Goal: Task Accomplishment & Management: Use online tool/utility

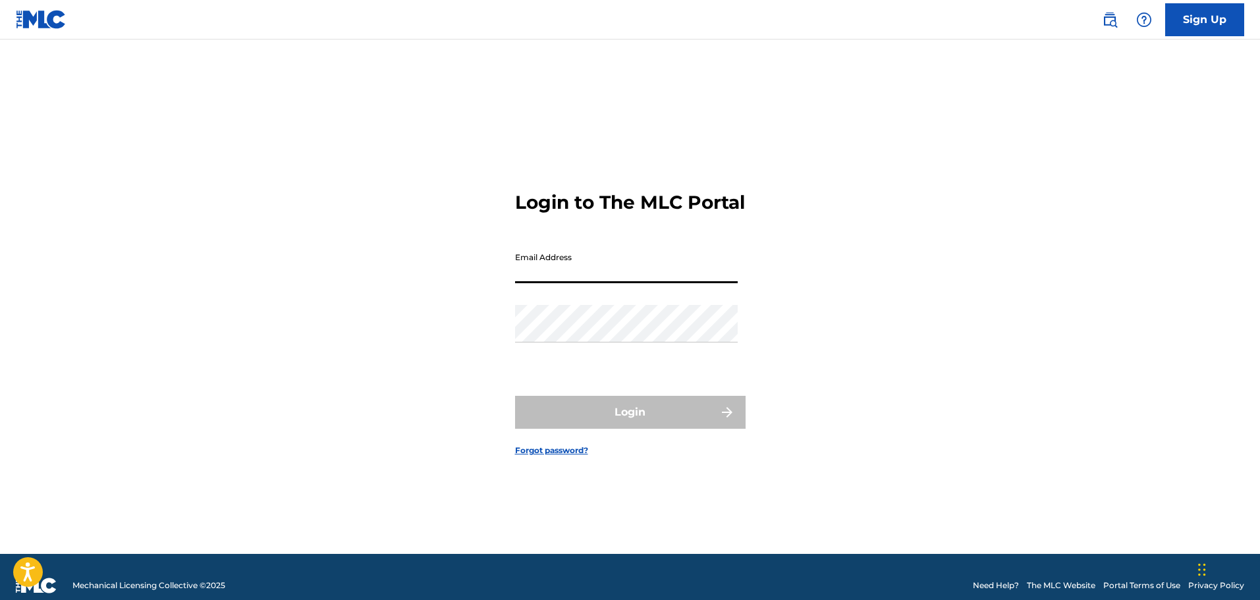
click at [624, 273] on input "Email Address" at bounding box center [626, 265] width 223 height 38
click at [624, 274] on input "Email Address" at bounding box center [626, 265] width 223 height 38
type input "[EMAIL_ADDRESS][DOMAIN_NAME]"
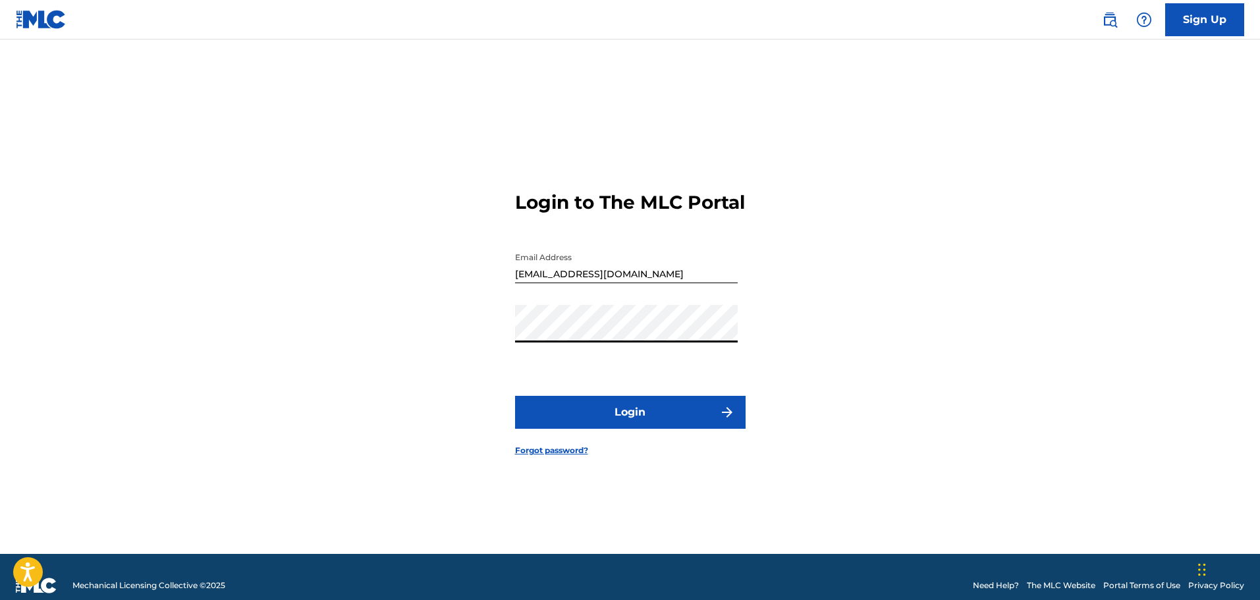
click at [646, 423] on button "Login" at bounding box center [630, 412] width 230 height 33
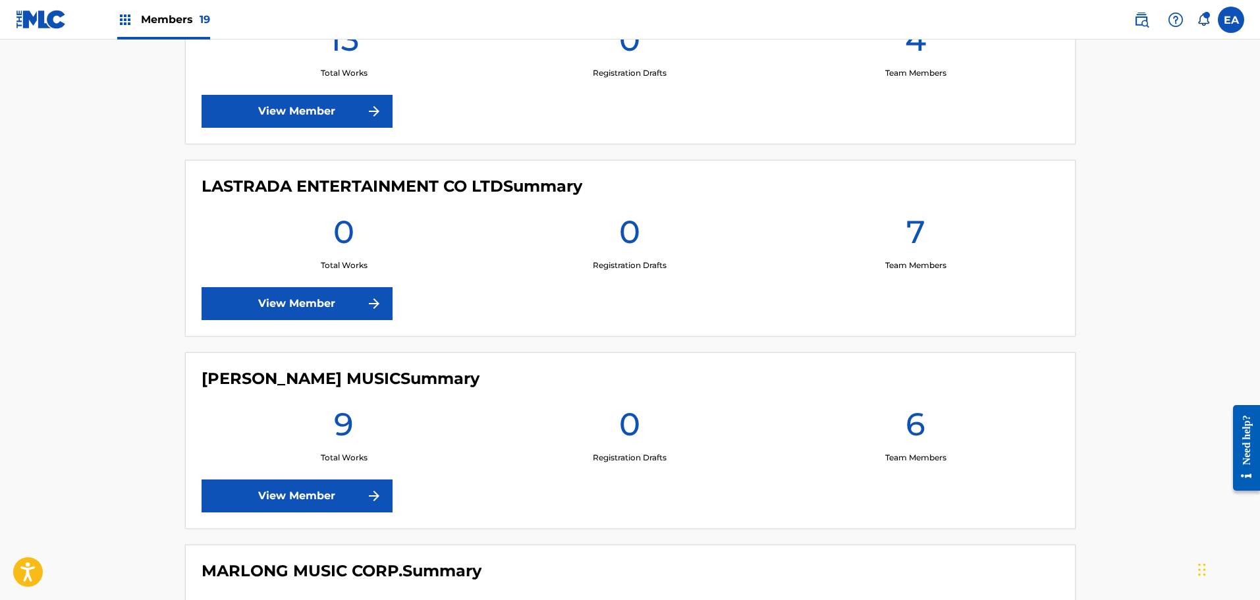
scroll to position [1580, 0]
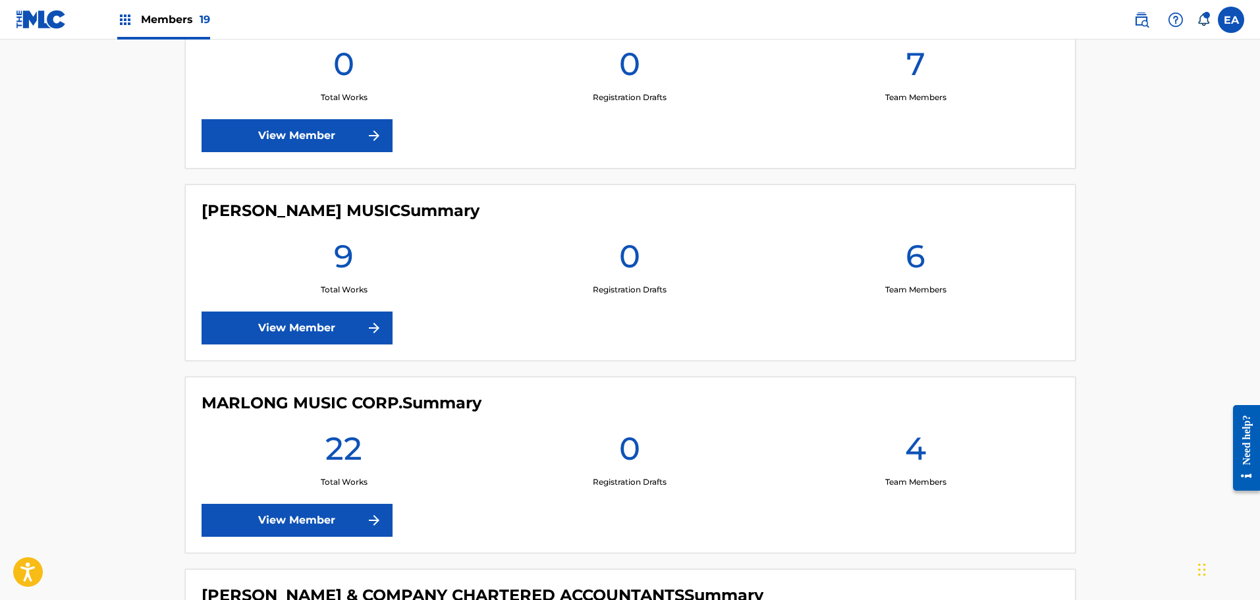
click at [346, 330] on link "View Member" at bounding box center [297, 327] width 191 height 33
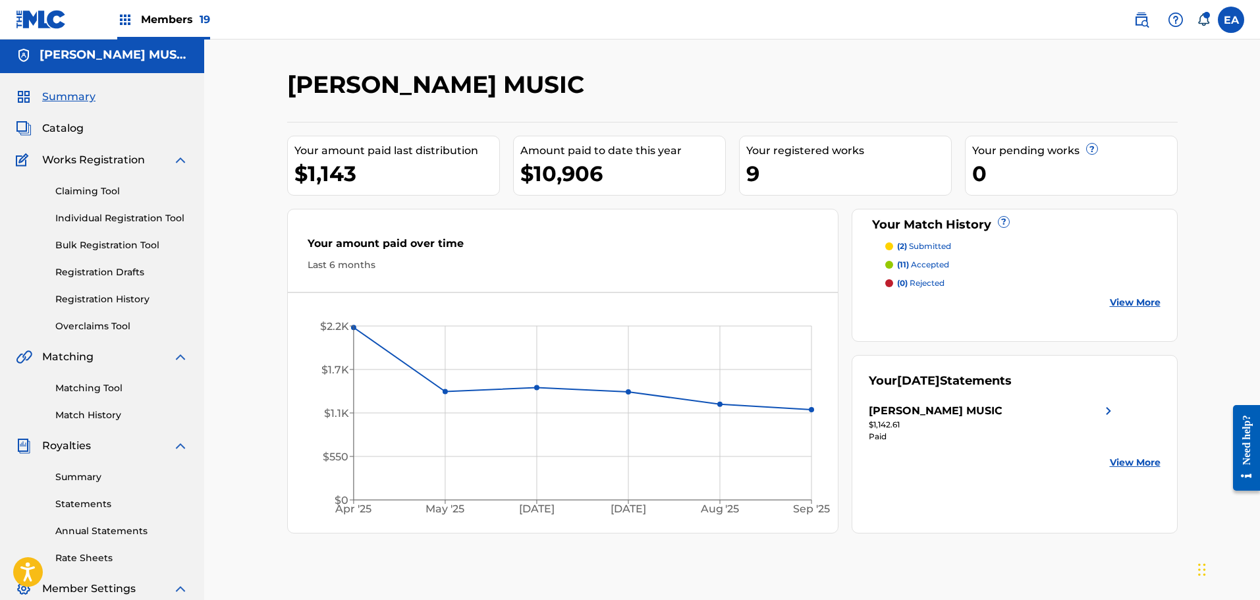
scroll to position [66, 0]
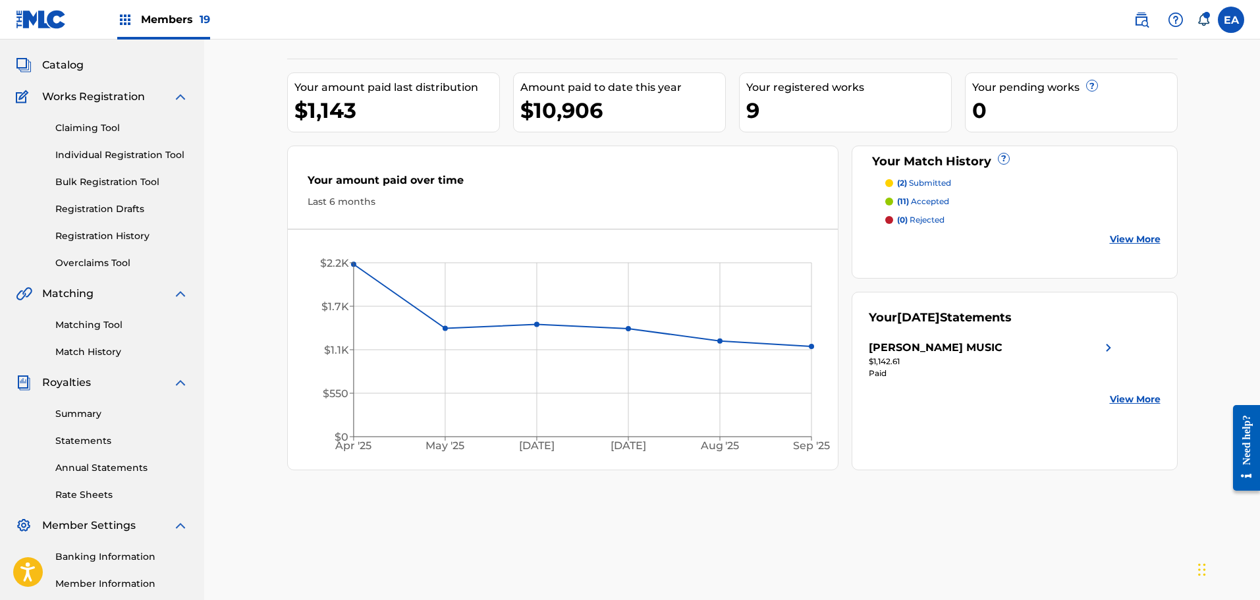
drag, startPoint x: 95, startPoint y: 319, endPoint x: 113, endPoint y: 327, distance: 19.2
click at [95, 319] on link "Matching Tool" at bounding box center [121, 325] width 133 height 14
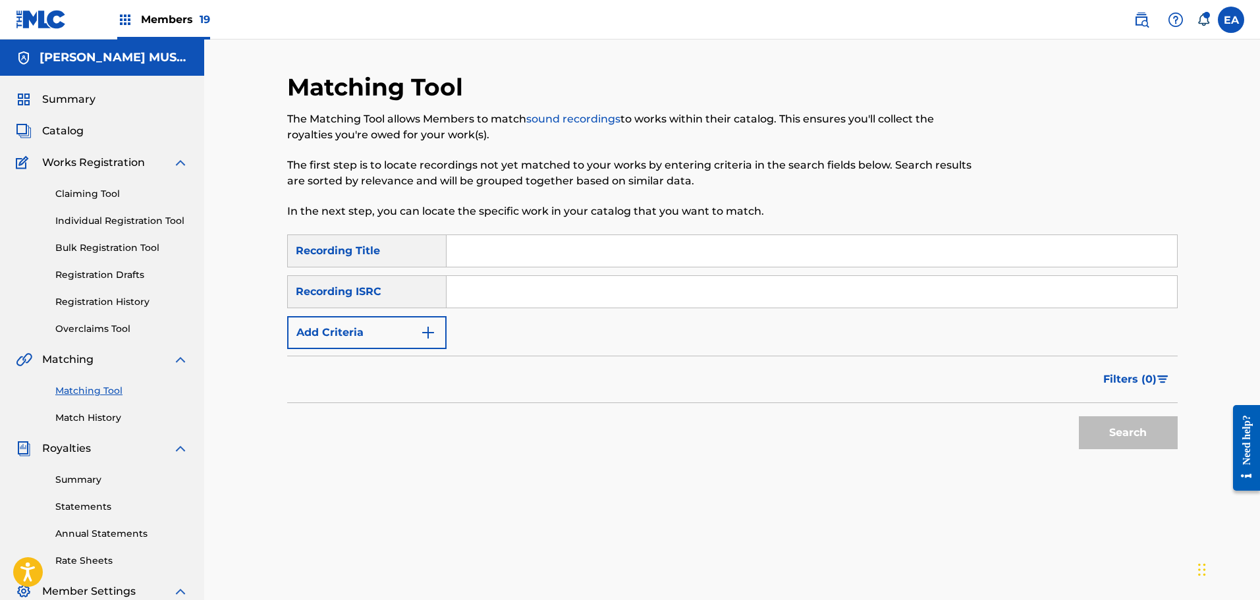
click at [502, 263] on input "Search Form" at bounding box center [811, 251] width 730 height 32
type input "I'm a Little Teapot"
click at [1079, 416] on button "Search" at bounding box center [1128, 432] width 99 height 33
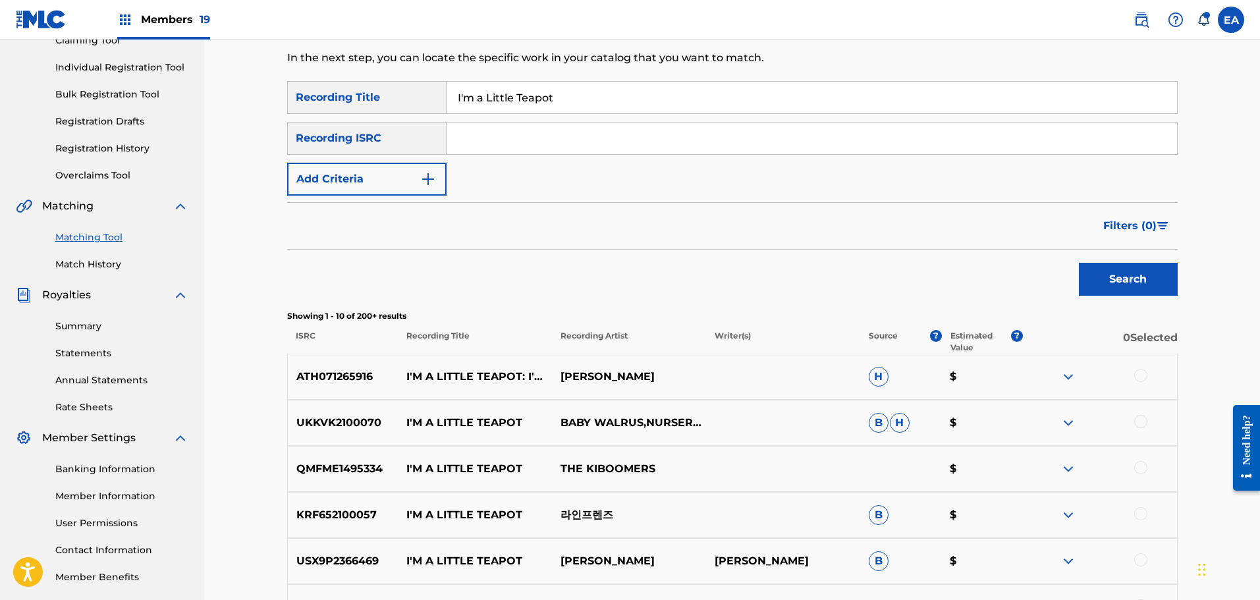
scroll to position [198, 0]
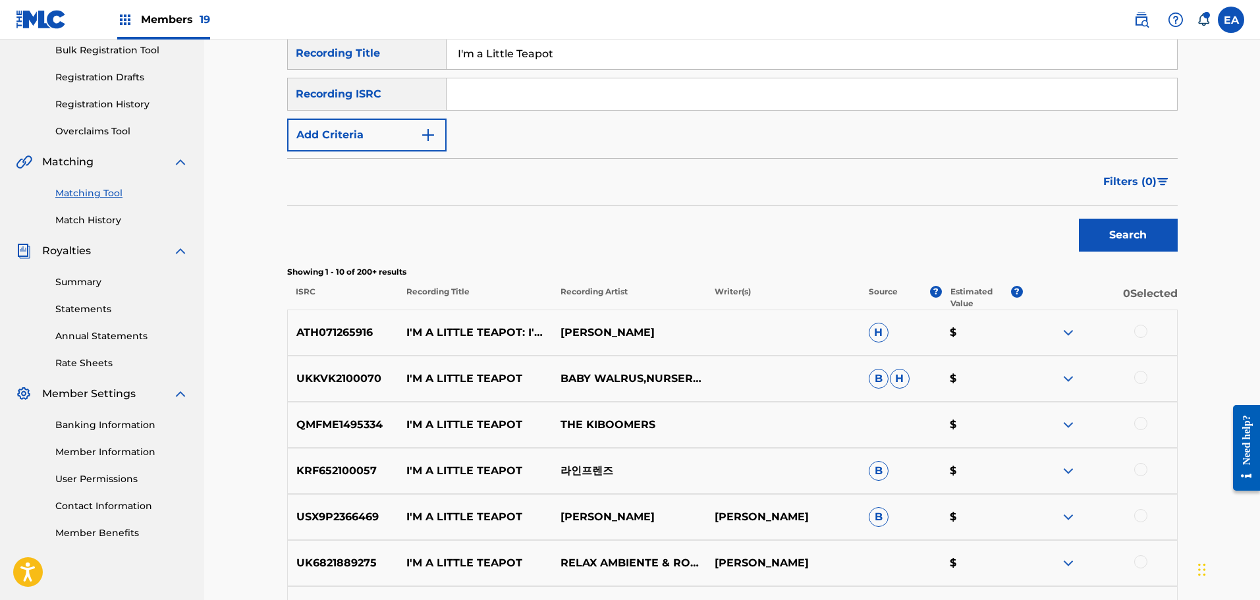
click at [1139, 182] on span "Filters ( 0 )" at bounding box center [1129, 182] width 53 height 16
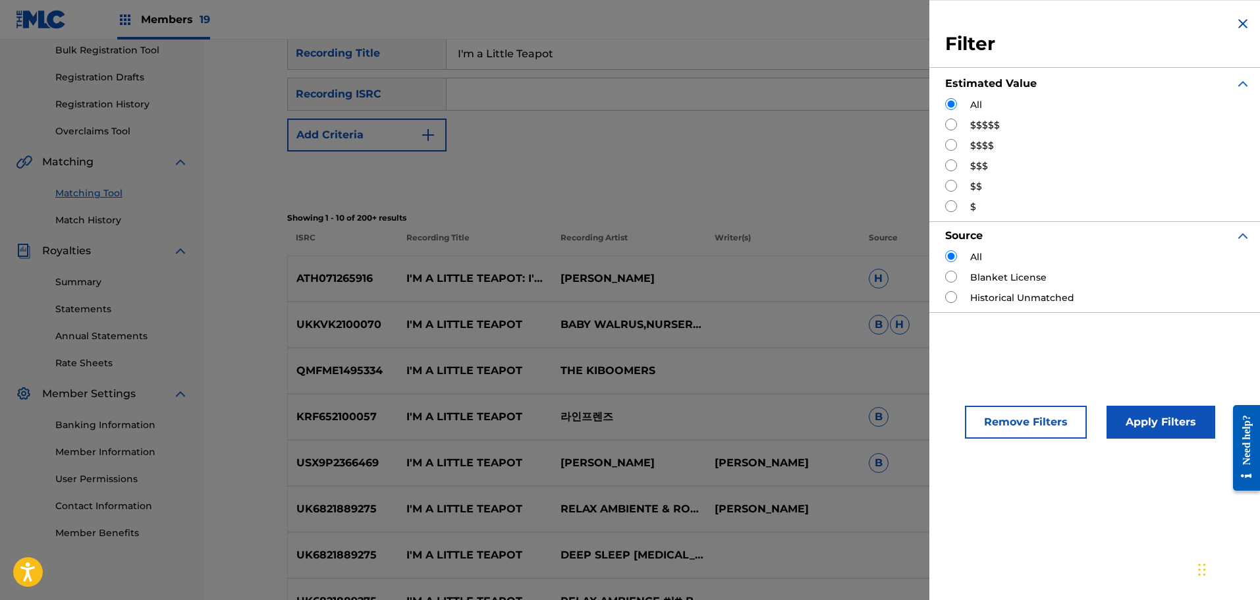
click at [950, 127] on input "Search Form" at bounding box center [951, 125] width 12 height 12
radio input "true"
click at [1170, 416] on button "Apply Filters" at bounding box center [1160, 422] width 109 height 33
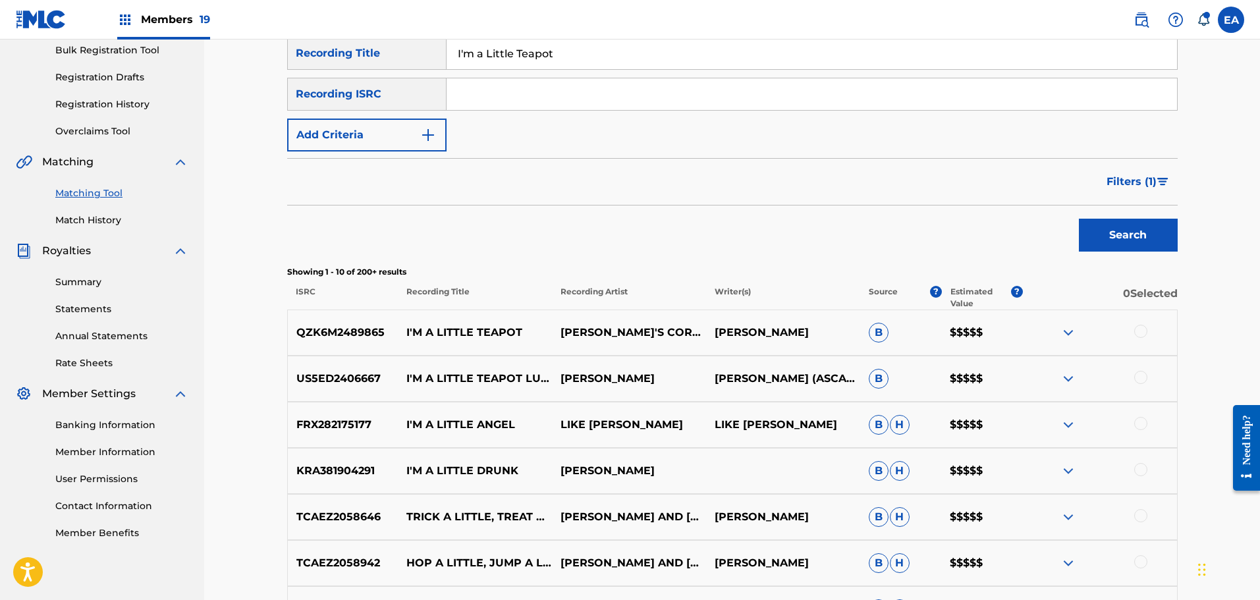
click at [1062, 336] on img at bounding box center [1068, 333] width 16 height 16
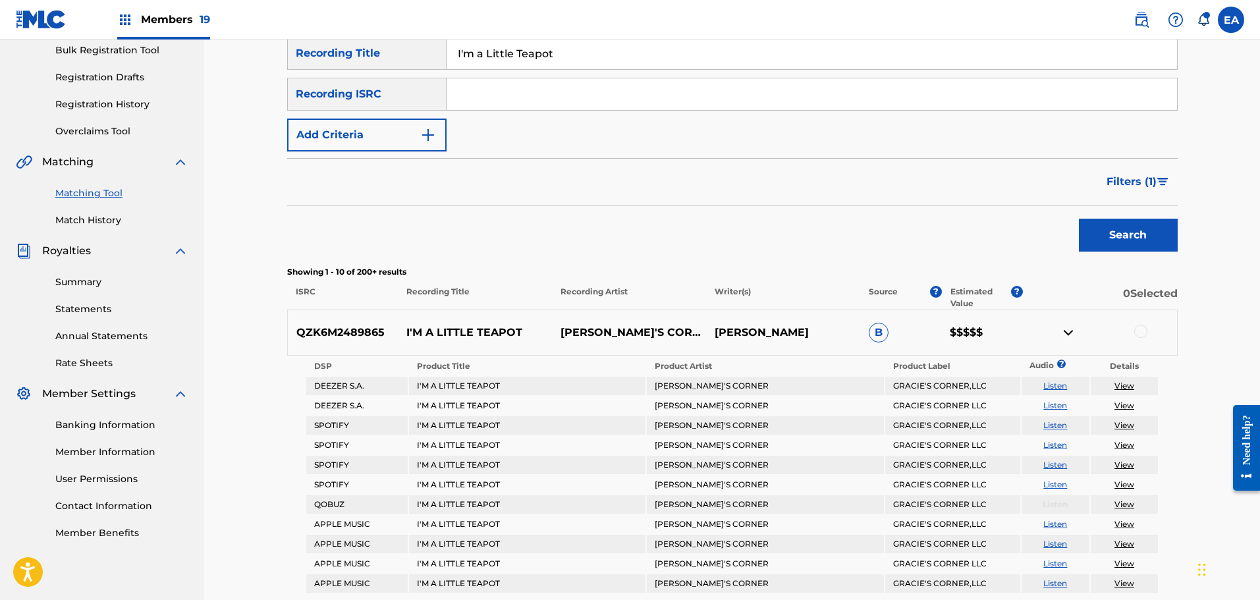
click at [1062, 333] on img at bounding box center [1068, 333] width 16 height 16
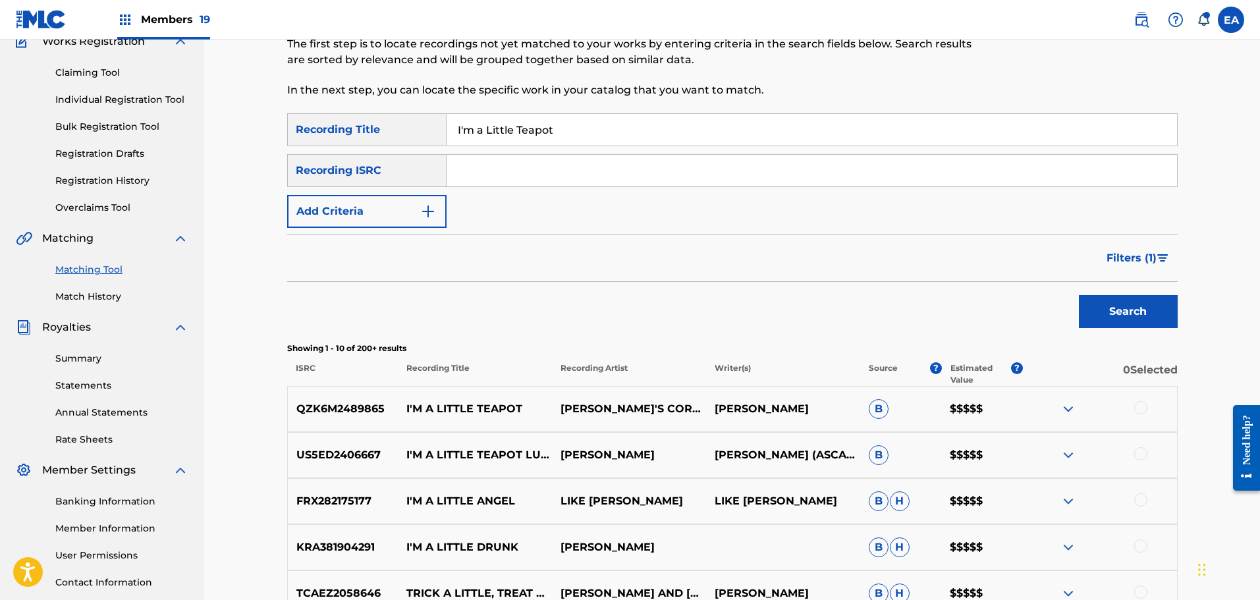
scroll to position [132, 0]
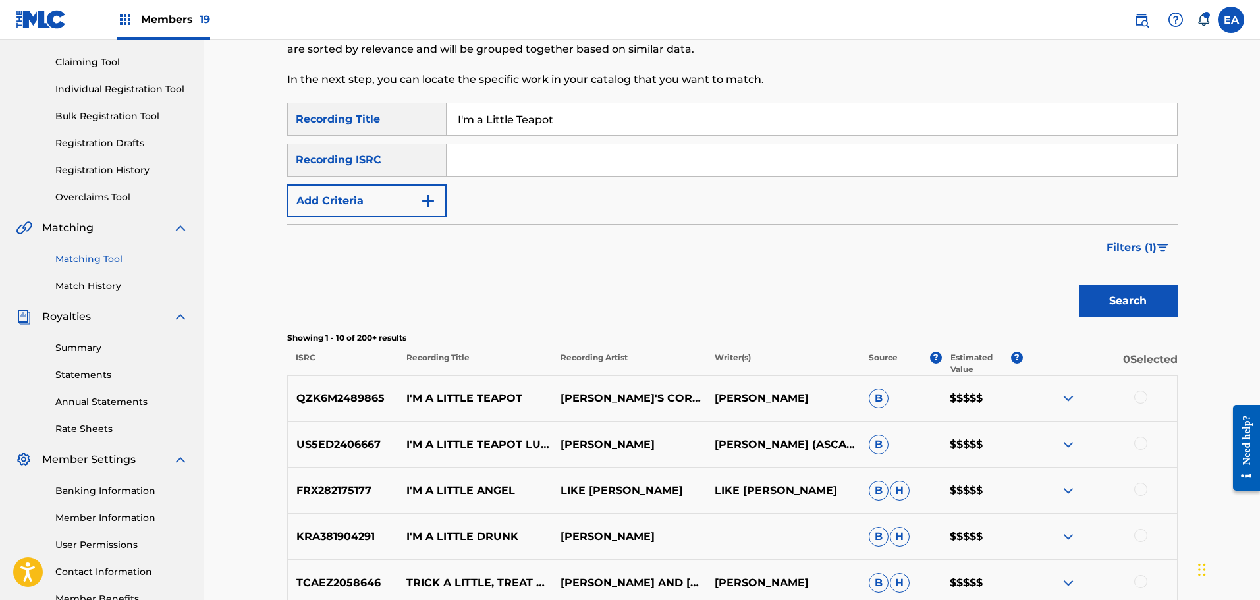
click at [881, 359] on p "Source" at bounding box center [883, 364] width 29 height 24
drag, startPoint x: 299, startPoint y: 395, endPoint x: 386, endPoint y: 388, distance: 87.2
click at [386, 388] on div "QZK6M2489865 I'M A LITTLE TEAPOT [PERSON_NAME]'S CORNER [PERSON_NAME] B $$$$$" at bounding box center [732, 398] width 890 height 46
copy p "QZK6M2489865"
click at [126, 285] on link "Match History" at bounding box center [121, 286] width 133 height 14
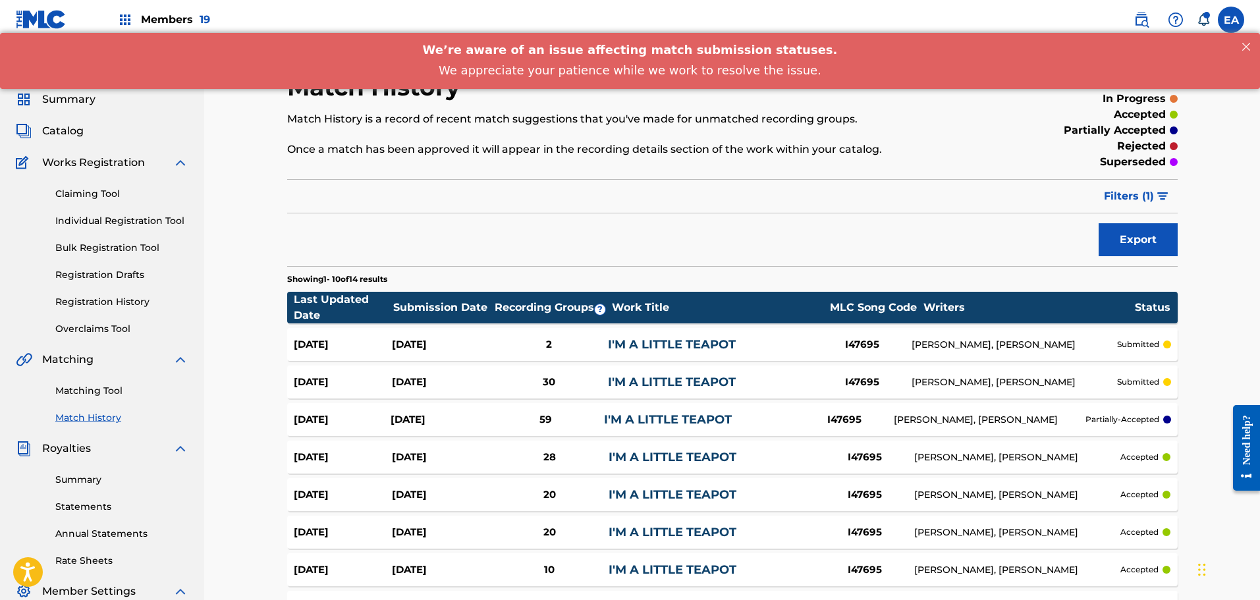
click at [1006, 348] on div "[PERSON_NAME], [PERSON_NAME]" at bounding box center [1013, 345] width 205 height 14
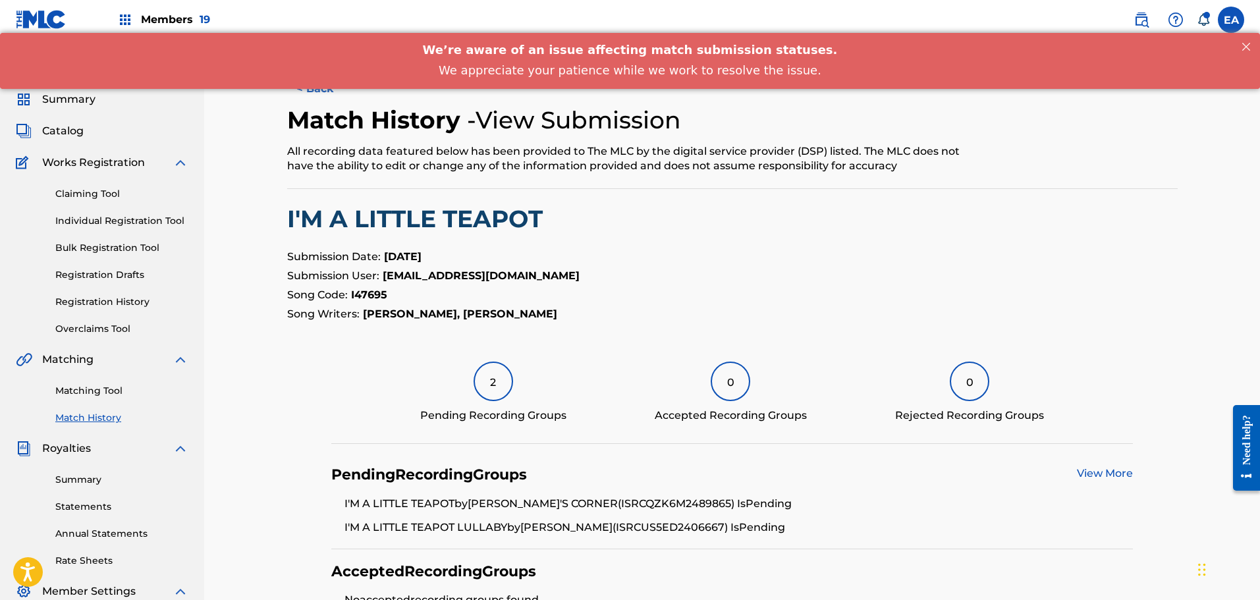
click at [321, 98] on button "< Back" at bounding box center [326, 88] width 79 height 33
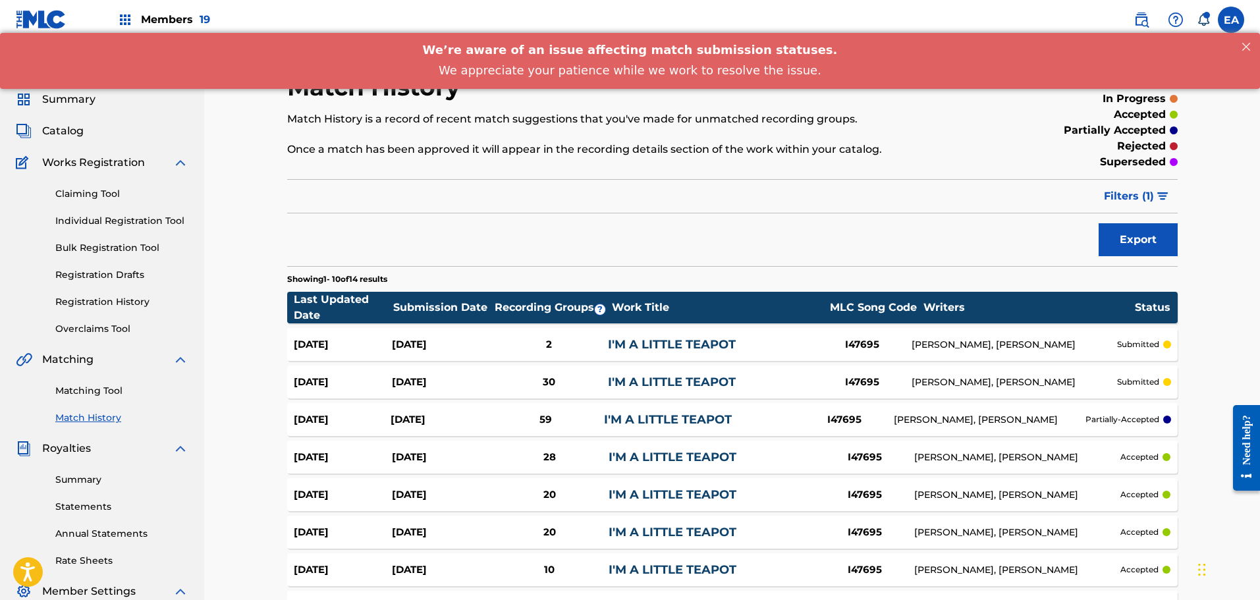
click at [768, 383] on div "I'M A LITTLE TEAPOT" at bounding box center [710, 382] width 205 height 18
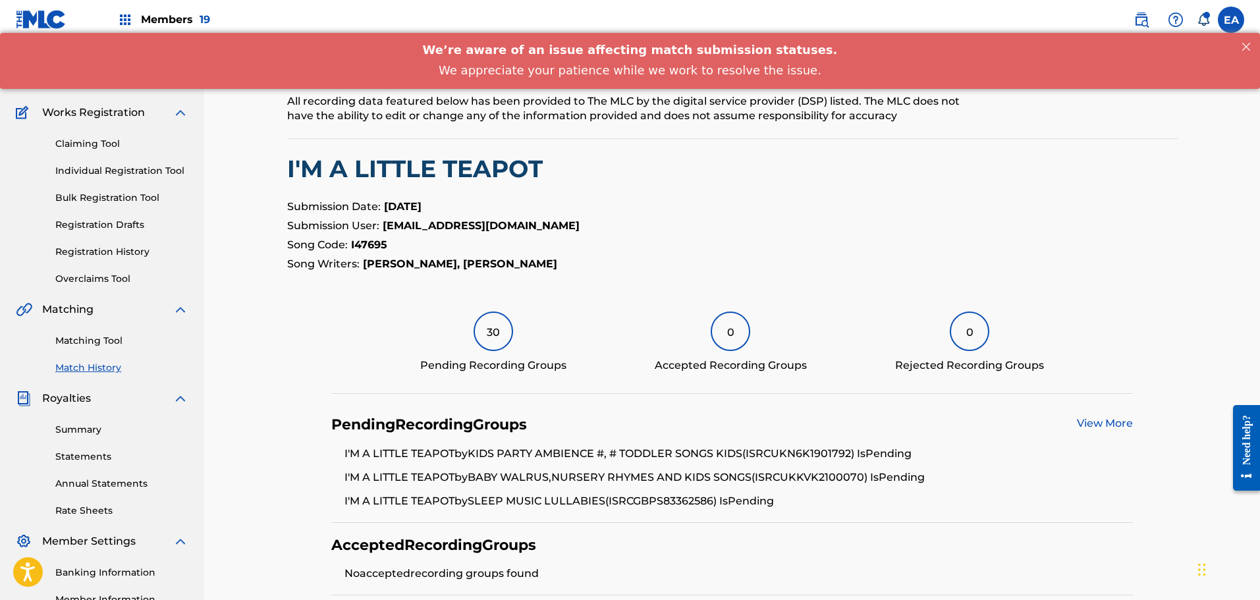
scroll to position [49, 0]
click at [485, 335] on div "30" at bounding box center [493, 332] width 40 height 40
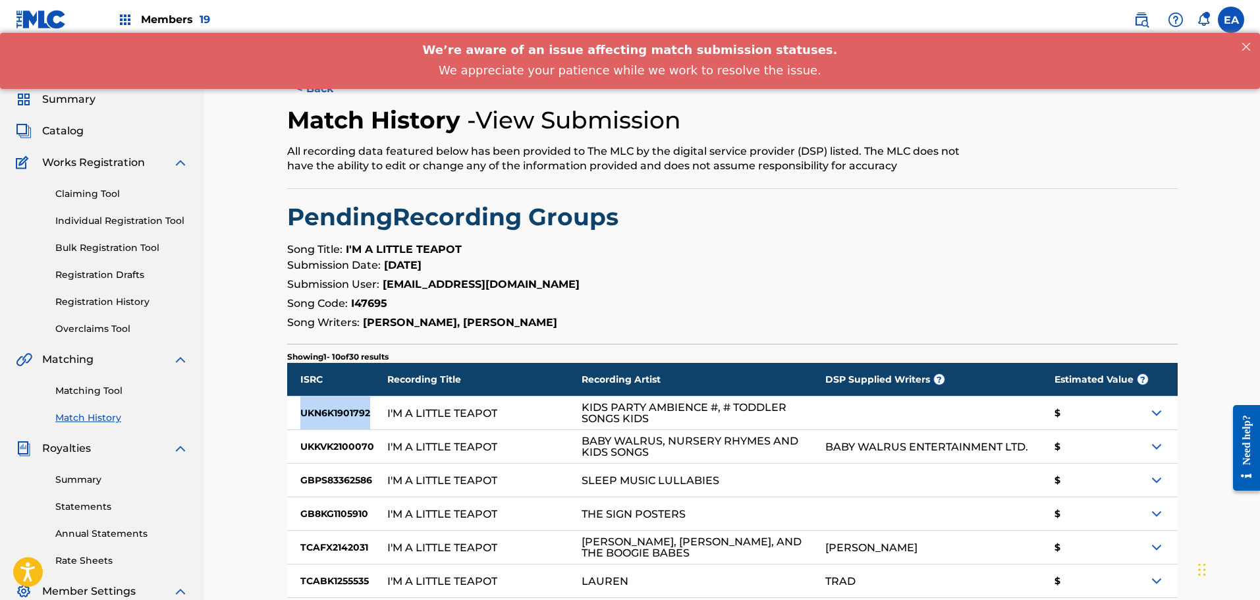
drag, startPoint x: 302, startPoint y: 409, endPoint x: 369, endPoint y: 421, distance: 67.6
click at [369, 421] on div "UKN6K1901792" at bounding box center [337, 412] width 100 height 33
copy div "UKN6K1901792"
click at [426, 229] on h2 "Pending Recording Groups" at bounding box center [732, 217] width 890 height 30
click at [107, 389] on link "Matching Tool" at bounding box center [121, 391] width 133 height 14
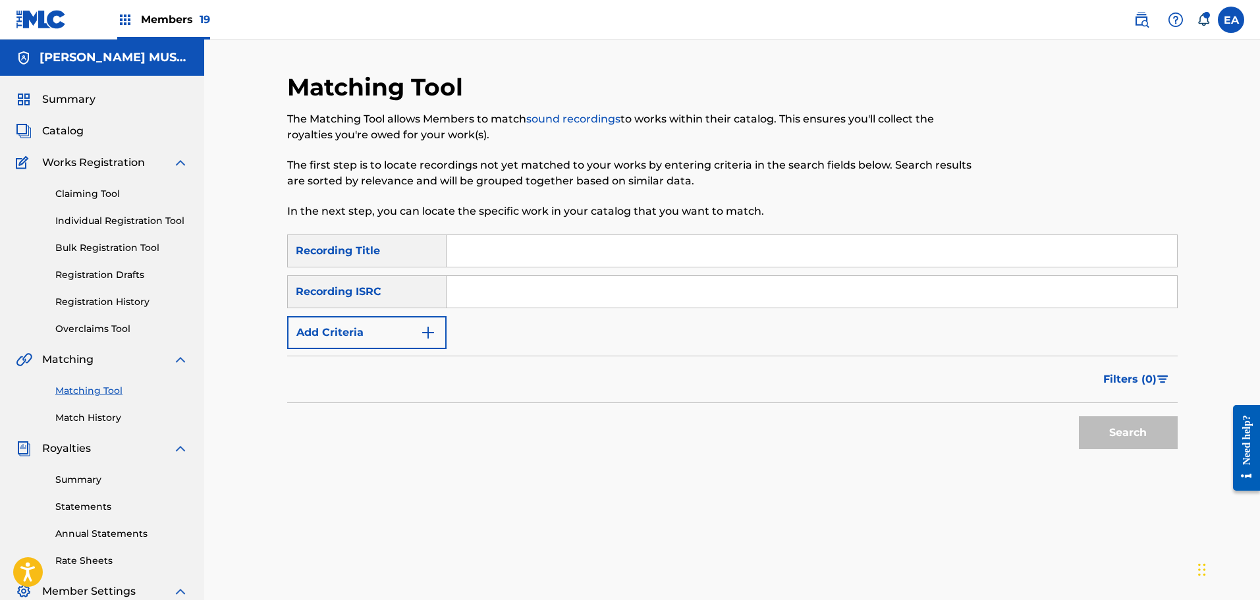
click at [506, 233] on div "Matching Tool The Matching Tool allows Members to match sound recordings to wor…" at bounding box center [630, 153] width 686 height 162
click at [512, 304] on input "Search Form" at bounding box center [811, 292] width 730 height 32
type input "I'm a little teapot"
click at [1079, 416] on button "Search" at bounding box center [1128, 432] width 99 height 33
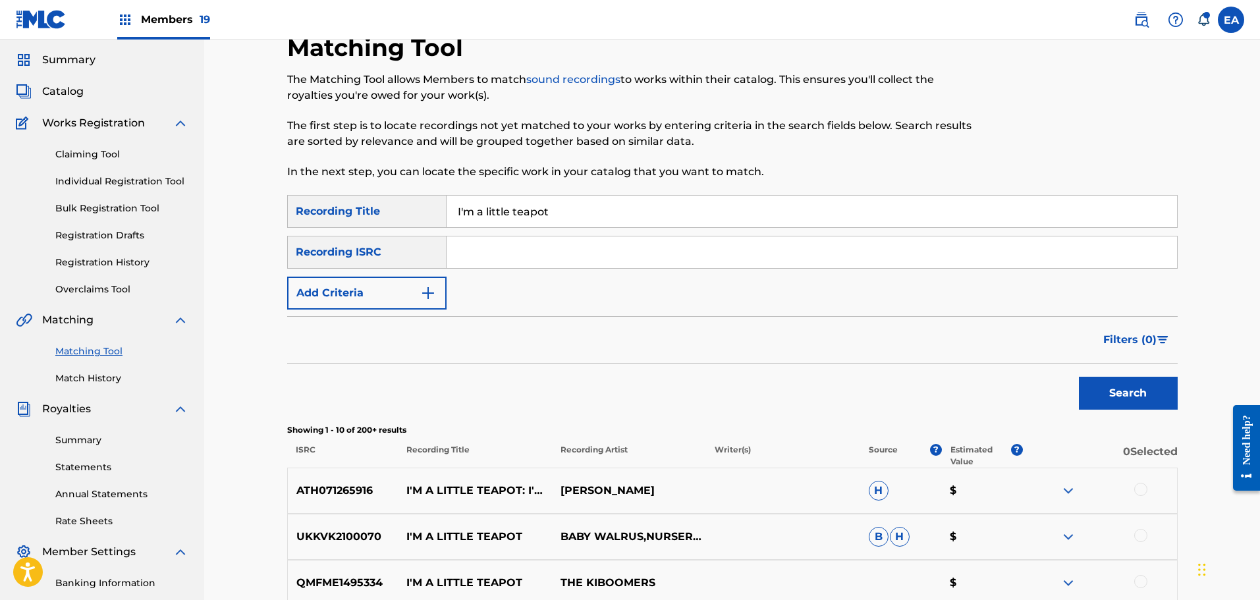
scroll to position [132, 0]
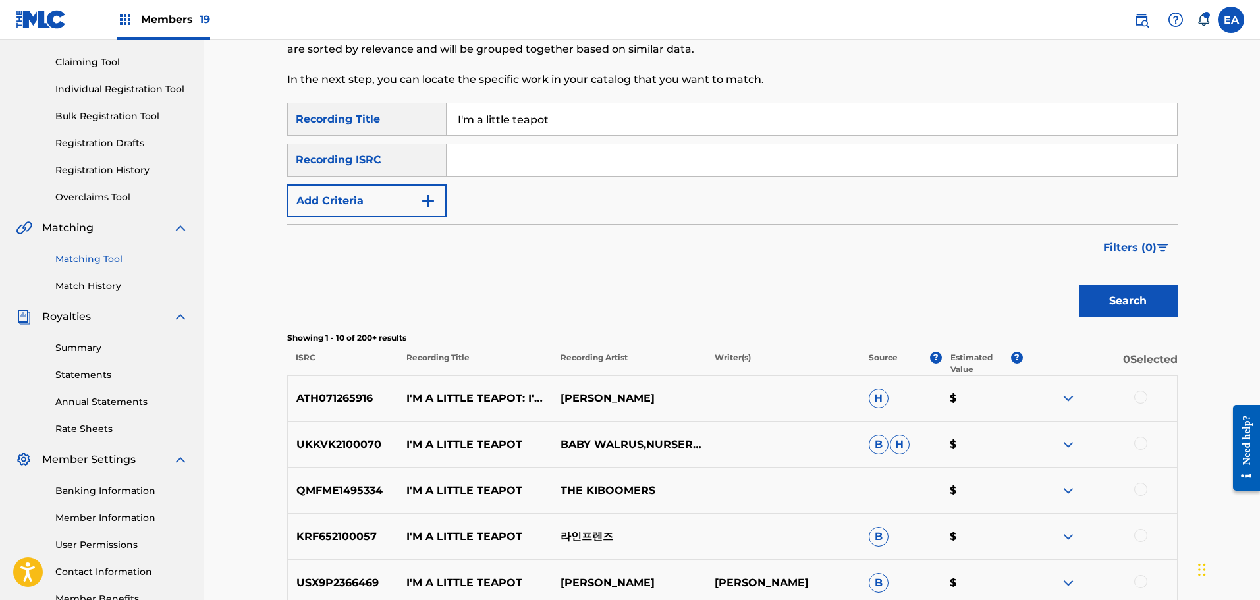
click at [1139, 314] on button "Search" at bounding box center [1128, 300] width 99 height 33
click at [1138, 251] on span "Filters ( 0 )" at bounding box center [1129, 248] width 53 height 16
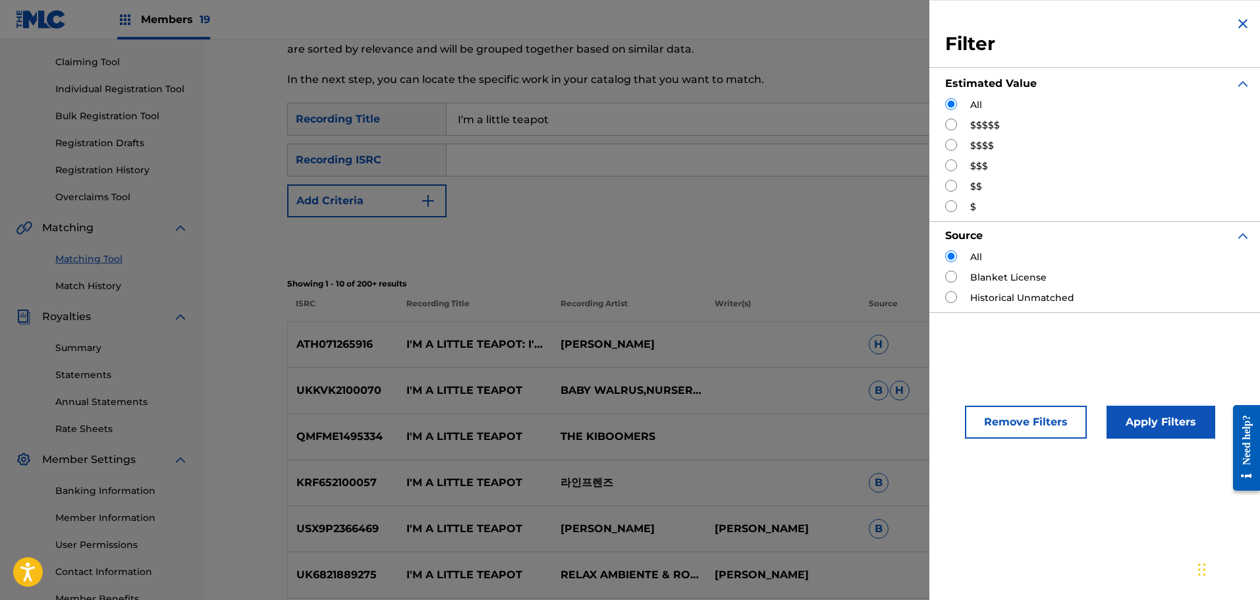
click at [952, 124] on input "Search Form" at bounding box center [951, 125] width 12 height 12
radio input "true"
click at [956, 142] on input "Search Form" at bounding box center [951, 145] width 12 height 12
radio input "true"
click at [1113, 404] on div "Apply Filters" at bounding box center [1141, 419] width 109 height 40
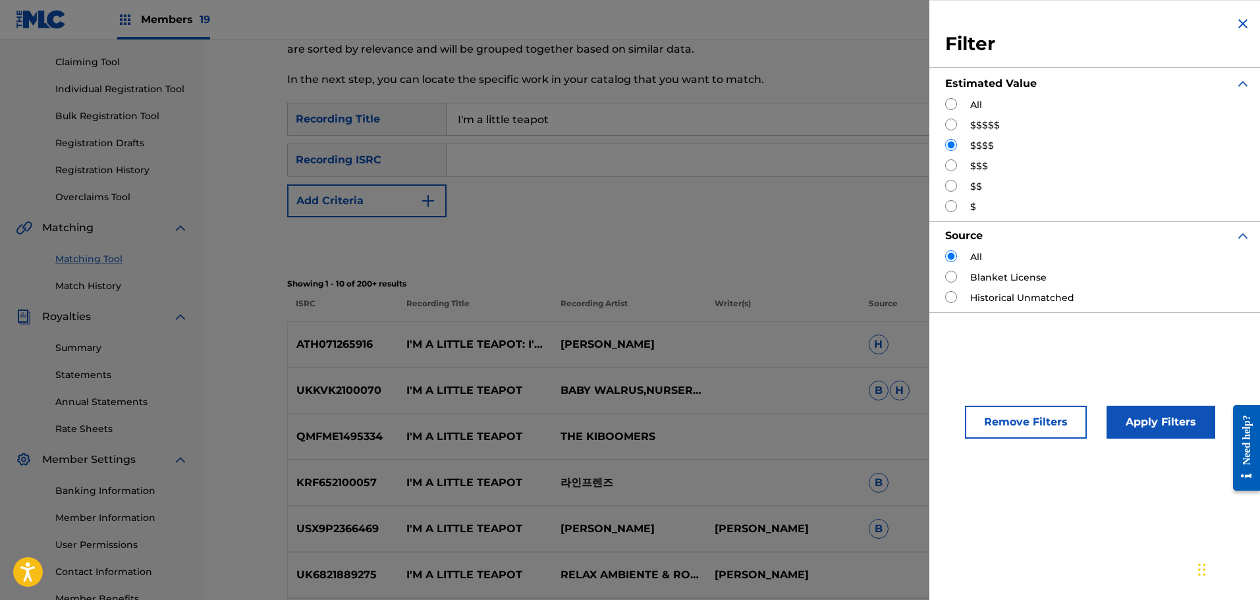
click at [1127, 414] on button "Apply Filters" at bounding box center [1160, 422] width 109 height 33
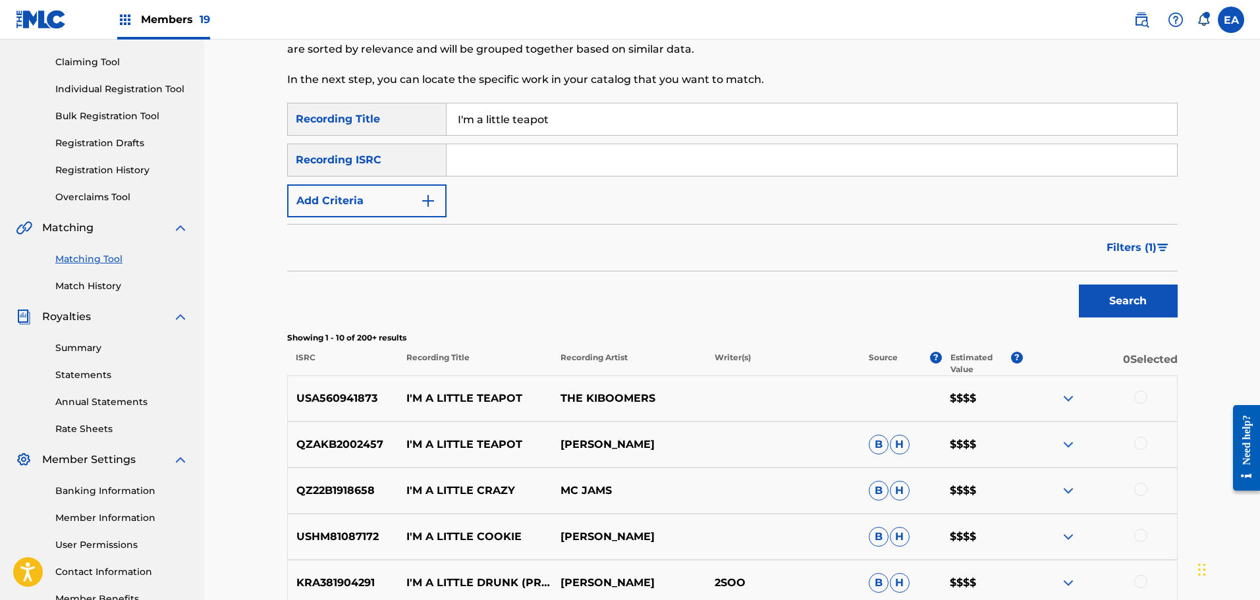
click at [699, 243] on div "Filters ( 1 )" at bounding box center [732, 247] width 890 height 47
drag, startPoint x: 299, startPoint y: 396, endPoint x: 377, endPoint y: 410, distance: 79.6
click at [377, 410] on div "USA560941873 I'M A LITTLE TEAPOT THE KIBOOMERS $$$$" at bounding box center [732, 398] width 890 height 46
copy p "USA560941873"
click at [1143, 396] on div at bounding box center [1140, 396] width 13 height 13
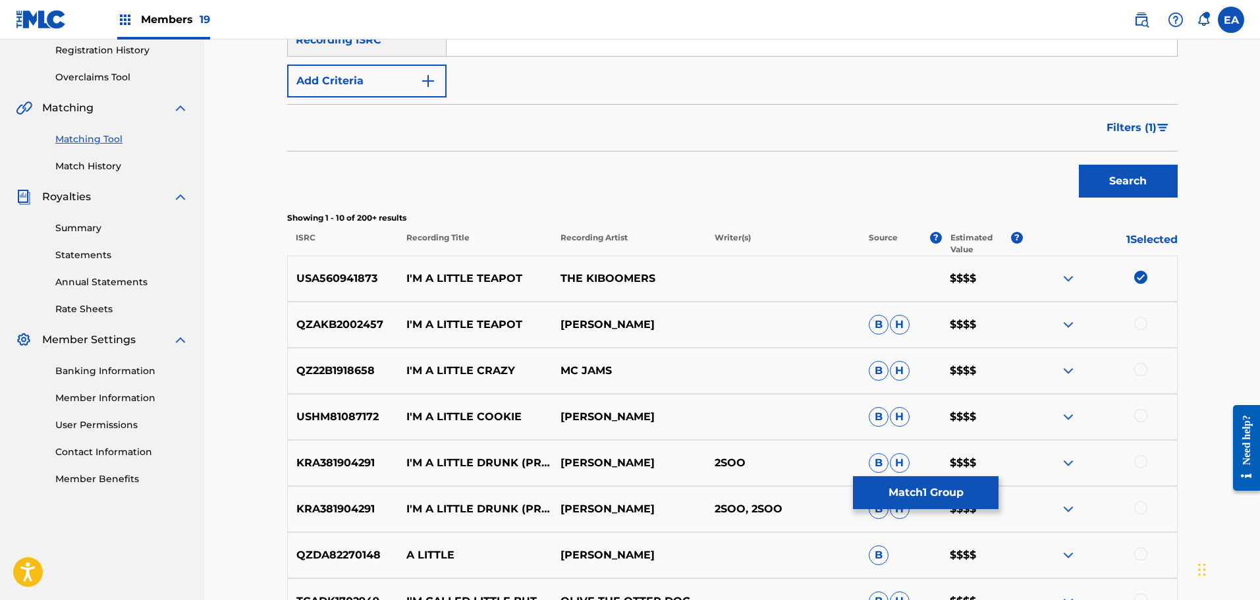
scroll to position [263, 0]
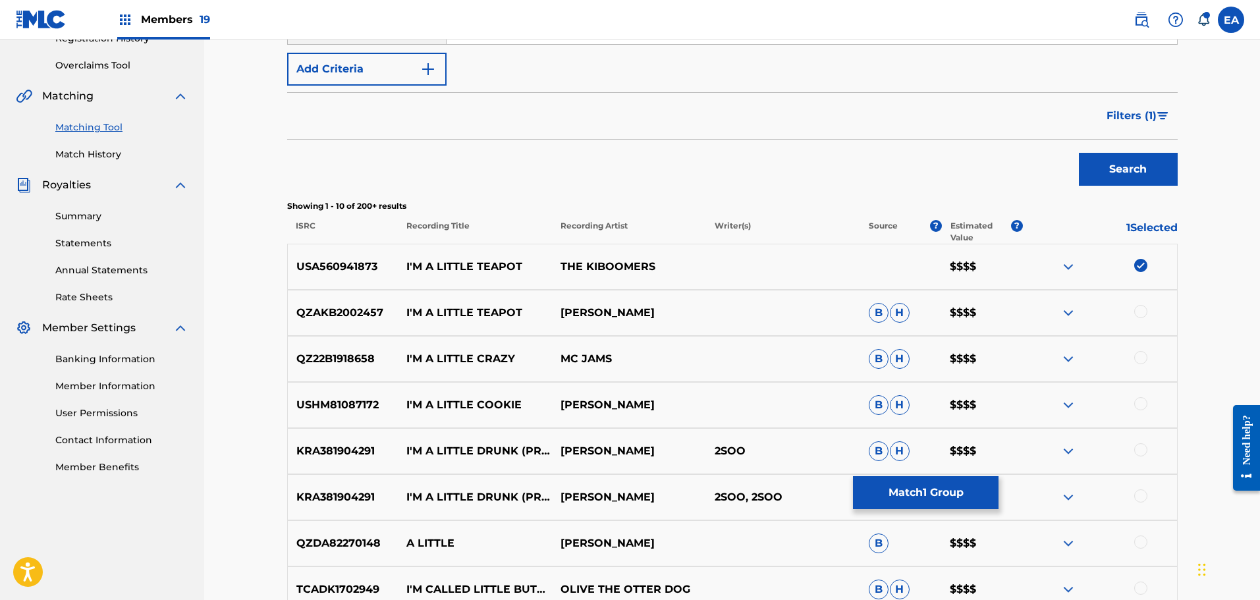
click at [355, 309] on p "QZAKB2002457" at bounding box center [343, 313] width 111 height 16
click at [354, 308] on p "QZAKB2002457" at bounding box center [343, 313] width 111 height 16
drag, startPoint x: 384, startPoint y: 311, endPoint x: 263, endPoint y: 314, distance: 120.6
click at [263, 314] on div "Matching Tool The Matching Tool allows Members to match sound recordings to wor…" at bounding box center [732, 289] width 1056 height 1027
copy p "QZAKB2002457"
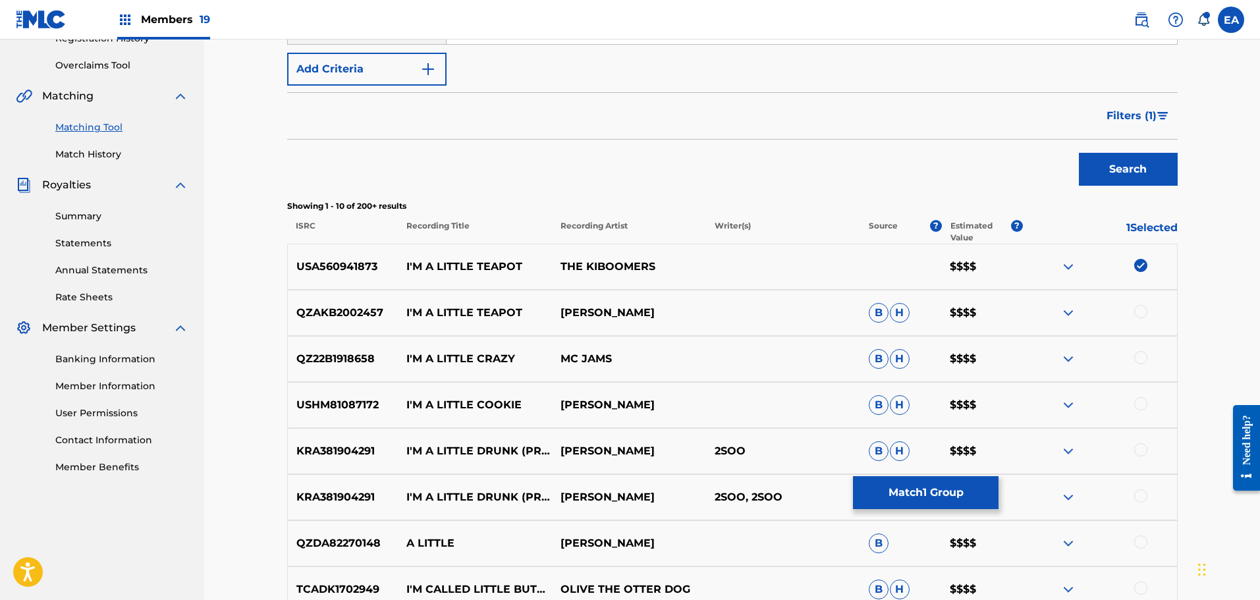
click at [1153, 311] on div at bounding box center [1100, 313] width 154 height 16
click at [1139, 314] on div at bounding box center [1140, 311] width 13 height 13
click at [1127, 175] on button "Search" at bounding box center [1128, 169] width 99 height 33
click at [921, 495] on button "Match 2 Groups" at bounding box center [926, 492] width 146 height 33
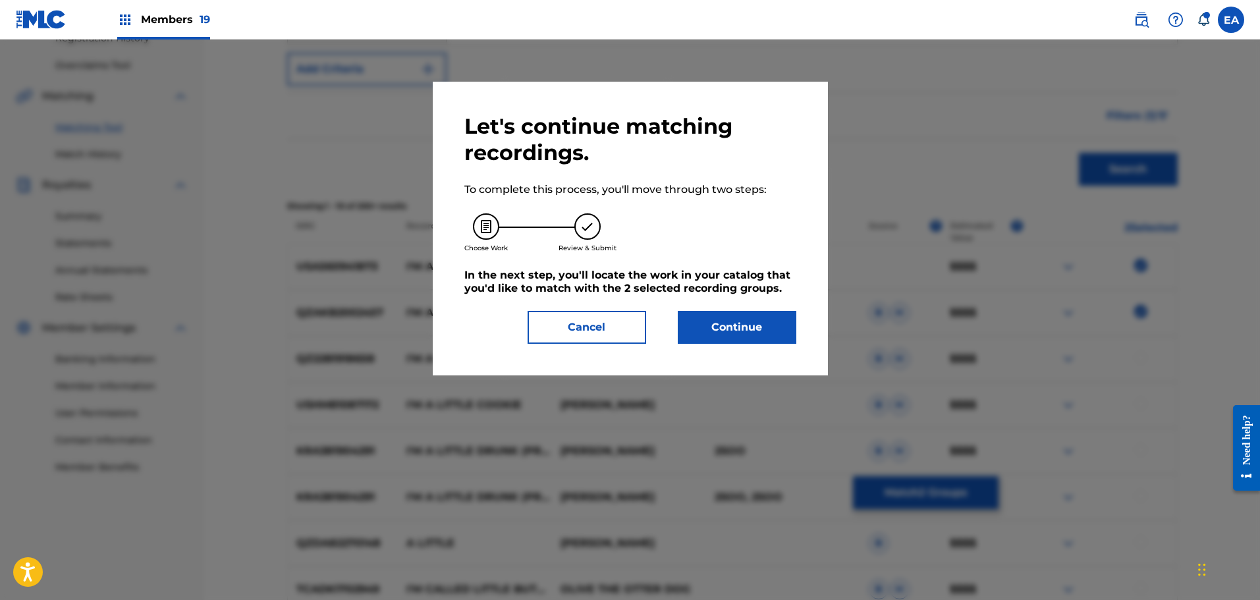
click at [754, 323] on button "Continue" at bounding box center [737, 327] width 119 height 33
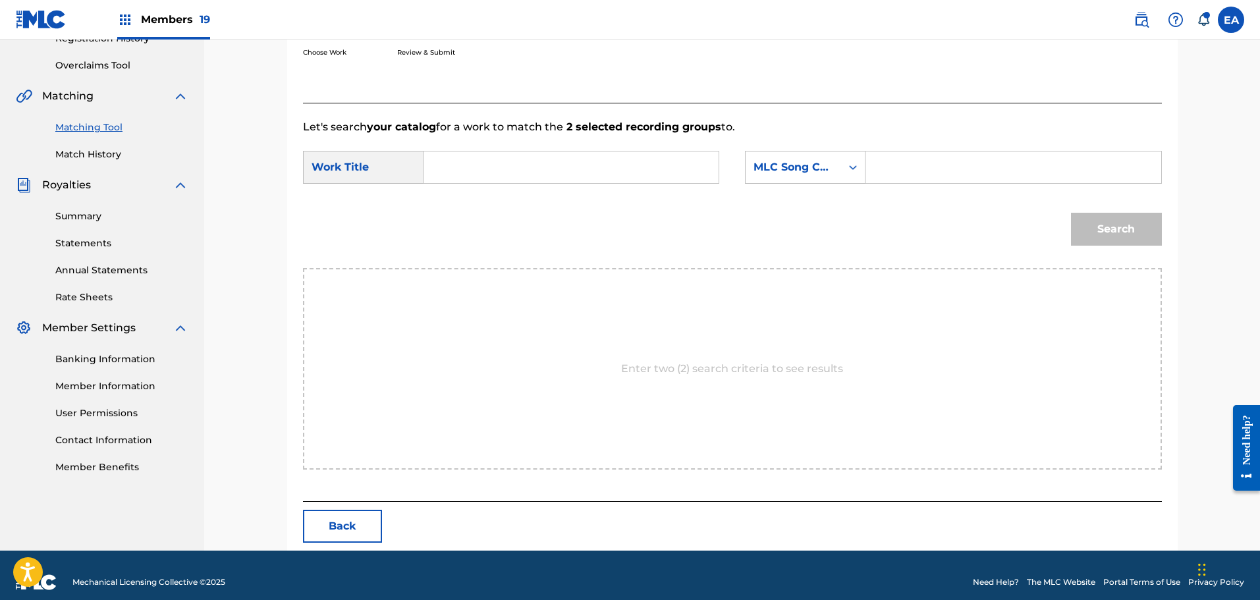
click at [608, 170] on input "Search Form" at bounding box center [571, 167] width 273 height 32
type input "I'm a little teapot"
click at [686, 171] on input "I'm a little teapot" at bounding box center [571, 167] width 273 height 32
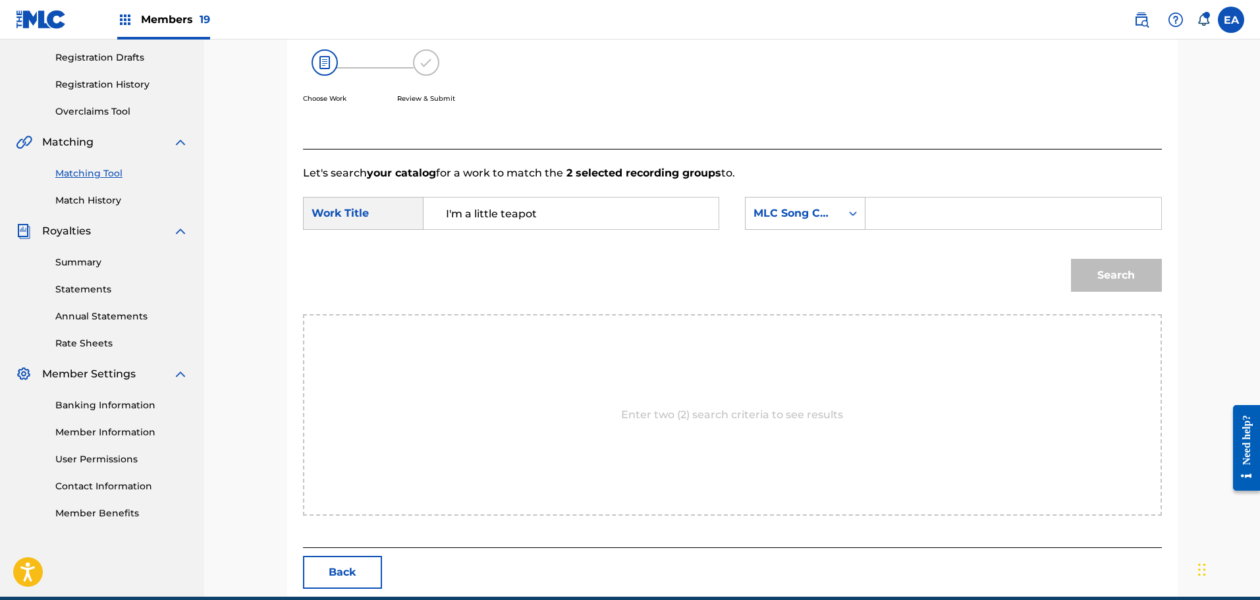
scroll to position [132, 0]
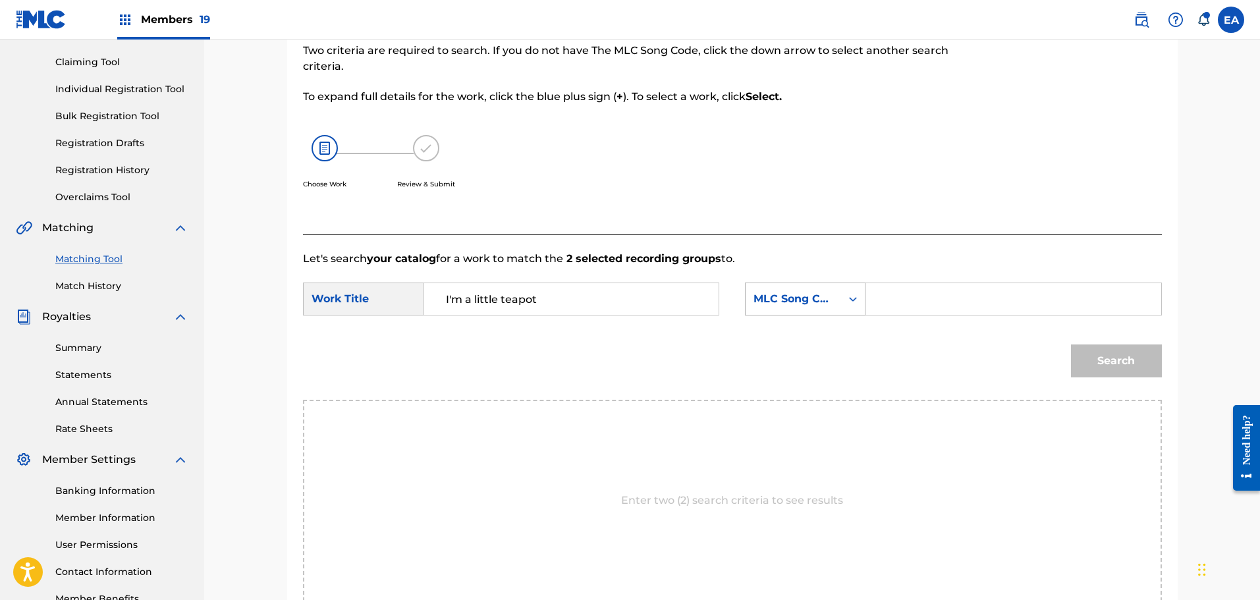
click at [846, 312] on div "Search Form" at bounding box center [853, 299] width 24 height 32
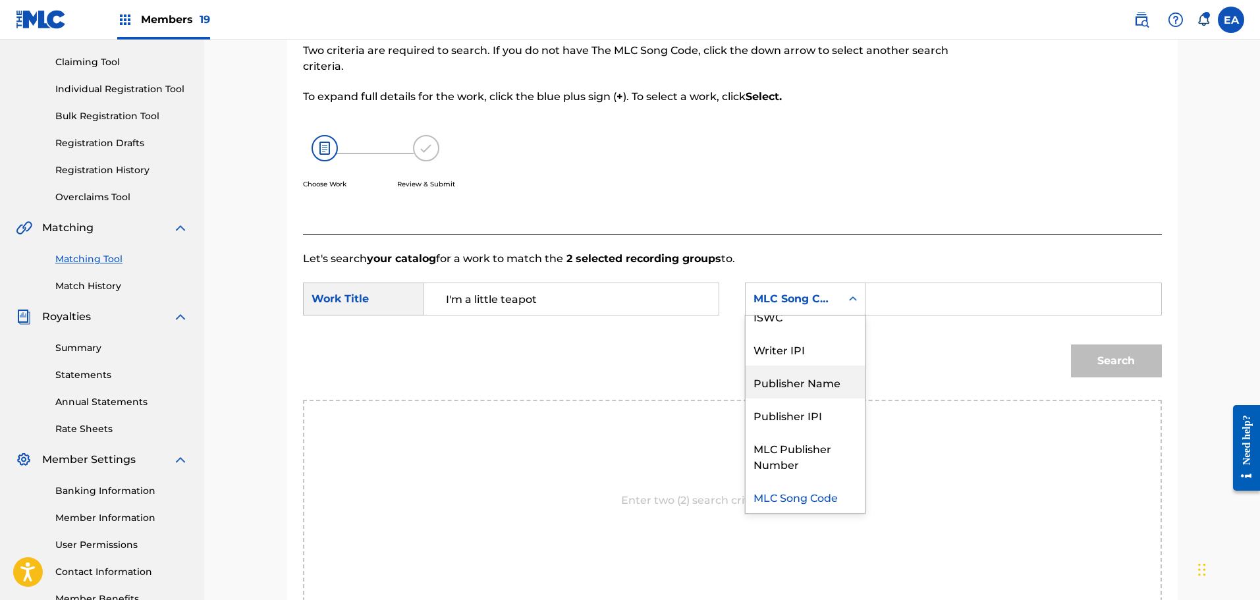
click at [813, 392] on div "Publisher Name" at bounding box center [804, 381] width 119 height 33
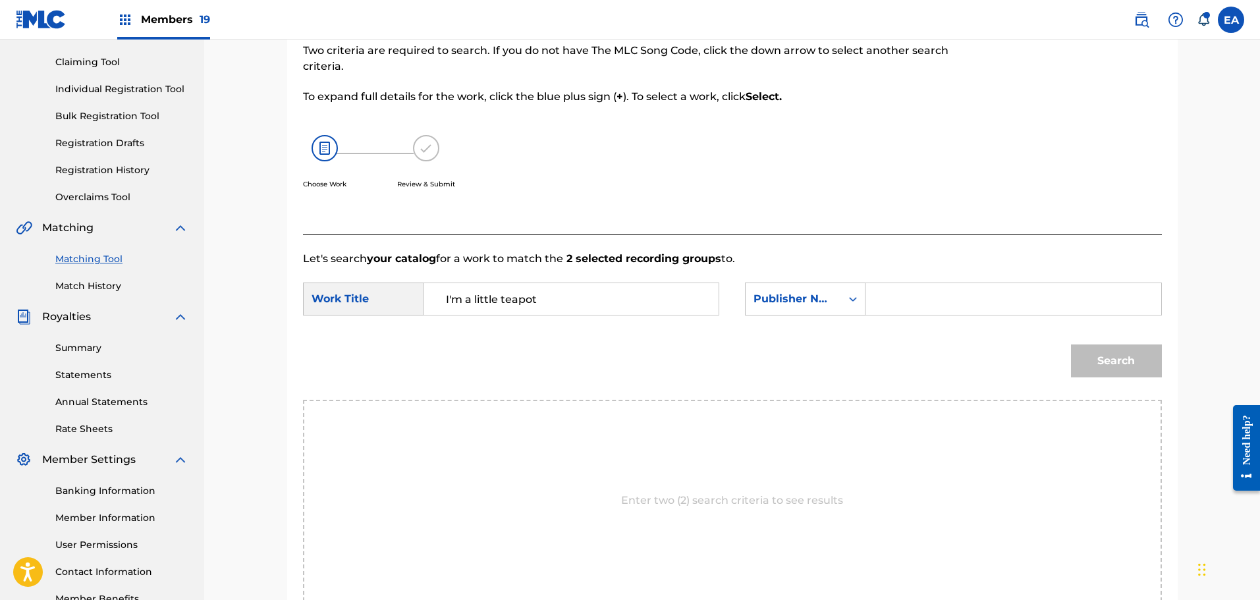
click at [890, 301] on input "Search Form" at bounding box center [1012, 299] width 273 height 32
type input "[PERSON_NAME]"
click at [1071, 344] on button "Search" at bounding box center [1116, 360] width 91 height 33
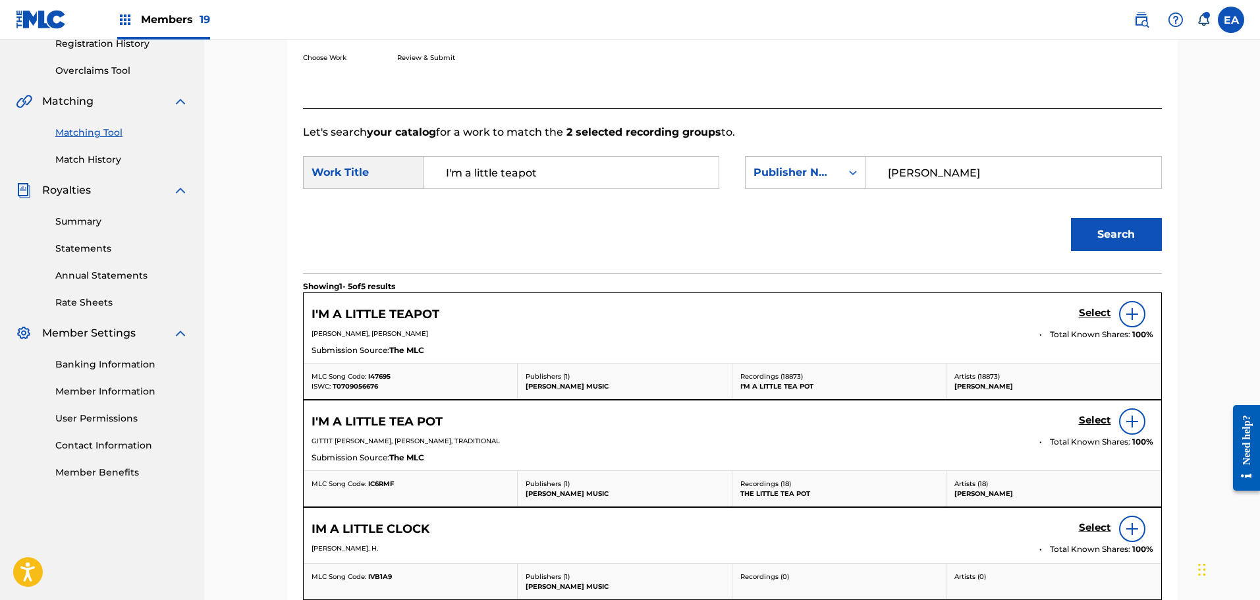
scroll to position [263, 0]
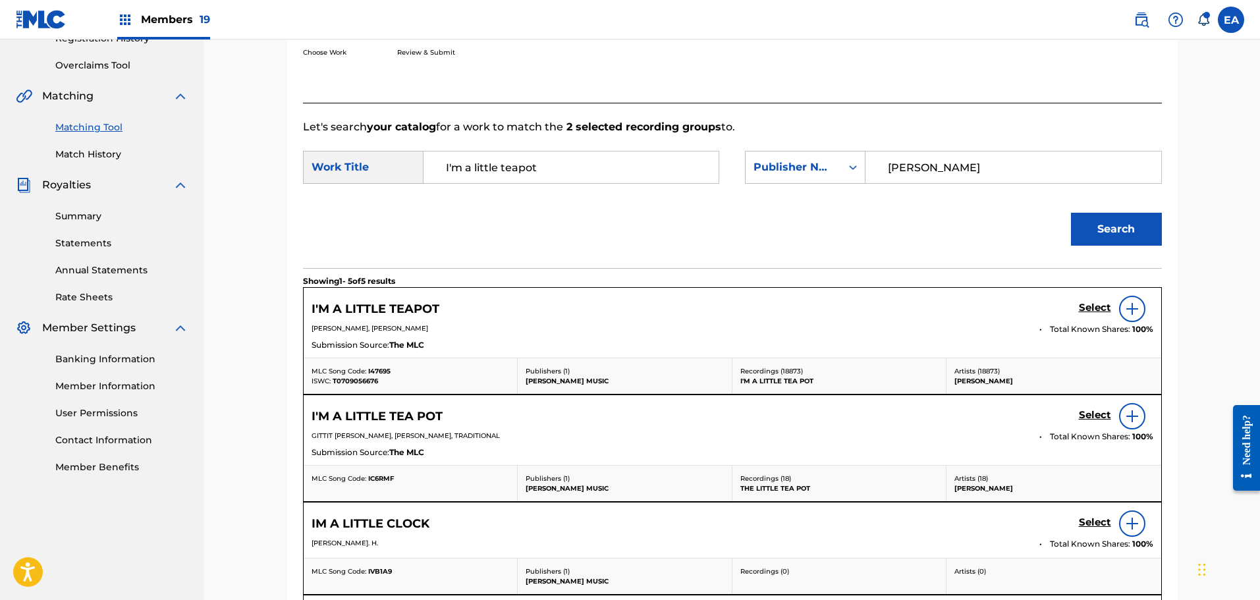
click at [1150, 309] on div "Select" at bounding box center [1116, 309] width 74 height 26
click at [1129, 309] on img at bounding box center [1132, 309] width 16 height 16
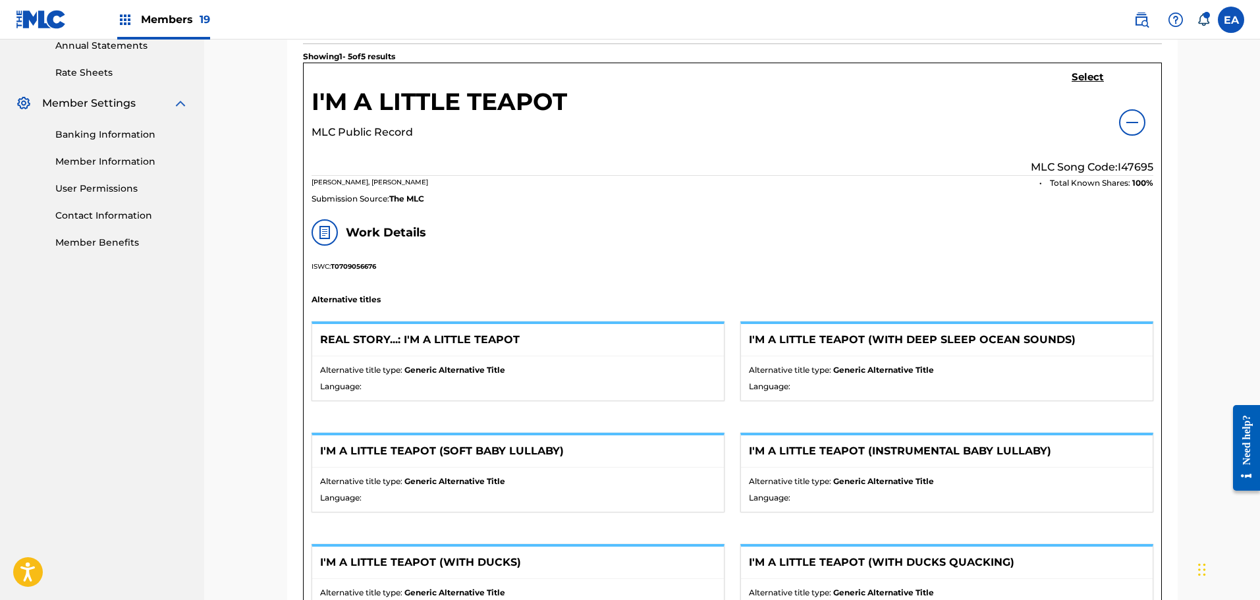
scroll to position [395, 0]
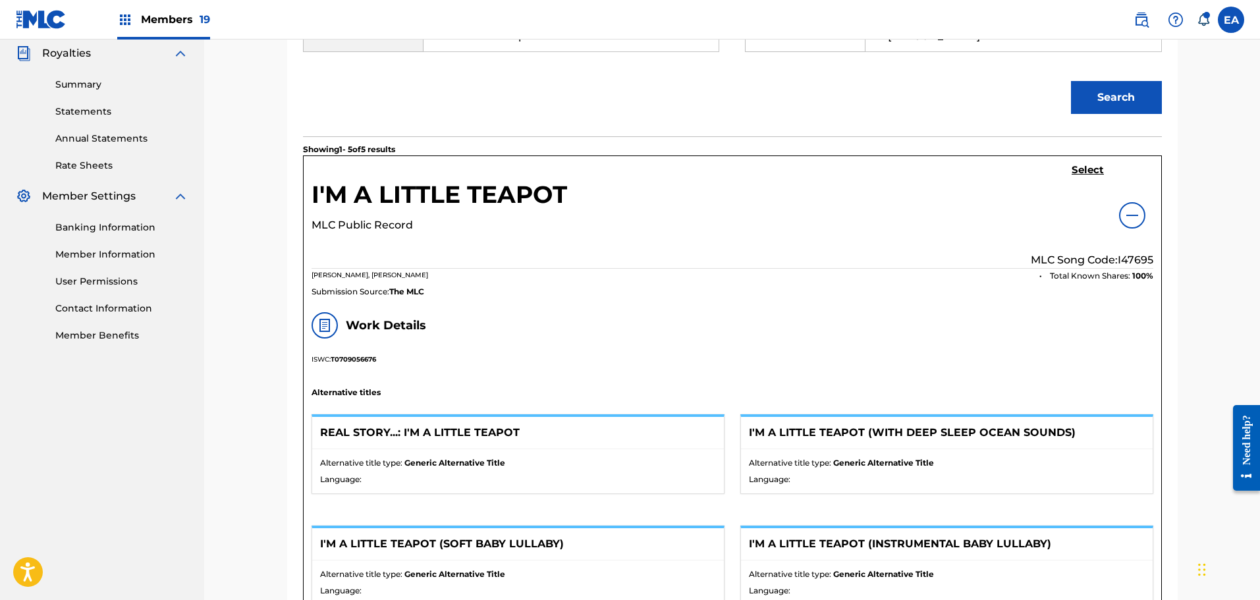
click at [1090, 174] on h5 "Select" at bounding box center [1087, 170] width 32 height 13
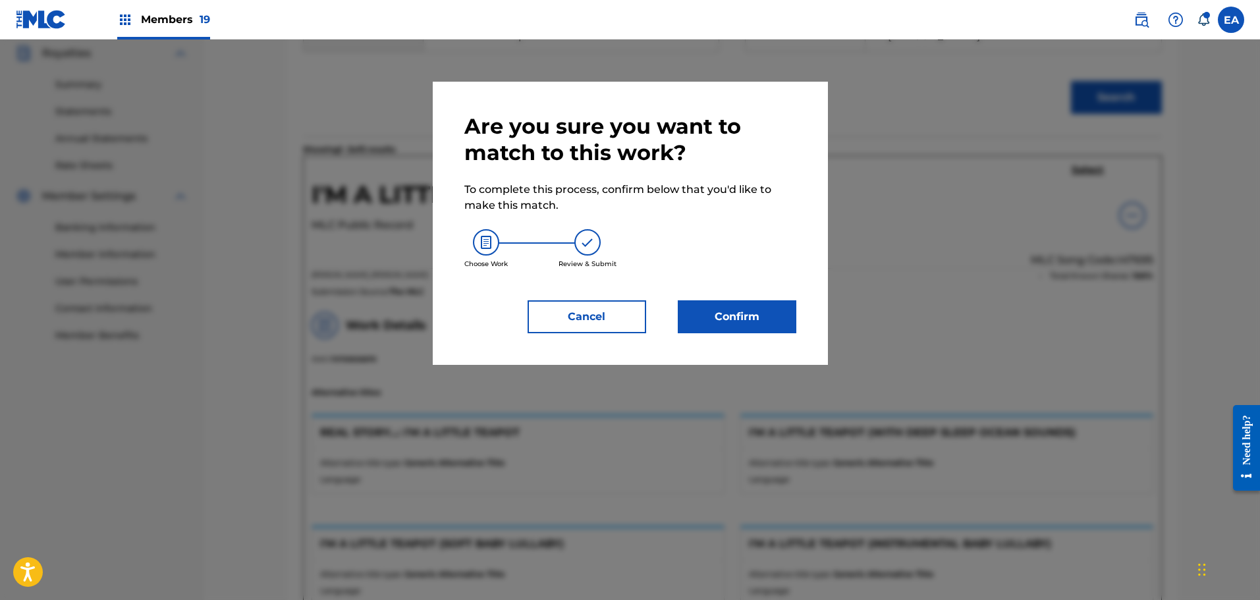
click at [757, 306] on button "Confirm" at bounding box center [737, 316] width 119 height 33
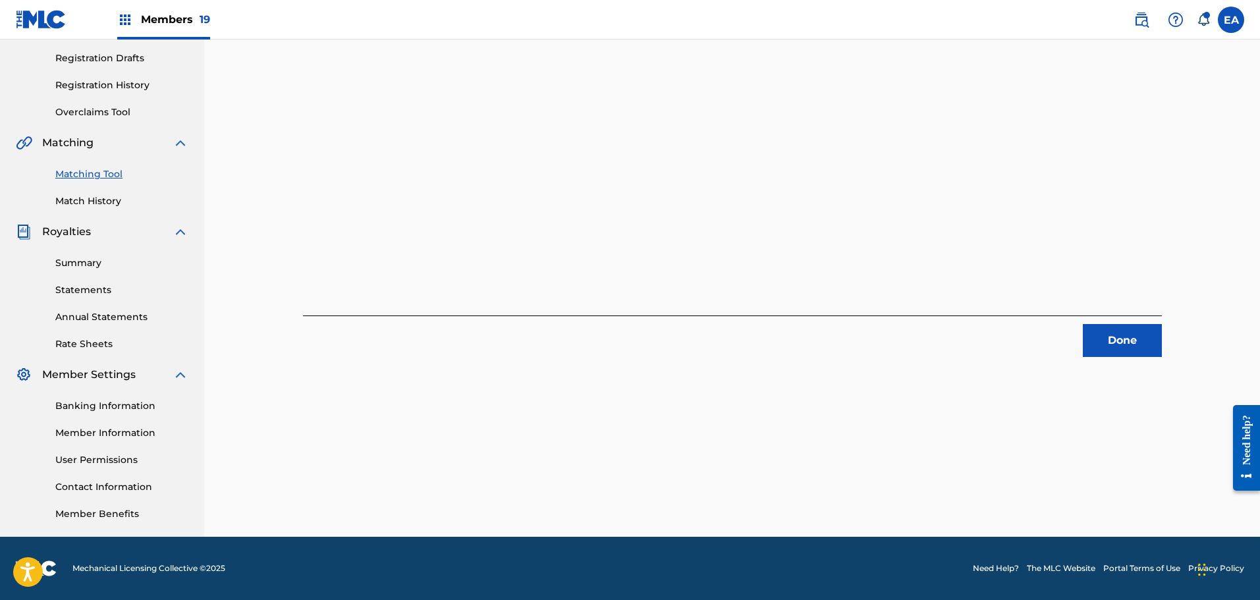
click at [1137, 341] on button "Done" at bounding box center [1122, 340] width 79 height 33
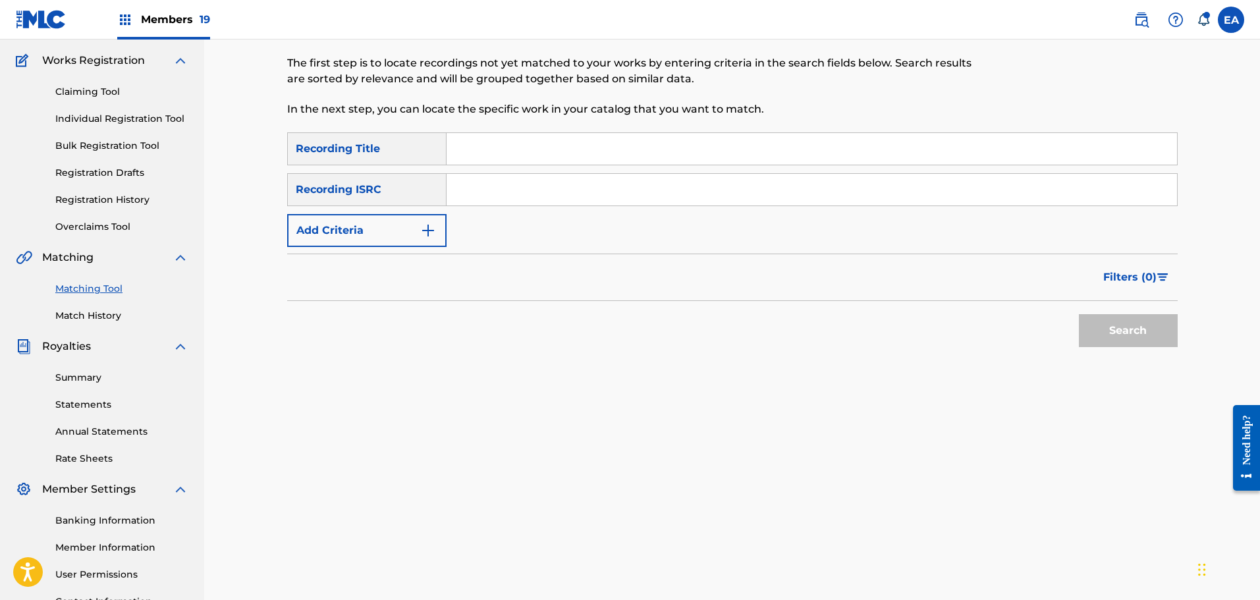
scroll to position [0, 0]
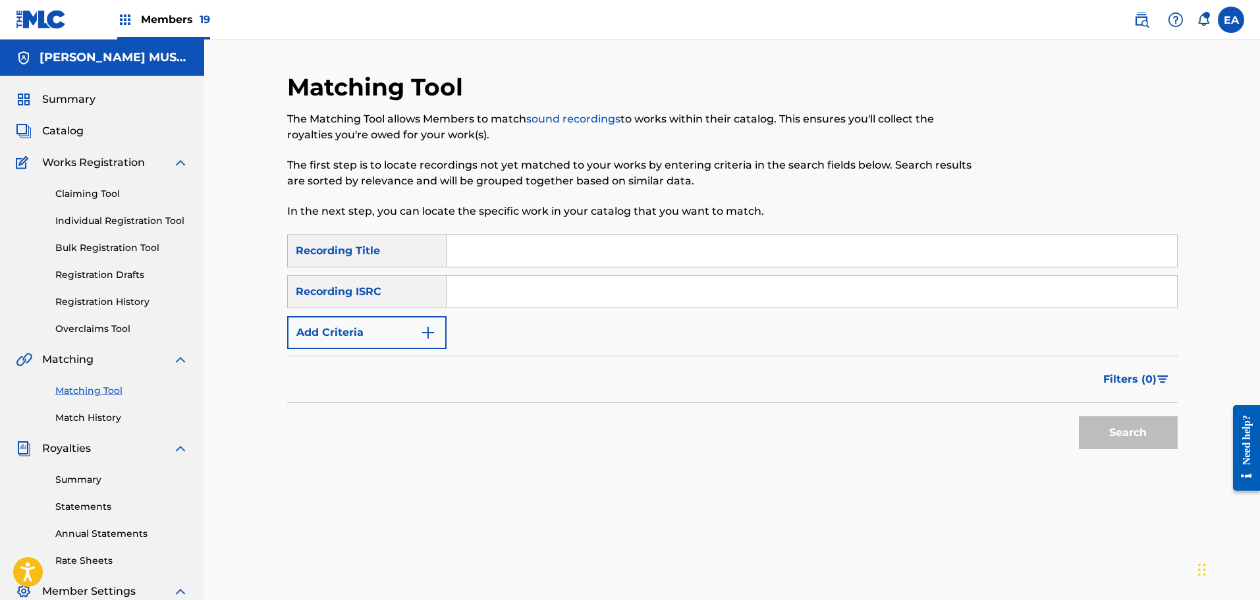
click at [660, 286] on input "Search Form" at bounding box center [811, 292] width 730 height 32
click at [529, 257] on input "Search Form" at bounding box center [811, 251] width 730 height 32
type input "I'm a little teapot"
click at [1079, 416] on button "Search" at bounding box center [1128, 432] width 99 height 33
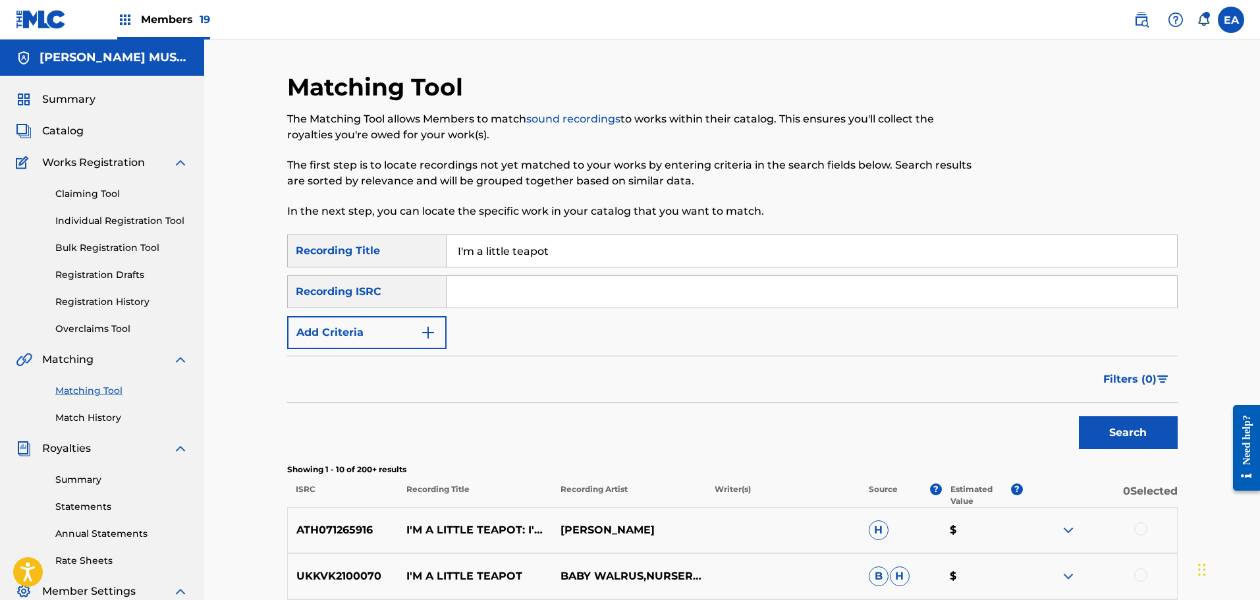
click at [1133, 373] on span "Filters ( 0 )" at bounding box center [1129, 379] width 53 height 16
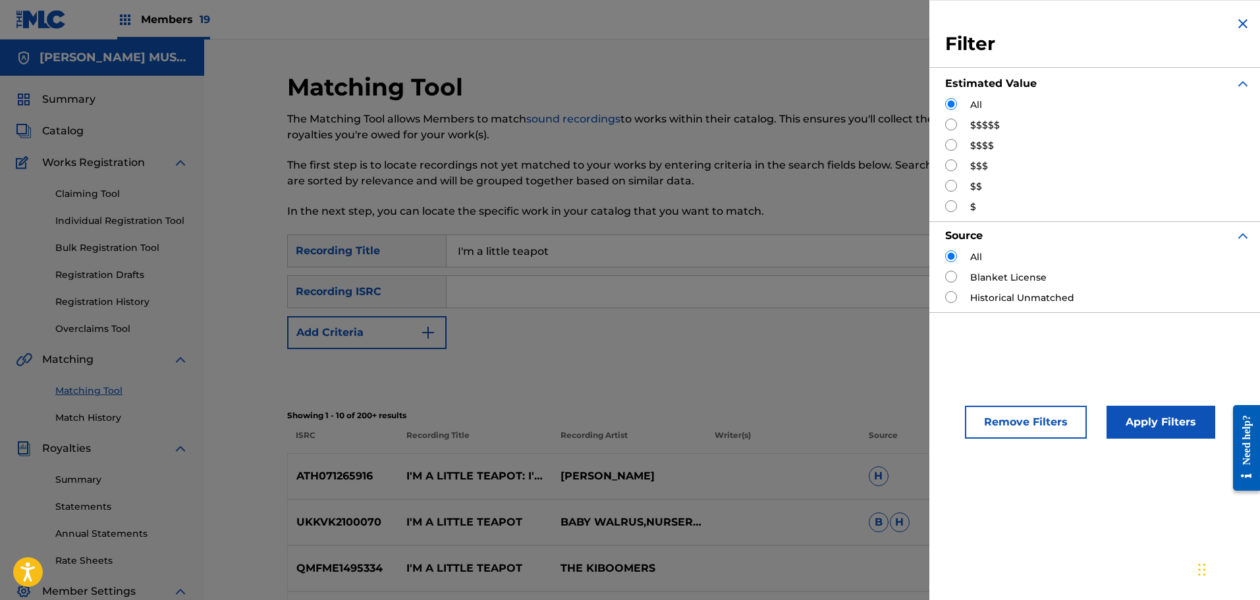
click at [955, 140] on input "Search Form" at bounding box center [951, 145] width 12 height 12
radio input "true"
click at [957, 164] on div "$$$" at bounding box center [1098, 166] width 306 height 14
click at [952, 164] on input "Search Form" at bounding box center [951, 165] width 12 height 12
radio input "true"
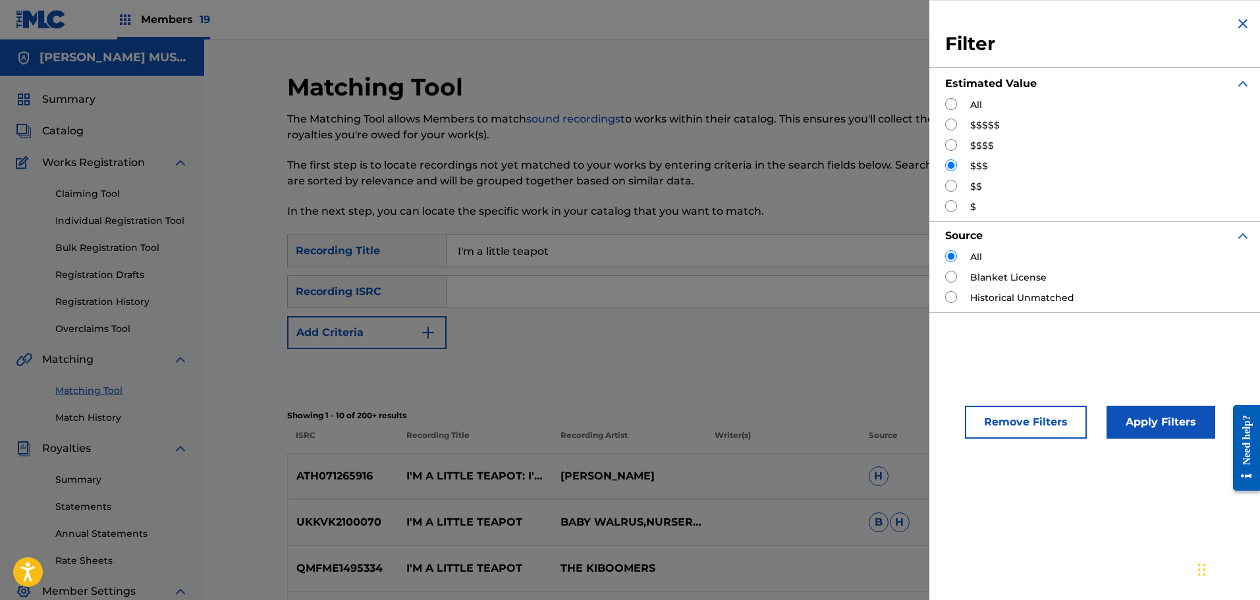
click at [1162, 421] on button "Apply Filters" at bounding box center [1160, 422] width 109 height 33
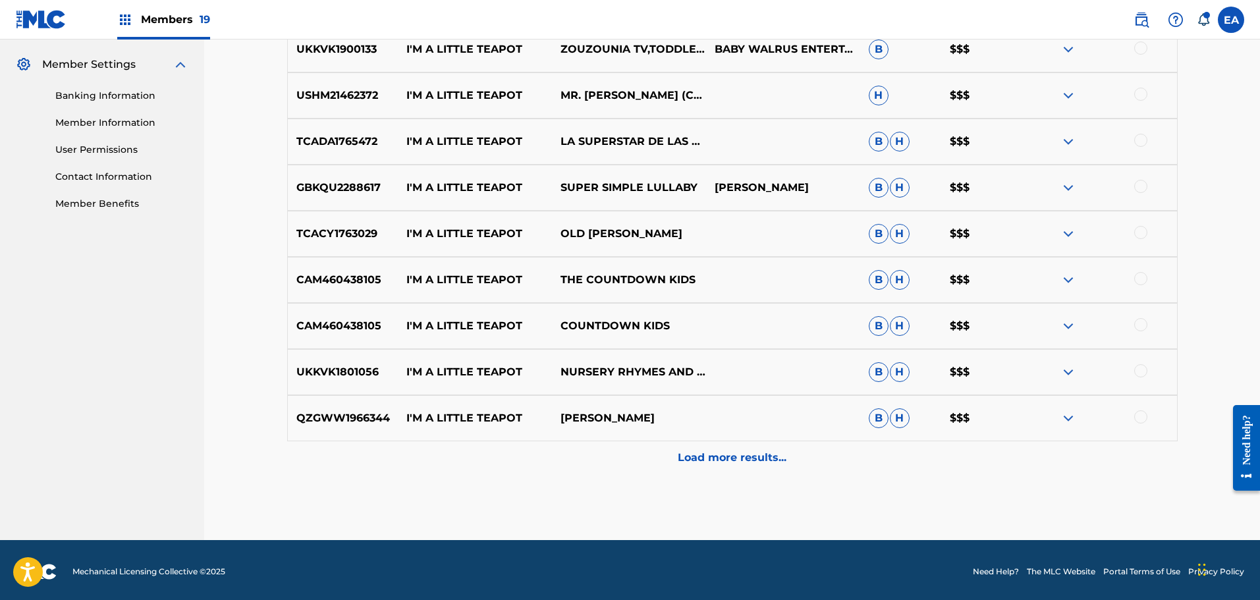
scroll to position [329, 0]
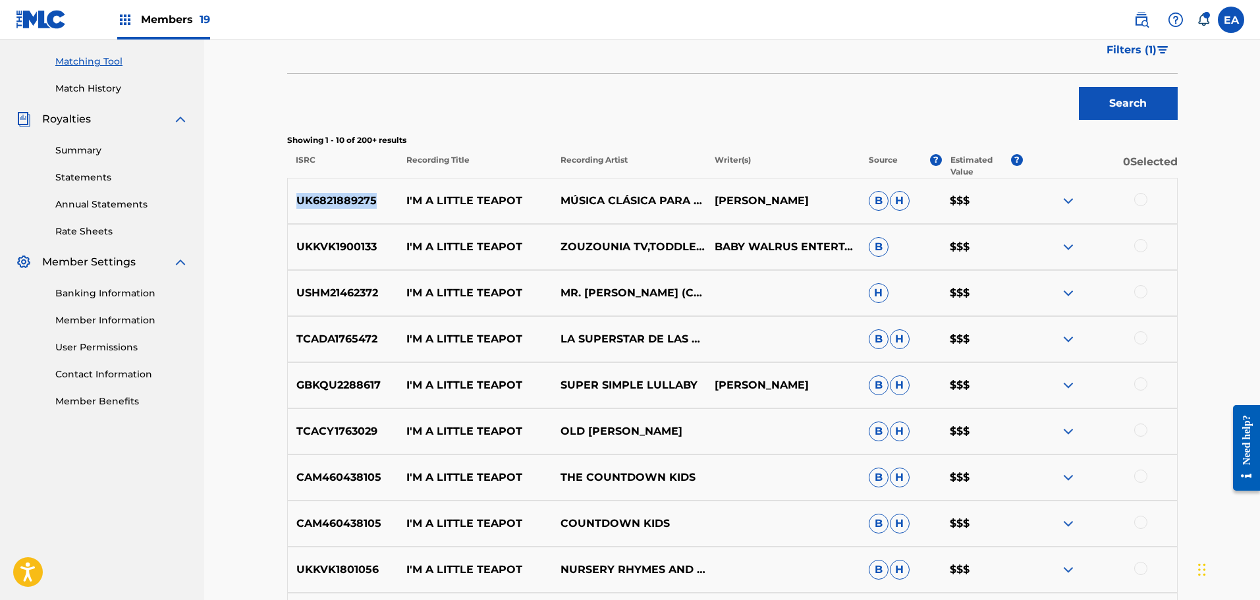
drag, startPoint x: 307, startPoint y: 195, endPoint x: 377, endPoint y: 205, distance: 70.6
click at [377, 205] on p "UK6821889275" at bounding box center [343, 201] width 111 height 16
copy p "UK6821889275"
click at [1142, 203] on div at bounding box center [1140, 199] width 13 height 13
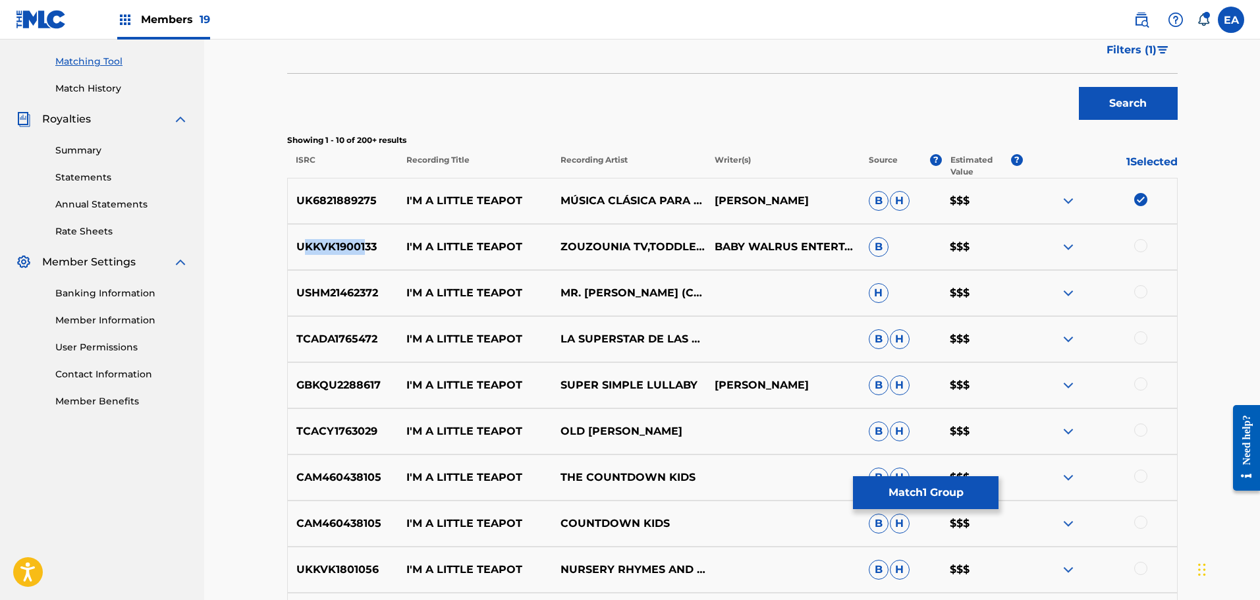
drag, startPoint x: 315, startPoint y: 244, endPoint x: 366, endPoint y: 245, distance: 51.4
click at [366, 245] on p "UKKVK1900133" at bounding box center [343, 247] width 111 height 16
drag, startPoint x: 378, startPoint y: 246, endPoint x: 295, endPoint y: 247, distance: 83.0
click at [295, 247] on p "UKKVK1900133" at bounding box center [343, 247] width 111 height 16
copy p "UKKVK1900133"
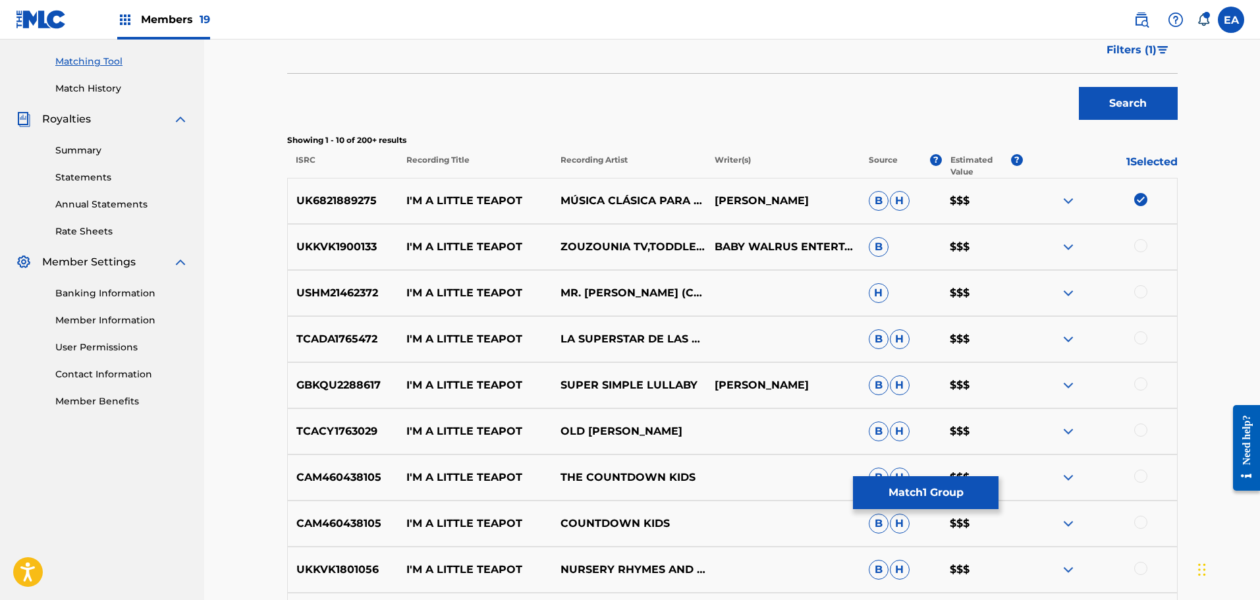
click at [1151, 244] on div at bounding box center [1100, 247] width 154 height 16
click at [1145, 244] on div at bounding box center [1140, 245] width 13 height 13
drag, startPoint x: 379, startPoint y: 293, endPoint x: 289, endPoint y: 296, distance: 89.6
click at [289, 296] on p "USHM21462372" at bounding box center [343, 293] width 111 height 16
copy p "USHM21462372"
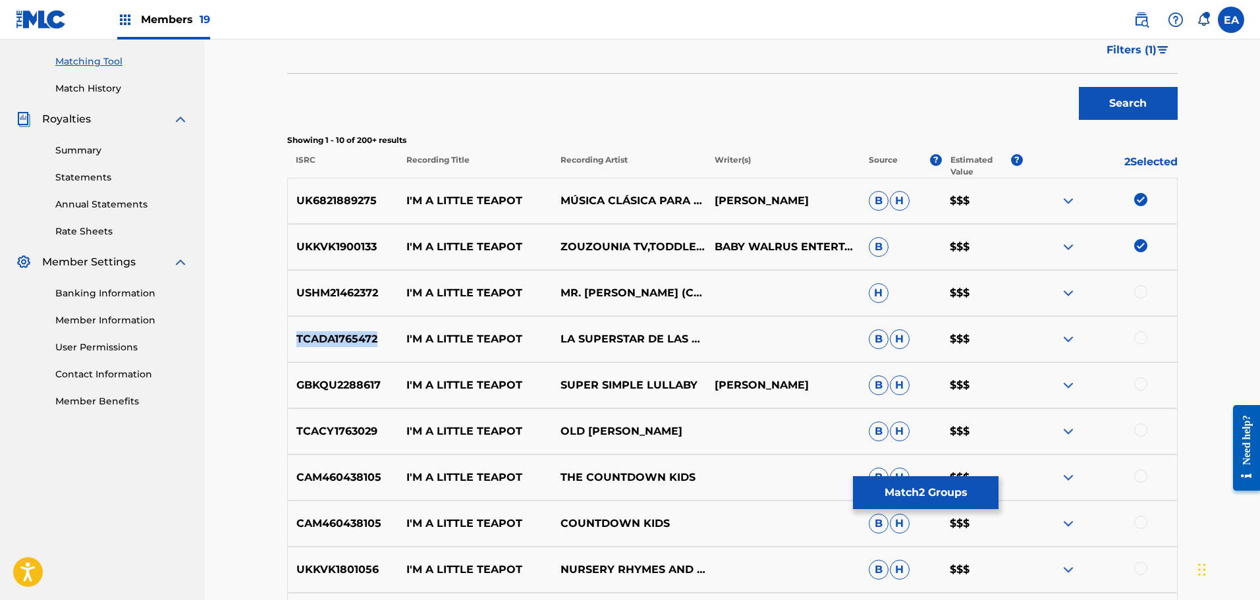
drag, startPoint x: 379, startPoint y: 335, endPoint x: 288, endPoint y: 342, distance: 91.2
click at [288, 342] on p "TCADA1765472" at bounding box center [343, 339] width 111 height 16
copy p "TCADA1765472"
click at [1146, 290] on div at bounding box center [1140, 291] width 13 height 13
drag, startPoint x: 669, startPoint y: 360, endPoint x: 611, endPoint y: 354, distance: 58.3
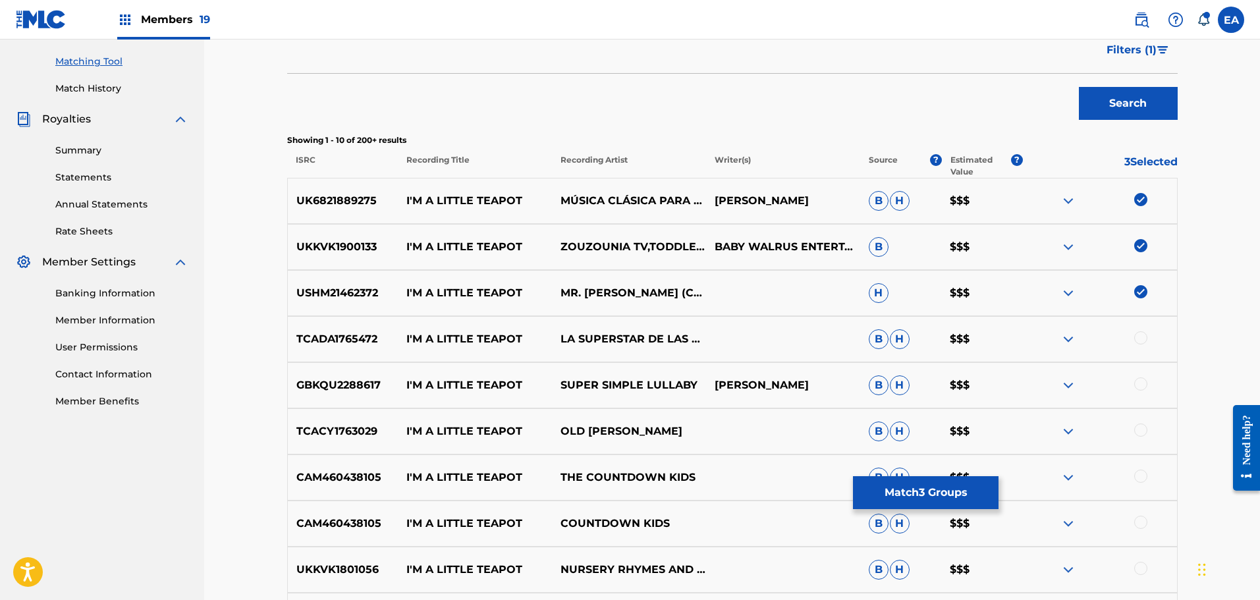
click at [669, 360] on div "TCADA1765472 I'M A LITTLE TEAPOT LA SUPERSTAR DE LAS CANCIONES INFANTILES B H $…" at bounding box center [732, 339] width 890 height 46
click at [1139, 345] on div at bounding box center [1100, 339] width 154 height 16
click at [1139, 341] on div at bounding box center [1140, 337] width 13 height 13
drag, startPoint x: 296, startPoint y: 384, endPoint x: 383, endPoint y: 385, distance: 86.9
click at [383, 385] on p "GBKQU2288617" at bounding box center [343, 385] width 111 height 16
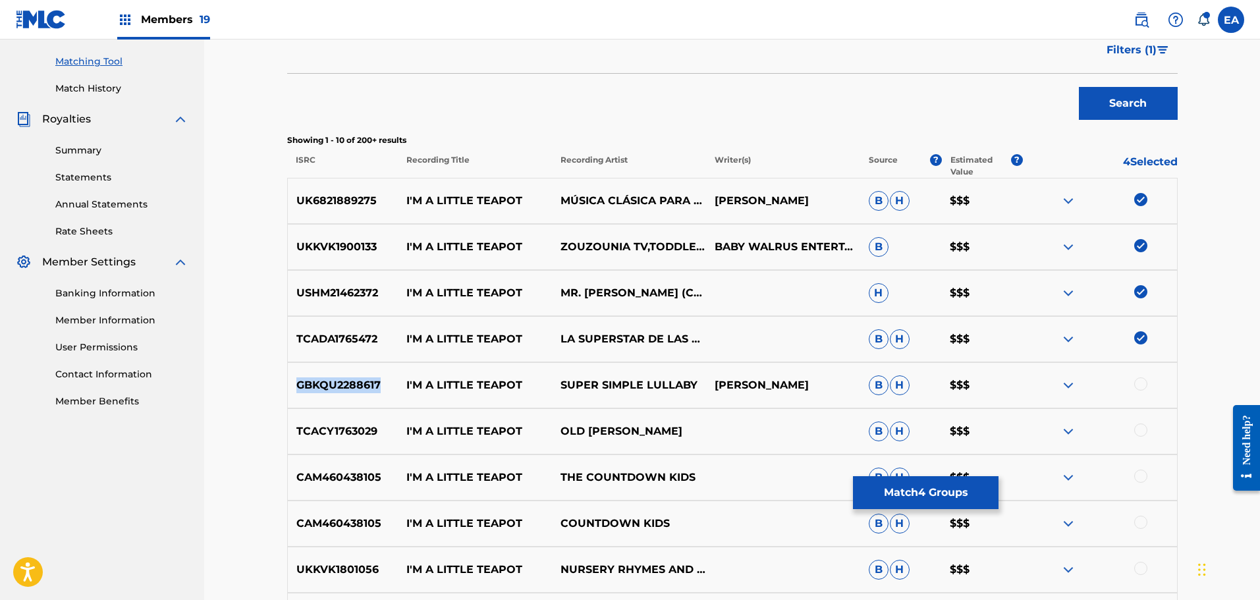
copy p "GBKQU2288617"
drag, startPoint x: 296, startPoint y: 427, endPoint x: 377, endPoint y: 441, distance: 82.8
click at [377, 441] on div "TCACY1763029 I'M A LITTLE TEAPOT OLD [PERSON_NAME] $$$" at bounding box center [732, 431] width 890 height 46
copy p "TCACY1763029"
click at [1140, 428] on div at bounding box center [1140, 429] width 13 height 13
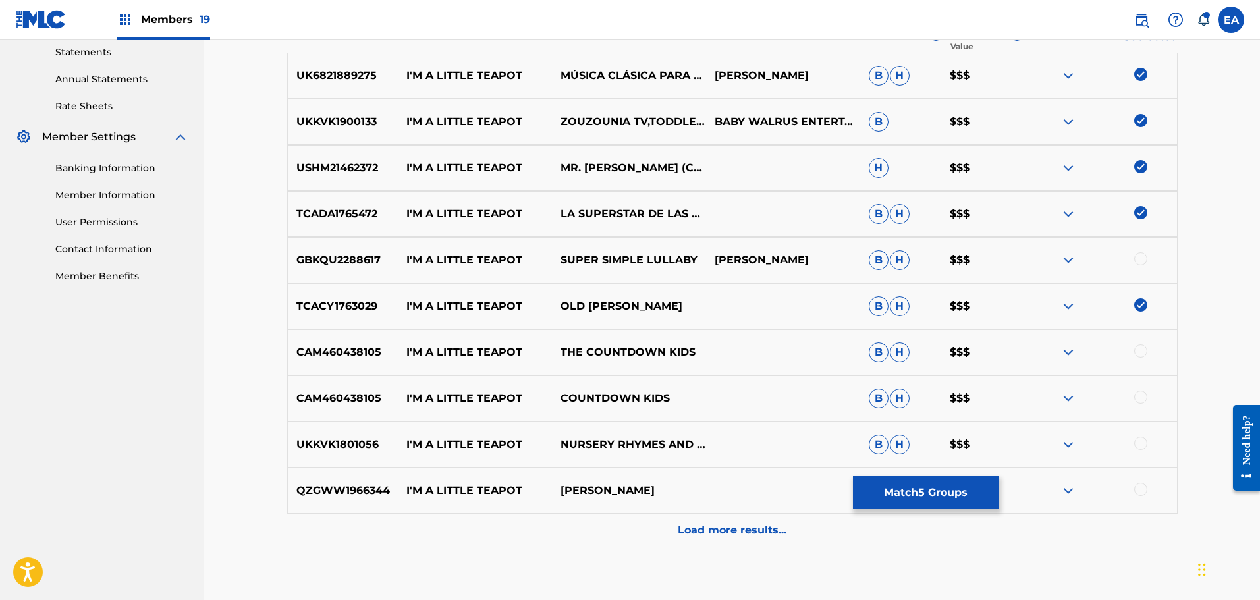
scroll to position [461, 0]
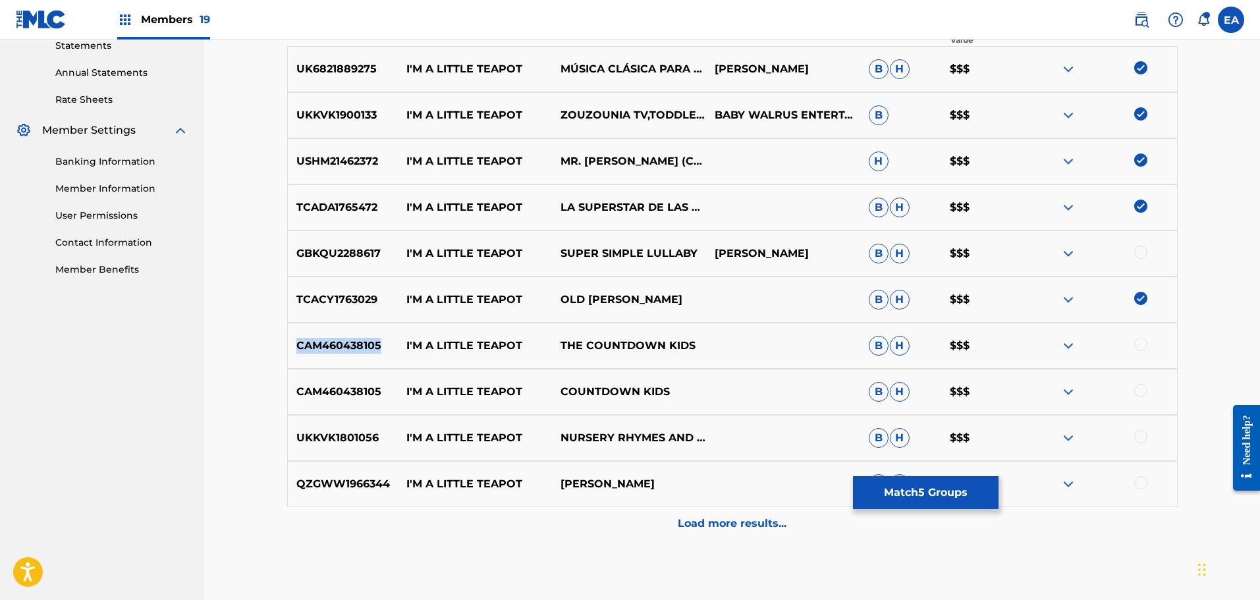
drag, startPoint x: 381, startPoint y: 341, endPoint x: 298, endPoint y: 342, distance: 83.0
click at [298, 342] on p "CAM460438105" at bounding box center [343, 346] width 111 height 16
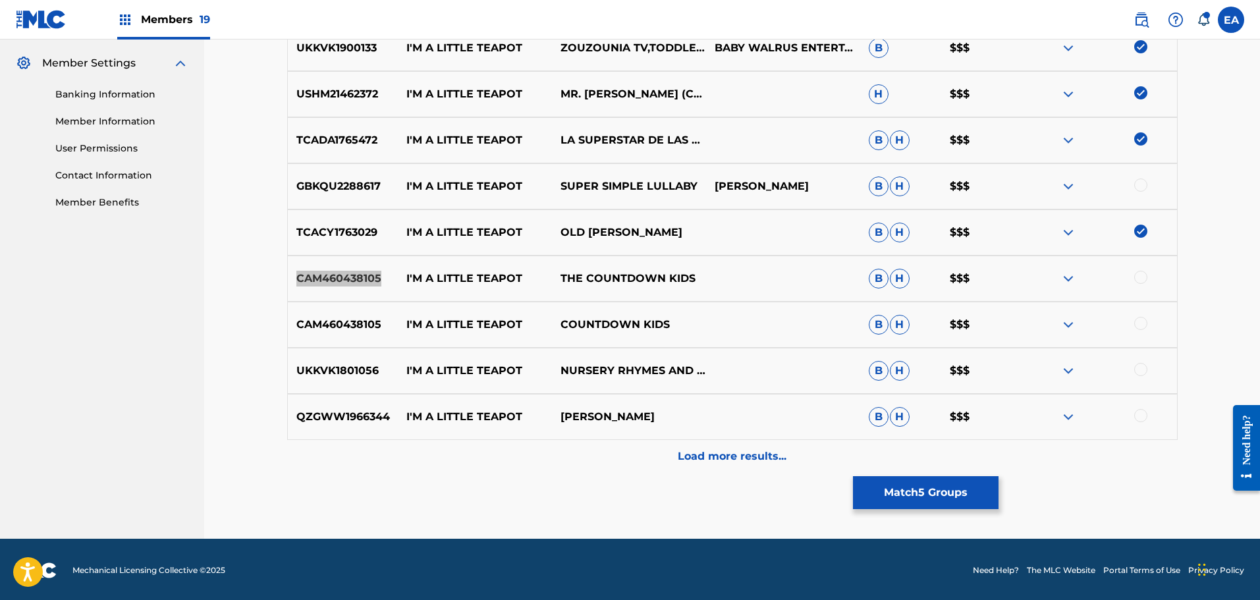
scroll to position [530, 0]
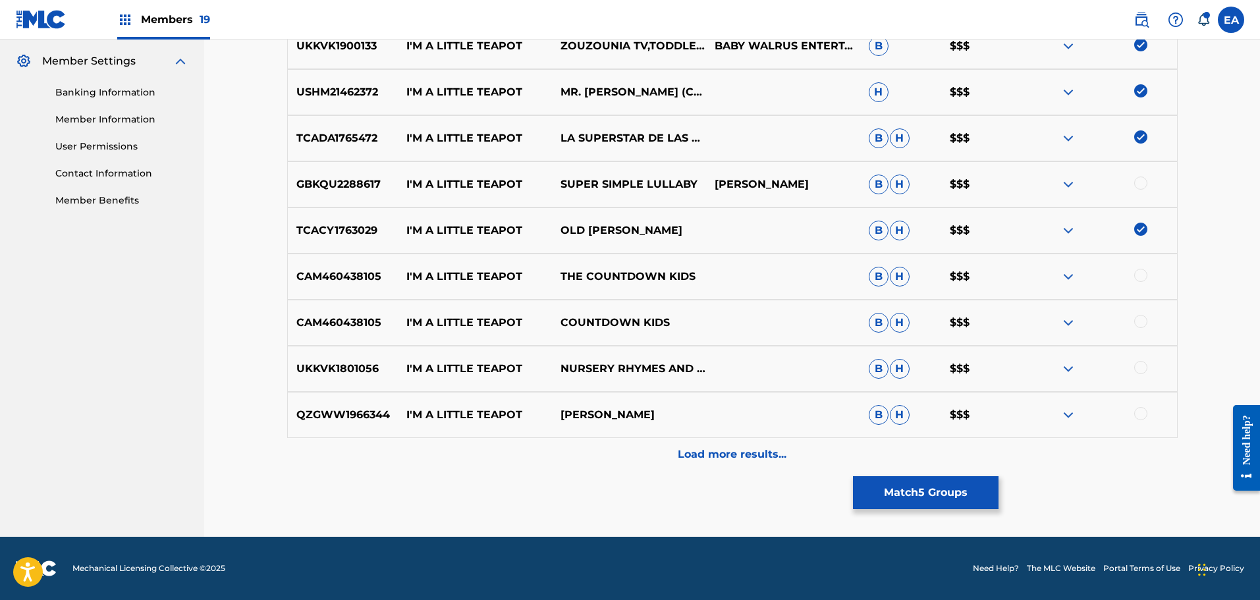
click at [1141, 279] on div at bounding box center [1140, 275] width 13 height 13
drag, startPoint x: 392, startPoint y: 323, endPoint x: 284, endPoint y: 319, distance: 108.1
click at [284, 319] on div "Matching Tool The Matching Tool allows Members to match sound recordings to wor…" at bounding box center [732, 39] width 922 height 994
click at [1141, 317] on div at bounding box center [1140, 321] width 13 height 13
drag, startPoint x: 293, startPoint y: 365, endPoint x: 379, endPoint y: 370, distance: 86.4
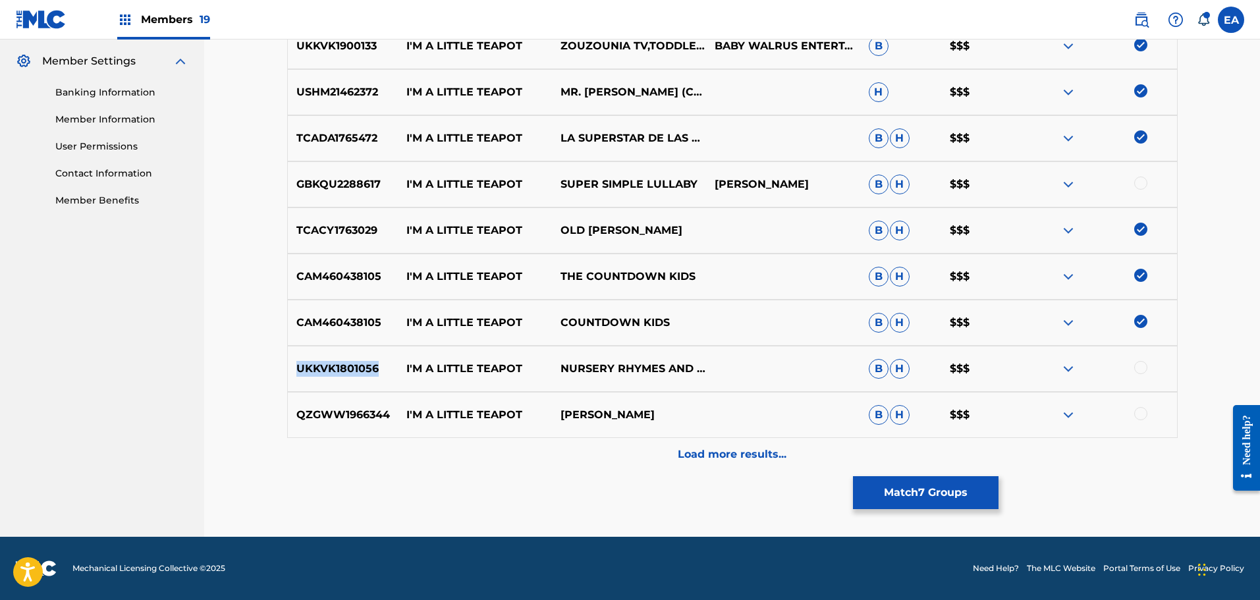
click at [379, 370] on p "UKKVK1801056" at bounding box center [343, 369] width 111 height 16
drag, startPoint x: 1138, startPoint y: 363, endPoint x: 1135, endPoint y: 358, distance: 6.8
click at [1138, 363] on div at bounding box center [1140, 367] width 13 height 13
drag, startPoint x: 392, startPoint y: 418, endPoint x: 295, endPoint y: 411, distance: 97.1
click at [295, 411] on p "QZGWW1966344" at bounding box center [343, 415] width 111 height 16
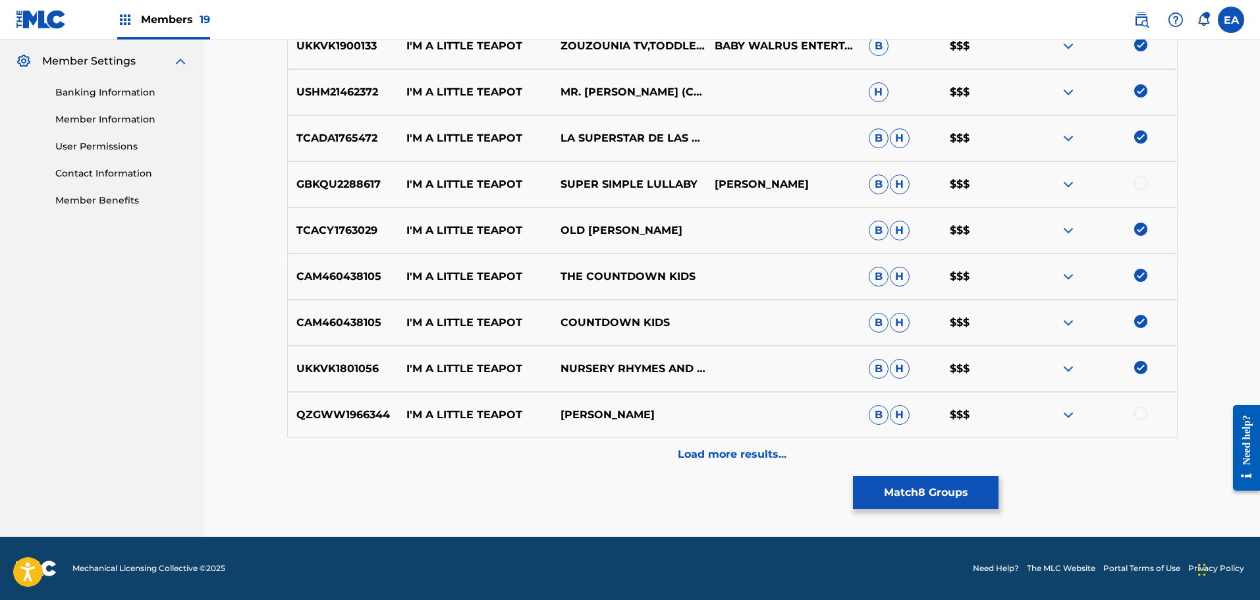
click at [1145, 413] on div at bounding box center [1140, 413] width 13 height 13
click at [769, 461] on p "Load more results..." at bounding box center [732, 454] width 109 height 16
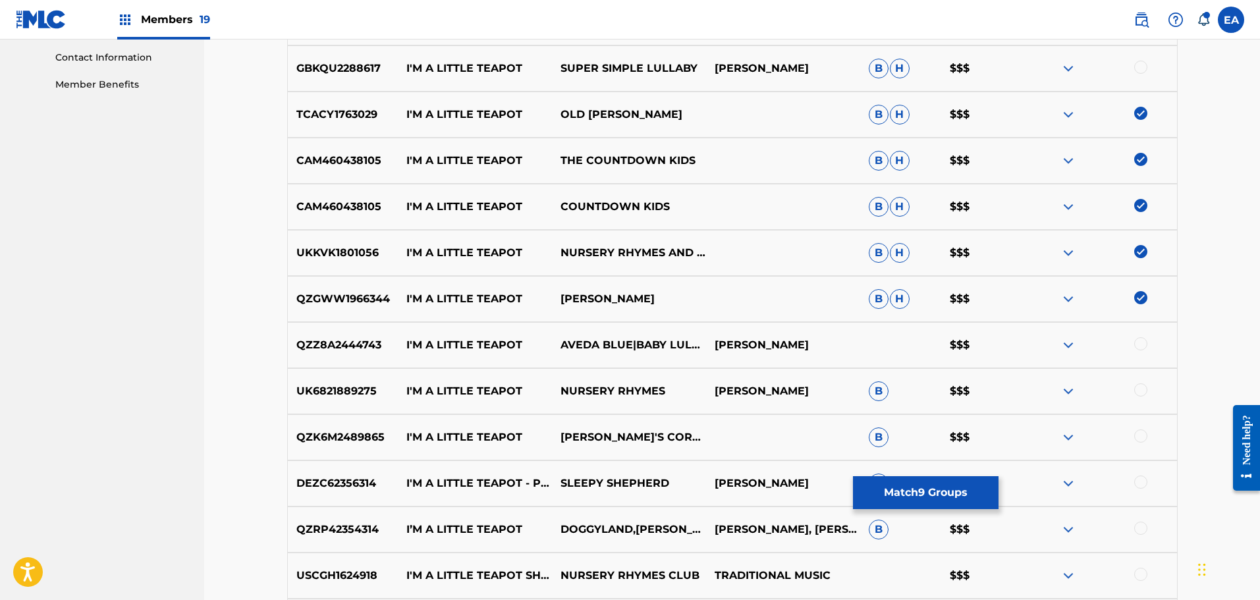
scroll to position [662, 0]
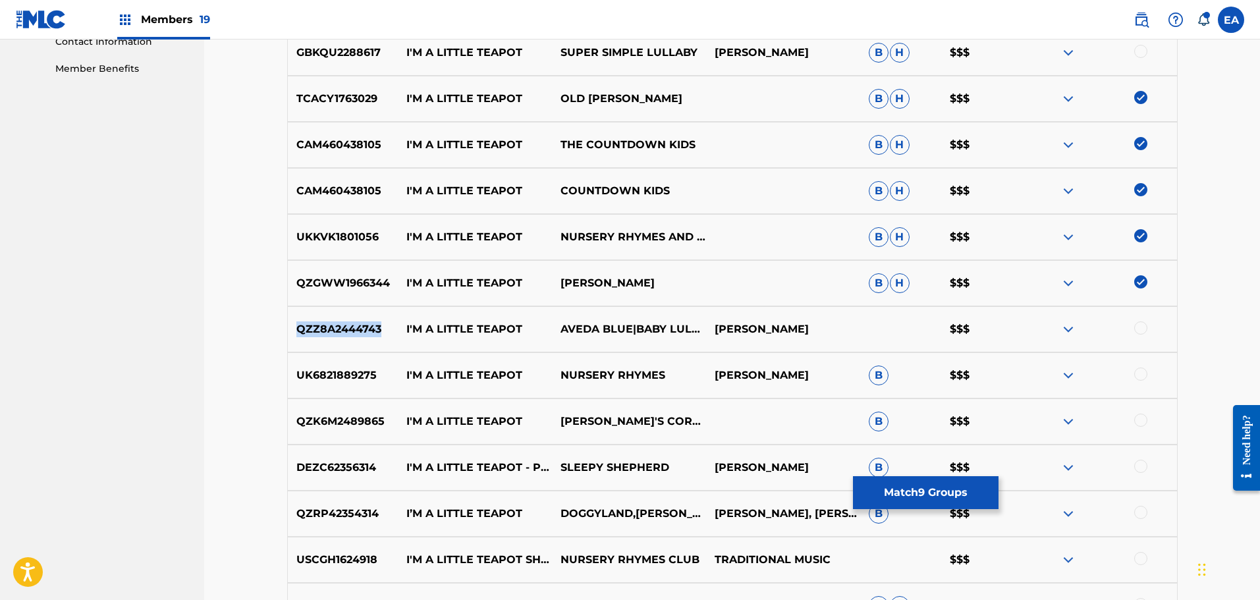
drag, startPoint x: 378, startPoint y: 328, endPoint x: 292, endPoint y: 328, distance: 86.3
click at [292, 328] on p "QZZ8A2444743" at bounding box center [343, 329] width 111 height 16
drag, startPoint x: 378, startPoint y: 374, endPoint x: 286, endPoint y: 381, distance: 92.4
click at [286, 381] on div "Matching Tool The Matching Tool allows Members to match sound recordings to wor…" at bounding box center [732, 138] width 922 height 1455
click at [1163, 375] on div at bounding box center [1100, 375] width 154 height 16
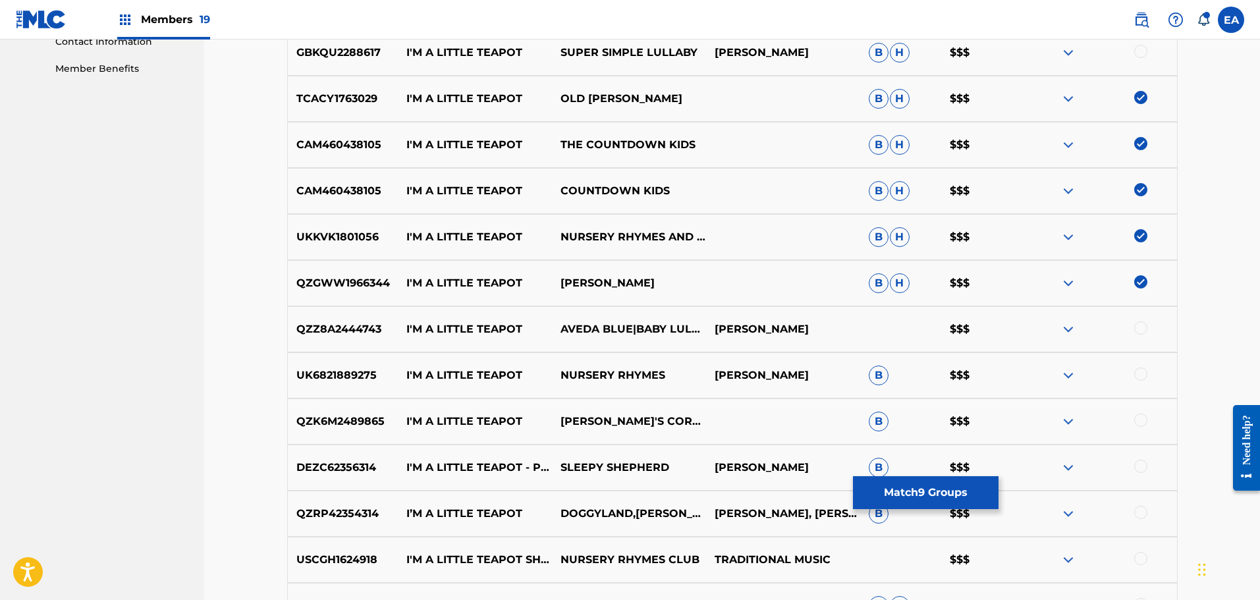
click at [1151, 377] on div at bounding box center [1100, 375] width 154 height 16
click at [1145, 375] on div at bounding box center [1140, 373] width 13 height 13
drag, startPoint x: 384, startPoint y: 419, endPoint x: 298, endPoint y: 419, distance: 85.6
click at [298, 419] on p "QZK6M2489865" at bounding box center [343, 422] width 111 height 16
click at [1139, 416] on div at bounding box center [1140, 420] width 13 height 13
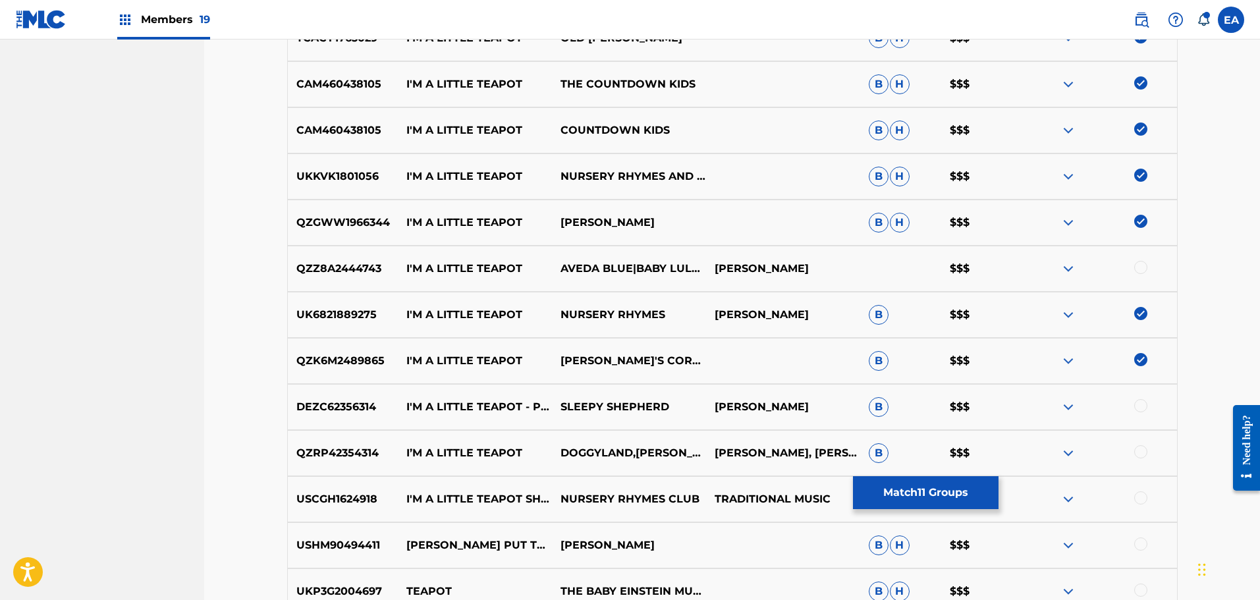
scroll to position [728, 0]
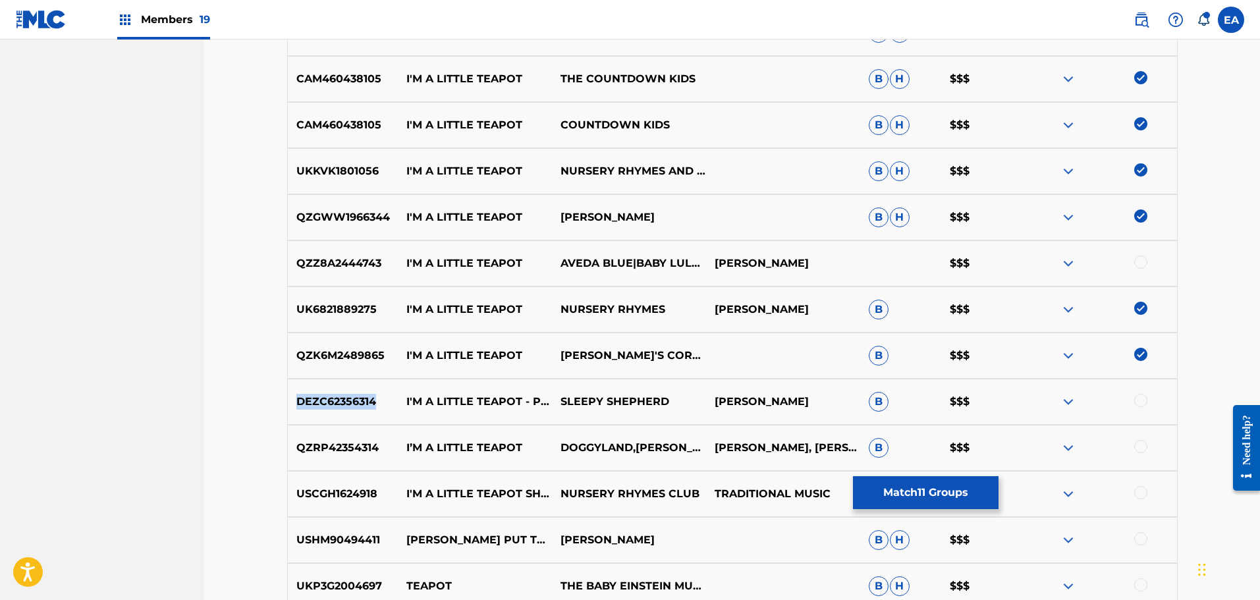
drag, startPoint x: 375, startPoint y: 400, endPoint x: 299, endPoint y: 404, distance: 75.8
click at [299, 404] on p "DEZC62356314" at bounding box center [343, 402] width 111 height 16
drag, startPoint x: 383, startPoint y: 445, endPoint x: 297, endPoint y: 439, distance: 85.8
click at [297, 439] on div "QZRP42354314 I’M A LITTLE TEAPOT DOGGYLAND,[PERSON_NAME] [PERSON_NAME], [PERSON…" at bounding box center [732, 448] width 890 height 46
click at [1158, 441] on div at bounding box center [1100, 448] width 154 height 16
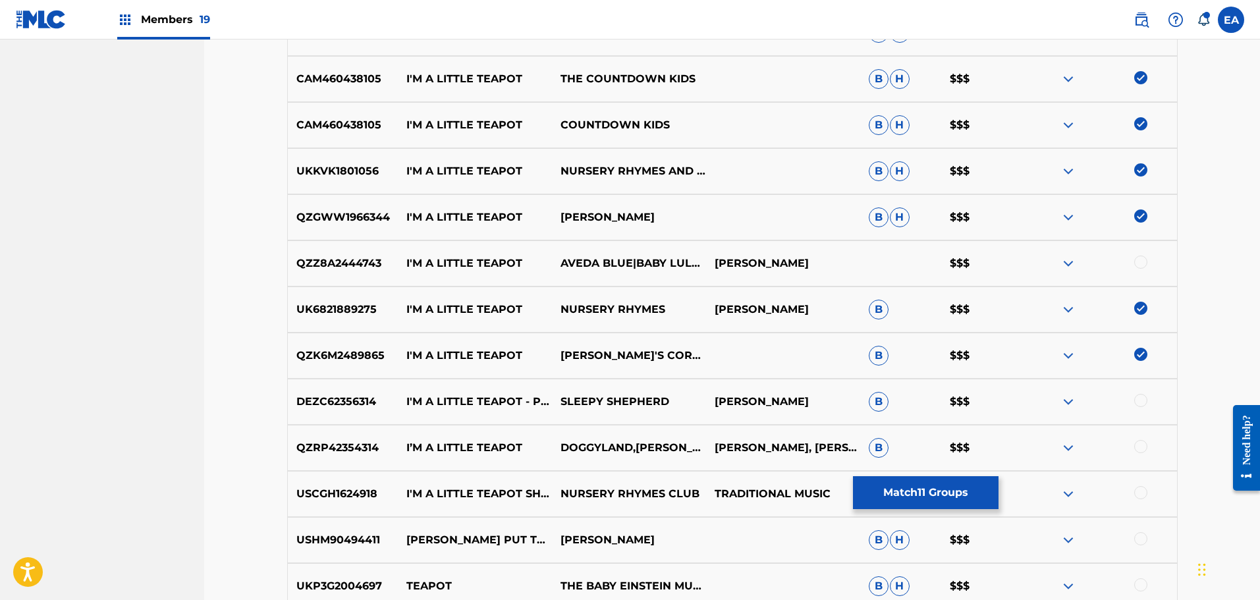
click at [1150, 444] on div at bounding box center [1100, 448] width 154 height 16
click at [1144, 447] on div at bounding box center [1140, 446] width 13 height 13
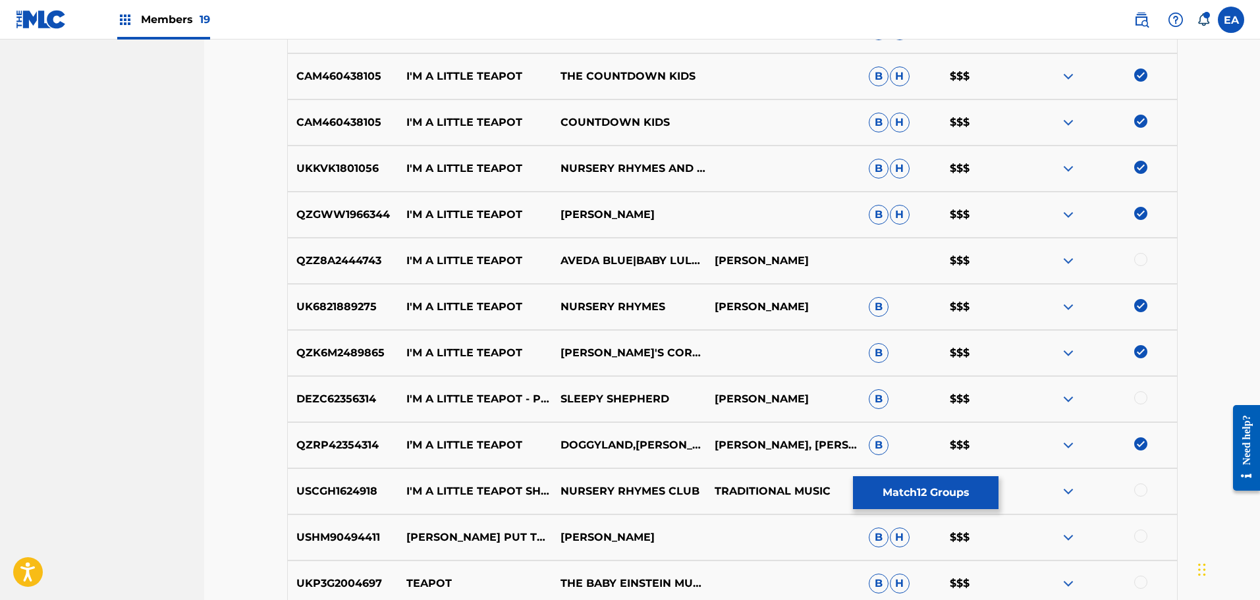
scroll to position [794, 0]
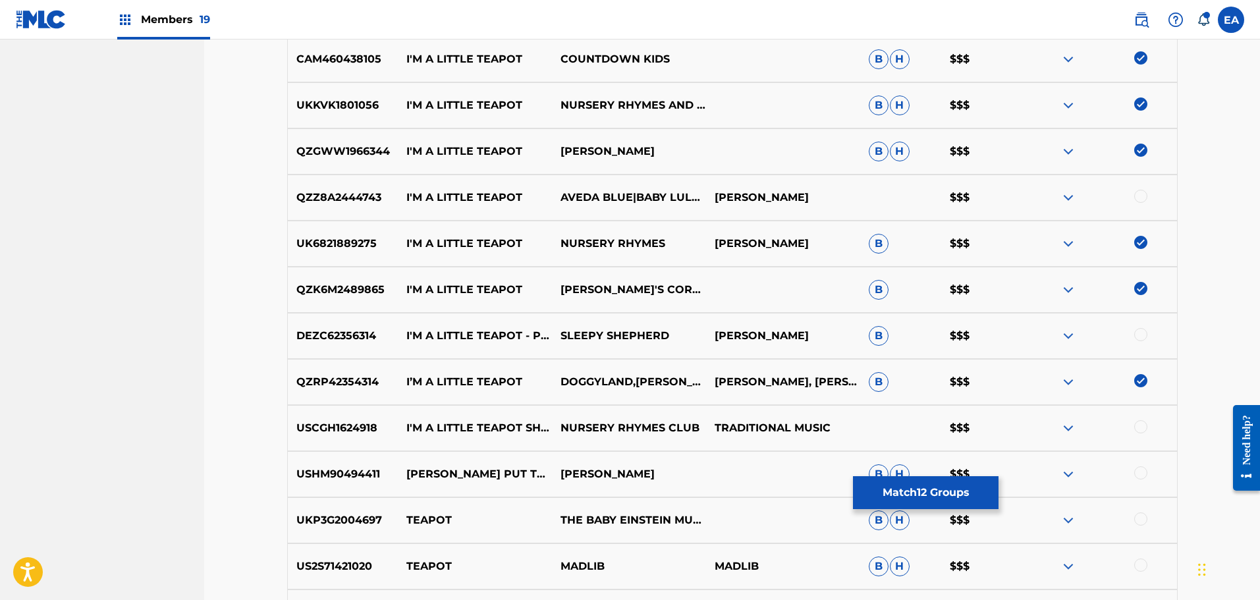
click at [325, 428] on p "USCGH1624918" at bounding box center [343, 428] width 111 height 16
click at [1143, 421] on div at bounding box center [1140, 426] width 13 height 13
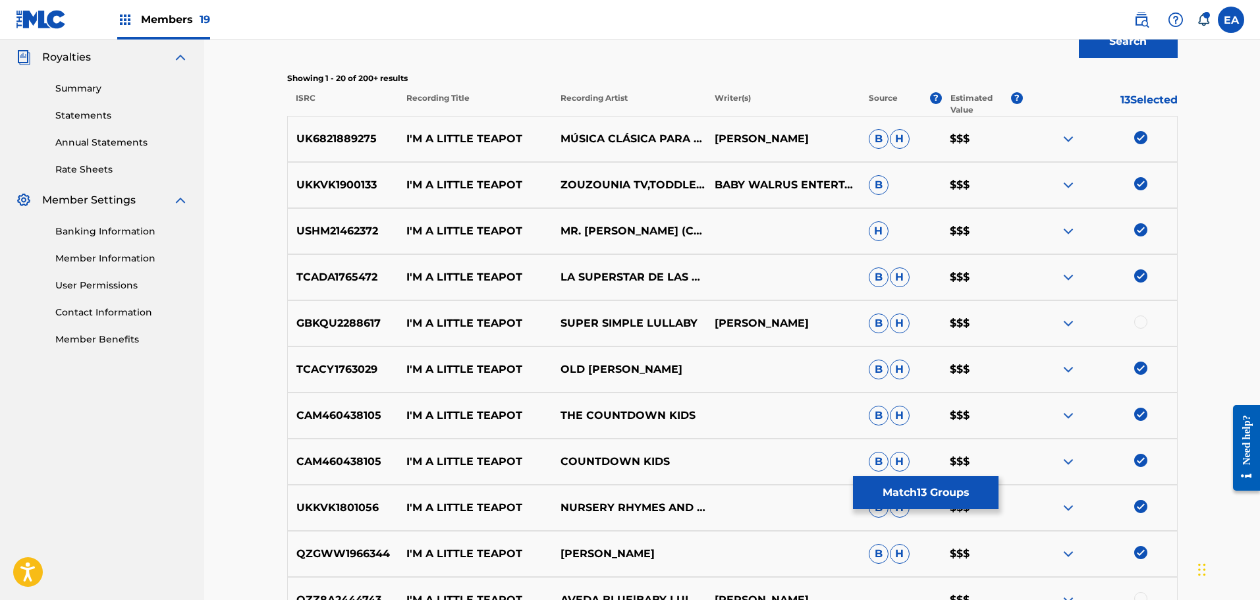
scroll to position [267, 0]
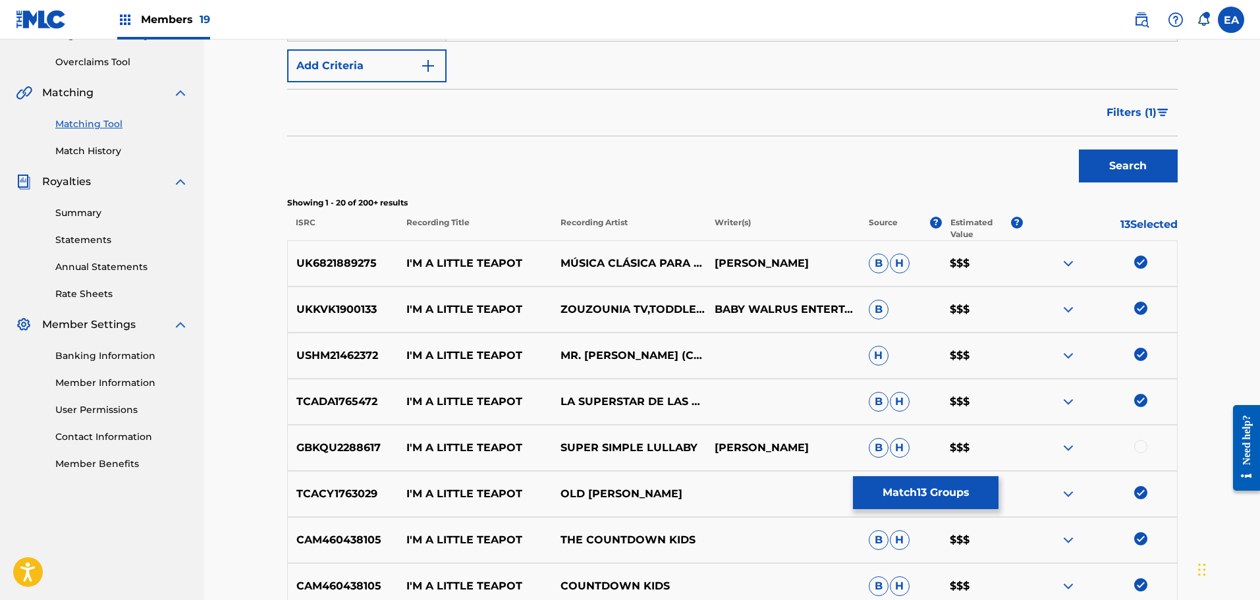
click at [909, 491] on button "Match 13 Groups" at bounding box center [926, 492] width 146 height 33
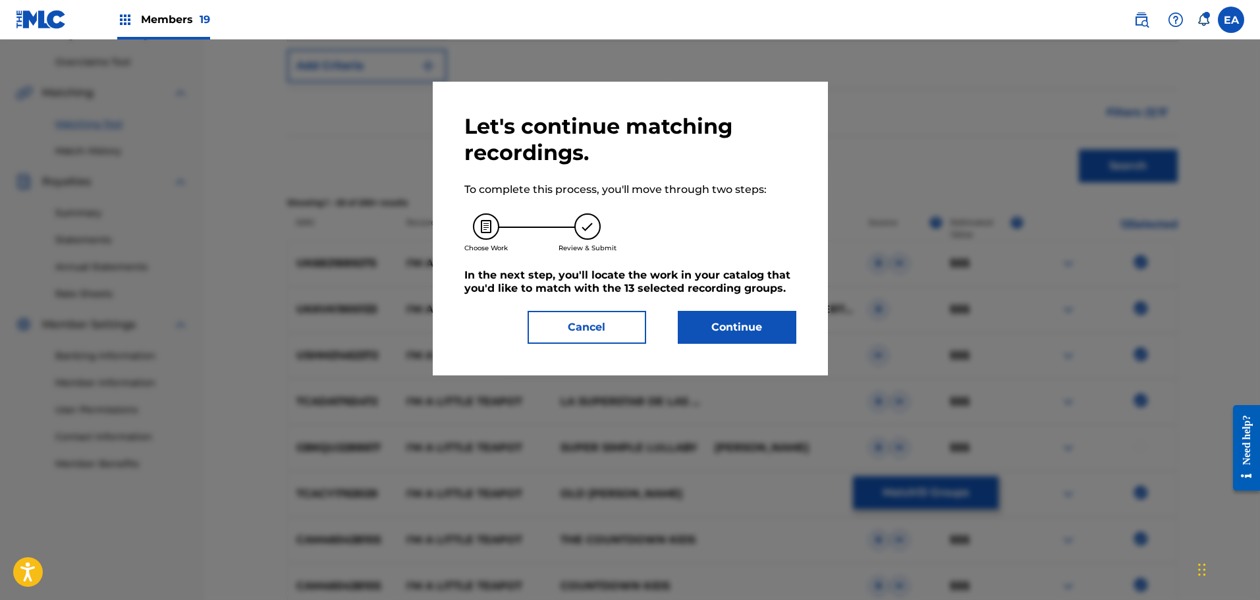
click at [745, 326] on button "Continue" at bounding box center [737, 327] width 119 height 33
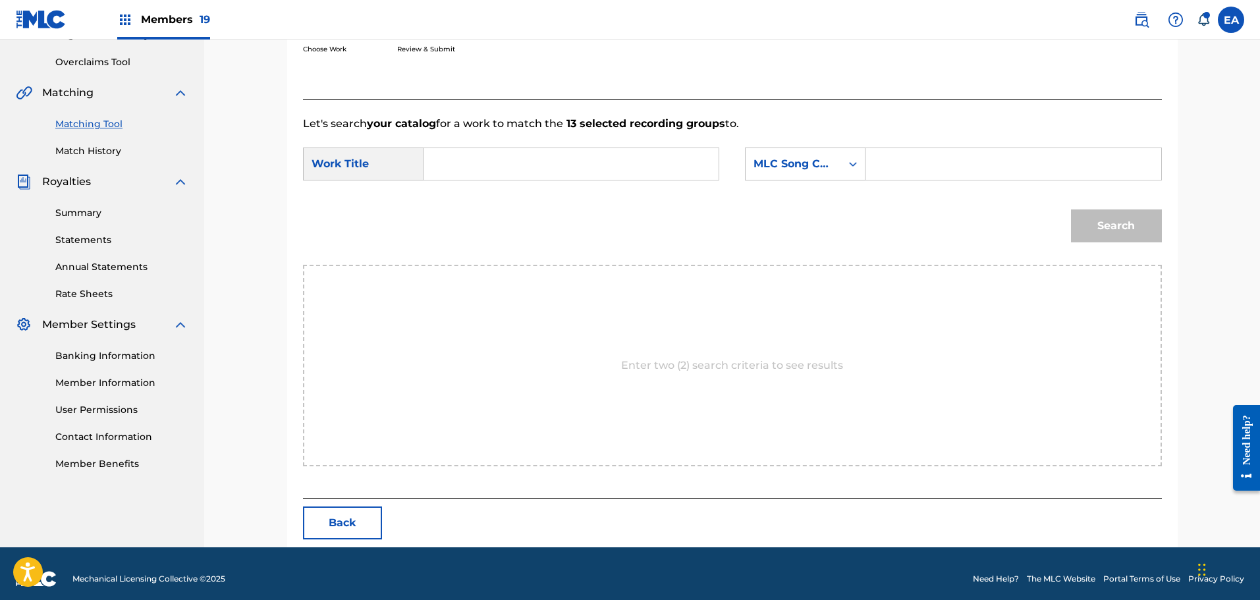
click at [587, 132] on form "SearchWithCriteria1818a507-9f2b-40ea-82dc-c1327086d0bb Work Title SearchWithCri…" at bounding box center [732, 198] width 859 height 133
click at [574, 160] on input "Search Form" at bounding box center [571, 164] width 273 height 32
click at [574, 162] on input "I'm a little tea" at bounding box center [571, 164] width 273 height 32
type input "I'm a little teapot"
type input "[PERSON_NAME]"
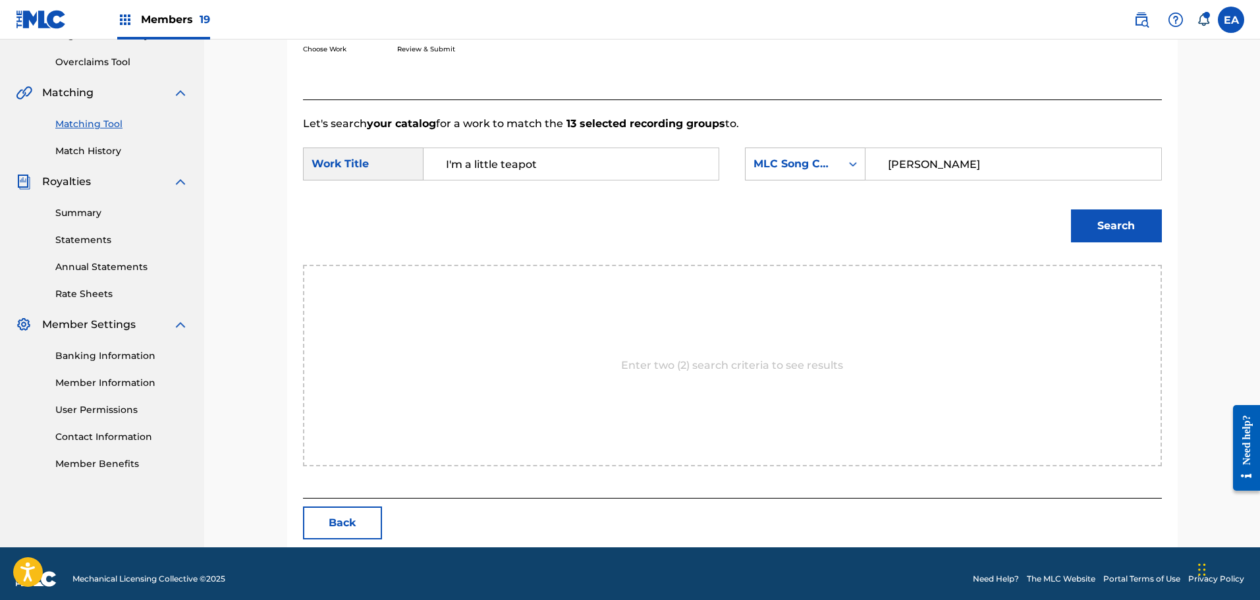
click at [1071, 209] on button "Search" at bounding box center [1116, 225] width 91 height 33
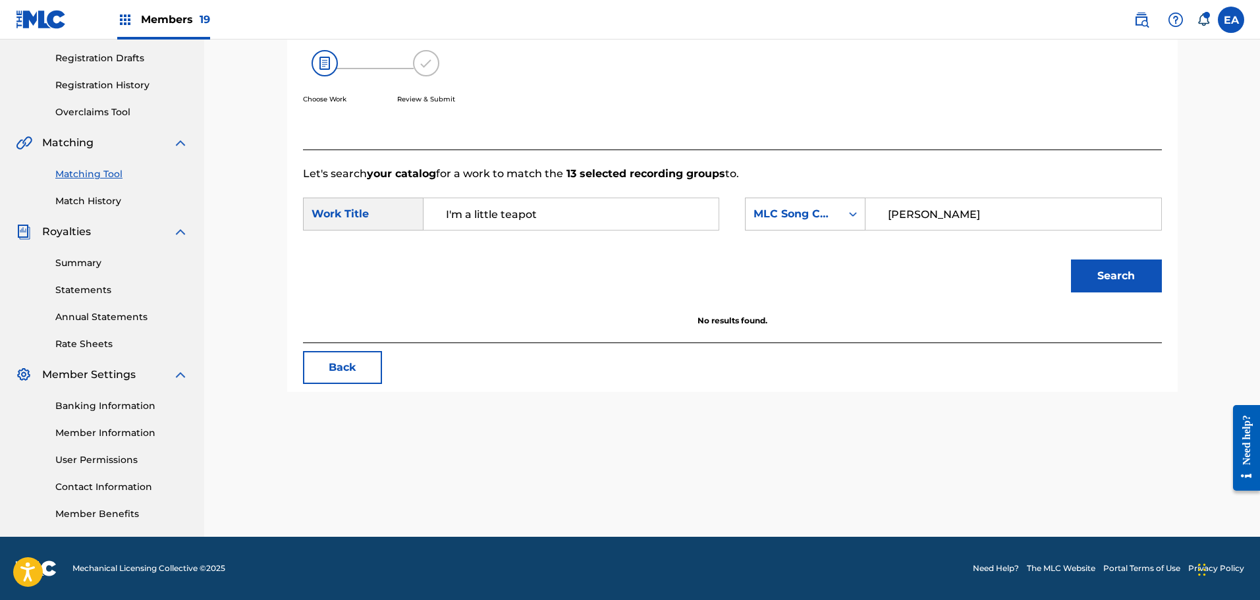
click at [1143, 275] on button "Search" at bounding box center [1116, 275] width 91 height 33
click at [531, 218] on input "I'm a little teapot" at bounding box center [571, 214] width 273 height 32
click at [550, 217] on input "I'm a little teapot" at bounding box center [571, 214] width 273 height 32
type input "I'm a little tea pot"
click at [1084, 269] on button "Search" at bounding box center [1116, 275] width 91 height 33
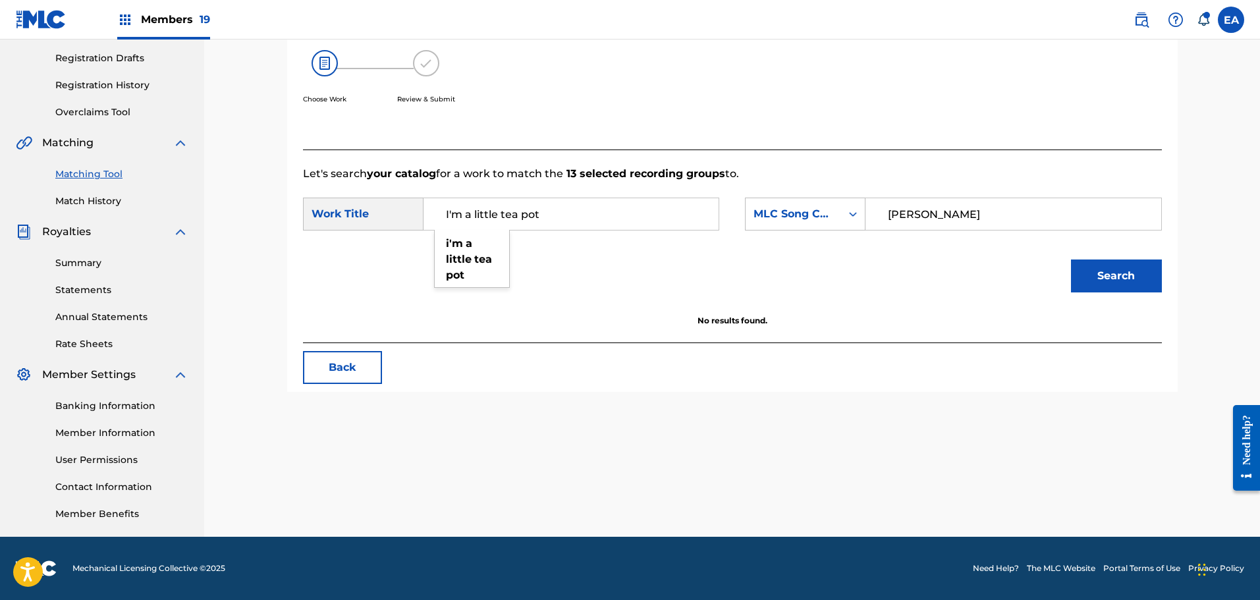
drag, startPoint x: 566, startPoint y: 209, endPoint x: 357, endPoint y: 208, distance: 208.7
click at [357, 208] on div "SearchWithCriteria1818a507-9f2b-40ea-82dc-c1327086d0bb Work Title I'm a little …" at bounding box center [511, 214] width 416 height 33
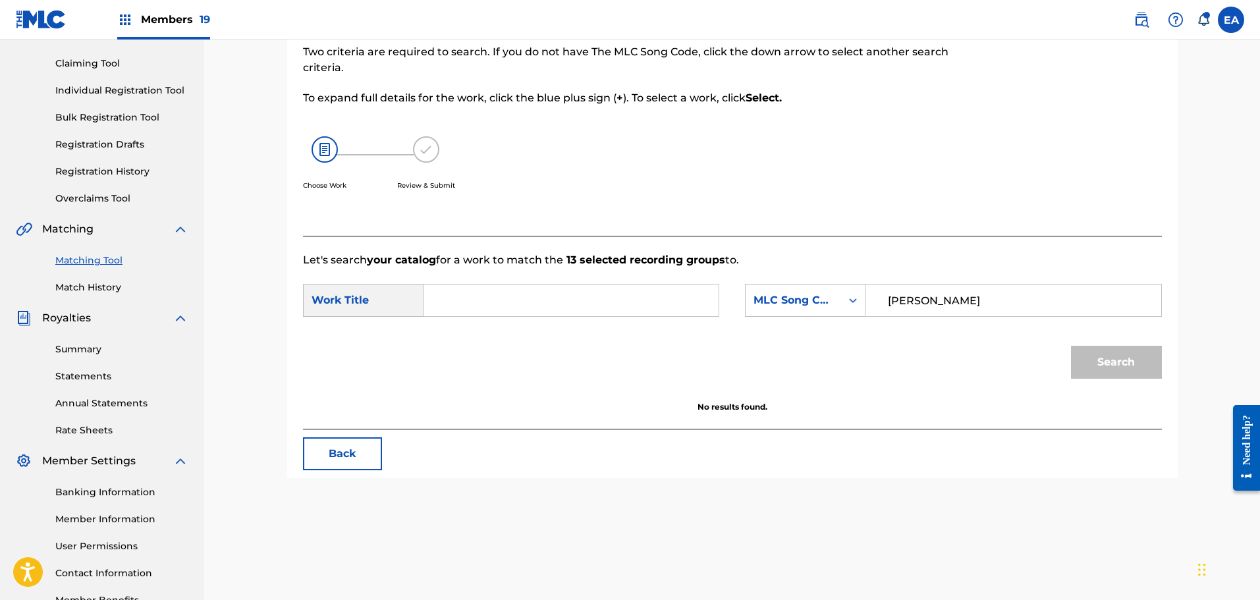
scroll to position [0, 0]
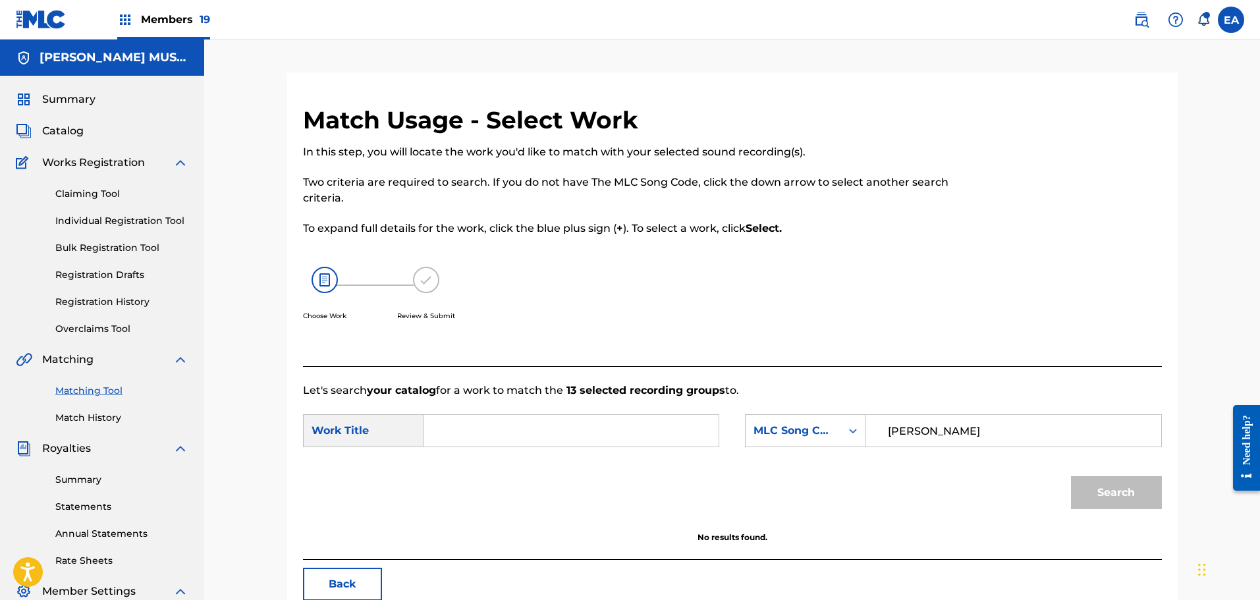
click at [632, 433] on input "Search Form" at bounding box center [571, 431] width 273 height 32
type input "i'm a little tea pot"
click at [1071, 476] on button "Search" at bounding box center [1116, 492] width 91 height 33
drag, startPoint x: 934, startPoint y: 424, endPoint x: 815, endPoint y: 427, distance: 119.2
click at [858, 434] on div "SearchWithCriteria88e796fd-25bf-4d9e-a471-a53d02278069 MLC Song Code [PERSON_NA…" at bounding box center [953, 430] width 416 height 33
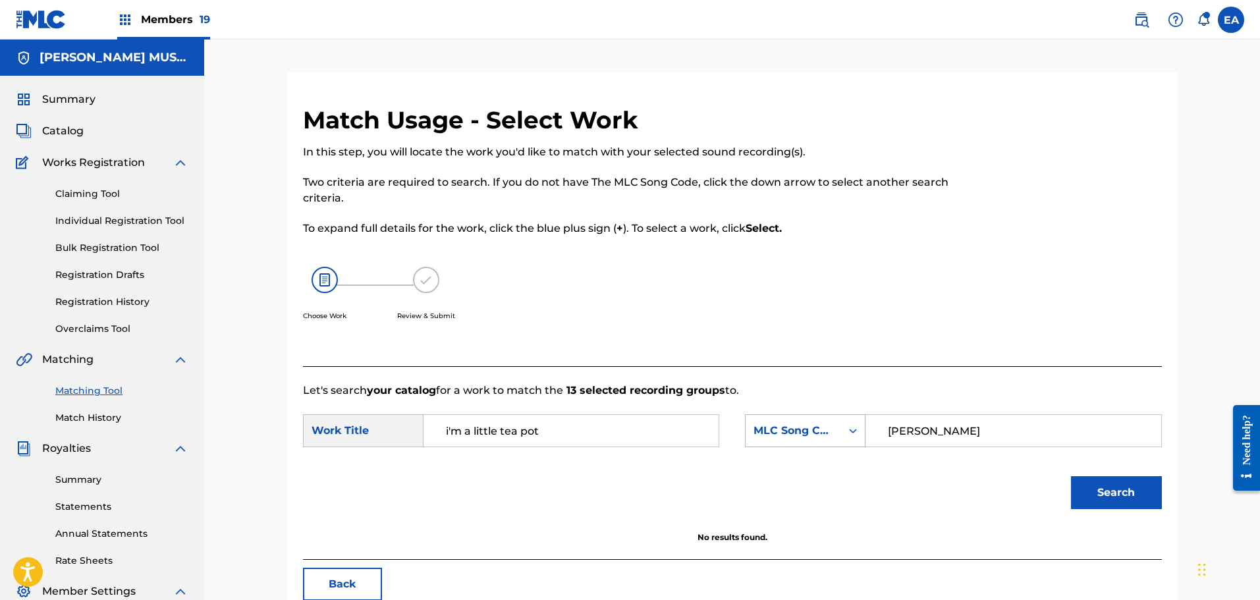
click at [802, 423] on div "MLC Song Code" at bounding box center [805, 430] width 121 height 33
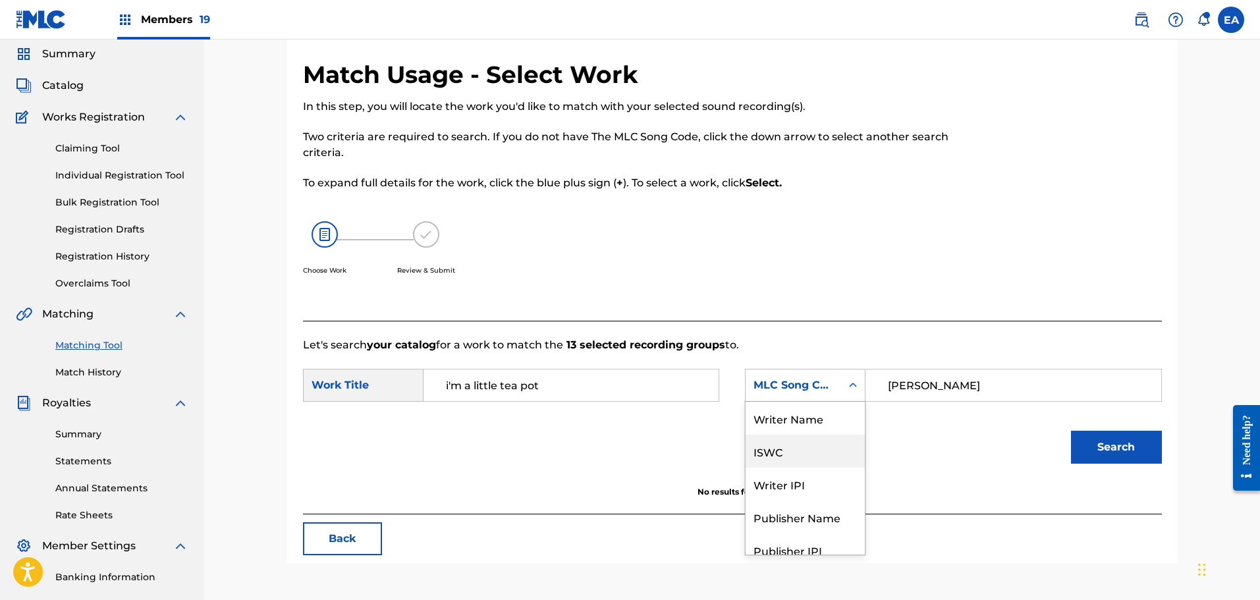
click at [805, 422] on div "Writer Name" at bounding box center [804, 418] width 119 height 33
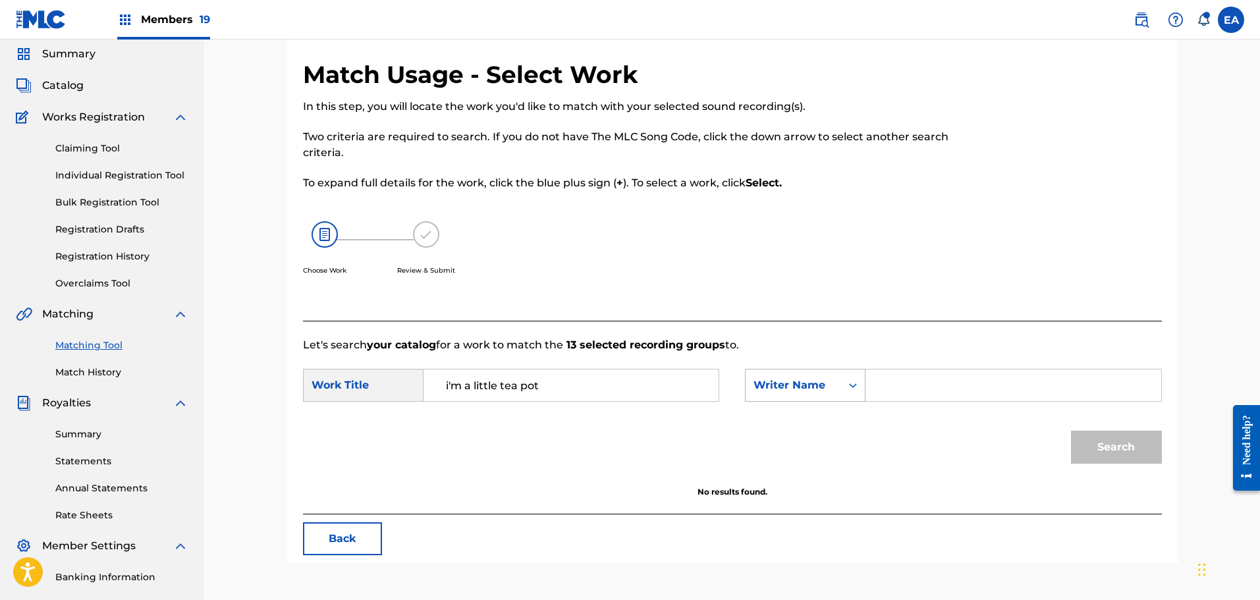
drag, startPoint x: 842, startPoint y: 388, endPoint x: 834, endPoint y: 398, distance: 12.8
click at [841, 388] on div "Search Form" at bounding box center [853, 385] width 24 height 24
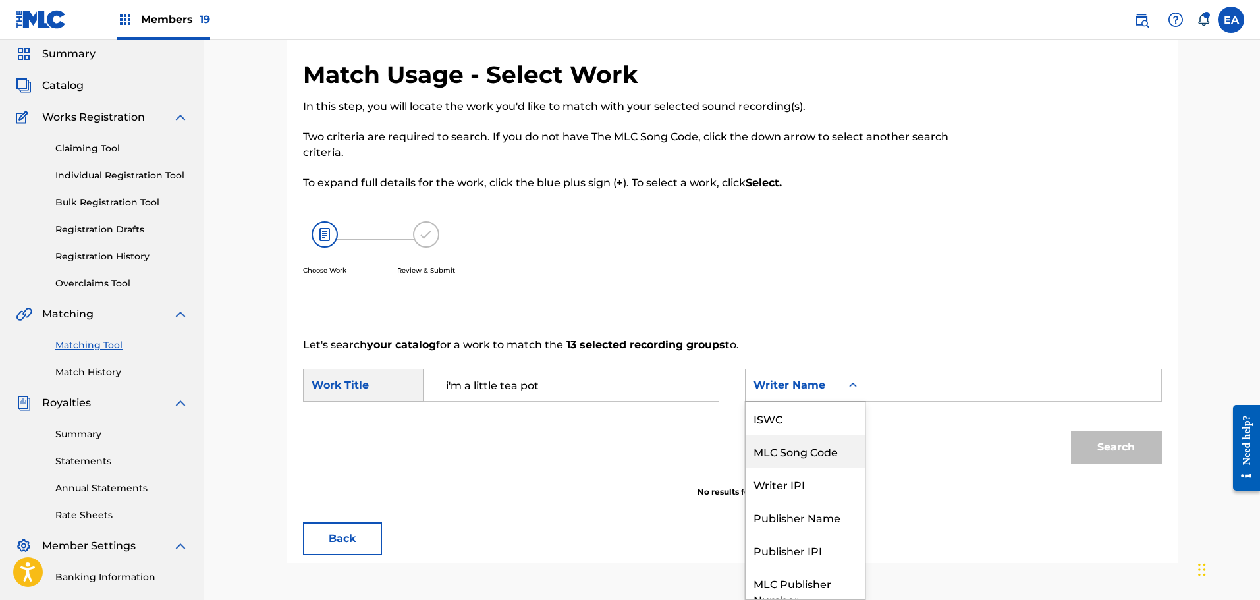
scroll to position [49, 0]
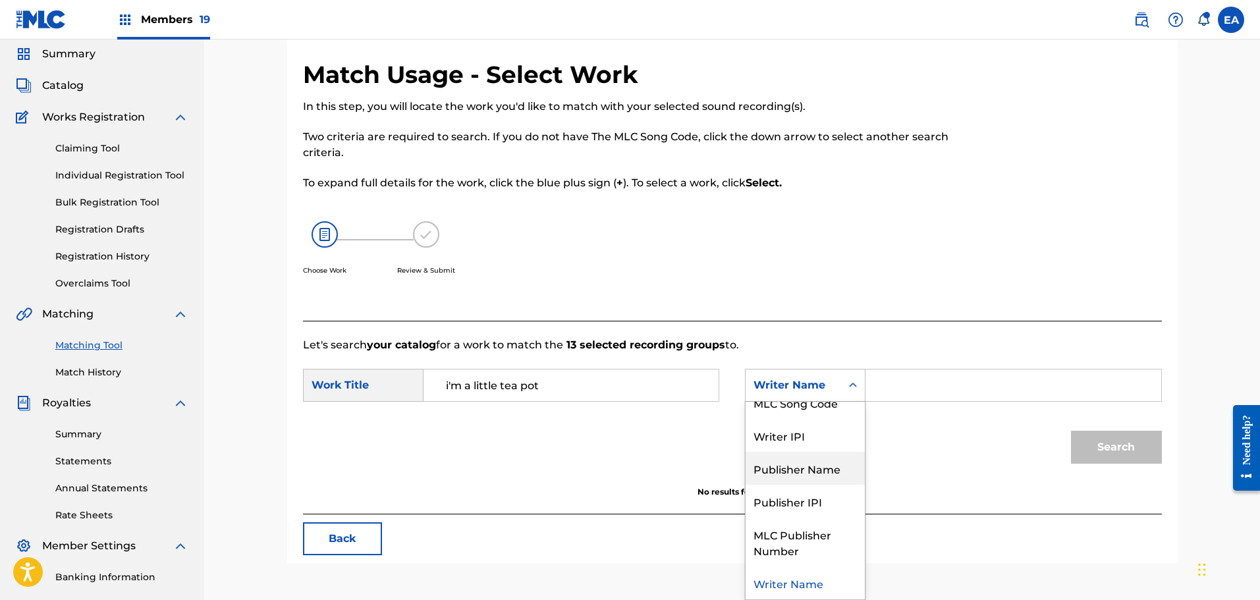
click at [820, 473] on div "Publisher Name" at bounding box center [804, 468] width 119 height 33
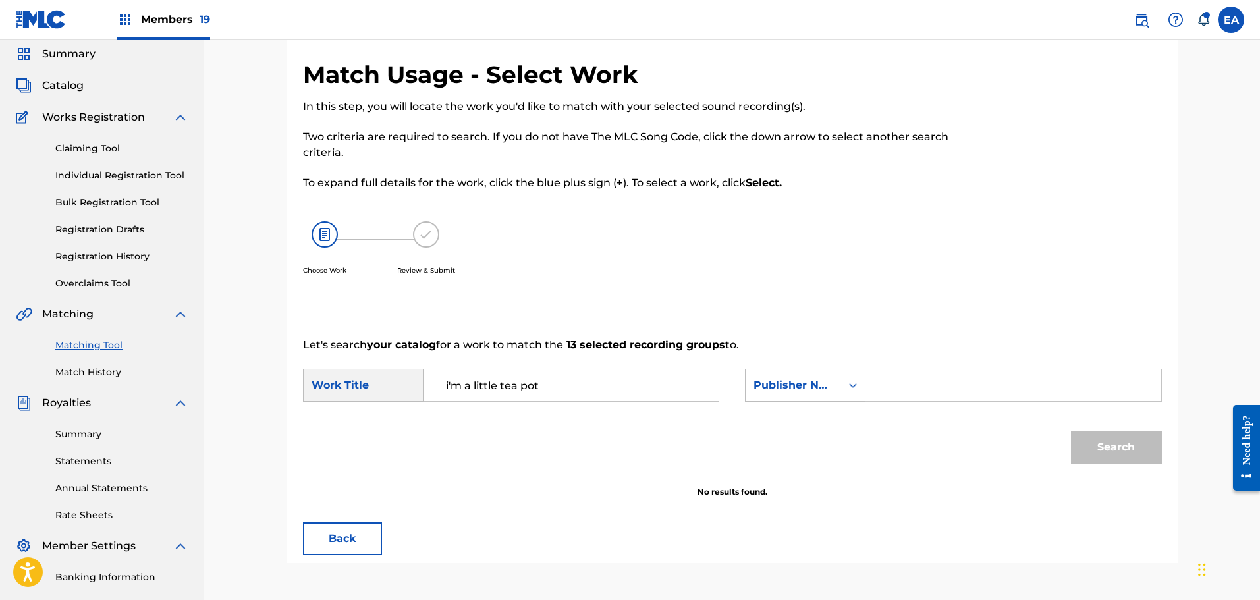
click at [898, 385] on input "Search Form" at bounding box center [1012, 385] width 273 height 32
type input "[PERSON_NAME]"
click at [1071, 431] on button "Search" at bounding box center [1116, 447] width 91 height 33
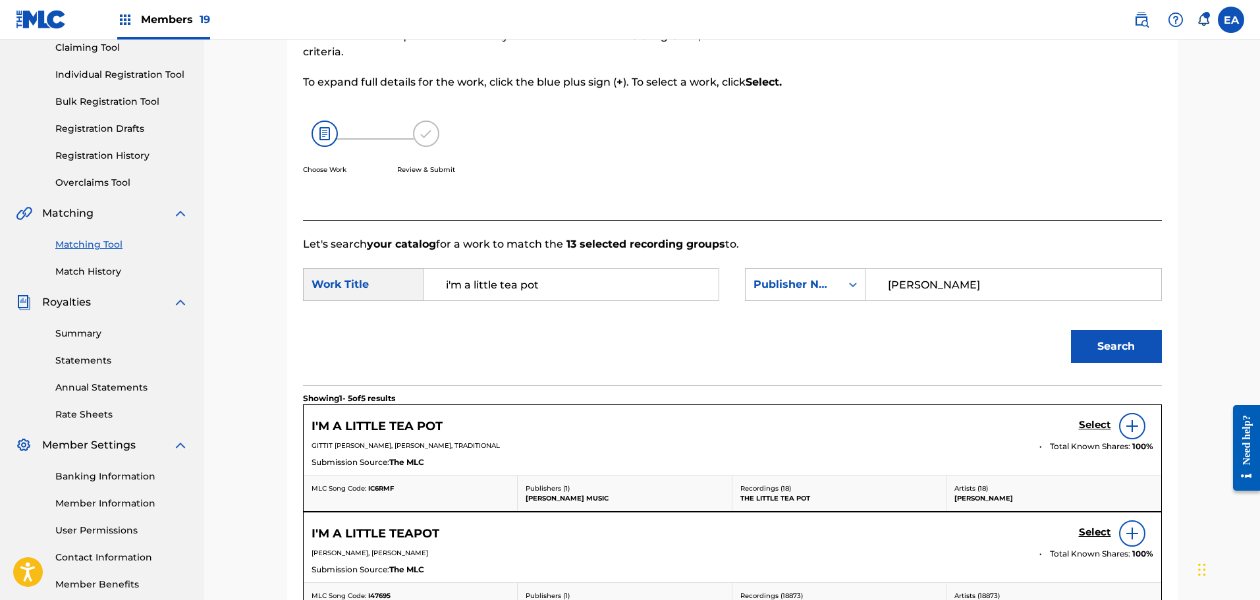
scroll to position [309, 0]
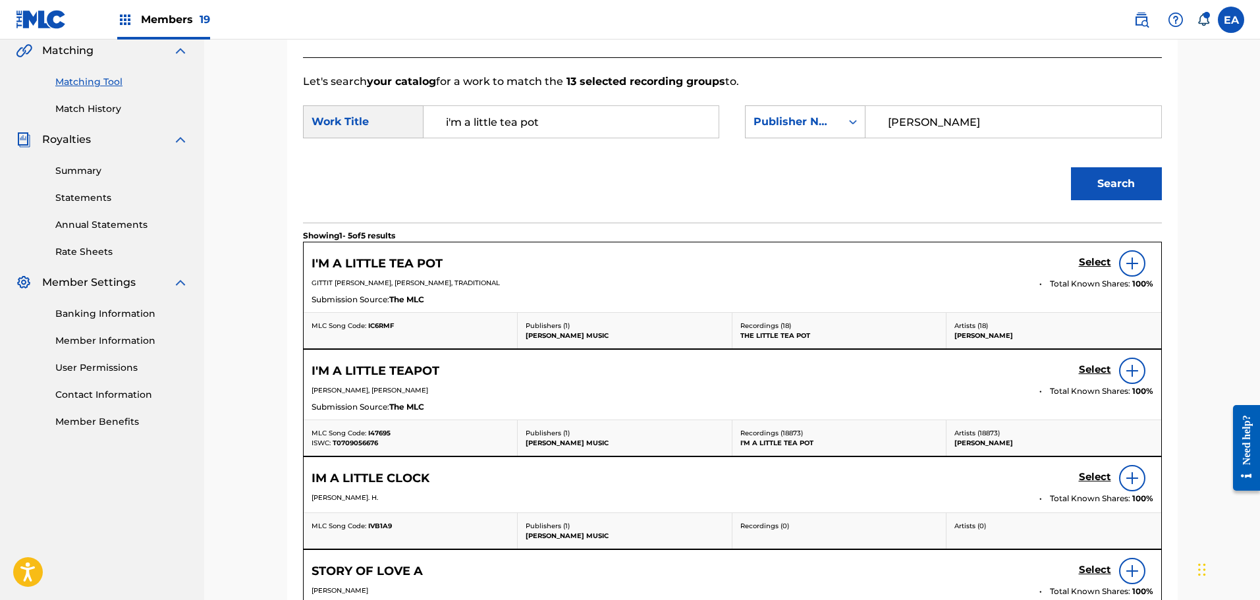
click at [1109, 370] on h5 "Select" at bounding box center [1095, 369] width 32 height 13
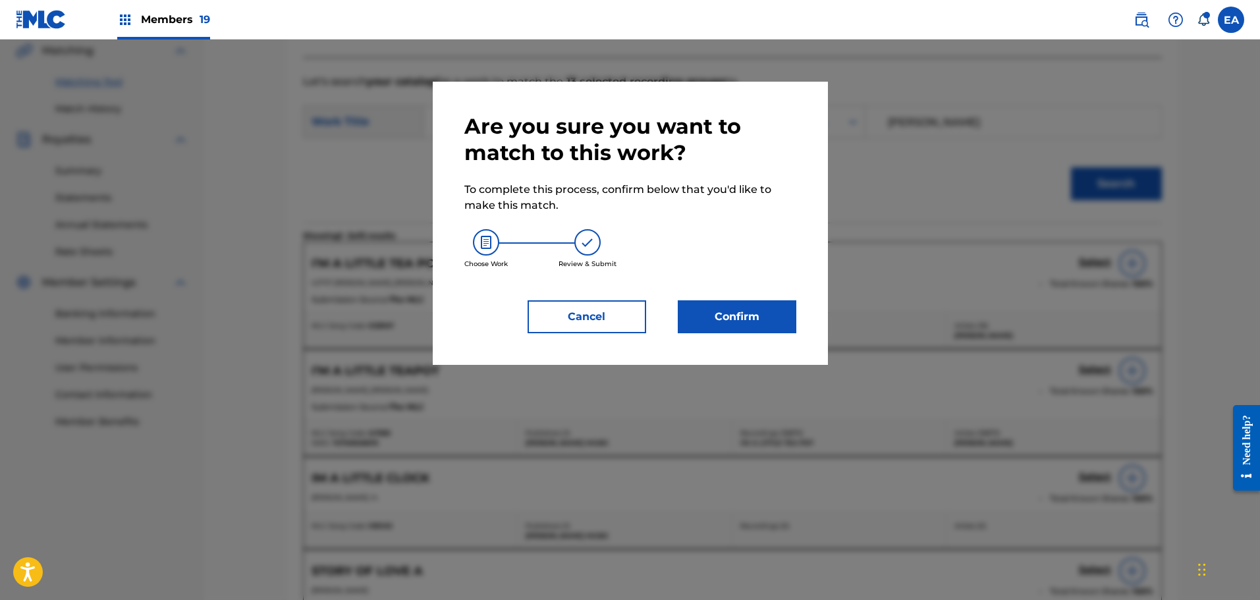
click at [742, 317] on button "Confirm" at bounding box center [737, 316] width 119 height 33
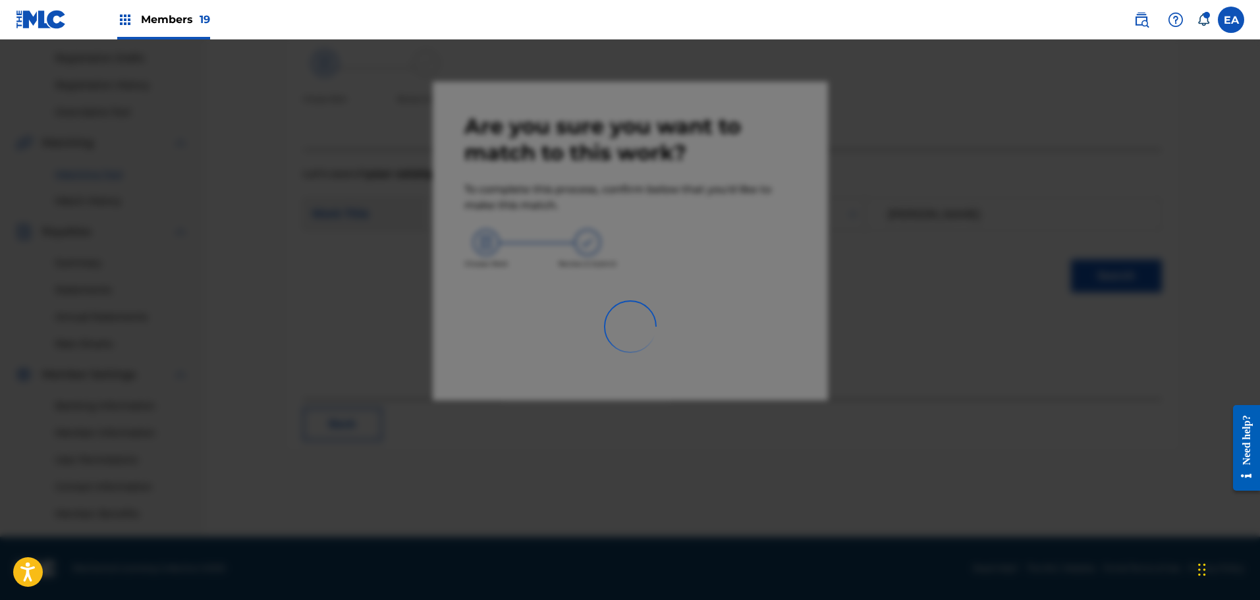
scroll to position [217, 0]
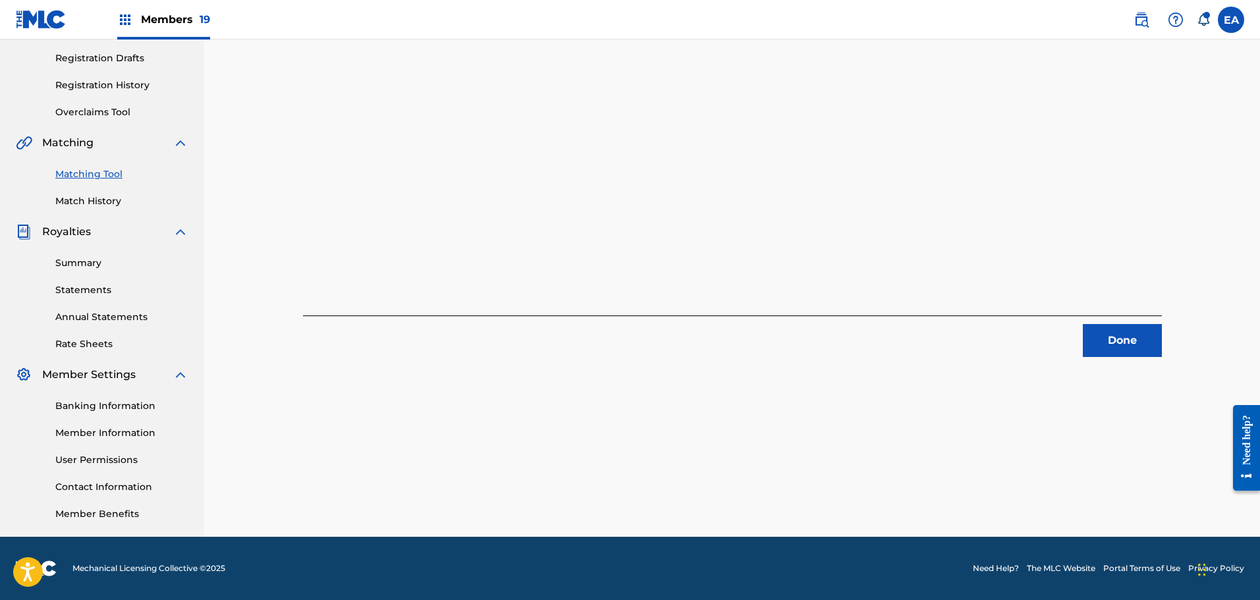
click at [1135, 344] on button "Done" at bounding box center [1122, 340] width 79 height 33
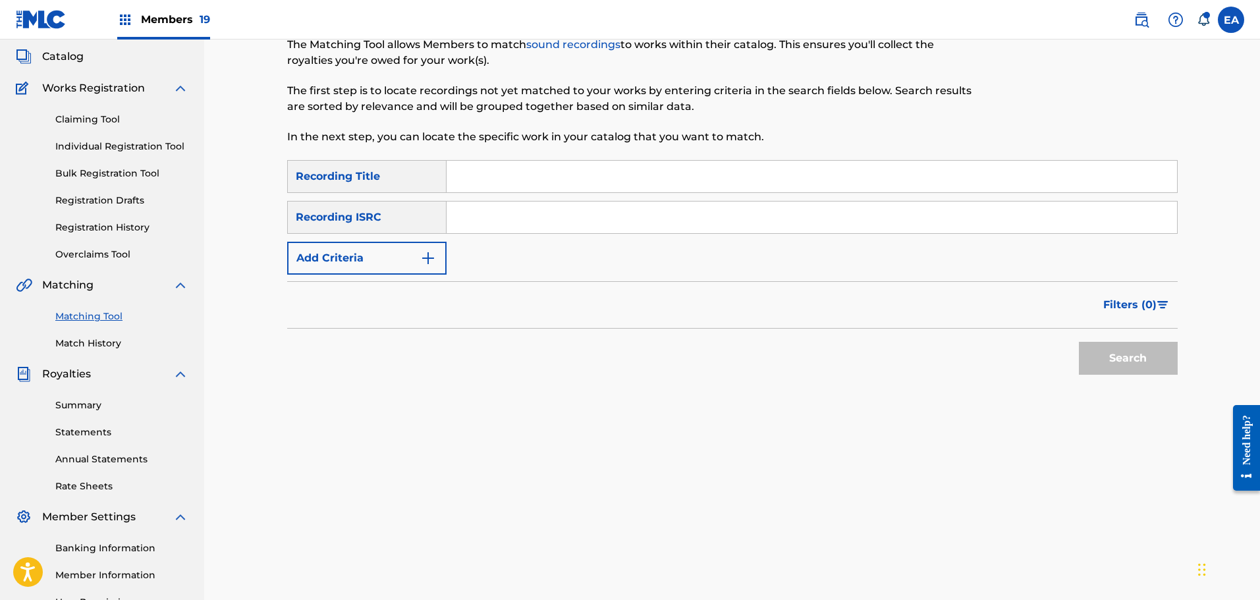
scroll to position [0, 0]
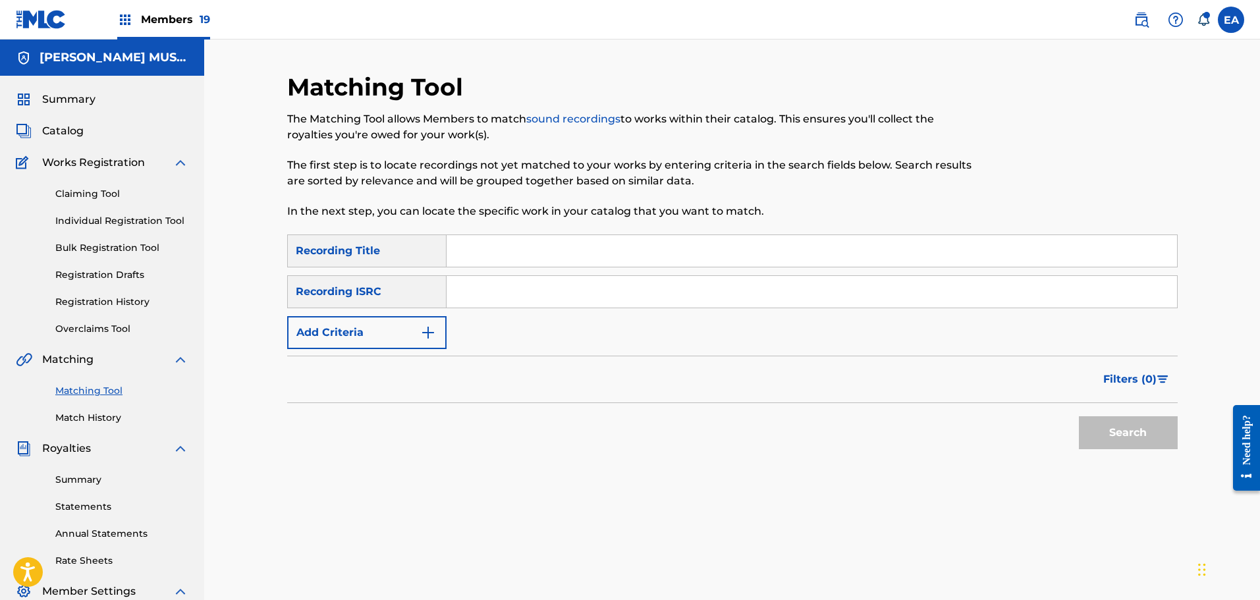
click at [563, 254] on input "Search Form" at bounding box center [811, 251] width 730 height 32
type input "I'm a little teapot"
click at [1079, 416] on button "Search" at bounding box center [1128, 432] width 99 height 33
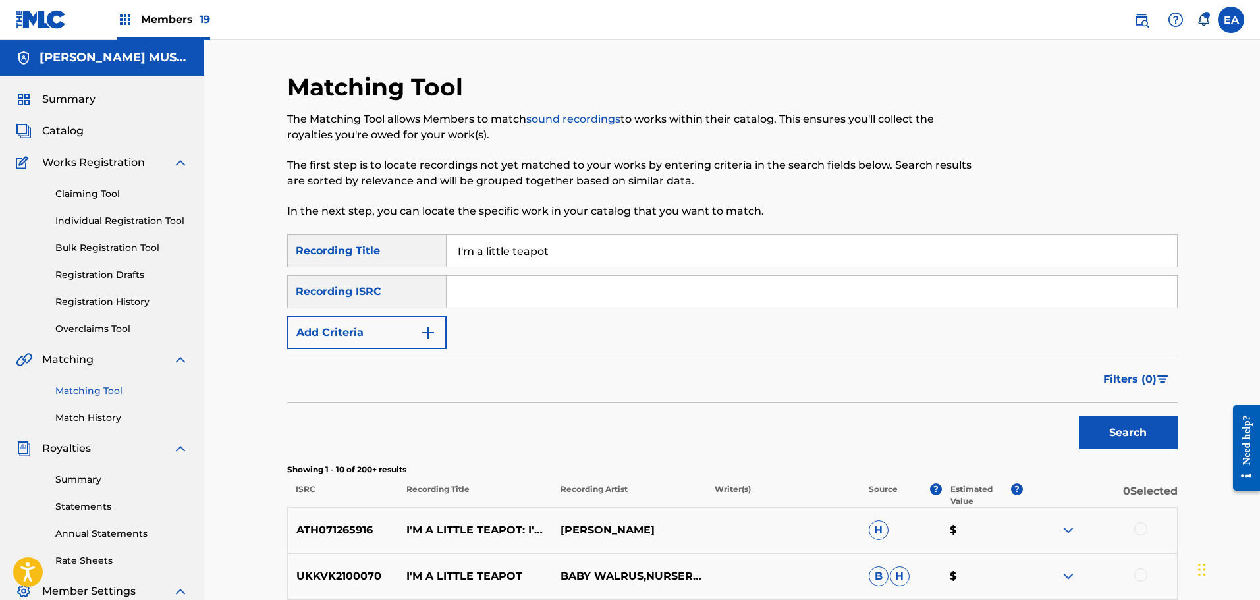
click at [642, 375] on div "Filters ( 0 )" at bounding box center [732, 379] width 890 height 47
click at [1160, 372] on button "Filters ( 0 )" at bounding box center [1136, 379] width 82 height 33
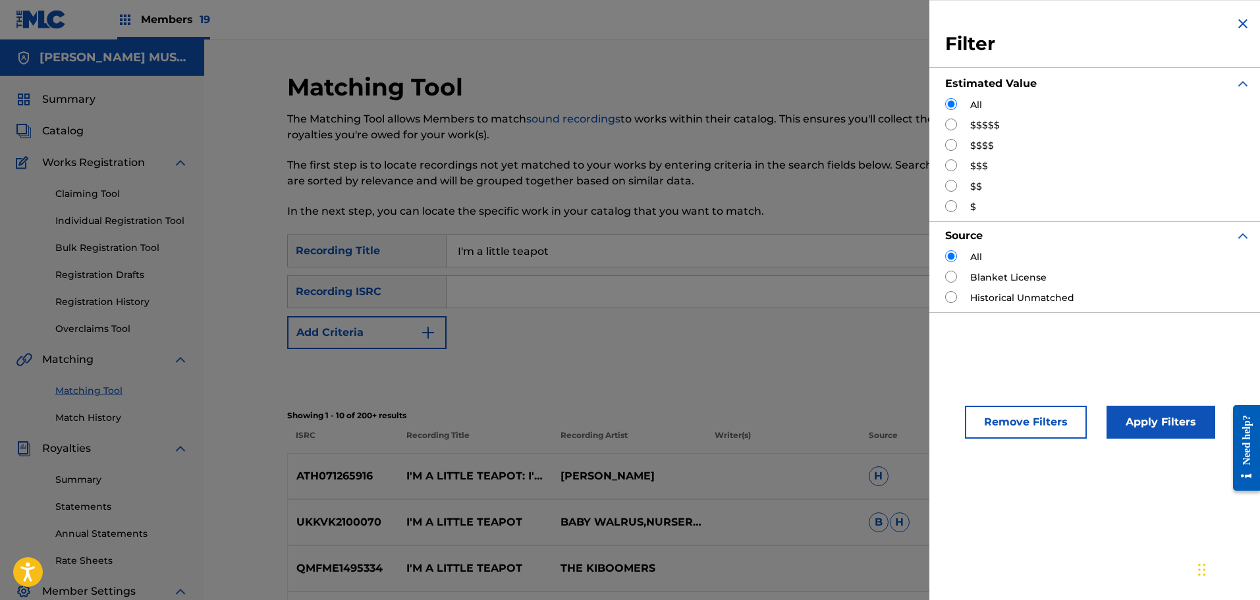
click at [954, 107] on input "Search Form" at bounding box center [951, 104] width 12 height 12
click at [946, 183] on input "Search Form" at bounding box center [951, 186] width 12 height 12
radio input "true"
click at [1141, 424] on button "Apply Filters" at bounding box center [1160, 422] width 109 height 33
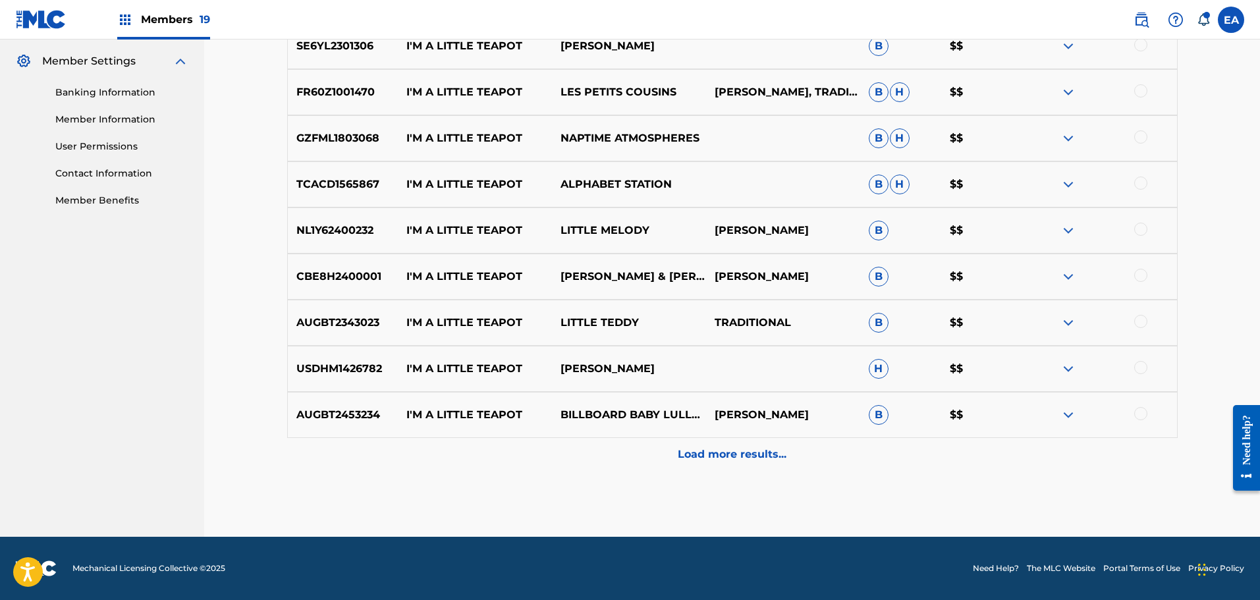
click at [725, 454] on p "Load more results..." at bounding box center [732, 454] width 109 height 16
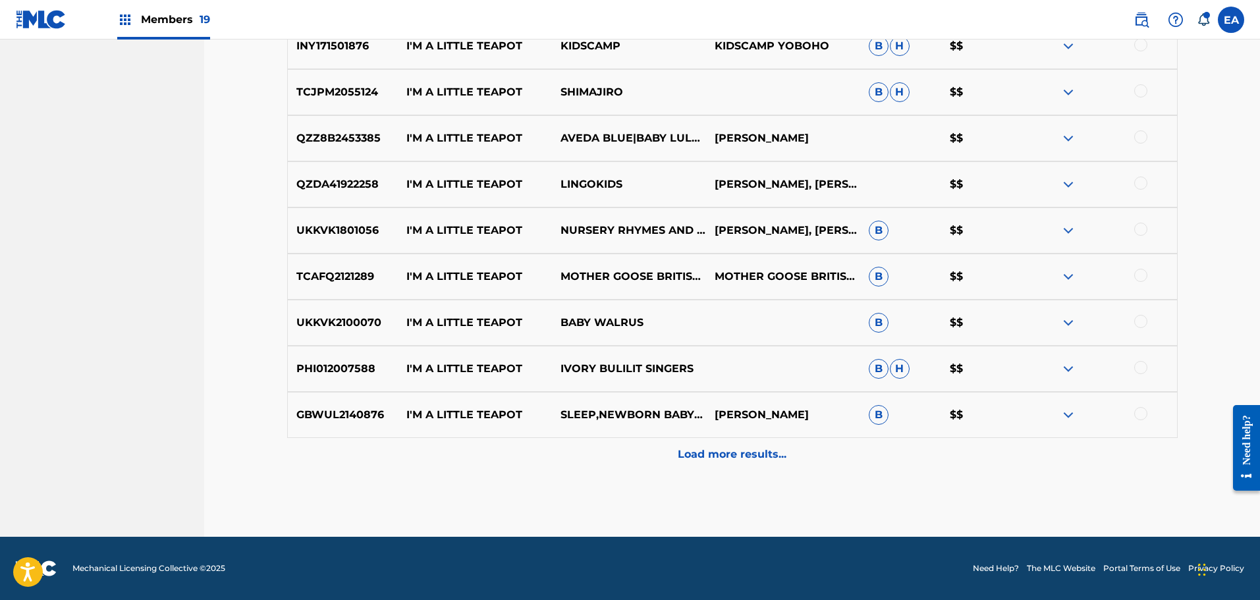
click at [757, 449] on p "Load more results..." at bounding box center [732, 454] width 109 height 16
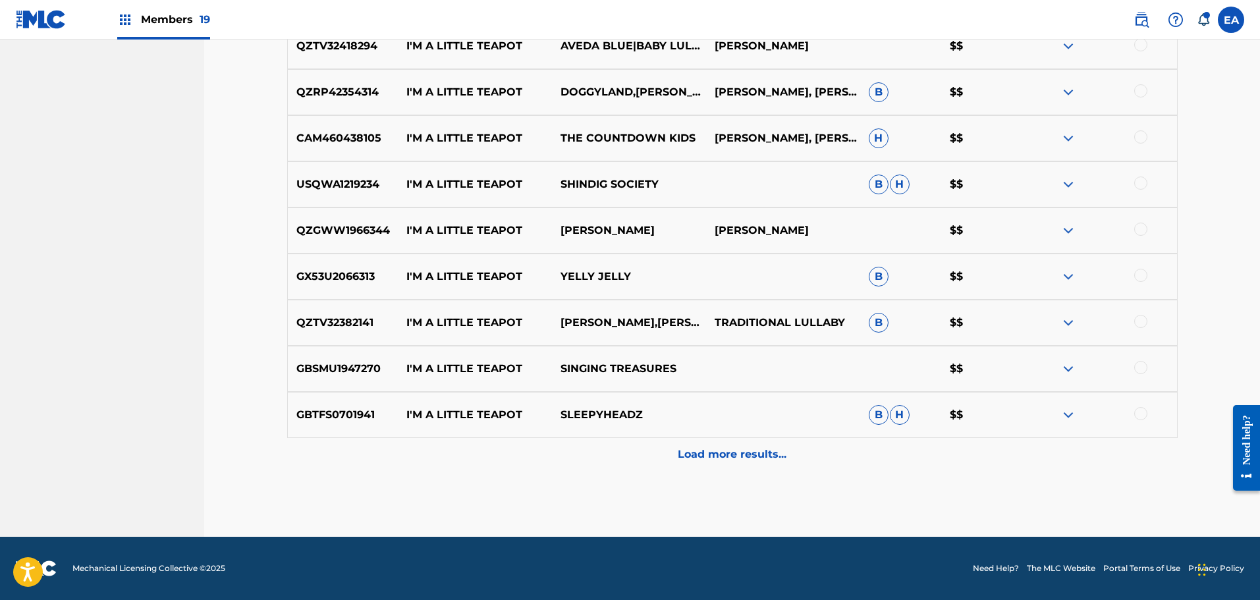
click at [740, 453] on p "Load more results..." at bounding box center [732, 454] width 109 height 16
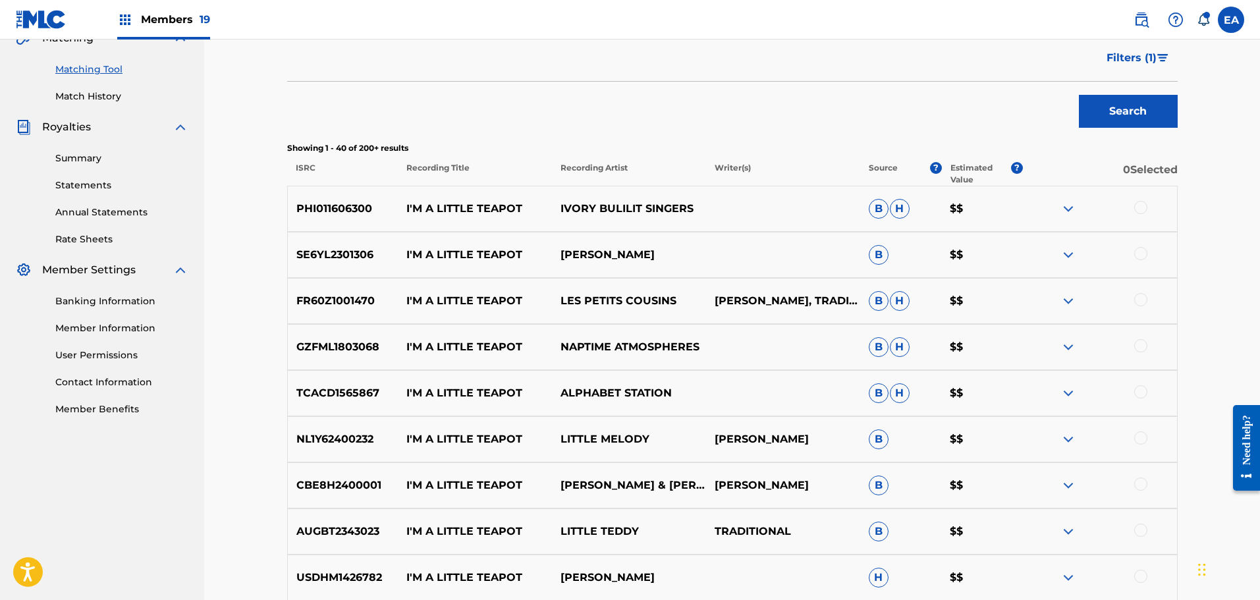
scroll to position [333, 0]
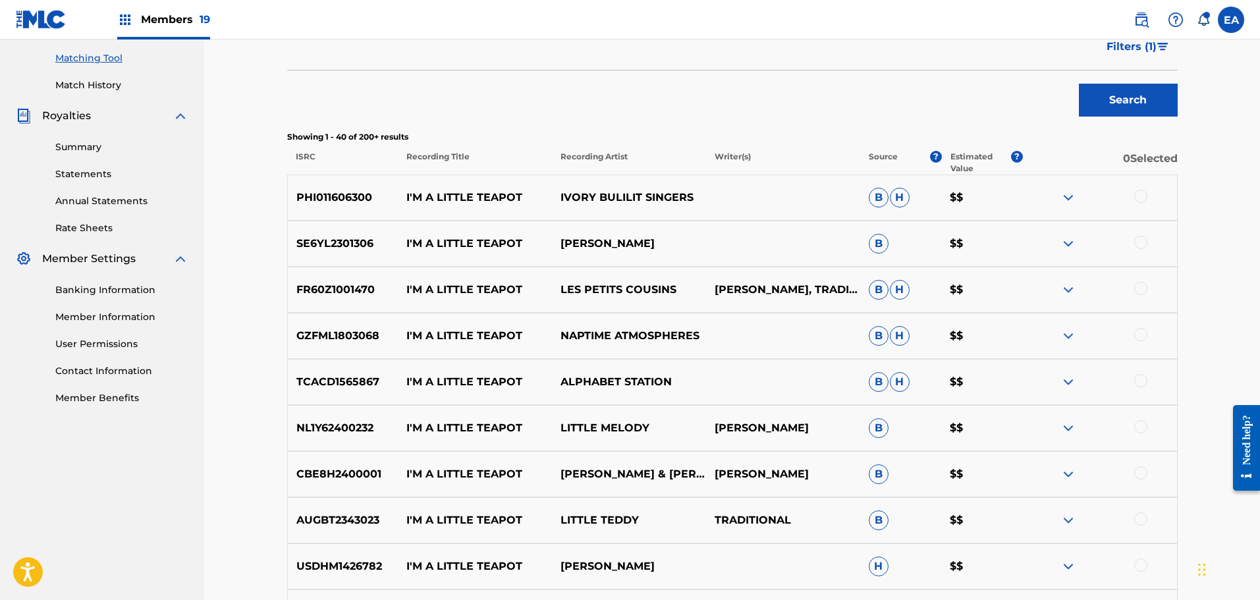
click at [290, 196] on p "PHI011606300" at bounding box center [343, 198] width 111 height 16
click at [303, 192] on p "PHI011606300" at bounding box center [343, 198] width 111 height 16
drag, startPoint x: 296, startPoint y: 193, endPoint x: 373, endPoint y: 200, distance: 77.3
click at [373, 200] on p "PHI011606300" at bounding box center [343, 198] width 111 height 16
drag, startPoint x: 398, startPoint y: 240, endPoint x: 380, endPoint y: 239, distance: 17.8
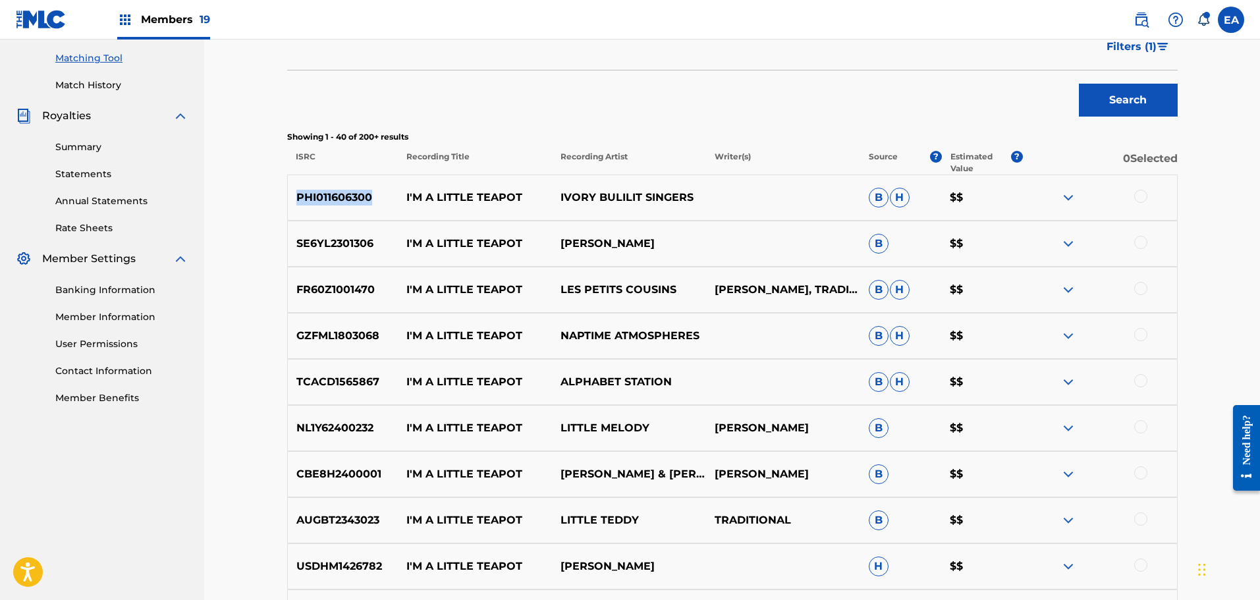
click at [396, 239] on div "SE6YL2301306 I'M A LITTLE TEAPOT [PERSON_NAME]" at bounding box center [732, 244] width 890 height 46
drag, startPoint x: 295, startPoint y: 245, endPoint x: 377, endPoint y: 244, distance: 81.7
click at [377, 244] on p "SE6YL2301306" at bounding box center [343, 244] width 111 height 16
click at [1148, 241] on div at bounding box center [1100, 244] width 154 height 16
click at [1146, 240] on div at bounding box center [1140, 242] width 13 height 13
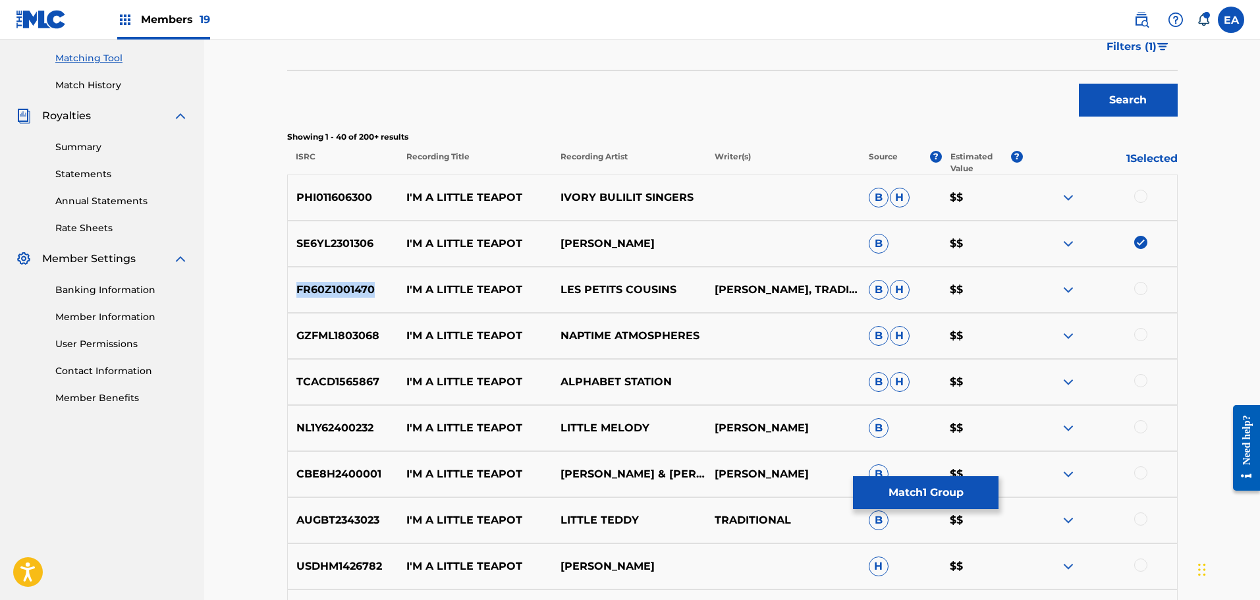
drag, startPoint x: 376, startPoint y: 285, endPoint x: 286, endPoint y: 286, distance: 89.6
click at [287, 286] on div "FR60Z1001470 I'M A LITTLE TEAPOT LES PETITS [PERSON_NAME], TRADITIONNEL B H $$" at bounding box center [732, 290] width 890 height 46
click at [1140, 287] on div at bounding box center [1140, 288] width 13 height 13
drag, startPoint x: 379, startPoint y: 337, endPoint x: 298, endPoint y: 337, distance: 81.7
click at [298, 337] on p "GZFML1803068" at bounding box center [343, 336] width 111 height 16
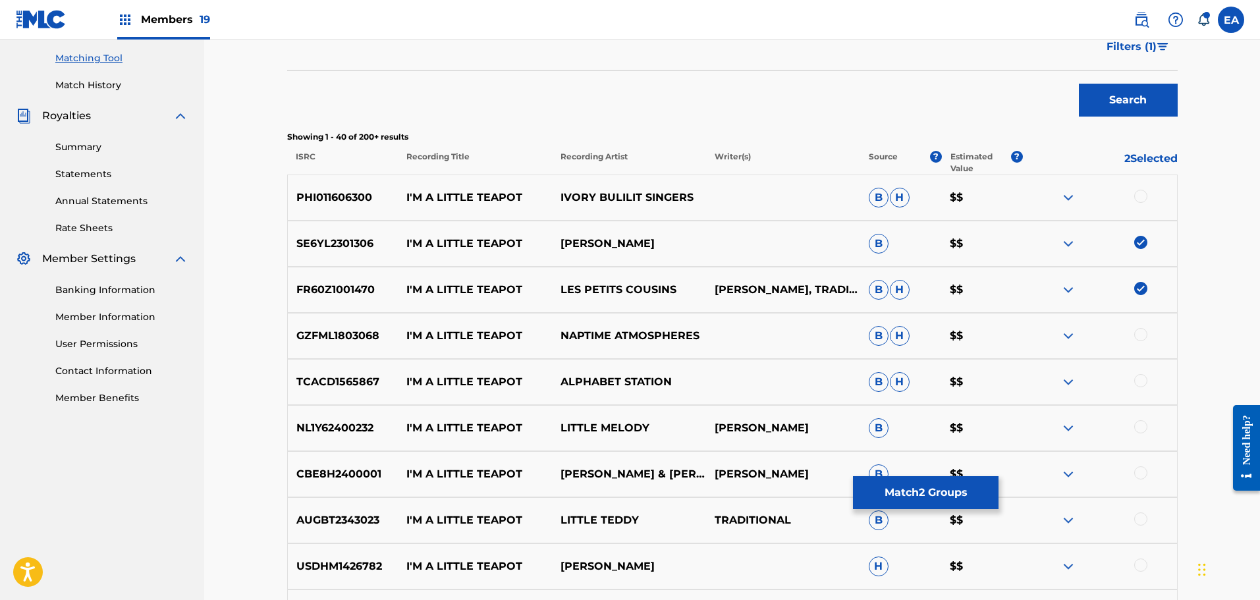
click at [1138, 333] on div at bounding box center [1140, 334] width 13 height 13
drag, startPoint x: 377, startPoint y: 381, endPoint x: 271, endPoint y: 380, distance: 106.0
click at [1143, 385] on div at bounding box center [1140, 380] width 13 height 13
drag, startPoint x: 373, startPoint y: 426, endPoint x: 293, endPoint y: 427, distance: 79.7
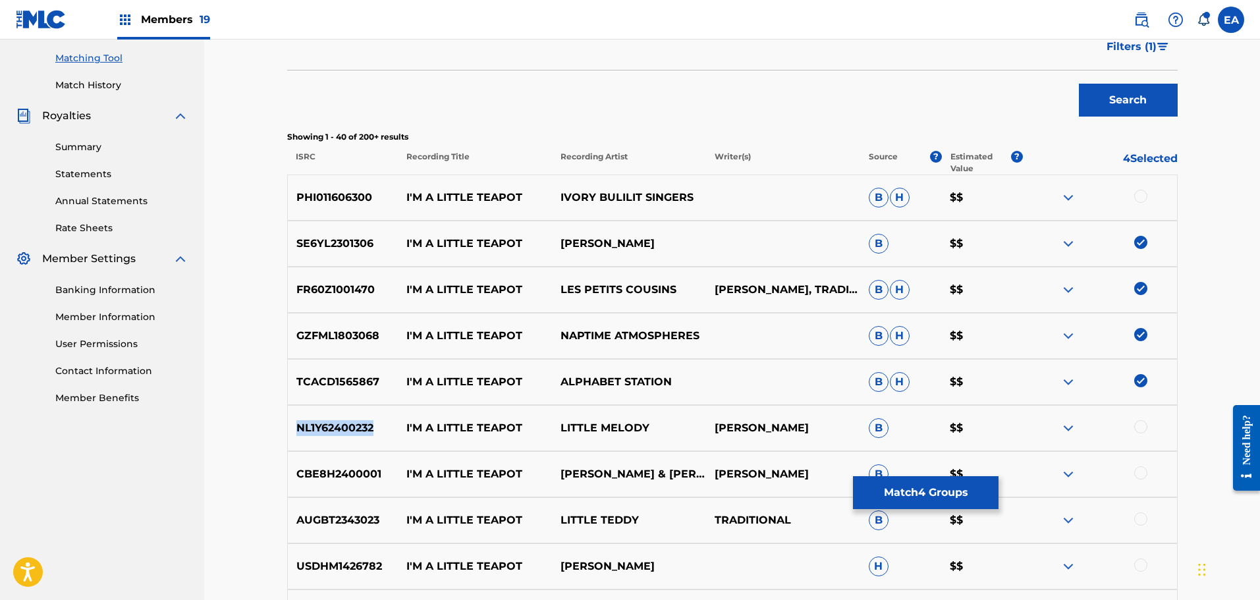
click at [293, 427] on p "NL1Y62400232" at bounding box center [343, 428] width 111 height 16
drag, startPoint x: 386, startPoint y: 474, endPoint x: 296, endPoint y: 473, distance: 90.2
click at [296, 473] on p "CBE8H2400001" at bounding box center [343, 474] width 111 height 16
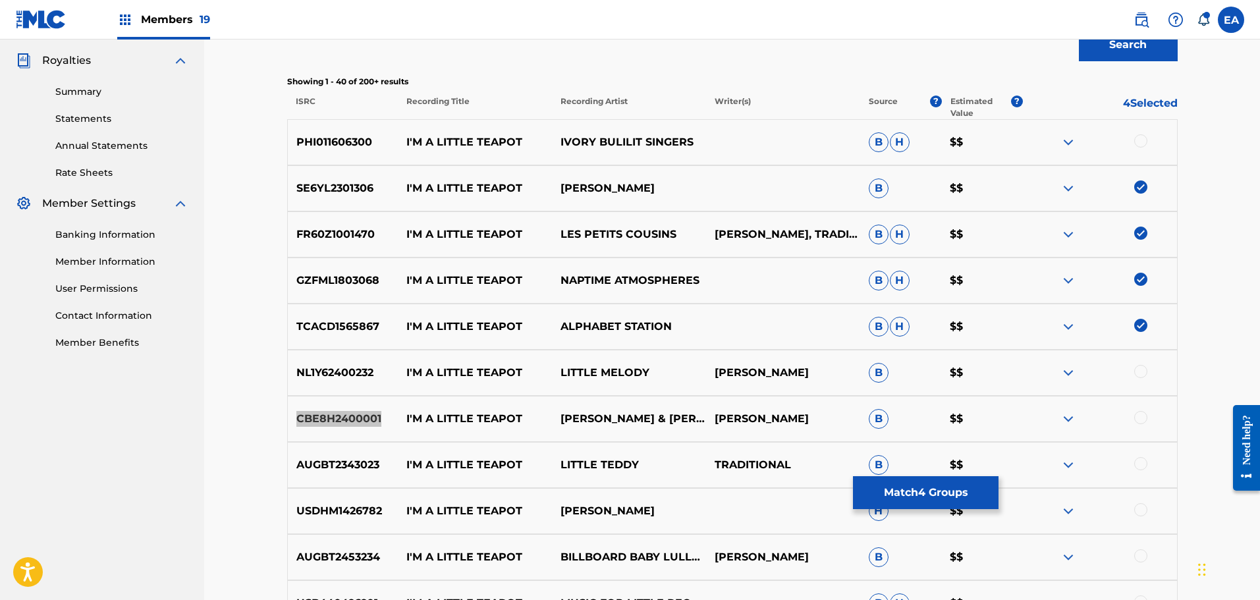
scroll to position [464, 0]
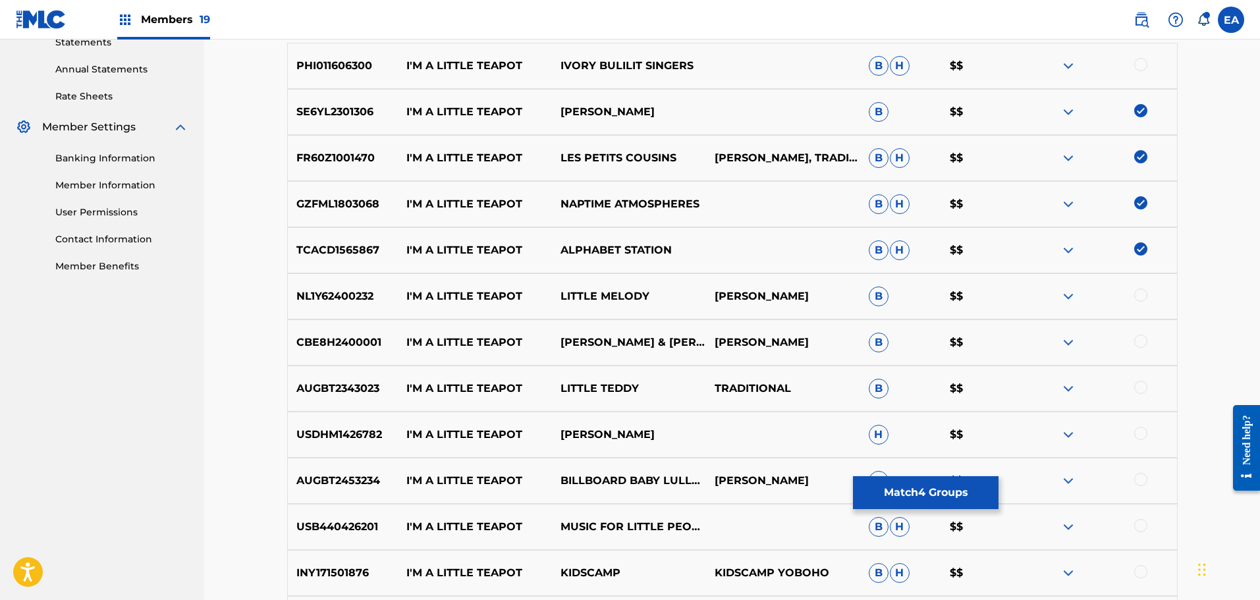
click at [1145, 341] on div at bounding box center [1140, 341] width 13 height 13
click at [1141, 294] on div at bounding box center [1140, 294] width 13 height 13
drag, startPoint x: 383, startPoint y: 389, endPoint x: 300, endPoint y: 383, distance: 82.6
click at [300, 383] on p "AUGBT2343023" at bounding box center [343, 389] width 111 height 16
drag, startPoint x: 299, startPoint y: 387, endPoint x: 381, endPoint y: 390, distance: 81.7
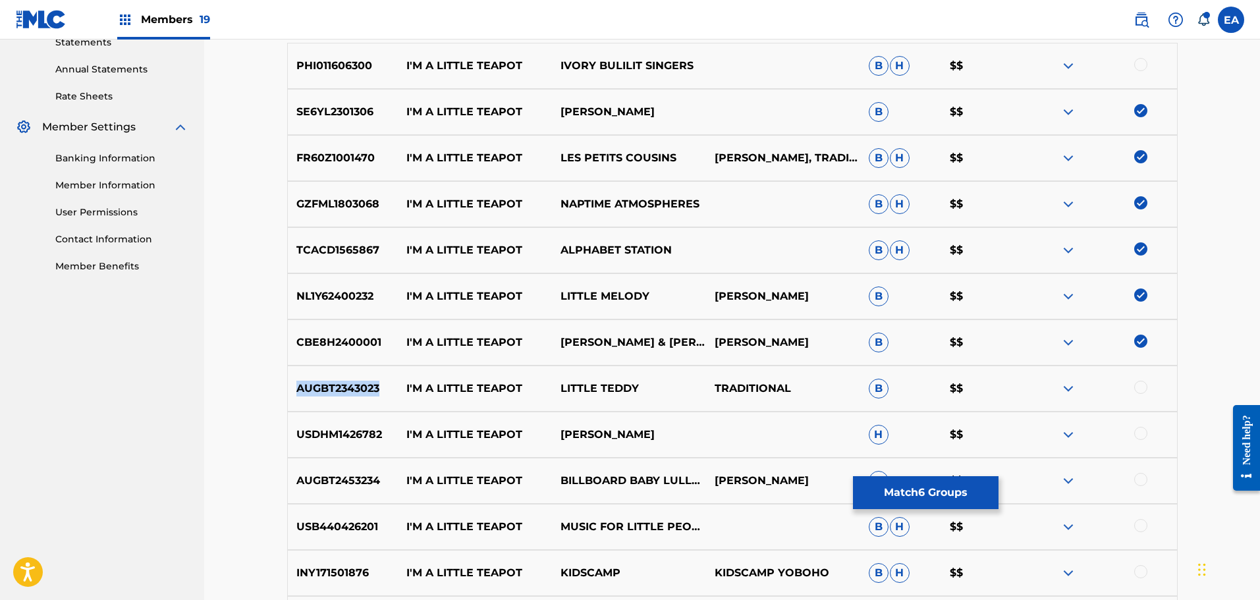
click at [381, 390] on p "AUGBT2343023" at bounding box center [343, 389] width 111 height 16
drag, startPoint x: 380, startPoint y: 433, endPoint x: 300, endPoint y: 435, distance: 80.4
click at [300, 435] on p "USDHM1426782" at bounding box center [343, 435] width 111 height 16
drag, startPoint x: 379, startPoint y: 387, endPoint x: 425, endPoint y: 335, distance: 69.9
click at [288, 388] on p "AUGBT2343023" at bounding box center [343, 389] width 111 height 16
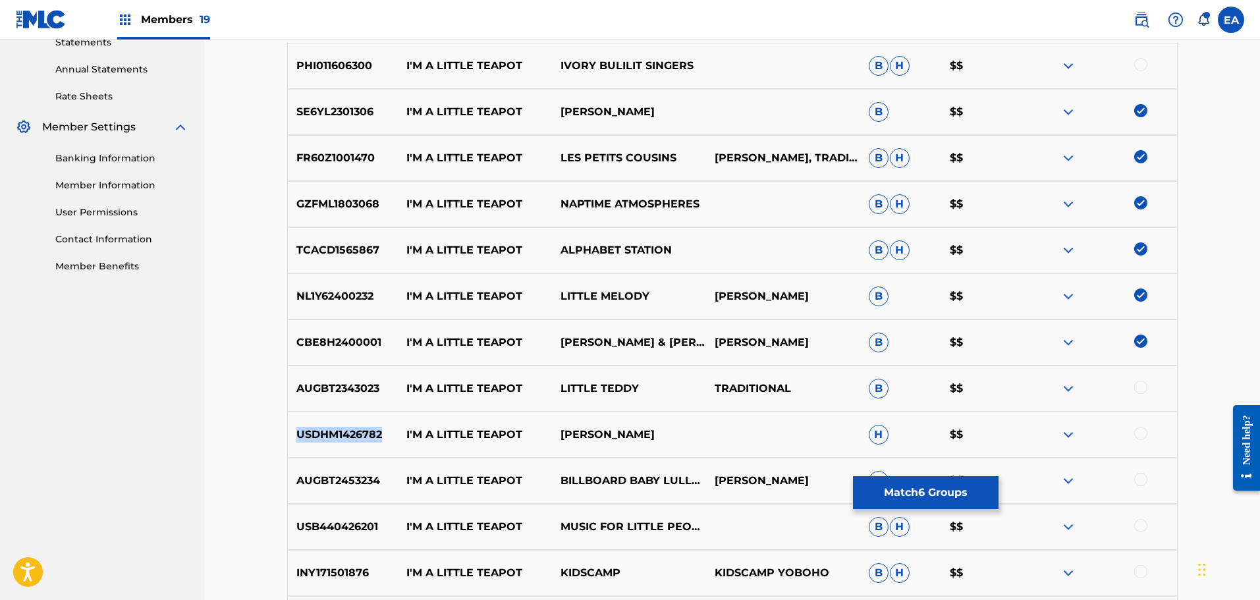
drag, startPoint x: 387, startPoint y: 435, endPoint x: 269, endPoint y: 433, distance: 117.2
click at [1141, 433] on div at bounding box center [1140, 433] width 13 height 13
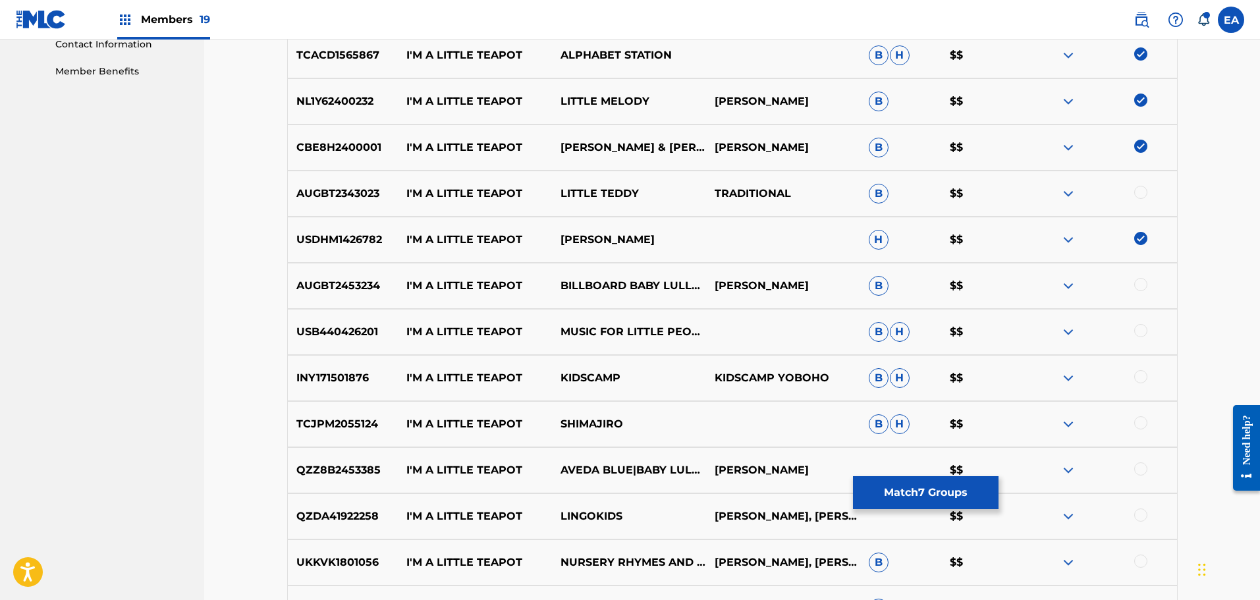
scroll to position [662, 0]
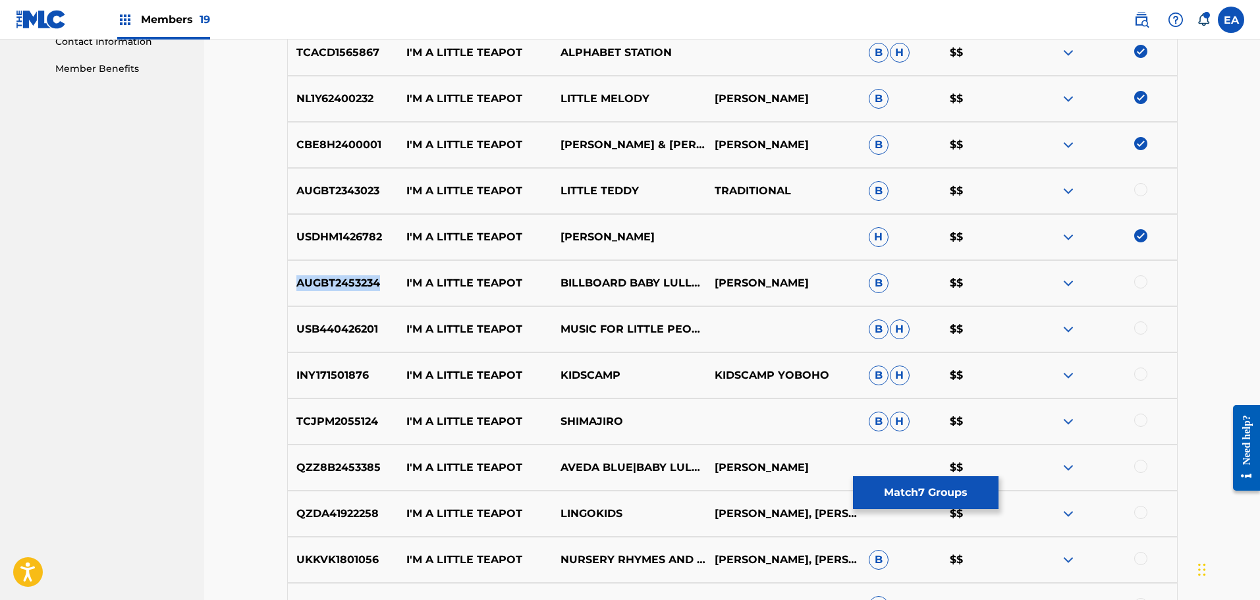
drag, startPoint x: 380, startPoint y: 279, endPoint x: 292, endPoint y: 282, distance: 87.6
click at [286, 284] on div "Matching Tool The Matching Tool allows Members to match sound recordings to wor…" at bounding box center [732, 599] width 922 height 2377
click at [1135, 281] on div at bounding box center [1140, 281] width 13 height 13
drag, startPoint x: 352, startPoint y: 329, endPoint x: 283, endPoint y: 329, distance: 69.1
click at [283, 329] on div "Matching Tool The Matching Tool allows Members to match sound recordings to wor…" at bounding box center [732, 599] width 922 height 2377
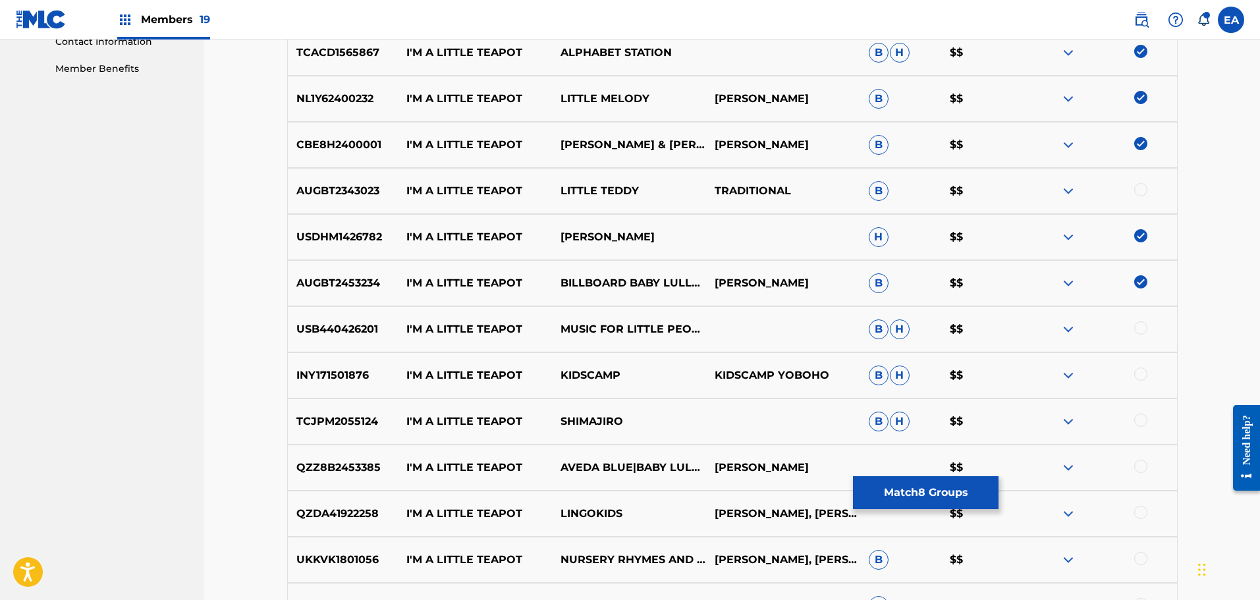
click at [1141, 331] on div at bounding box center [1140, 327] width 13 height 13
click at [296, 374] on p "INY171501876" at bounding box center [343, 375] width 111 height 16
drag, startPoint x: 296, startPoint y: 374, endPoint x: 373, endPoint y: 380, distance: 76.6
click at [373, 380] on p "INY171501876" at bounding box center [343, 375] width 111 height 16
click at [1146, 382] on div at bounding box center [1100, 375] width 154 height 16
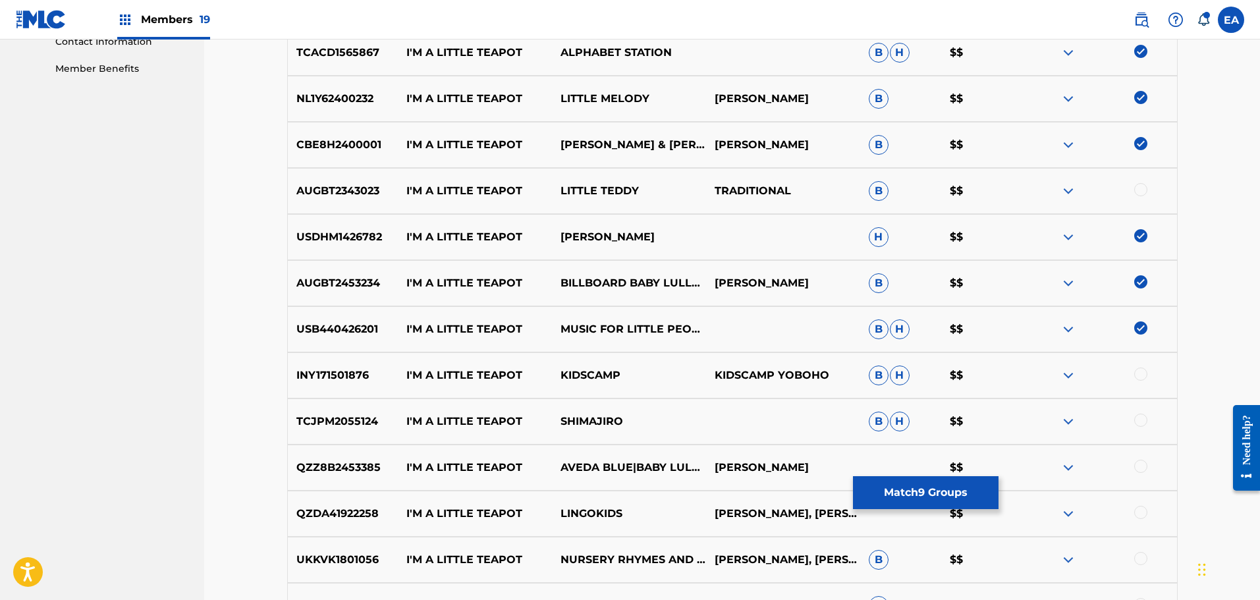
click at [1144, 377] on div at bounding box center [1140, 373] width 13 height 13
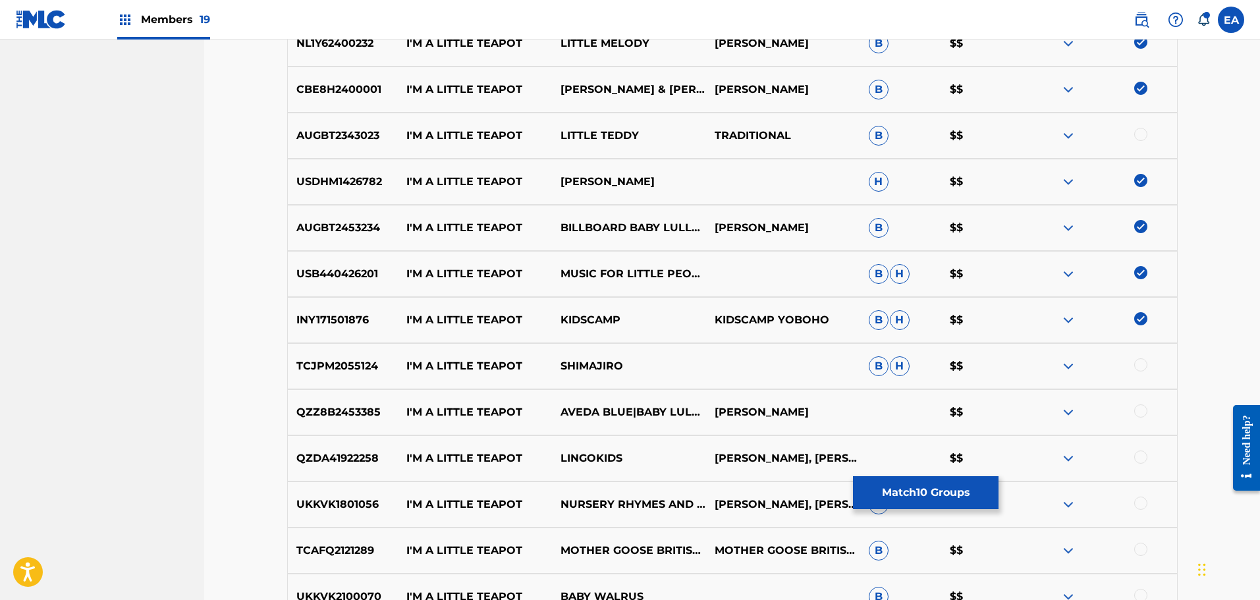
scroll to position [794, 0]
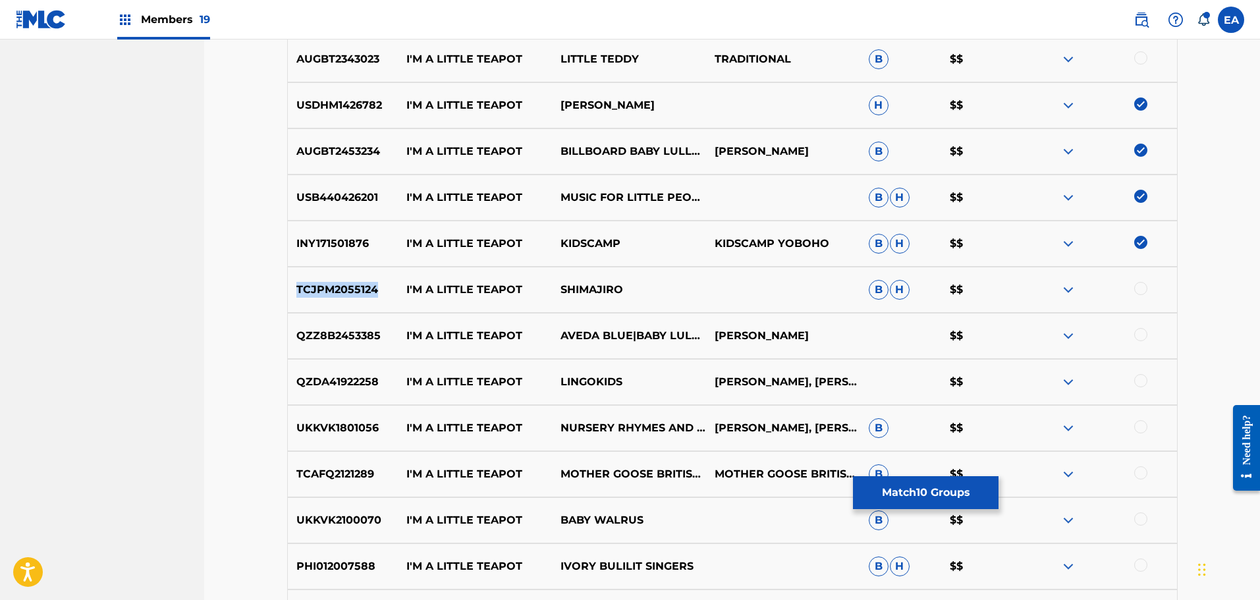
drag, startPoint x: 380, startPoint y: 285, endPoint x: 297, endPoint y: 291, distance: 83.2
click at [297, 291] on p "TCJPM2055124" at bounding box center [343, 290] width 111 height 16
click at [1152, 296] on div at bounding box center [1100, 290] width 154 height 16
click at [1143, 290] on div at bounding box center [1140, 288] width 13 height 13
drag, startPoint x: 297, startPoint y: 333, endPoint x: 379, endPoint y: 343, distance: 82.9
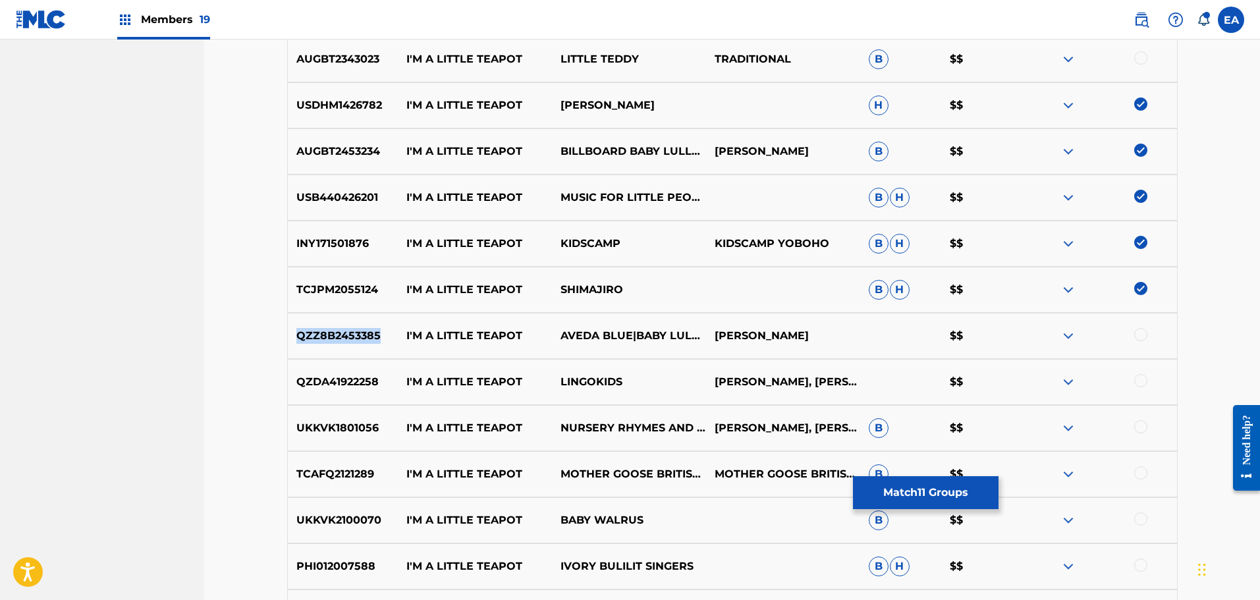
click at [379, 343] on p "QZZ8B2453385" at bounding box center [343, 336] width 111 height 16
click at [1135, 334] on div at bounding box center [1140, 334] width 13 height 13
click at [370, 381] on p "QZDA41922258" at bounding box center [343, 382] width 111 height 16
drag, startPoint x: 377, startPoint y: 382, endPoint x: 299, endPoint y: 375, distance: 78.0
click at [299, 375] on p "QZDA41922258" at bounding box center [343, 382] width 111 height 16
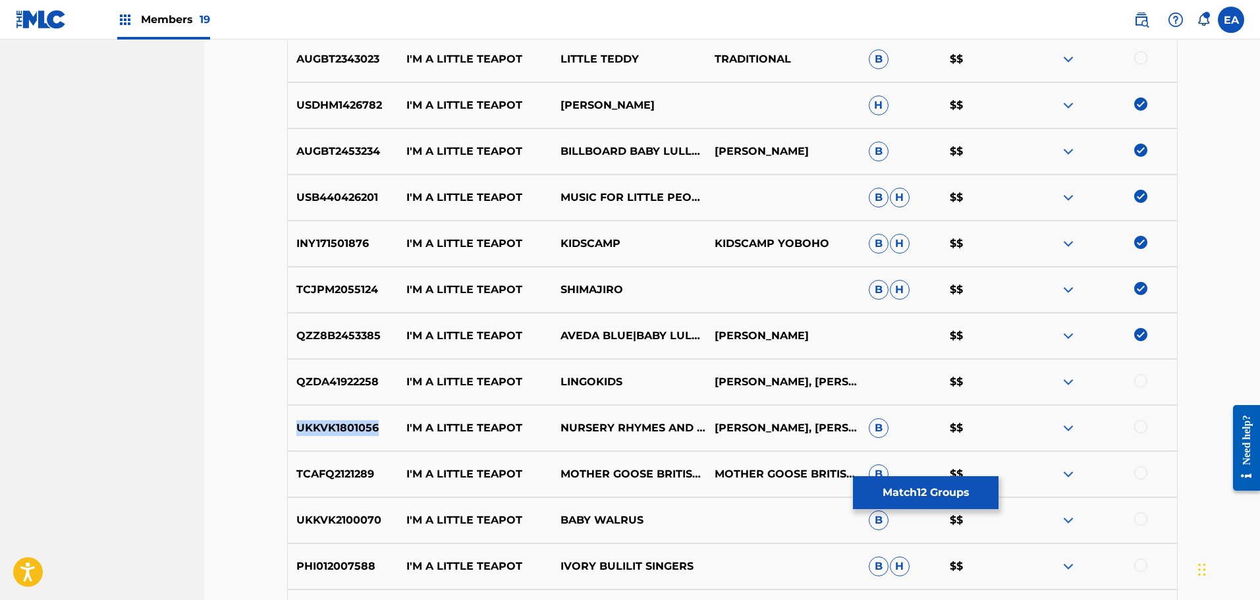
drag, startPoint x: 378, startPoint y: 427, endPoint x: 284, endPoint y: 427, distance: 93.5
click at [285, 427] on div "Matching Tool The Matching Tool allows Members to match sound recordings to wor…" at bounding box center [732, 467] width 922 height 2377
click at [1141, 387] on div at bounding box center [1140, 380] width 13 height 13
click at [1143, 426] on div at bounding box center [1140, 426] width 13 height 13
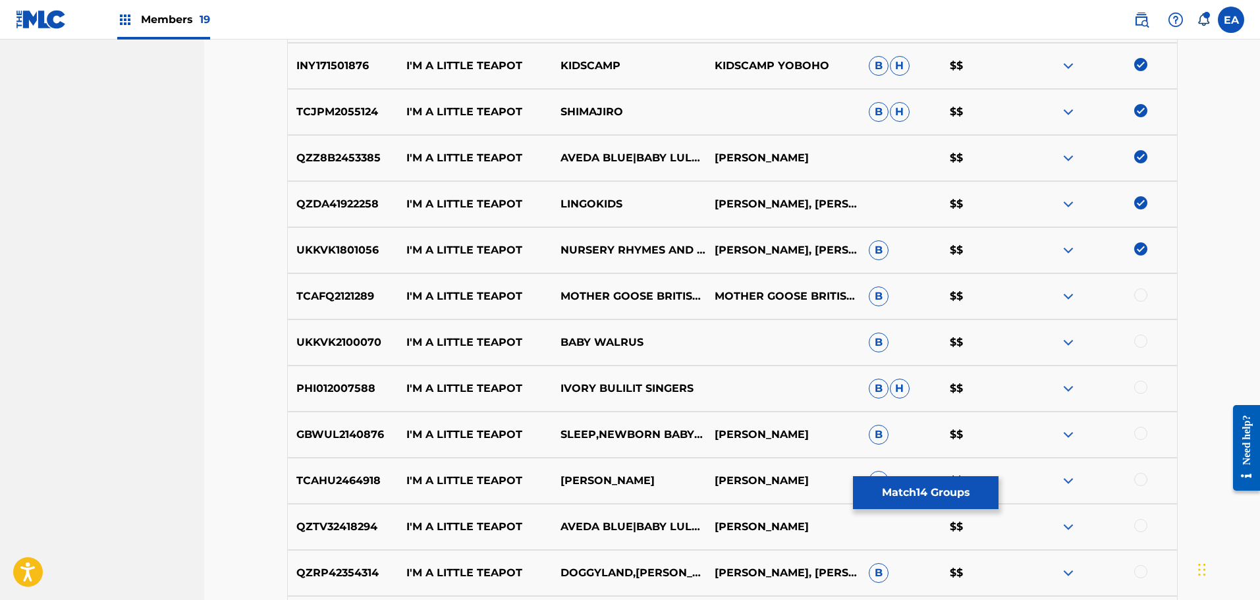
scroll to position [991, 0]
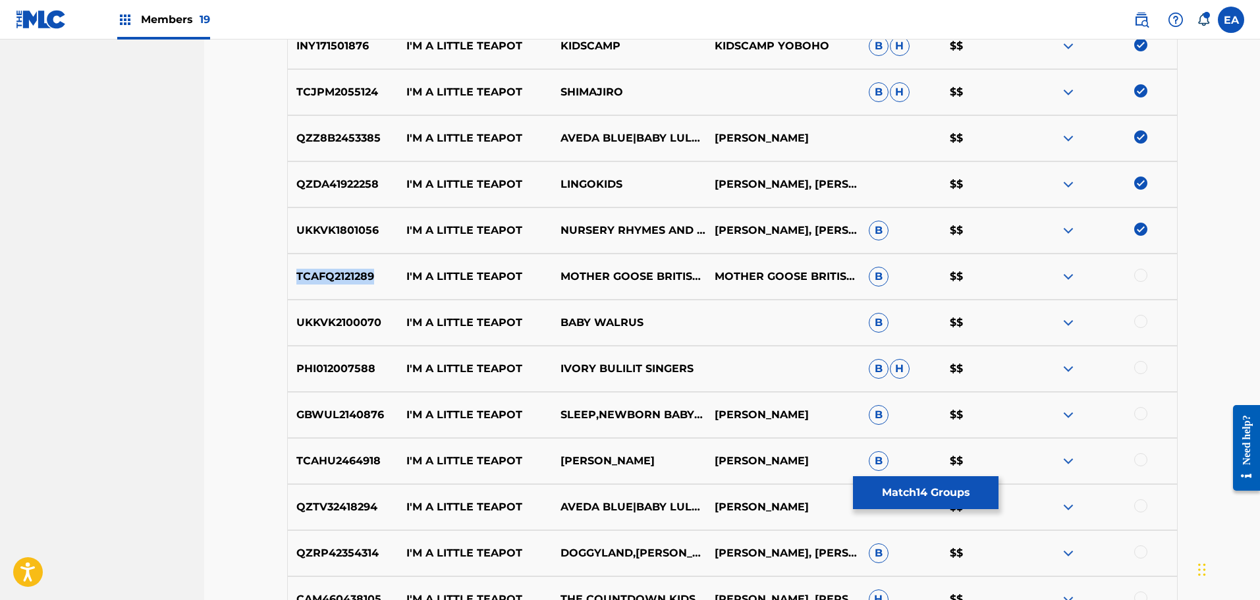
drag, startPoint x: 375, startPoint y: 273, endPoint x: 279, endPoint y: 268, distance: 96.3
click at [279, 268] on div "Matching Tool The Matching Tool allows Members to match sound recordings to wor…" at bounding box center [732, 269] width 922 height 2377
click at [1137, 275] on div at bounding box center [1140, 275] width 13 height 13
click at [1138, 271] on img at bounding box center [1140, 275] width 13 height 13
click at [1137, 269] on div at bounding box center [1140, 275] width 13 height 13
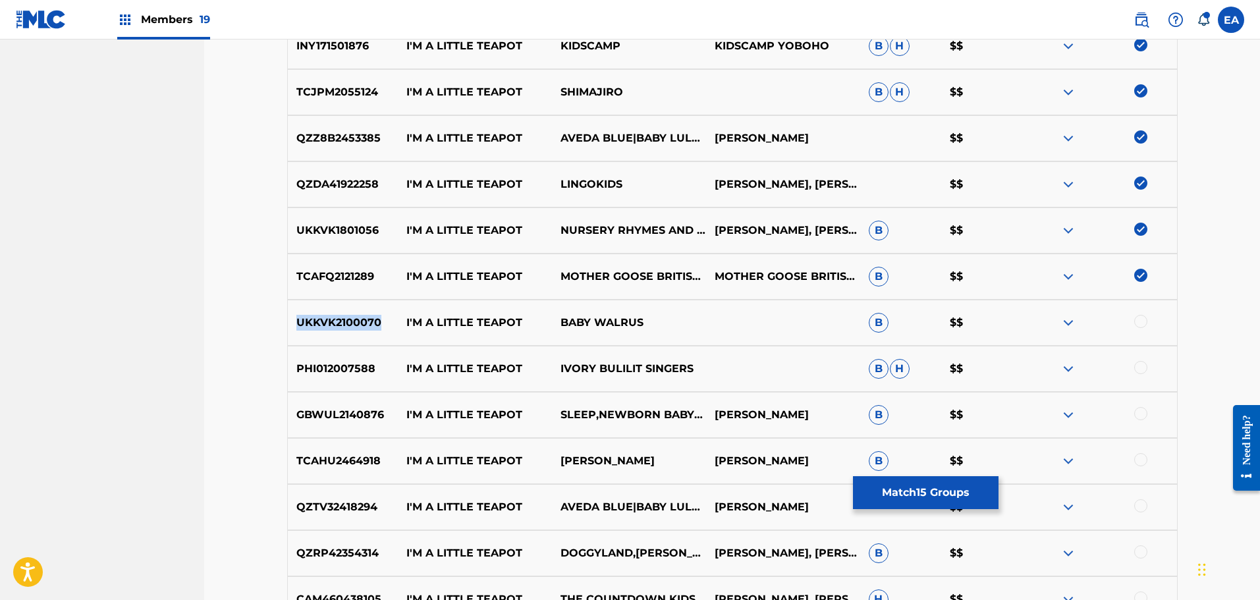
drag, startPoint x: 379, startPoint y: 322, endPoint x: 287, endPoint y: 323, distance: 92.2
click at [288, 323] on p "UKKVK2100070" at bounding box center [343, 323] width 111 height 16
drag, startPoint x: 1137, startPoint y: 310, endPoint x: 1137, endPoint y: 317, distance: 7.2
click at [1137, 310] on div "UKKVK2100070 I'M A LITTLE TEAPOT BABY WALRUS B $$" at bounding box center [732, 323] width 890 height 46
click at [1137, 320] on div at bounding box center [1140, 321] width 13 height 13
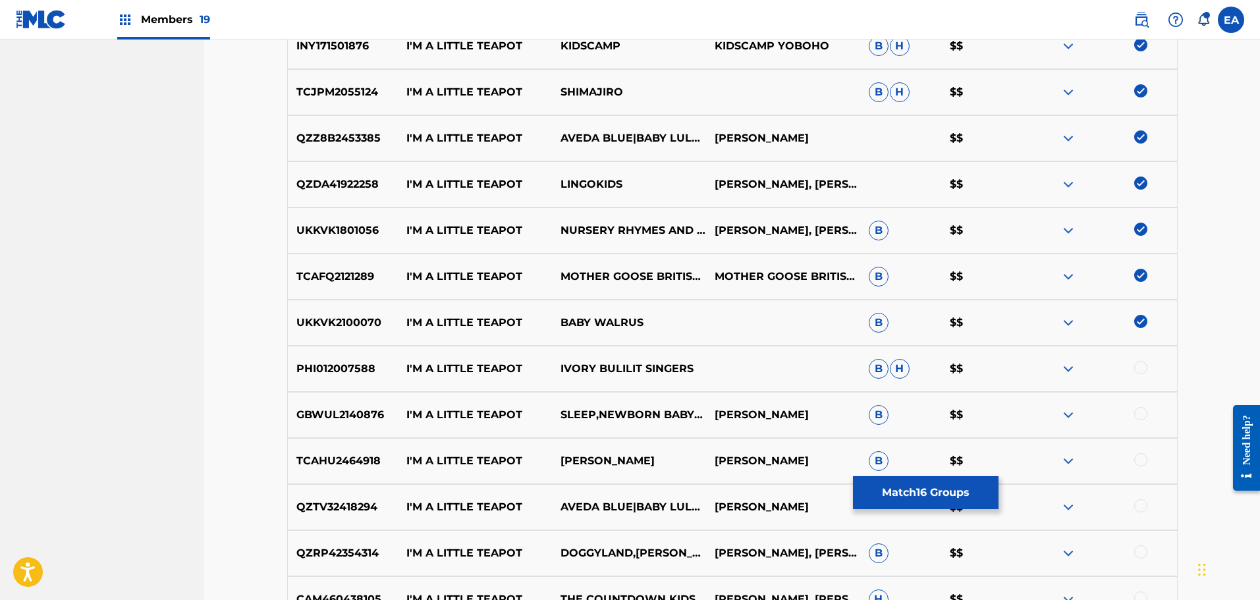
click at [369, 365] on p "PHI012007588" at bounding box center [343, 369] width 111 height 16
drag, startPoint x: 373, startPoint y: 371, endPoint x: 296, endPoint y: 371, distance: 77.7
click at [296, 371] on p "PHI012007588" at bounding box center [343, 369] width 111 height 16
click at [390, 421] on div "GBWUL2140876 I'M A LITTLE TEAPOT SLEEP,NEWBORN BABY LULLABIES,BABY LULLABY PLAY…" at bounding box center [732, 415] width 890 height 46
drag, startPoint x: 367, startPoint y: 414, endPoint x: 296, endPoint y: 416, distance: 71.1
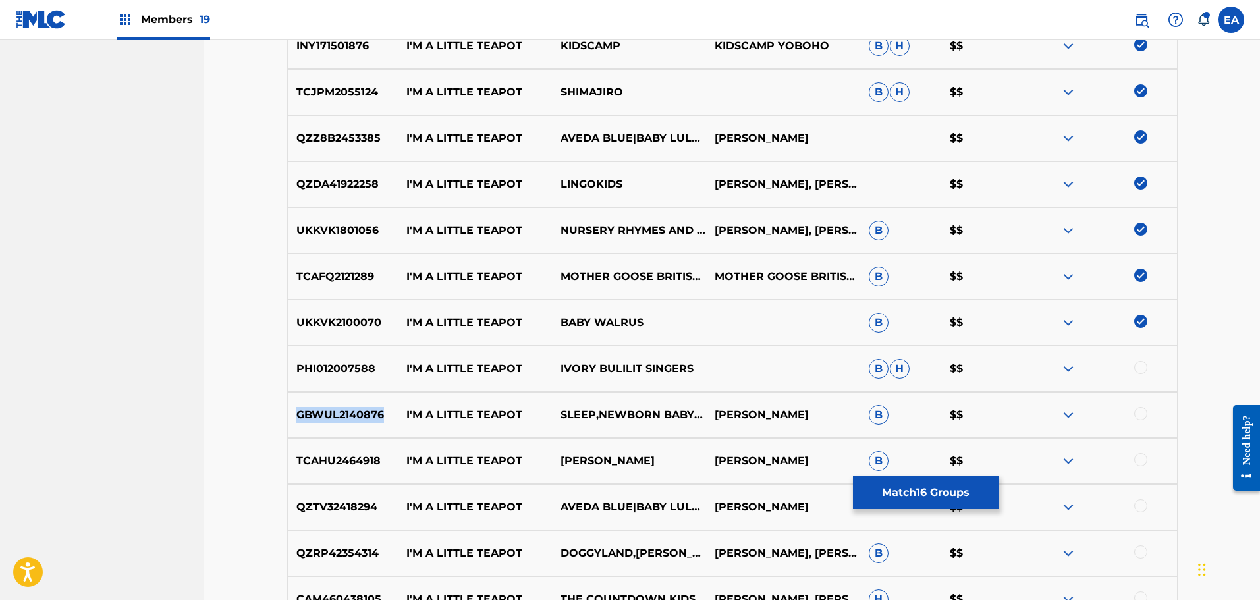
click at [296, 416] on p "GBWUL2140876" at bounding box center [343, 415] width 111 height 16
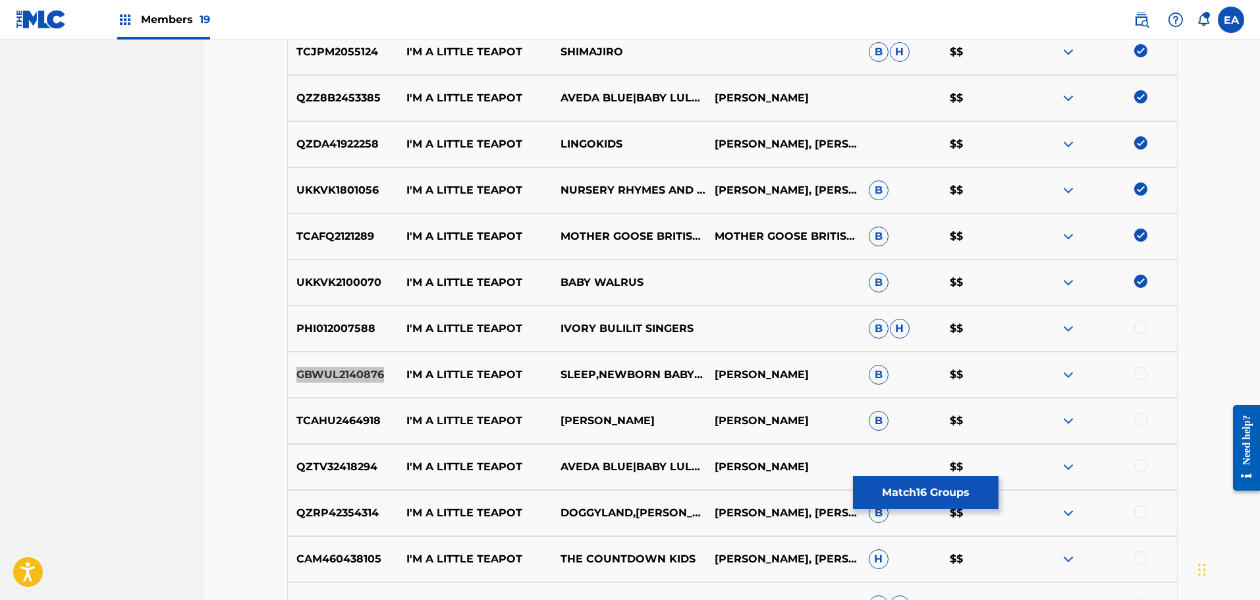
scroll to position [1123, 0]
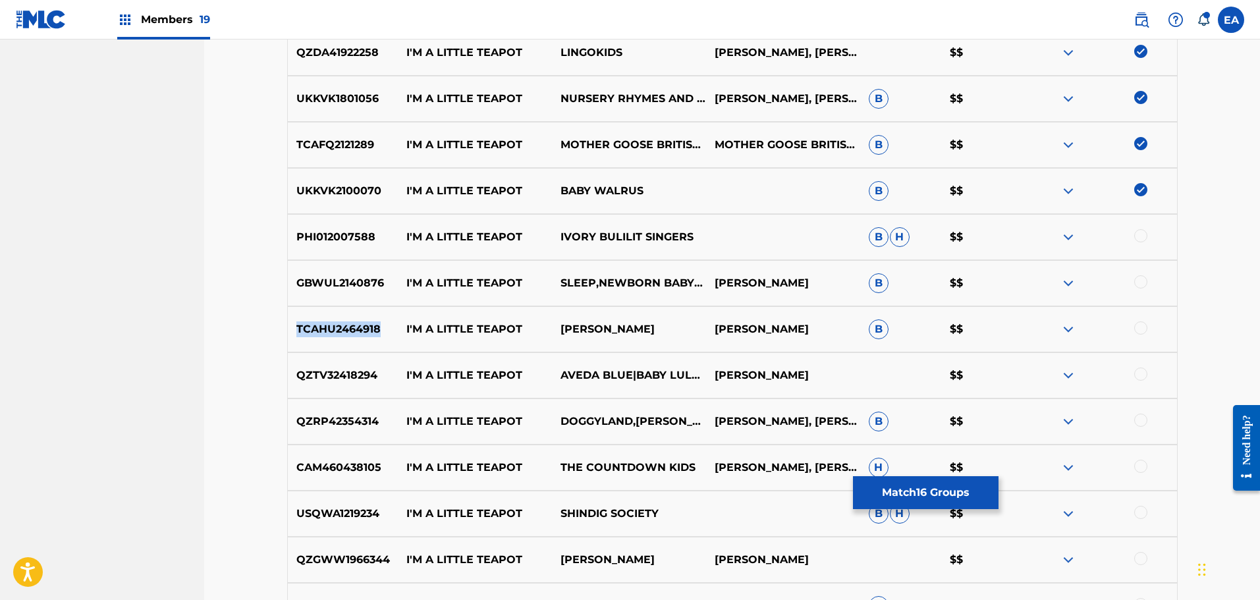
drag, startPoint x: 377, startPoint y: 325, endPoint x: 298, endPoint y: 327, distance: 79.0
click at [298, 327] on p "TCAHU2464918" at bounding box center [343, 329] width 111 height 16
click at [1144, 332] on div at bounding box center [1140, 327] width 13 height 13
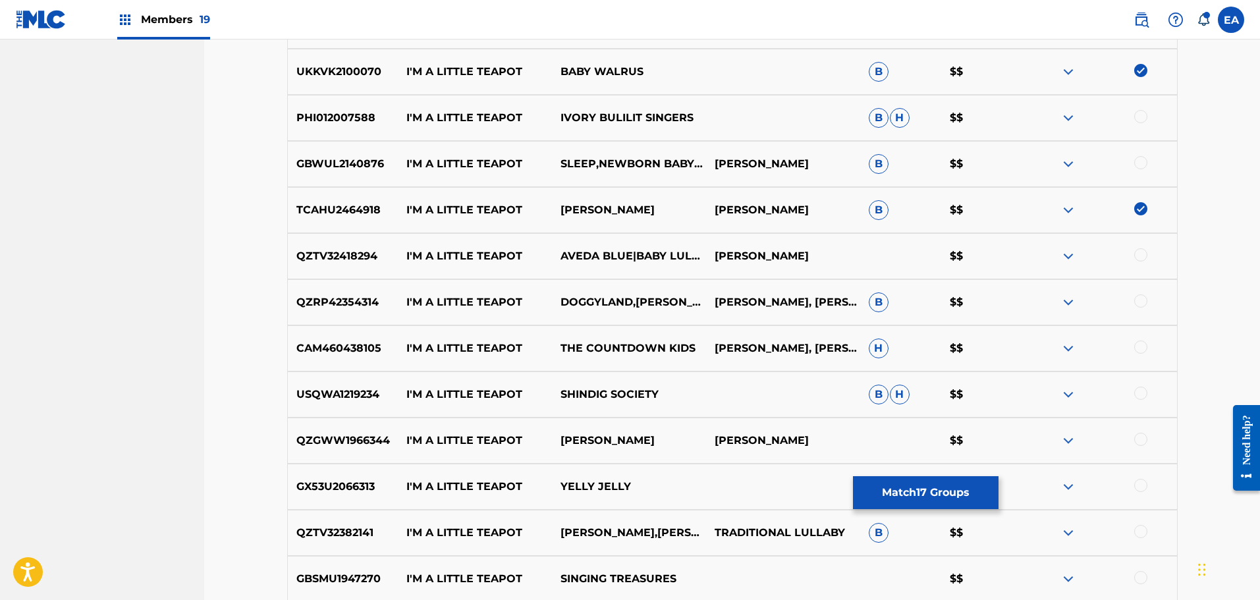
scroll to position [1254, 0]
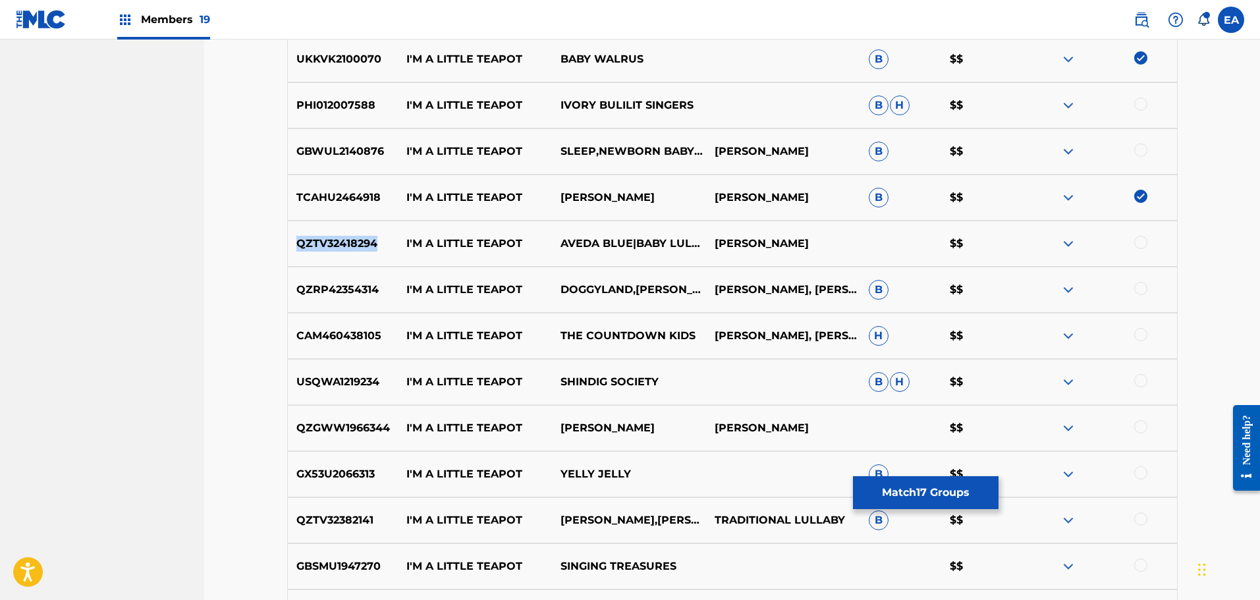
drag, startPoint x: 377, startPoint y: 242, endPoint x: 288, endPoint y: 247, distance: 88.4
click at [288, 247] on p "QZTV32418294" at bounding box center [343, 244] width 111 height 16
drag, startPoint x: 375, startPoint y: 286, endPoint x: 288, endPoint y: 291, distance: 87.0
click at [288, 291] on p "QZRP42354314" at bounding box center [343, 290] width 111 height 16
click at [1141, 289] on div at bounding box center [1140, 288] width 13 height 13
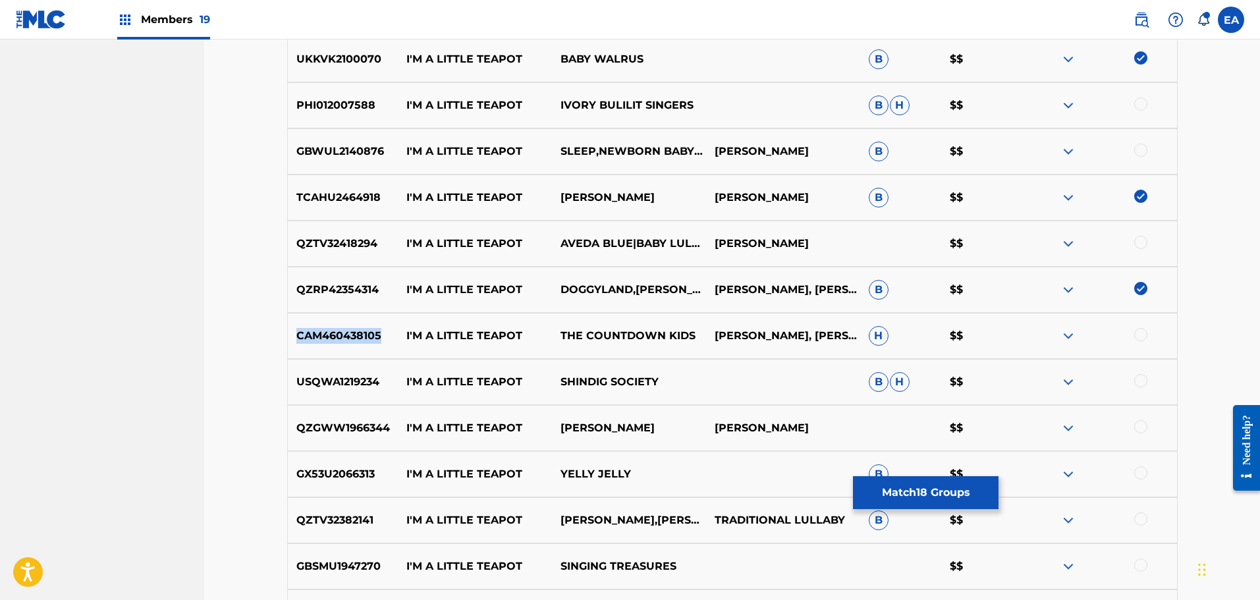
drag, startPoint x: 378, startPoint y: 334, endPoint x: 298, endPoint y: 338, distance: 80.4
click at [298, 338] on p "CAM460438105" at bounding box center [343, 336] width 111 height 16
click at [1146, 340] on div at bounding box center [1100, 336] width 154 height 16
click at [1139, 333] on div at bounding box center [1140, 334] width 13 height 13
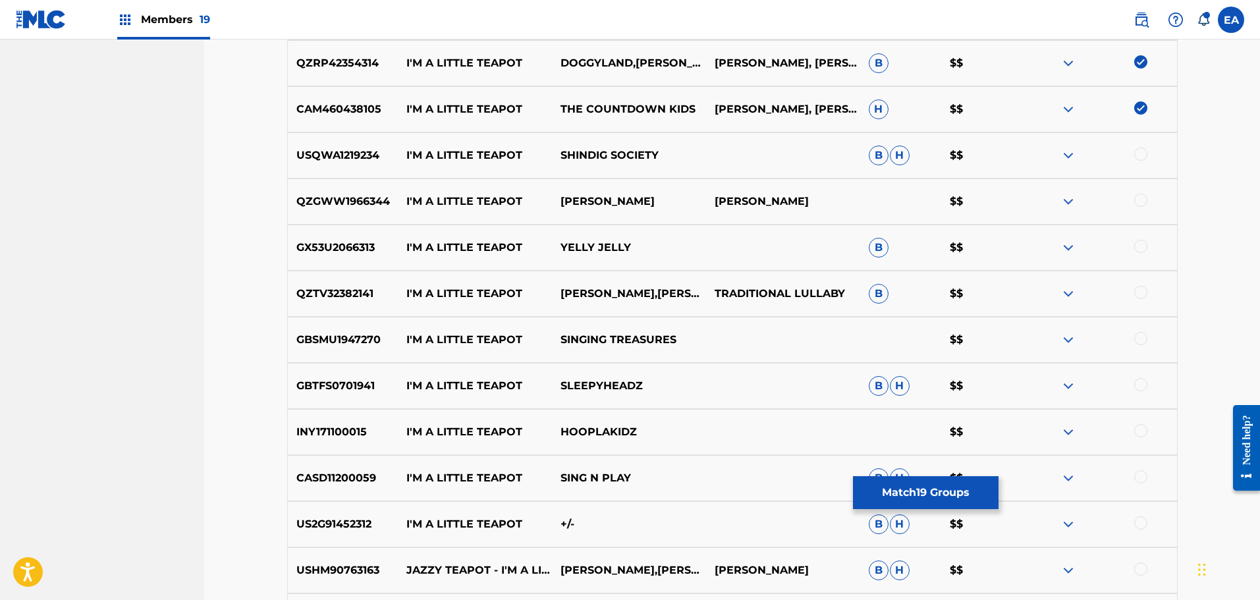
scroll to position [1452, 0]
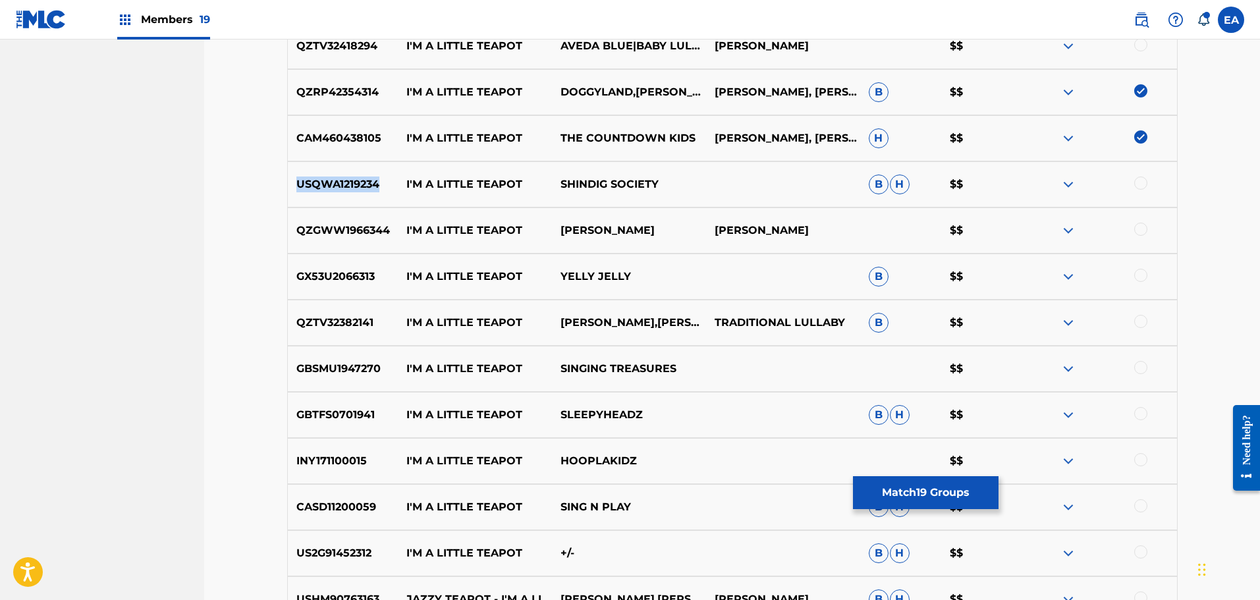
drag, startPoint x: 294, startPoint y: 180, endPoint x: 387, endPoint y: 186, distance: 92.4
click at [381, 192] on p "USQWA1219234" at bounding box center [343, 184] width 111 height 16
click at [1152, 191] on div at bounding box center [1100, 184] width 154 height 16
click at [1147, 182] on div at bounding box center [1100, 184] width 154 height 16
click at [1138, 182] on div at bounding box center [1140, 182] width 13 height 13
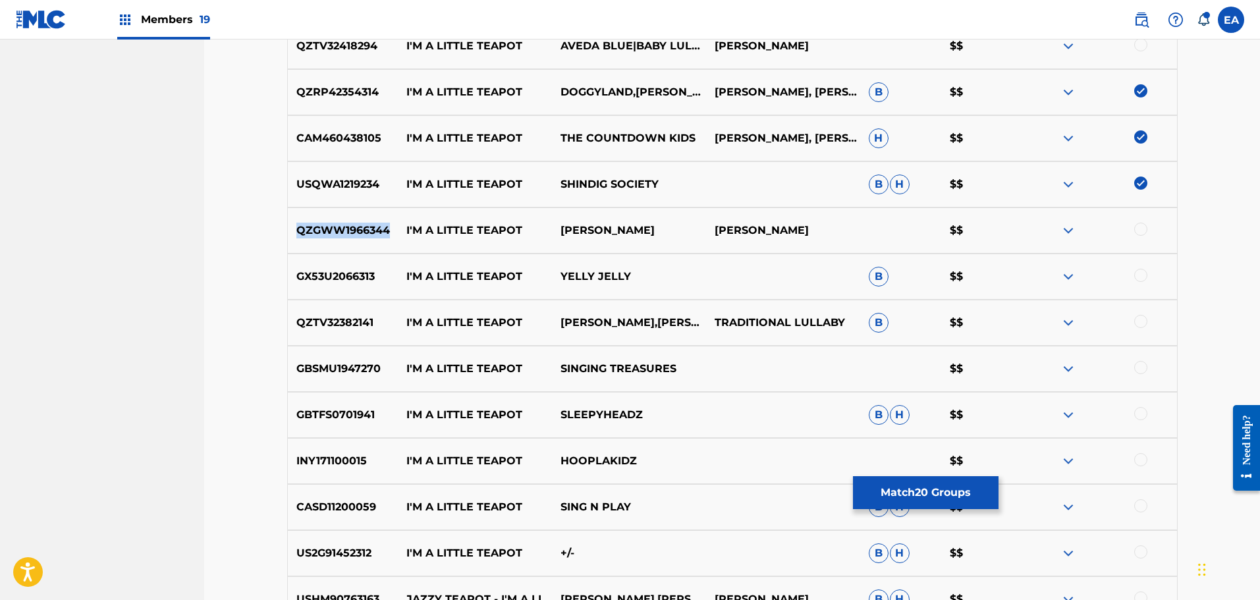
drag, startPoint x: 297, startPoint y: 228, endPoint x: 392, endPoint y: 227, distance: 94.8
click at [392, 227] on p "QZGWW1966344" at bounding box center [343, 231] width 111 height 16
click at [1143, 227] on div at bounding box center [1140, 229] width 13 height 13
drag, startPoint x: 380, startPoint y: 277, endPoint x: 298, endPoint y: 281, distance: 81.7
click at [298, 281] on p "GX53U2066313" at bounding box center [343, 277] width 111 height 16
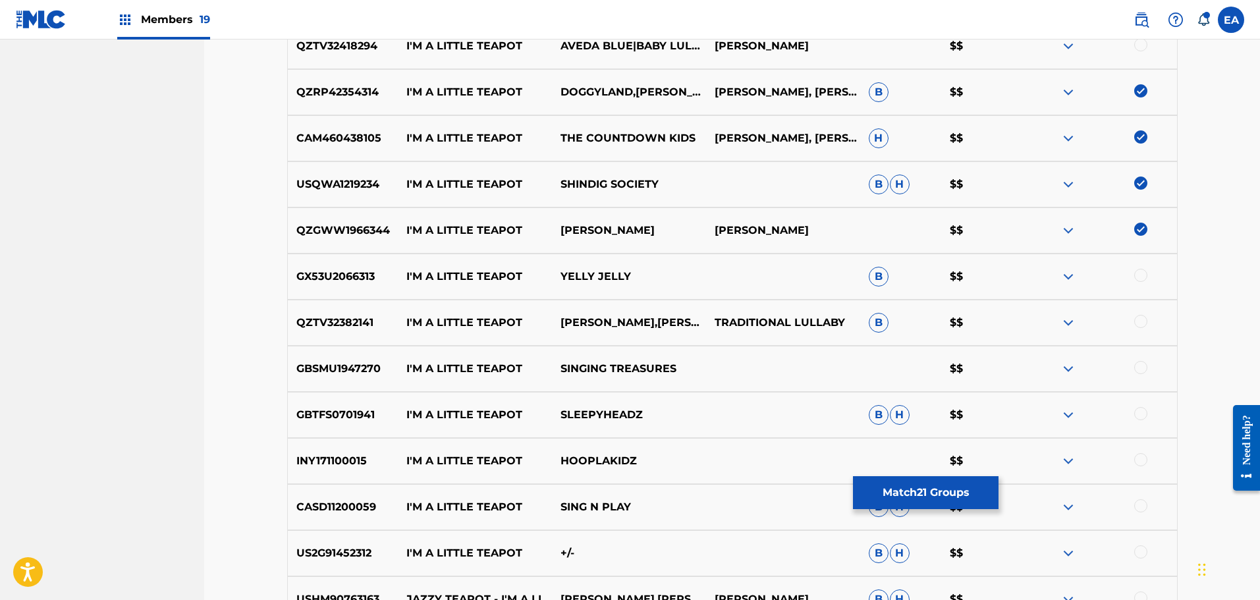
click at [379, 319] on p "QZTV32382141" at bounding box center [343, 323] width 111 height 16
drag, startPoint x: 374, startPoint y: 321, endPoint x: 294, endPoint y: 332, distance: 80.4
click at [294, 332] on div "QZTV32382141 I'M A LITTLE TEAPOT [PERSON_NAME],[PERSON_NAME] TRADITIONAL LULLAB…" at bounding box center [732, 323] width 890 height 46
click at [1138, 324] on div at bounding box center [1140, 321] width 13 height 13
drag, startPoint x: 381, startPoint y: 371, endPoint x: 302, endPoint y: 372, distance: 79.7
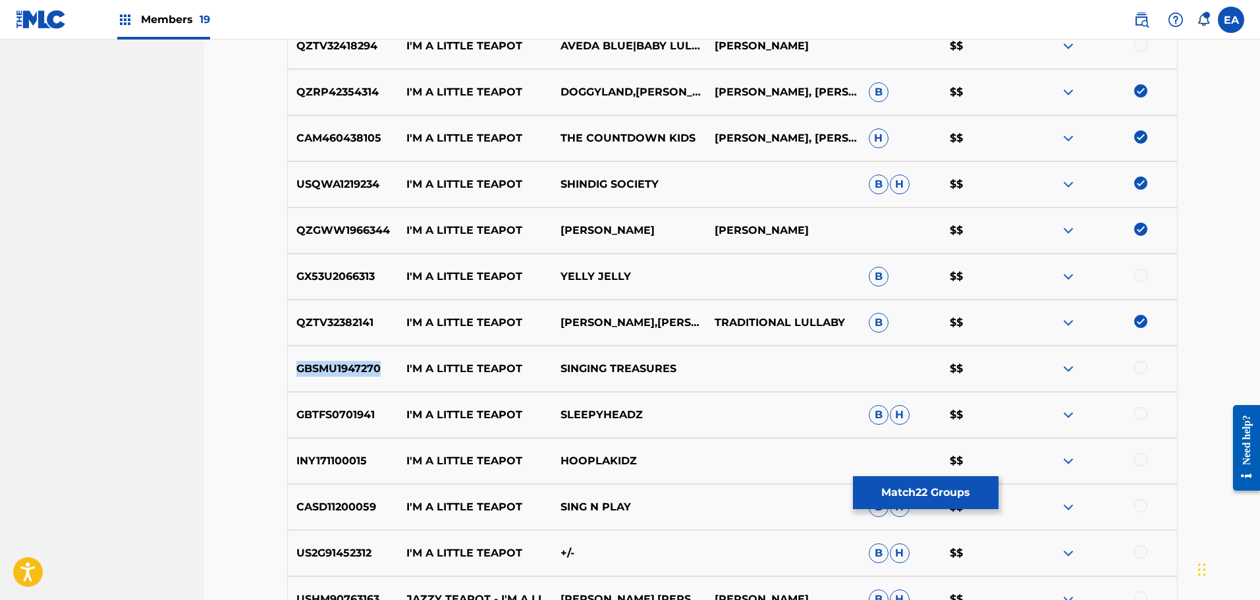
click at [296, 377] on div "GBSMU1947270 I'M A LITTLE TEAPOT SINGING TREASURES $$" at bounding box center [732, 369] width 890 height 46
drag, startPoint x: 385, startPoint y: 420, endPoint x: 288, endPoint y: 421, distance: 96.8
click at [288, 421] on div "GBTFS0701941 I'M A LITTLE TEAPOT SLEEPYHEADZ B H $$" at bounding box center [732, 415] width 890 height 46
click at [1129, 416] on div at bounding box center [1100, 415] width 154 height 16
click at [1148, 414] on div at bounding box center [1100, 415] width 154 height 16
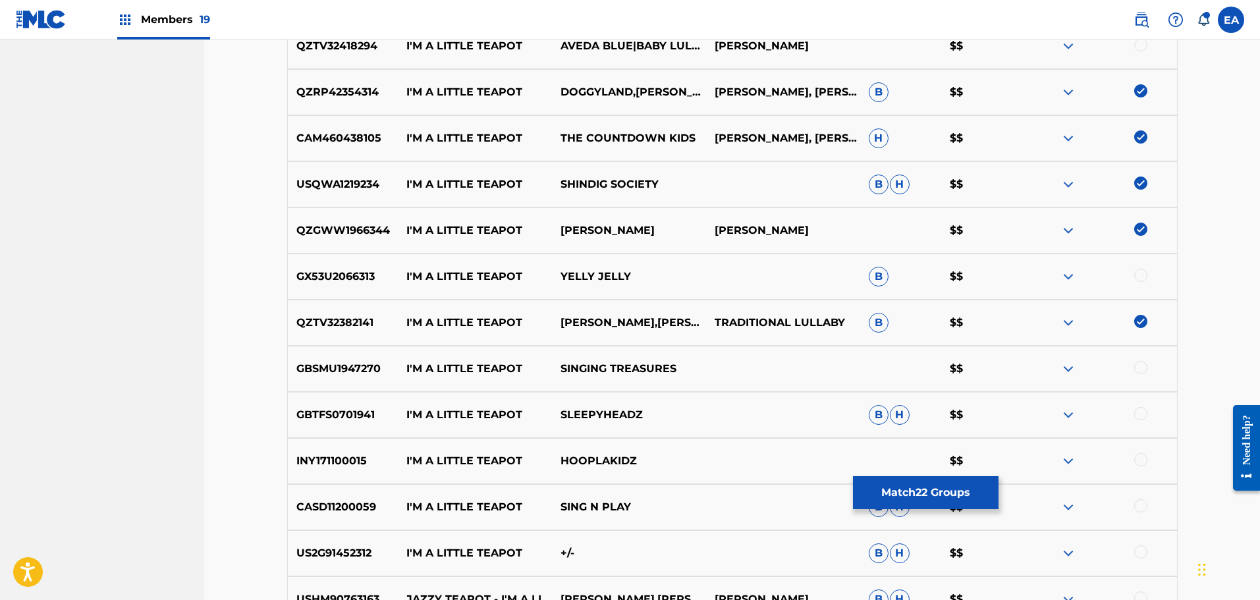
click at [1143, 414] on div at bounding box center [1140, 413] width 13 height 13
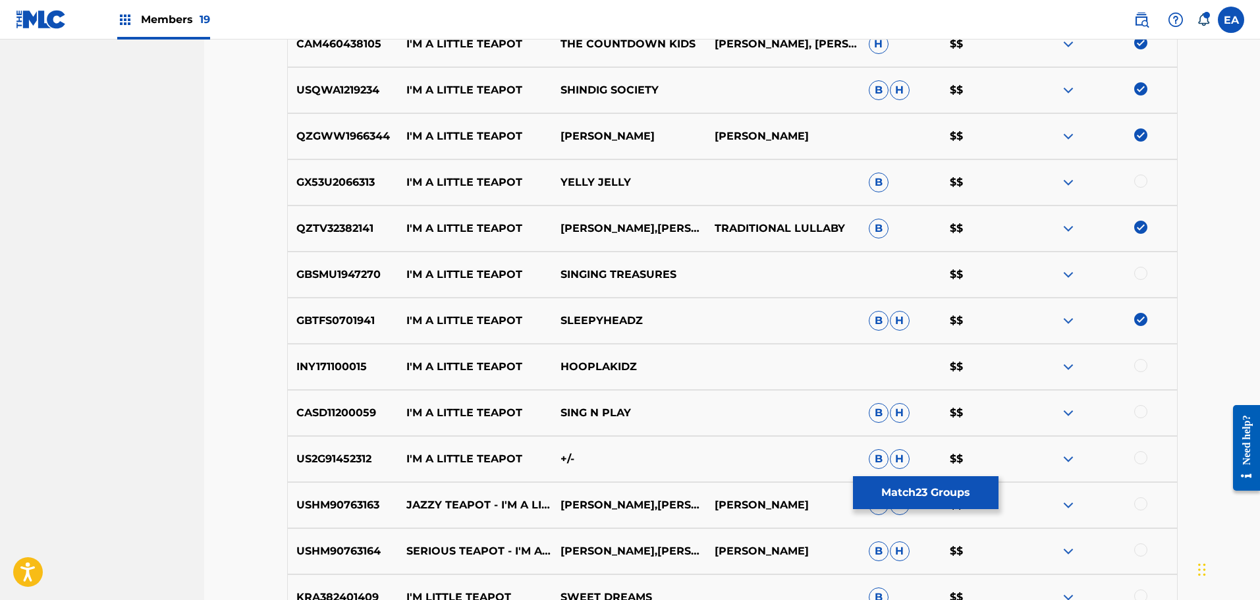
scroll to position [1584, 0]
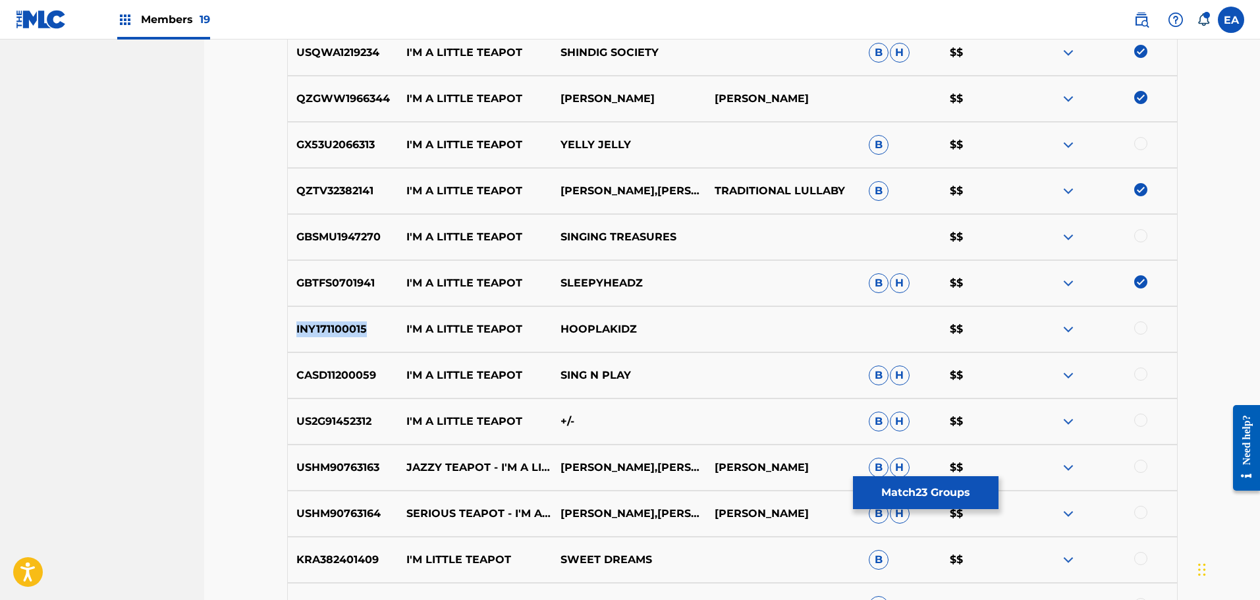
drag, startPoint x: 362, startPoint y: 328, endPoint x: 293, endPoint y: 323, distance: 68.7
click at [293, 323] on p "INY171100015" at bounding box center [343, 329] width 111 height 16
click at [1144, 331] on div at bounding box center [1140, 327] width 13 height 13
click at [677, 384] on div "CASD11200059 I'M A LITTLE TEAPOT SING N PLAY B H $$" at bounding box center [732, 375] width 890 height 46
drag, startPoint x: 298, startPoint y: 372, endPoint x: 374, endPoint y: 373, distance: 76.4
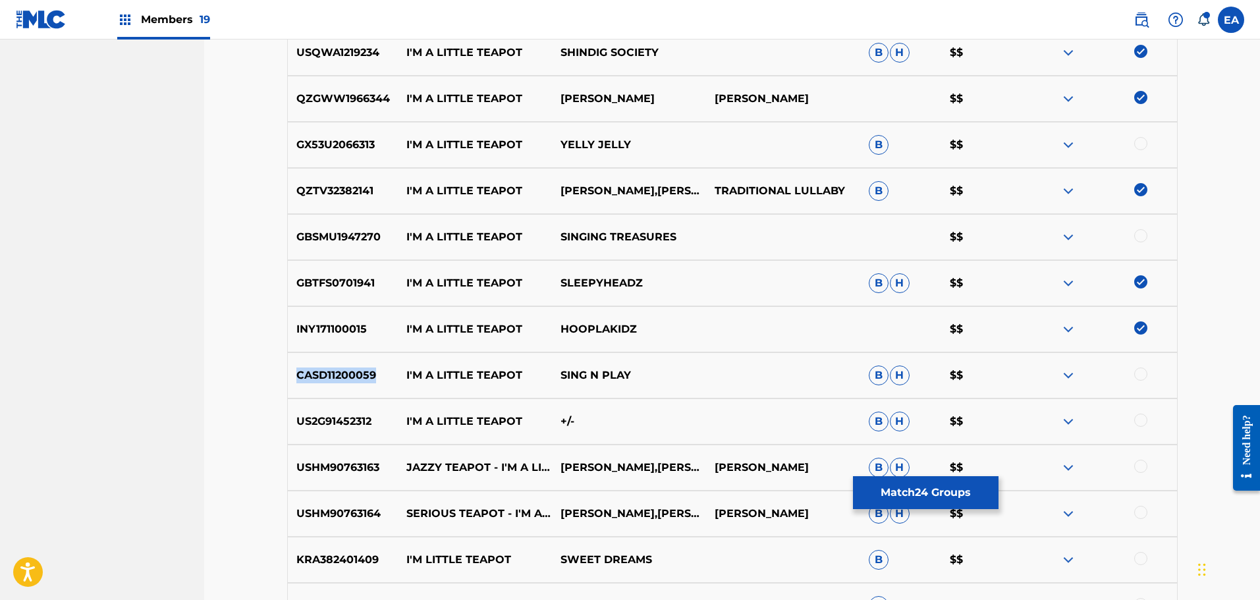
click at [374, 373] on p "CASD11200059" at bounding box center [343, 375] width 111 height 16
click at [1137, 373] on div at bounding box center [1140, 373] width 13 height 13
drag, startPoint x: 298, startPoint y: 417, endPoint x: 373, endPoint y: 422, distance: 75.9
click at [373, 422] on p "US2G91452312" at bounding box center [343, 422] width 111 height 16
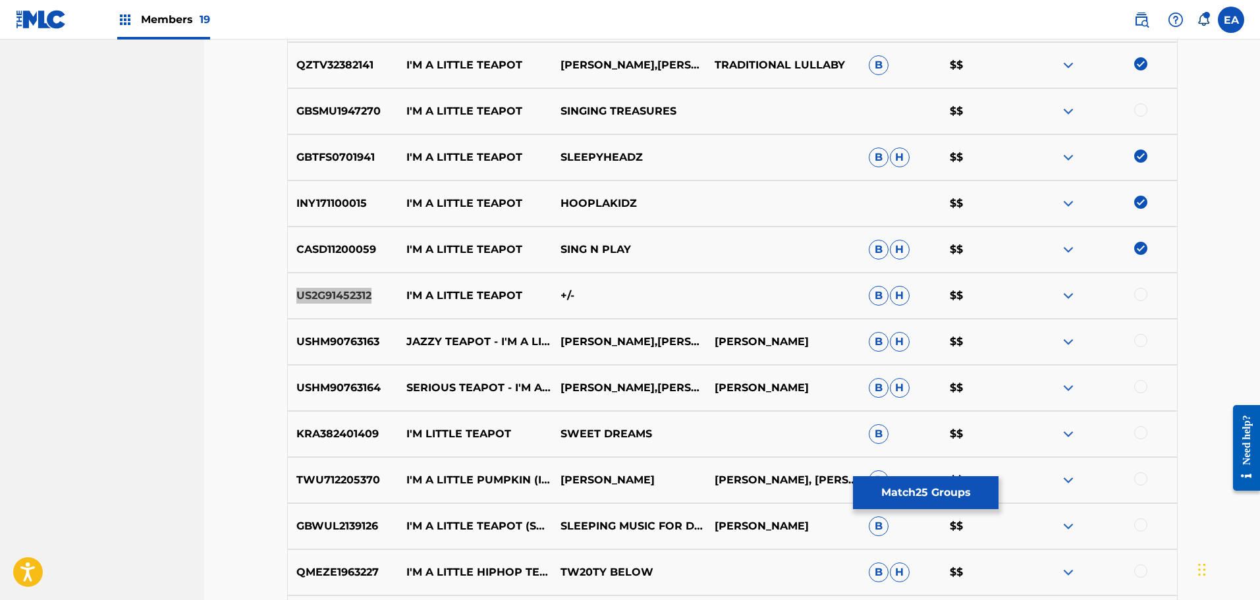
scroll to position [1715, 0]
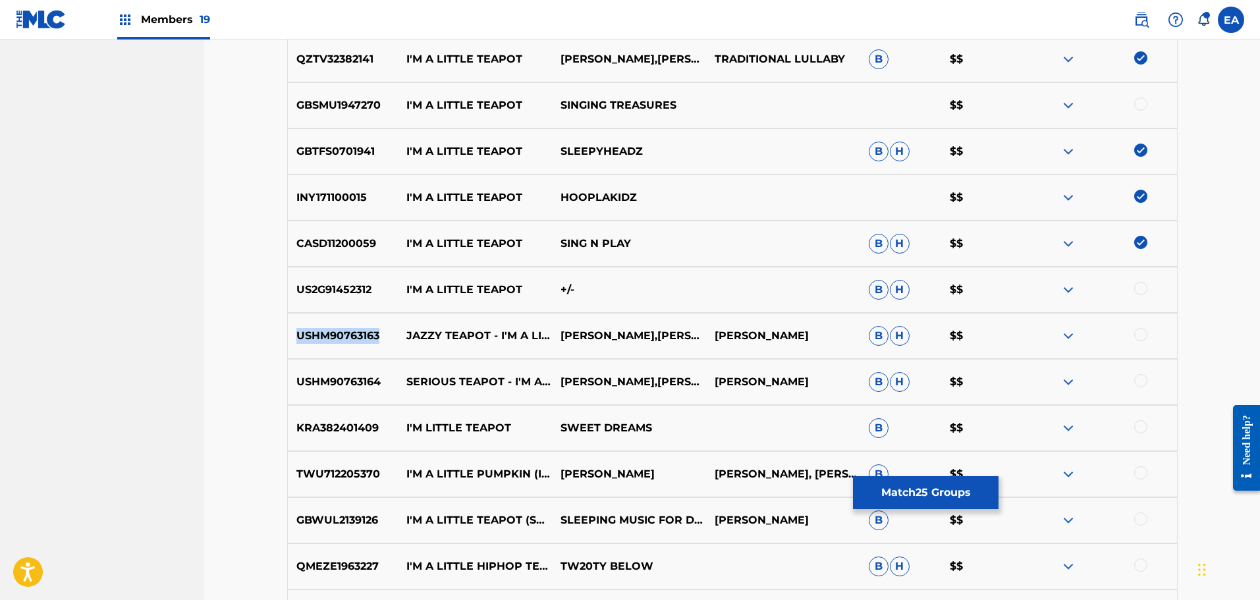
drag, startPoint x: 315, startPoint y: 336, endPoint x: 388, endPoint y: 336, distance: 72.4
click at [388, 336] on p "USHM90763163" at bounding box center [343, 336] width 111 height 16
click at [1141, 331] on div at bounding box center [1140, 334] width 13 height 13
drag, startPoint x: 379, startPoint y: 382, endPoint x: 267, endPoint y: 383, distance: 111.9
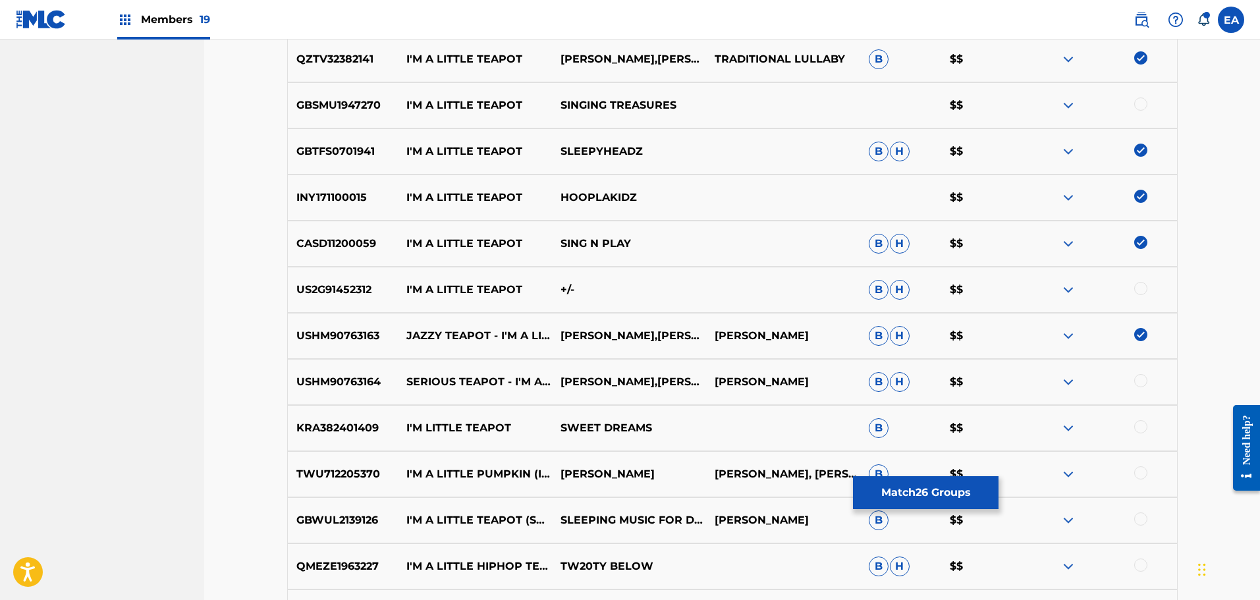
click at [1144, 382] on div at bounding box center [1140, 380] width 13 height 13
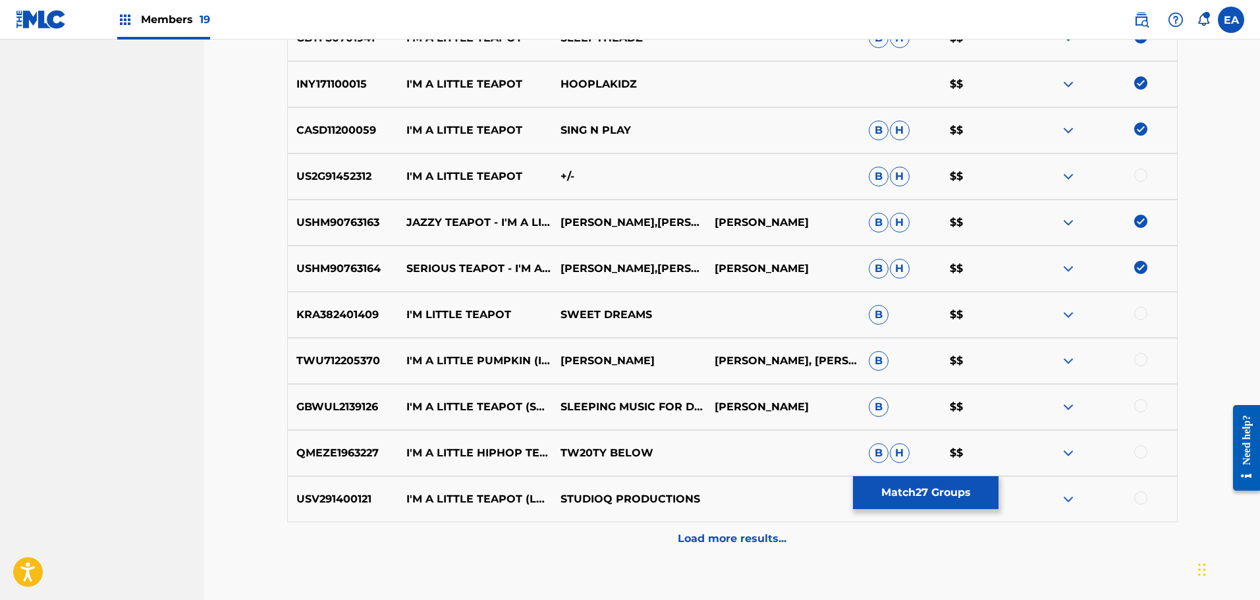
scroll to position [1847, 0]
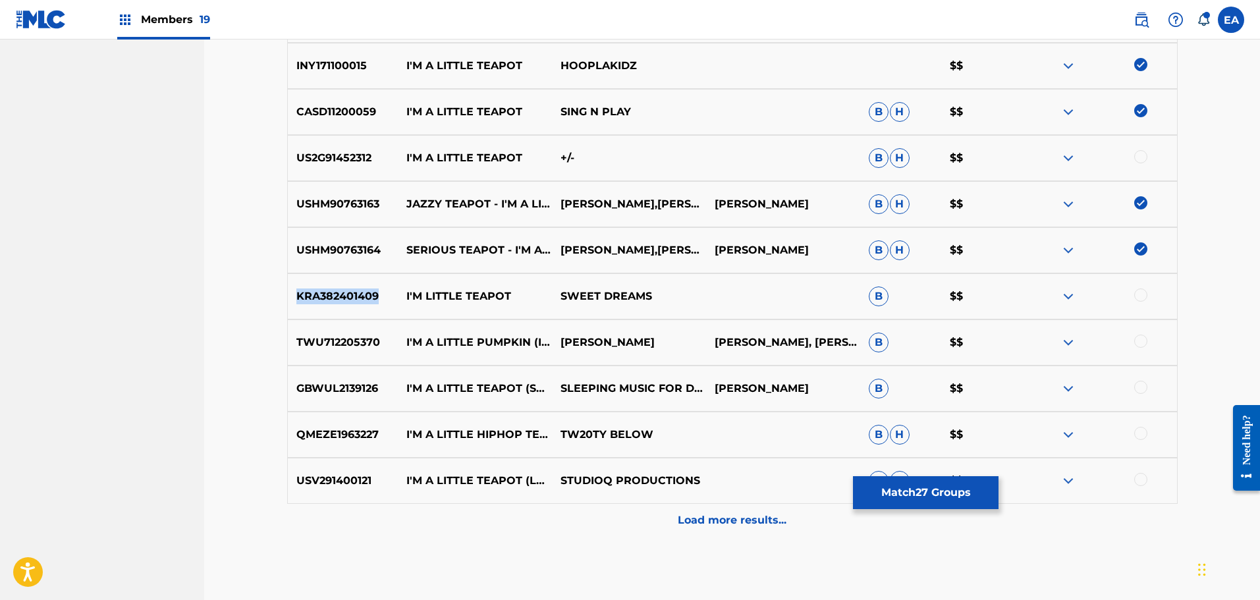
drag, startPoint x: 379, startPoint y: 297, endPoint x: 281, endPoint y: 297, distance: 98.8
click at [690, 515] on p "Load more results..." at bounding box center [732, 520] width 109 height 16
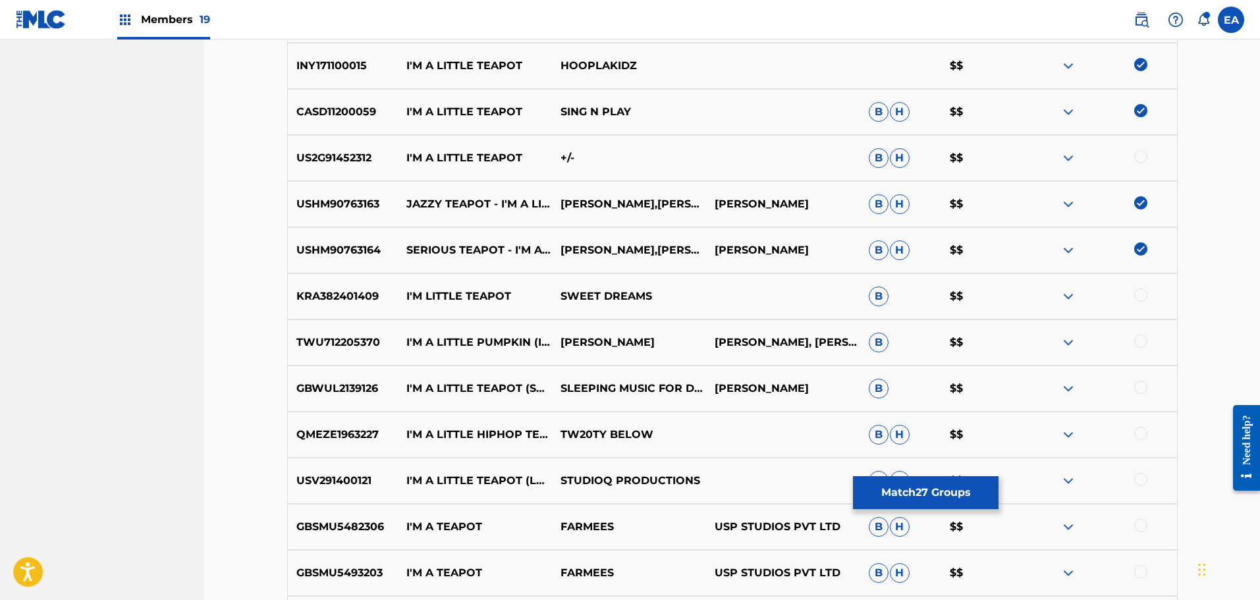
click at [387, 292] on p "KRA382401409" at bounding box center [343, 296] width 111 height 16
drag, startPoint x: 382, startPoint y: 295, endPoint x: 280, endPoint y: 300, distance: 102.2
drag, startPoint x: 1139, startPoint y: 294, endPoint x: 929, endPoint y: 294, distance: 209.4
click at [1139, 294] on div at bounding box center [1140, 294] width 13 height 13
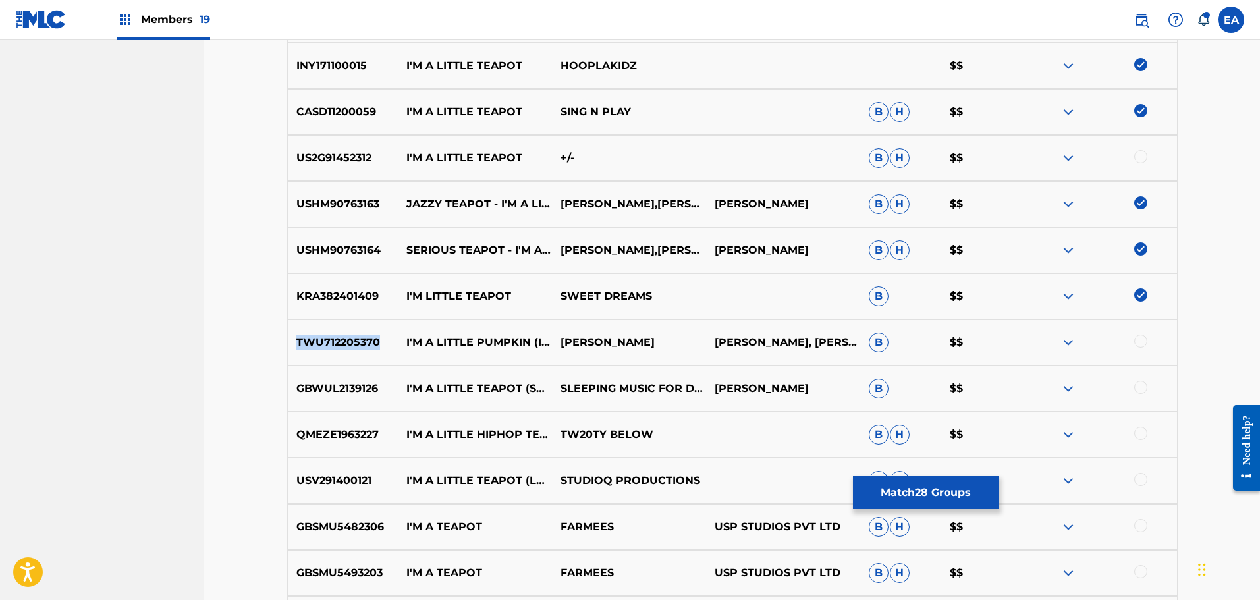
drag, startPoint x: 380, startPoint y: 344, endPoint x: 296, endPoint y: 346, distance: 84.3
click at [296, 346] on p "TWU712205370" at bounding box center [343, 343] width 111 height 16
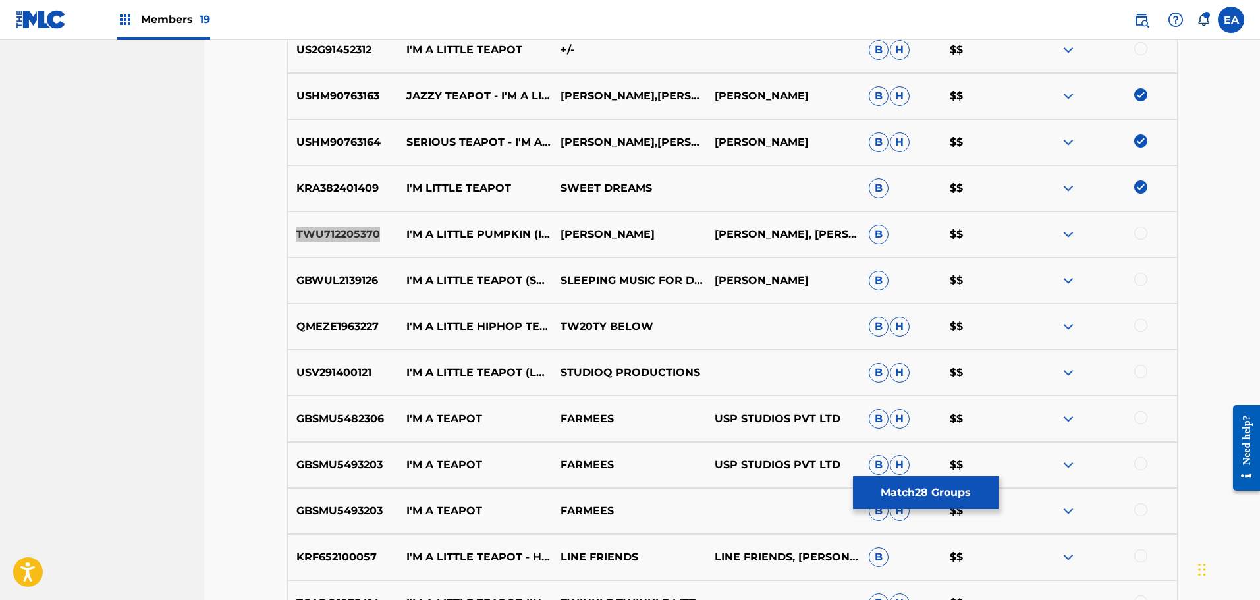
scroll to position [1979, 0]
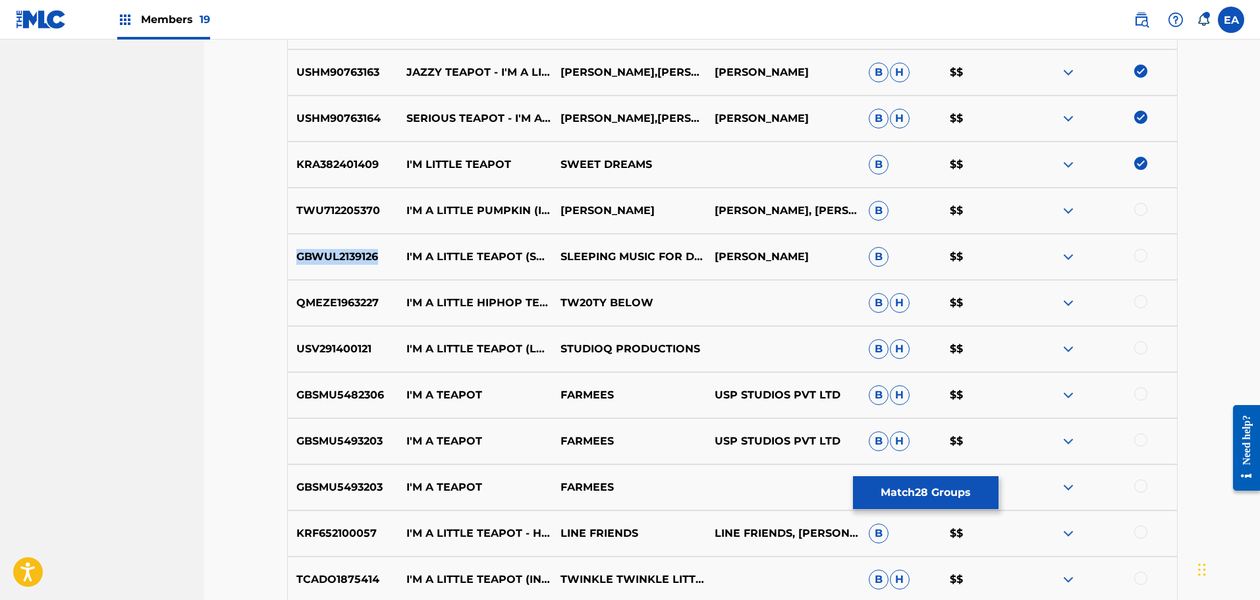
drag, startPoint x: 381, startPoint y: 254, endPoint x: 286, endPoint y: 254, distance: 95.5
drag, startPoint x: 384, startPoint y: 298, endPoint x: 298, endPoint y: 302, distance: 86.3
click at [298, 302] on p "QMEZE1963227" at bounding box center [343, 303] width 111 height 16
click at [1144, 211] on div at bounding box center [1140, 209] width 13 height 13
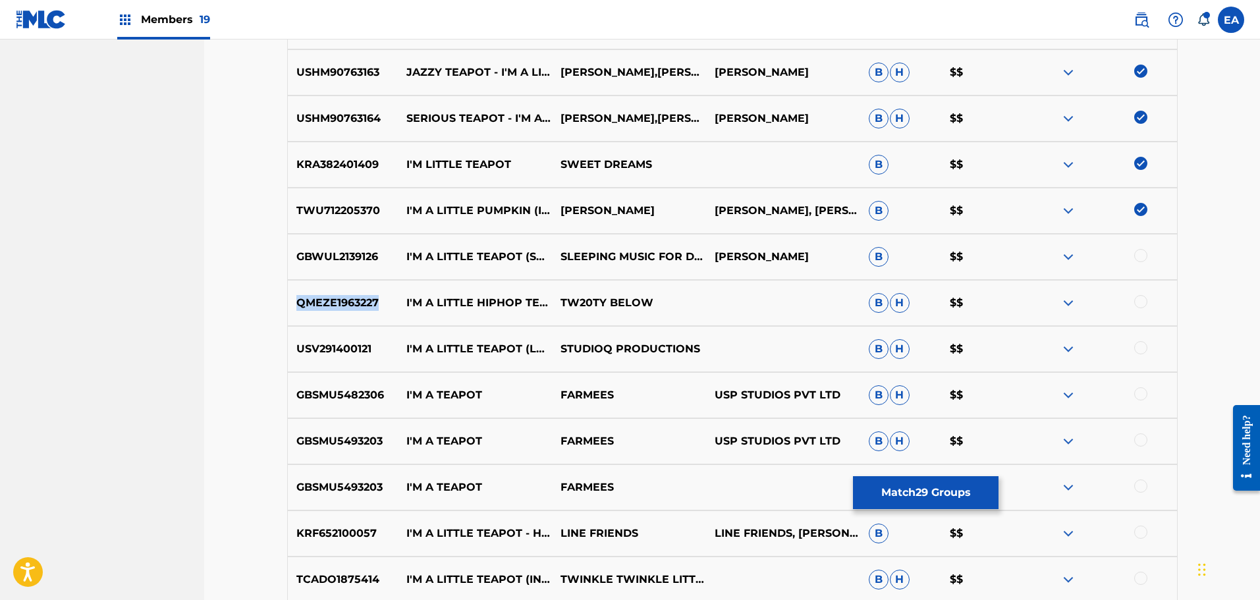
drag, startPoint x: 383, startPoint y: 304, endPoint x: 298, endPoint y: 302, distance: 84.3
click at [298, 302] on p "QMEZE1963227" at bounding box center [343, 303] width 111 height 16
click at [1161, 259] on div at bounding box center [1100, 257] width 154 height 16
click at [1144, 304] on div at bounding box center [1140, 301] width 13 height 13
drag, startPoint x: 300, startPoint y: 346, endPoint x: 375, endPoint y: 362, distance: 76.9
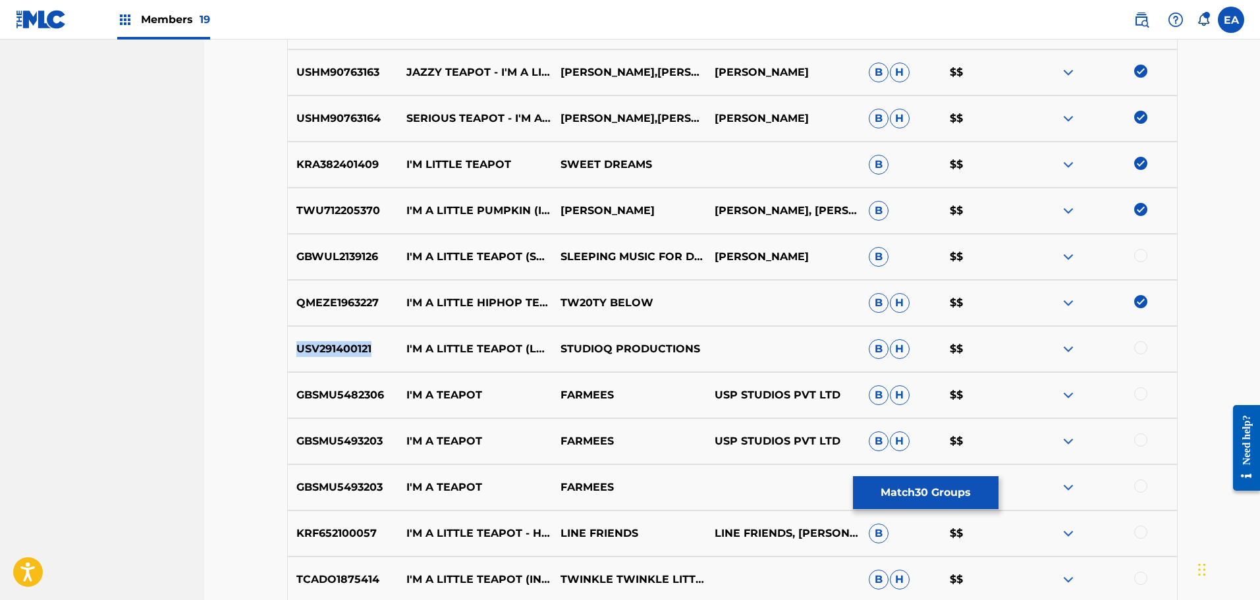
click at [375, 362] on div "USV291400121 I'M A LITTLE TEAPOT (LULLABY) STUDIOQ PRODUCTIONS B H $$" at bounding box center [732, 349] width 890 height 46
click at [1135, 346] on div at bounding box center [1100, 349] width 154 height 16
click at [1137, 348] on div at bounding box center [1140, 347] width 13 height 13
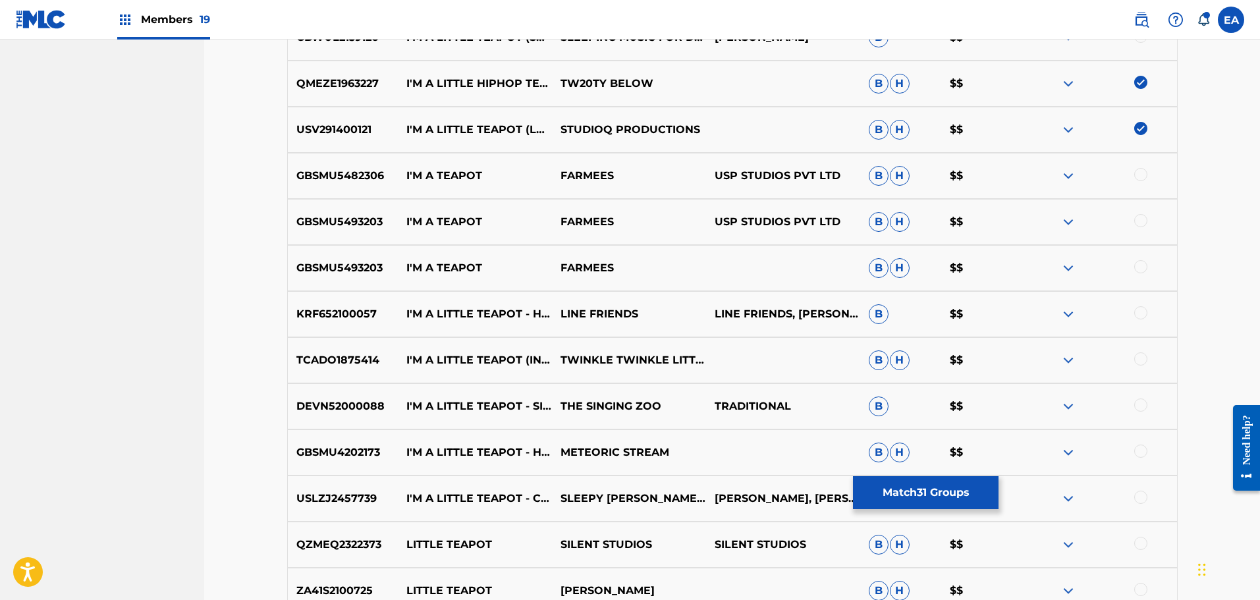
scroll to position [2176, 0]
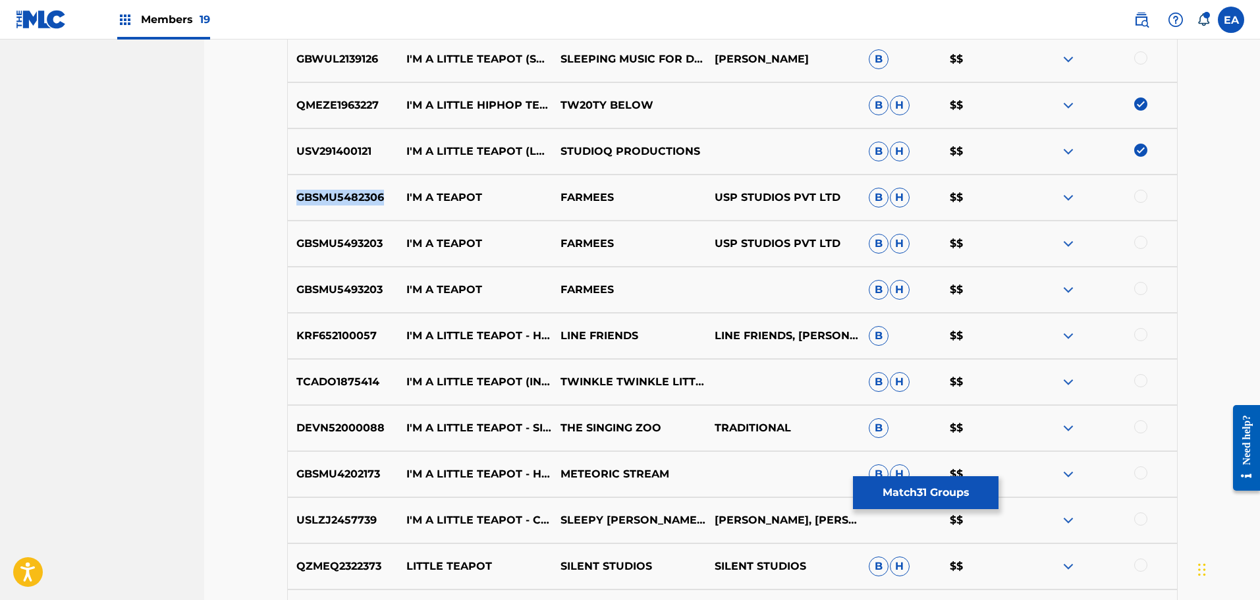
drag, startPoint x: 390, startPoint y: 200, endPoint x: 294, endPoint y: 186, distance: 97.2
click at [294, 186] on div "GBSMU5482306 I'M A TEAPOT FARMEES USP STUDIOS PVT LTD B H $$" at bounding box center [732, 198] width 890 height 46
click at [1135, 196] on div at bounding box center [1140, 196] width 13 height 13
click at [383, 241] on p "GBSMU5493203" at bounding box center [343, 244] width 111 height 16
drag, startPoint x: 383, startPoint y: 241, endPoint x: 369, endPoint y: 249, distance: 15.4
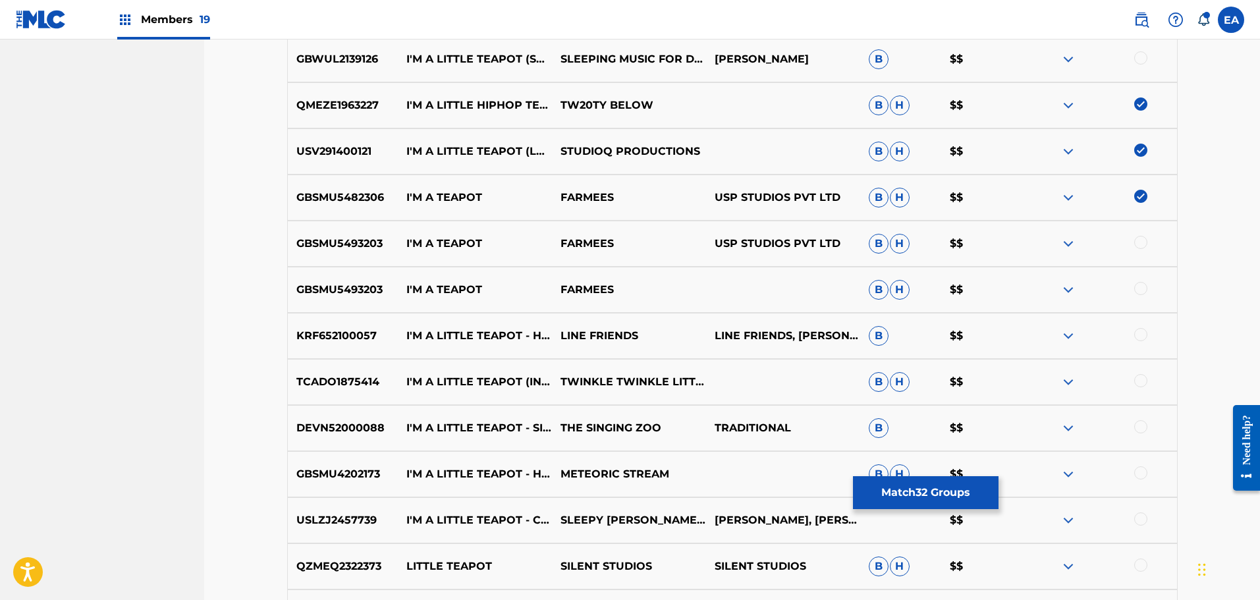
click at [386, 244] on p "GBSMU5493203" at bounding box center [343, 244] width 111 height 16
drag, startPoint x: 296, startPoint y: 243, endPoint x: 395, endPoint y: 249, distance: 99.0
click at [395, 249] on p "GBSMU5493203" at bounding box center [343, 244] width 111 height 16
click at [1138, 238] on div at bounding box center [1140, 242] width 13 height 13
drag, startPoint x: 381, startPoint y: 286, endPoint x: 300, endPoint y: 286, distance: 80.3
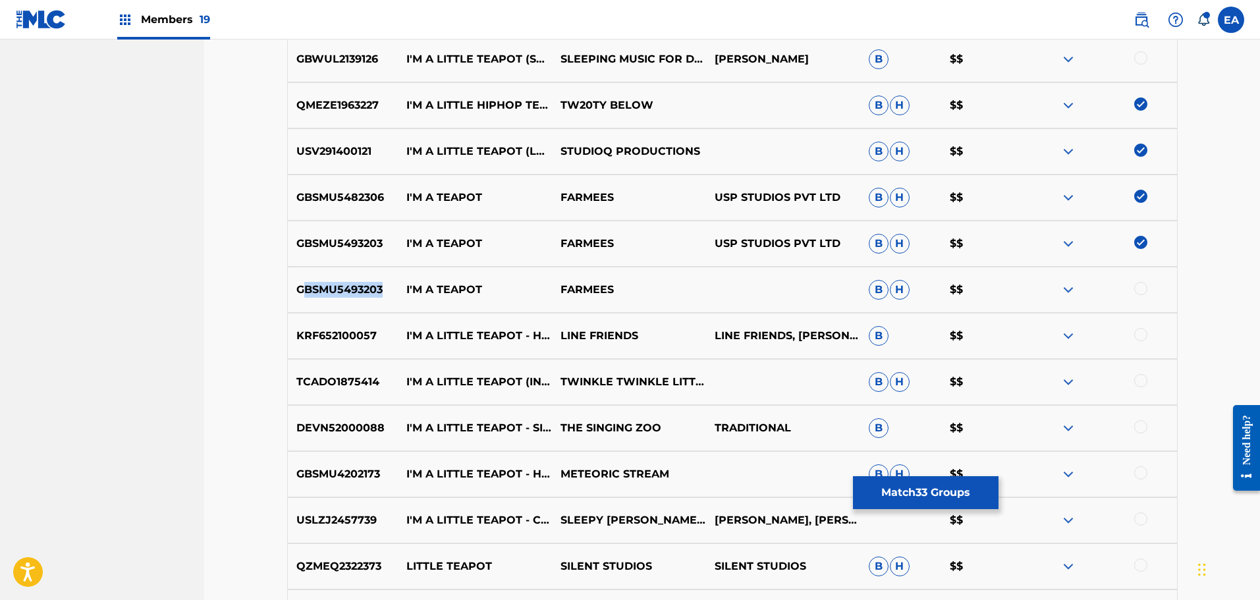
click at [300, 286] on p "GBSMU5493203" at bounding box center [343, 290] width 111 height 16
drag, startPoint x: 296, startPoint y: 288, endPoint x: 407, endPoint y: 288, distance: 111.3
click at [407, 288] on div "GBSMU5493203 I'M A TEAPOT FARMEES B H $$" at bounding box center [732, 290] width 890 height 46
click at [1140, 298] on div "GBSMU5493203 I'M A TEAPOT FARMEES B H $$" at bounding box center [732, 290] width 890 height 46
click at [1140, 294] on div at bounding box center [1140, 288] width 13 height 13
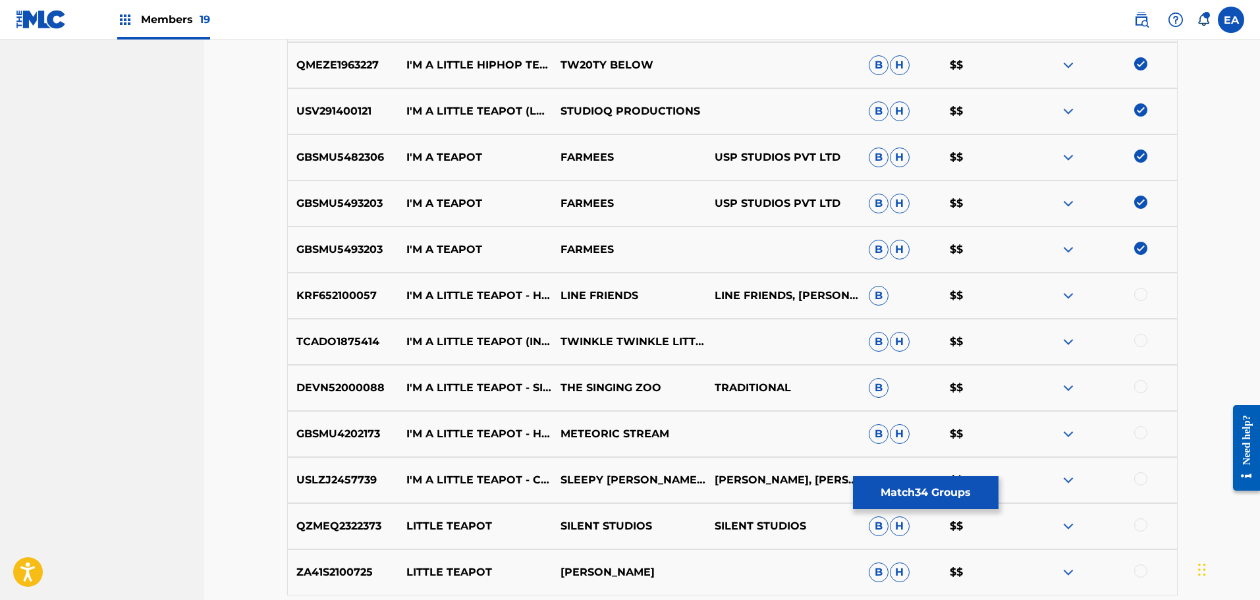
scroll to position [2308, 0]
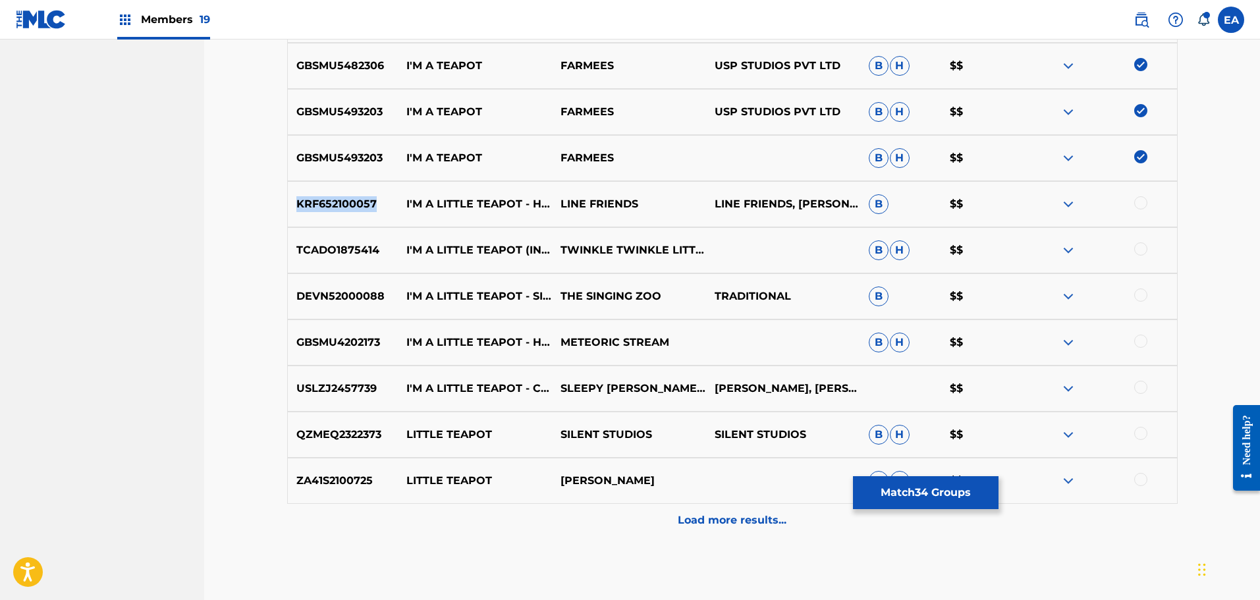
drag, startPoint x: 374, startPoint y: 202, endPoint x: 293, endPoint y: 206, distance: 81.1
click at [293, 206] on p "KRF652100057" at bounding box center [343, 204] width 111 height 16
click at [1145, 202] on div at bounding box center [1140, 202] width 13 height 13
drag, startPoint x: 377, startPoint y: 246, endPoint x: 295, endPoint y: 250, distance: 82.4
click at [296, 250] on p "TCADO1875414" at bounding box center [343, 250] width 111 height 16
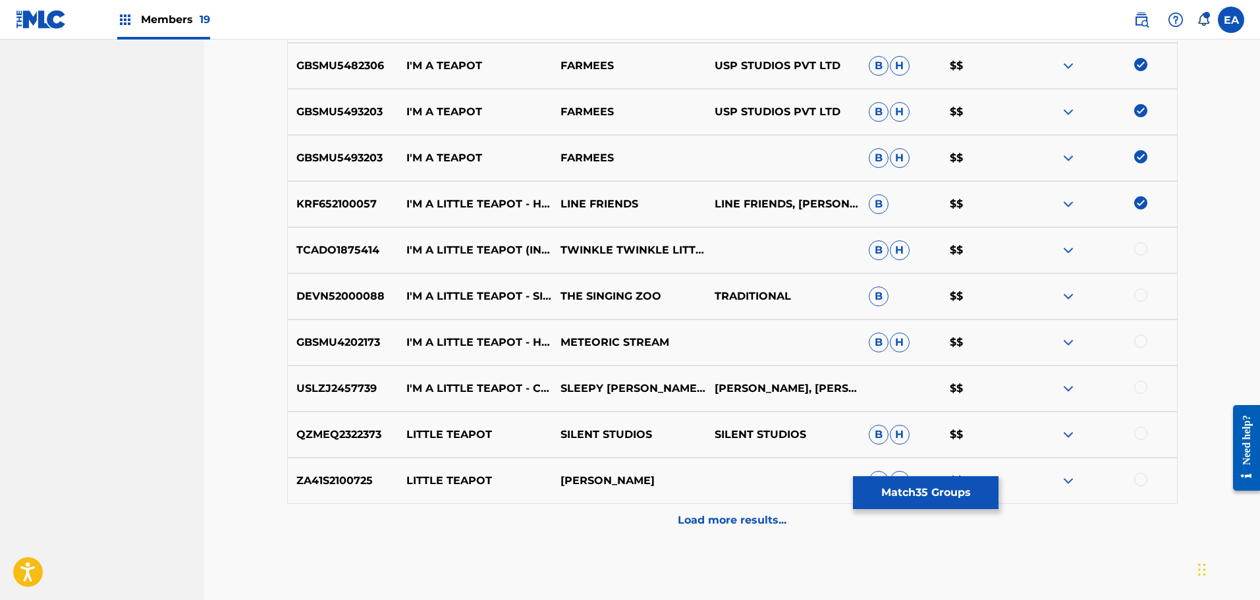
click at [1143, 248] on div at bounding box center [1140, 248] width 13 height 13
drag, startPoint x: 295, startPoint y: 296, endPoint x: 388, endPoint y: 295, distance: 92.9
click at [388, 295] on p "DEVN52000088" at bounding box center [343, 296] width 111 height 16
click at [1146, 297] on div at bounding box center [1140, 294] width 13 height 13
click at [1144, 297] on img at bounding box center [1140, 294] width 13 height 13
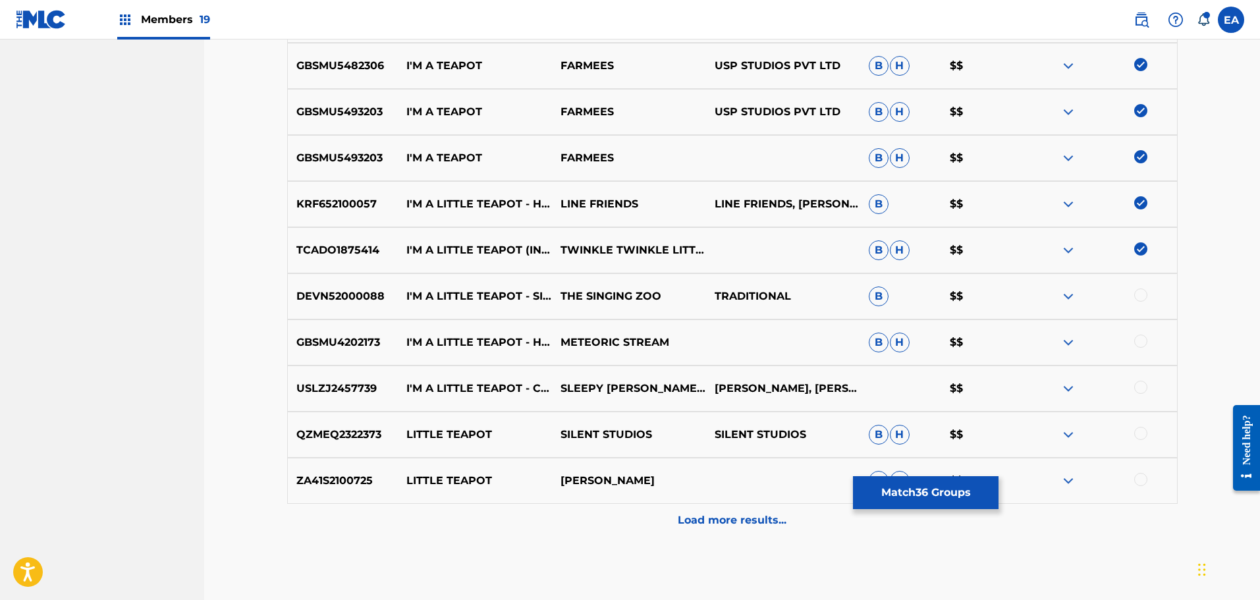
click at [1144, 297] on div at bounding box center [1140, 294] width 13 height 13
drag, startPoint x: 383, startPoint y: 342, endPoint x: 295, endPoint y: 342, distance: 87.6
click at [295, 342] on p "GBSMU4202173" at bounding box center [343, 343] width 111 height 16
drag, startPoint x: 360, startPoint y: 388, endPoint x: 297, endPoint y: 393, distance: 63.4
click at [297, 393] on p "USLZJ2457739" at bounding box center [343, 389] width 111 height 16
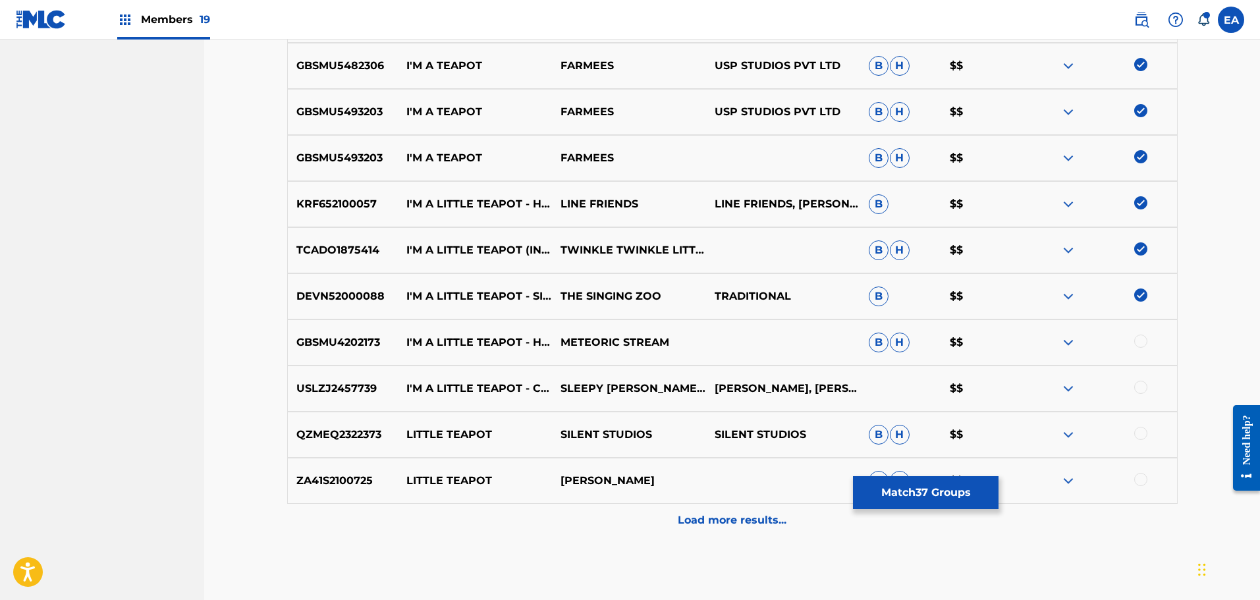
click at [1139, 385] on div at bounding box center [1140, 387] width 13 height 13
drag, startPoint x: 383, startPoint y: 433, endPoint x: 230, endPoint y: 447, distance: 153.4
click at [1143, 443] on div "QZMEQ2322373 LITTLE TEAPOT SILENT STUDIOS SILENT STUDIOS B H $$" at bounding box center [732, 435] width 890 height 46
click at [1139, 434] on div at bounding box center [1140, 433] width 13 height 13
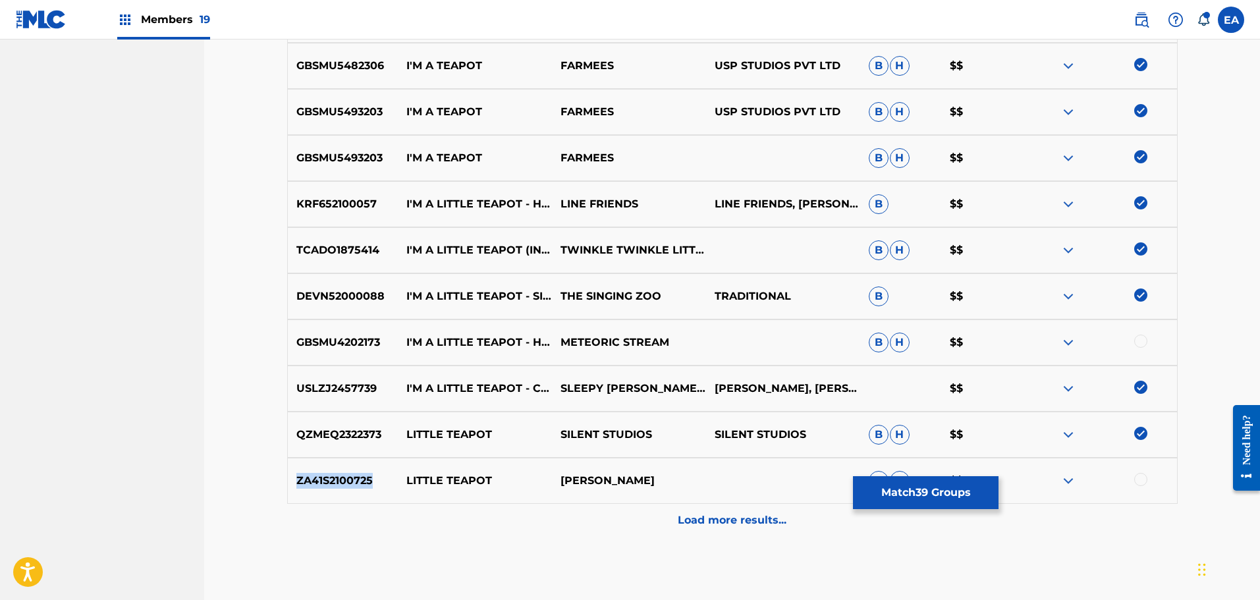
drag, startPoint x: 372, startPoint y: 477, endPoint x: 293, endPoint y: 479, distance: 79.0
click at [293, 479] on p "ZA41S2100725" at bounding box center [343, 481] width 111 height 16
click at [1139, 474] on div at bounding box center [1140, 479] width 13 height 13
click at [738, 522] on p "Load more results..." at bounding box center [732, 520] width 109 height 16
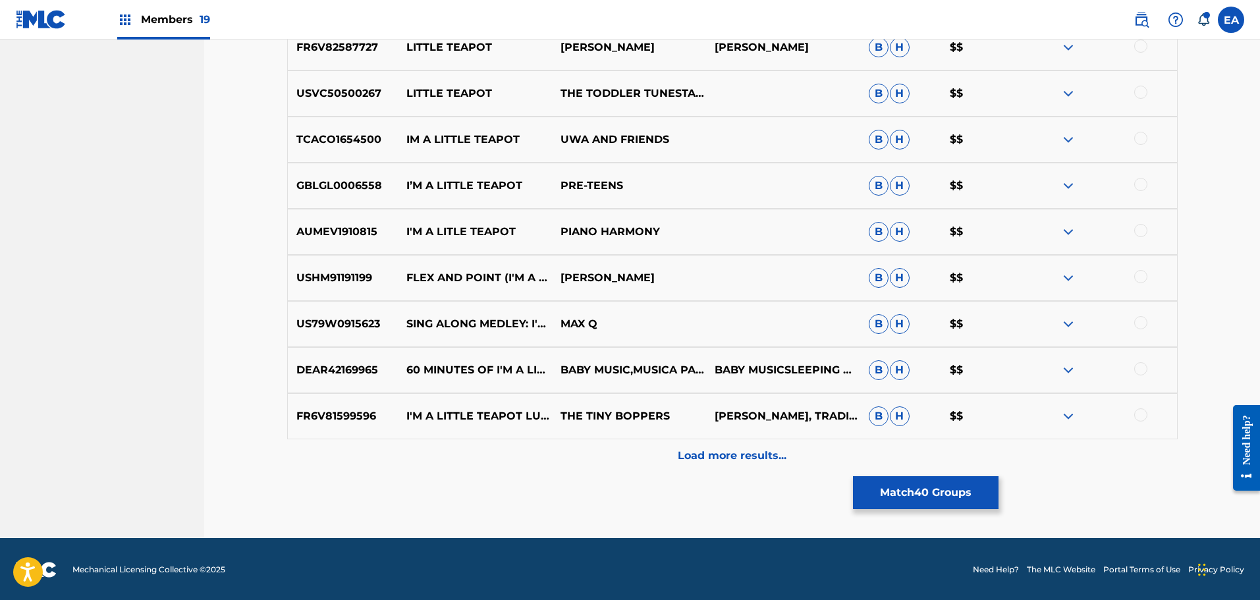
scroll to position [2835, 0]
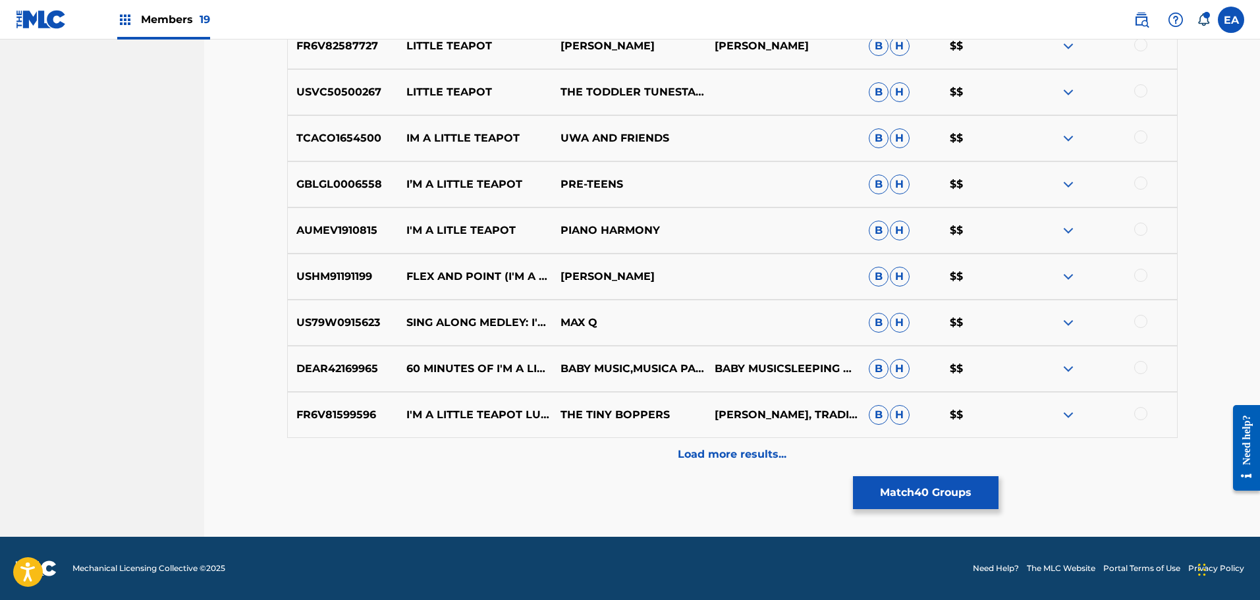
click at [738, 445] on div "Load more results..." at bounding box center [732, 454] width 890 height 33
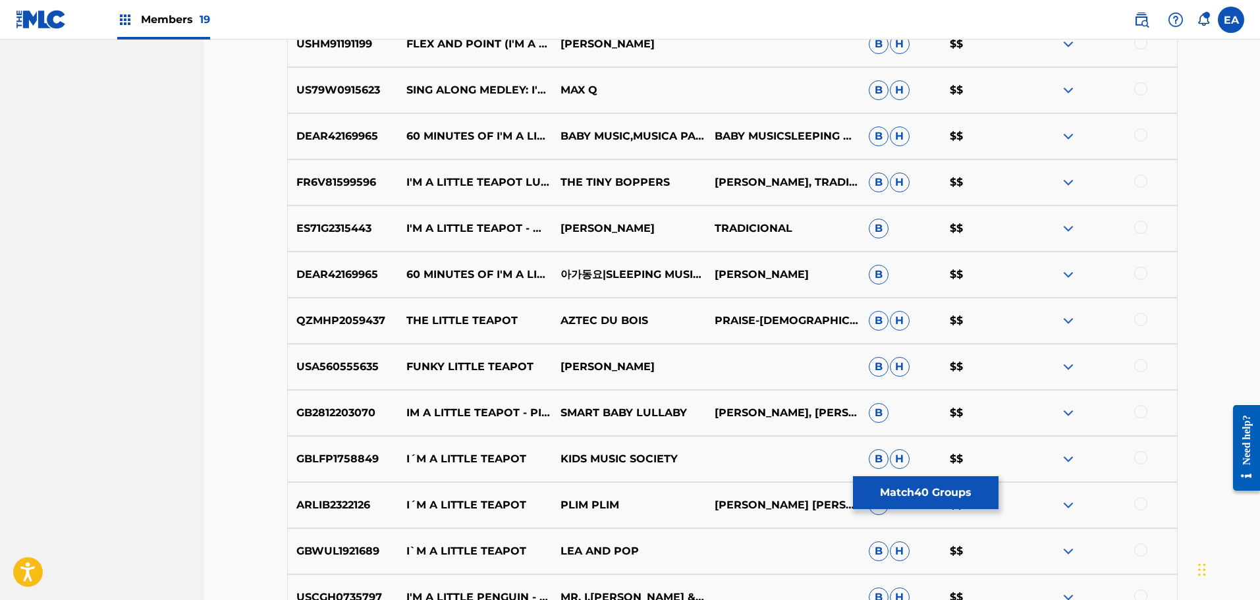
scroll to position [3296, 0]
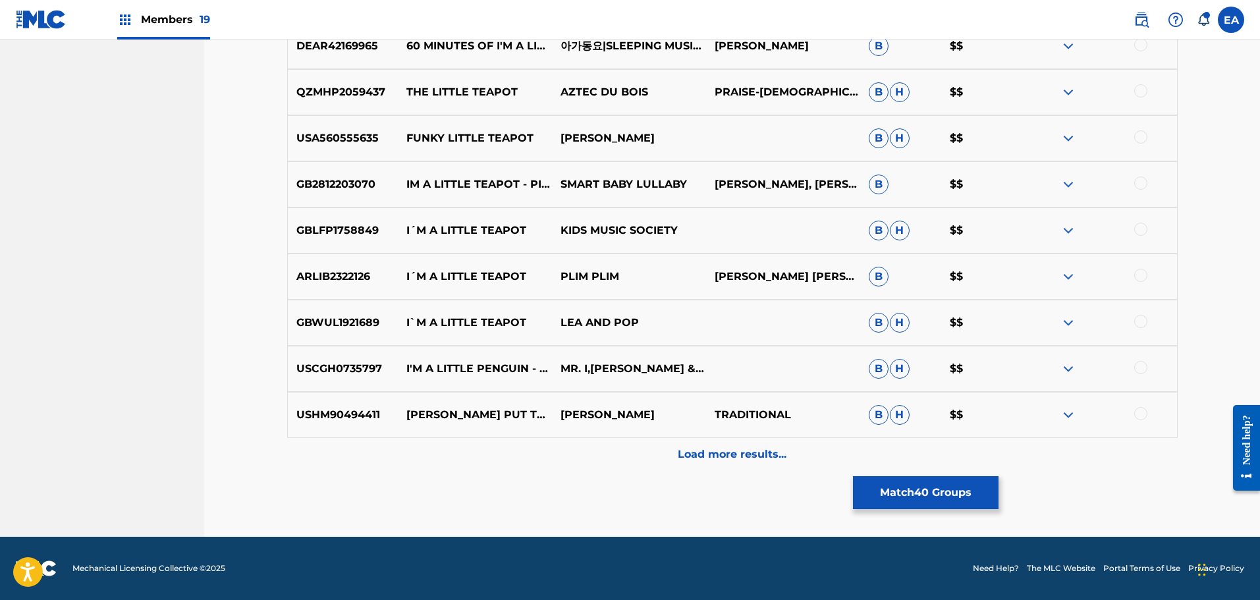
click at [692, 452] on p "Load more results..." at bounding box center [732, 454] width 109 height 16
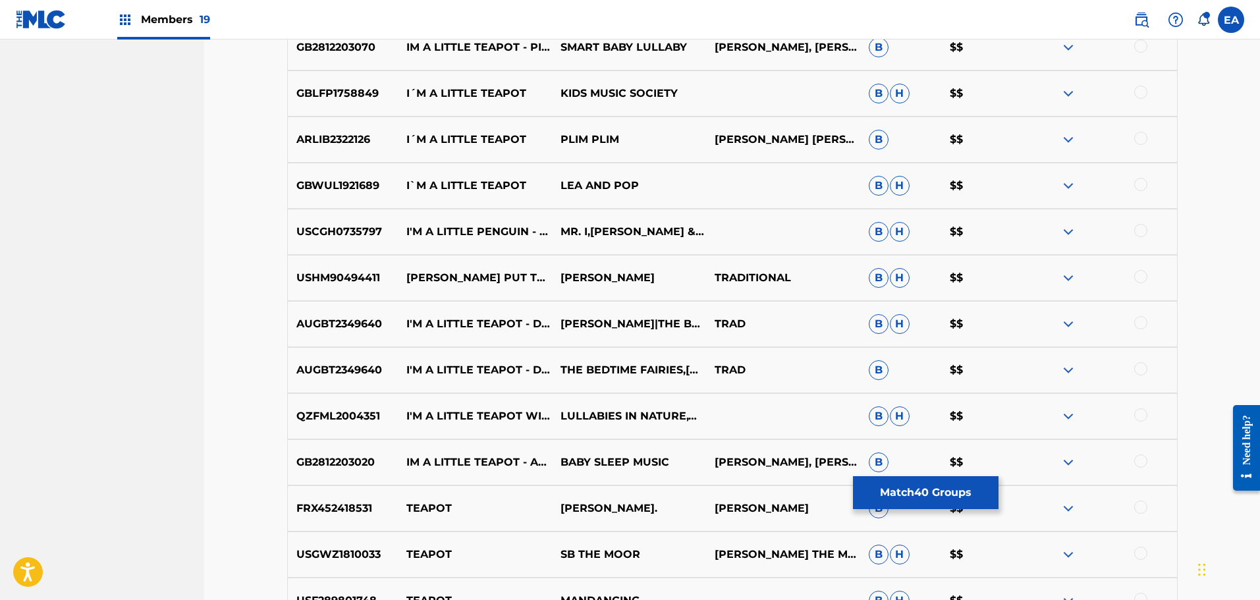
scroll to position [3757, 0]
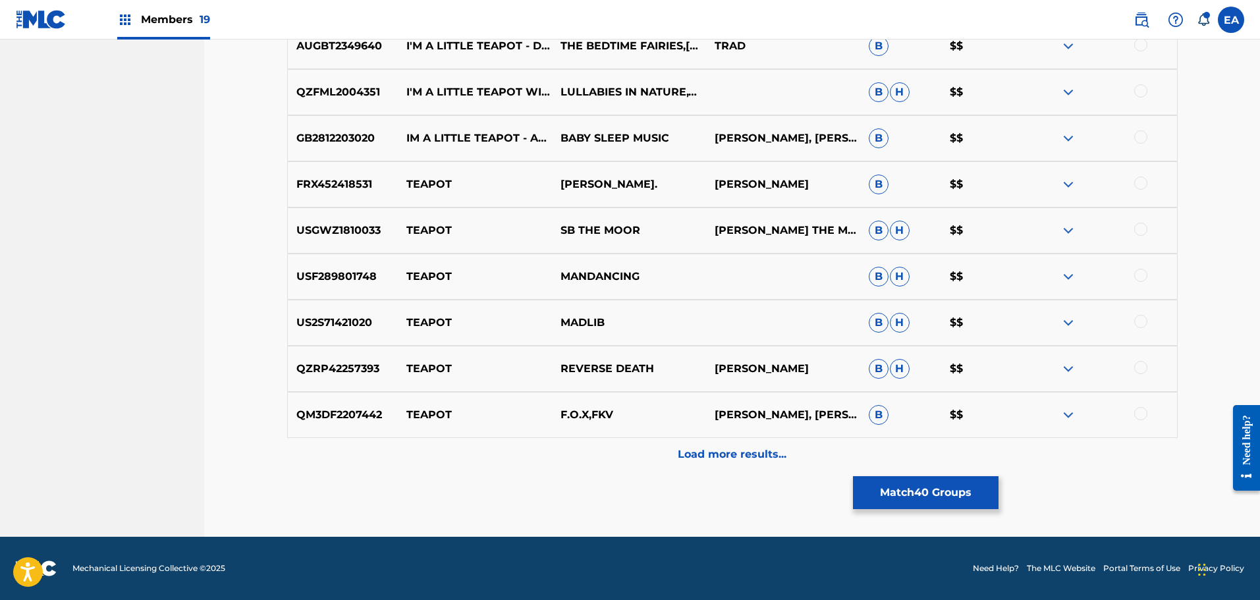
click at [705, 445] on div "Load more results..." at bounding box center [732, 454] width 890 height 33
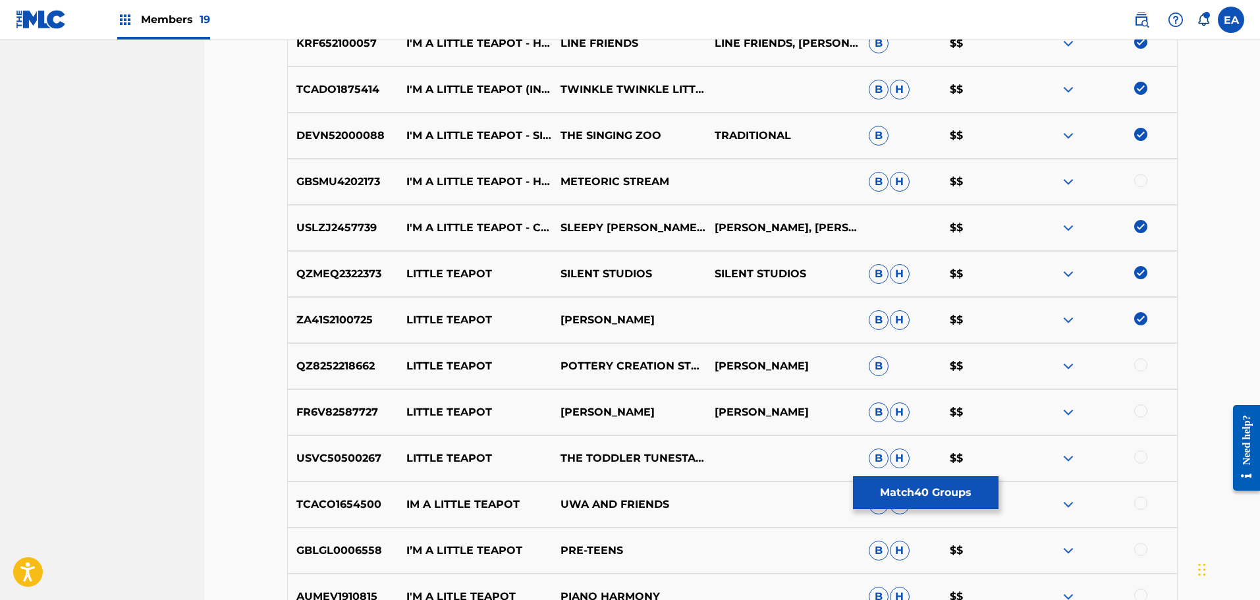
scroll to position [2506, 0]
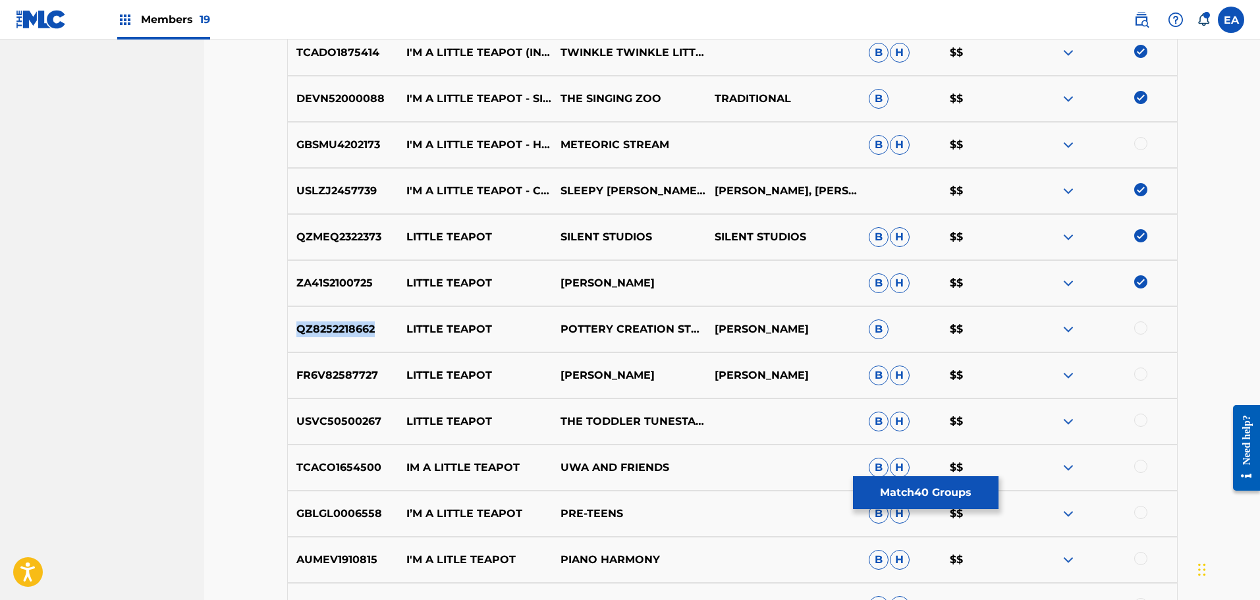
drag, startPoint x: 298, startPoint y: 328, endPoint x: 379, endPoint y: 331, distance: 80.4
click at [379, 331] on p "QZ8252218662" at bounding box center [343, 329] width 111 height 16
drag, startPoint x: 377, startPoint y: 375, endPoint x: 298, endPoint y: 374, distance: 78.4
click at [298, 374] on p "FR6V82587727" at bounding box center [343, 375] width 111 height 16
drag, startPoint x: 387, startPoint y: 422, endPoint x: 300, endPoint y: 412, distance: 87.5
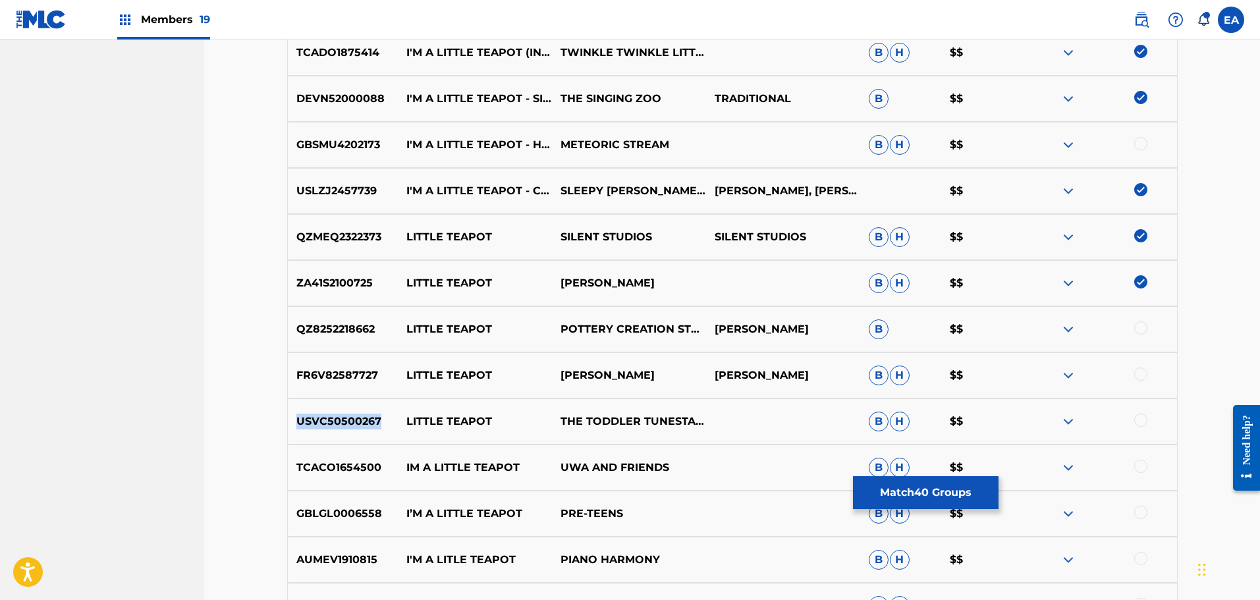
click at [300, 412] on div "USVC50500267 LITTLE TEAPOT THE TODDLER TUNESTARS B H $$" at bounding box center [732, 421] width 890 height 46
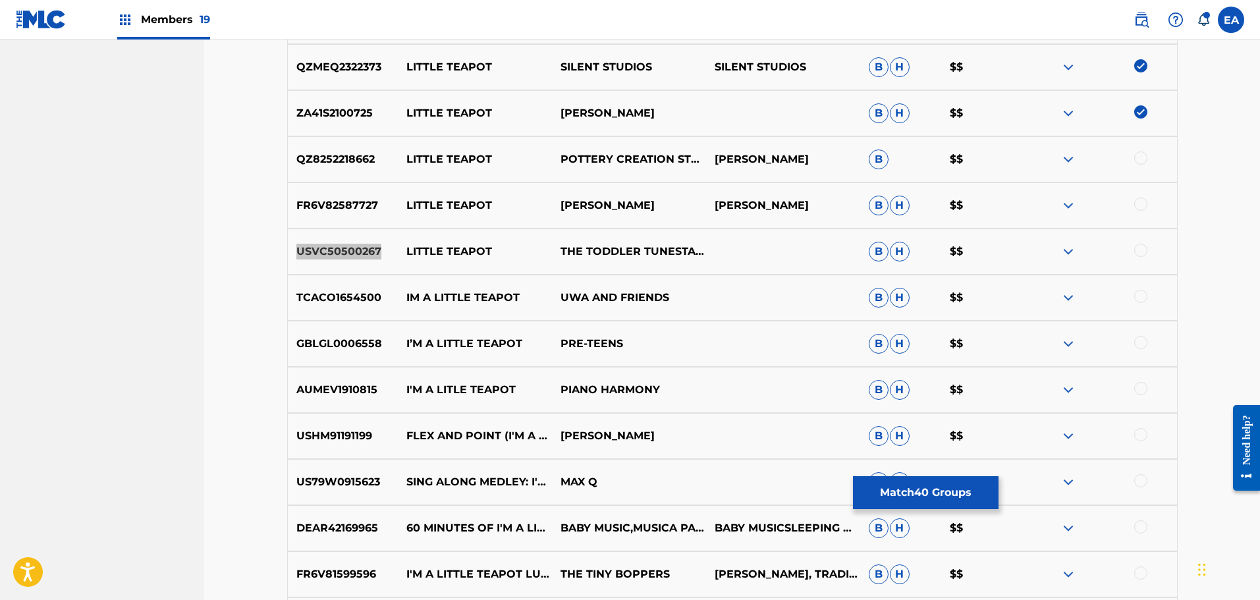
scroll to position [2703, 0]
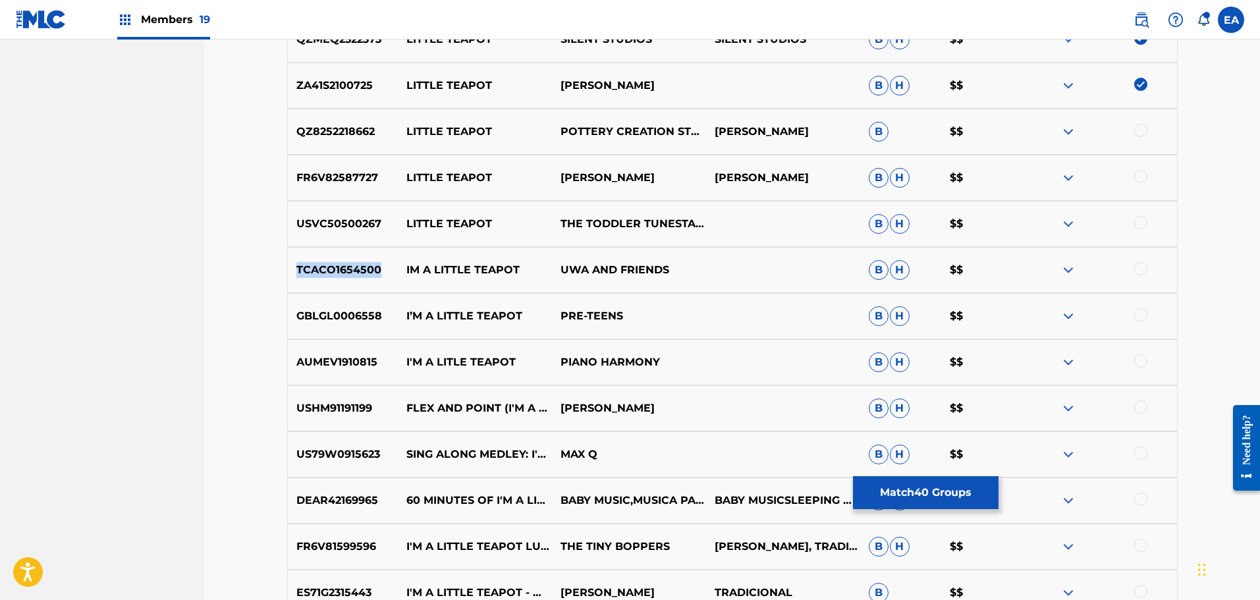
drag, startPoint x: 381, startPoint y: 265, endPoint x: 293, endPoint y: 268, distance: 87.6
click at [293, 268] on p "TCACO1654500" at bounding box center [343, 270] width 111 height 16
click at [1147, 225] on div at bounding box center [1100, 224] width 154 height 16
click at [1146, 226] on div at bounding box center [1140, 222] width 13 height 13
drag, startPoint x: 377, startPoint y: 266, endPoint x: 289, endPoint y: 267, distance: 87.6
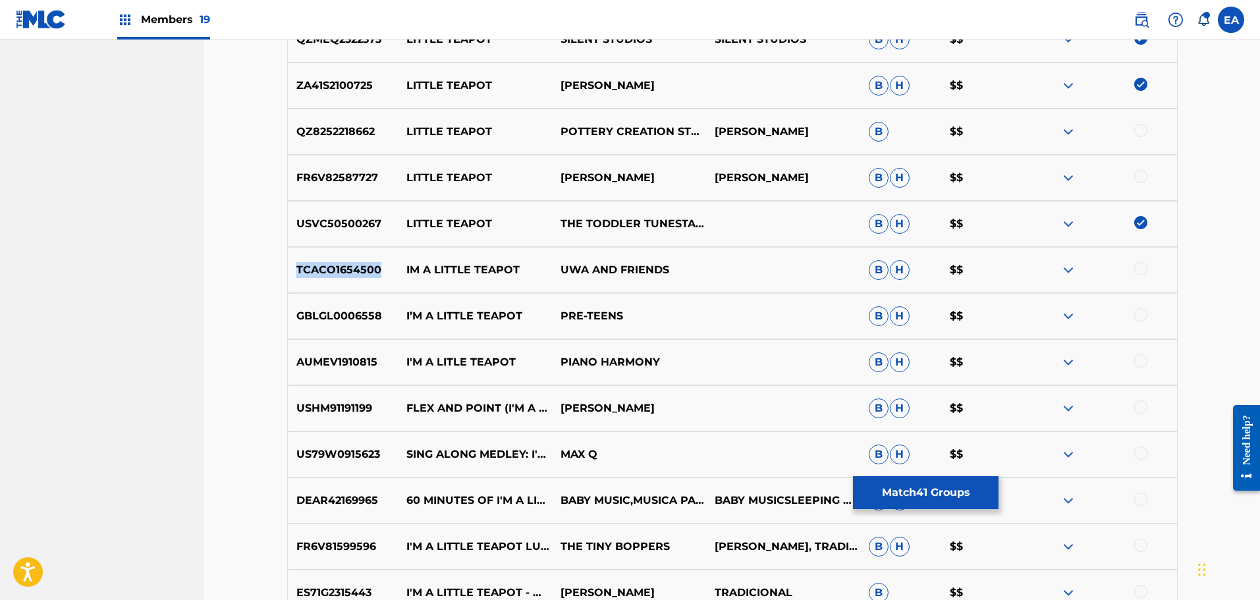
click at [289, 267] on p "TCACO1654500" at bounding box center [343, 270] width 111 height 16
click at [1137, 266] on div at bounding box center [1140, 268] width 13 height 13
drag, startPoint x: 362, startPoint y: 316, endPoint x: 295, endPoint y: 319, distance: 67.2
click at [295, 319] on p "GBLGL0006558" at bounding box center [343, 316] width 111 height 16
click at [1133, 317] on div at bounding box center [1100, 316] width 154 height 16
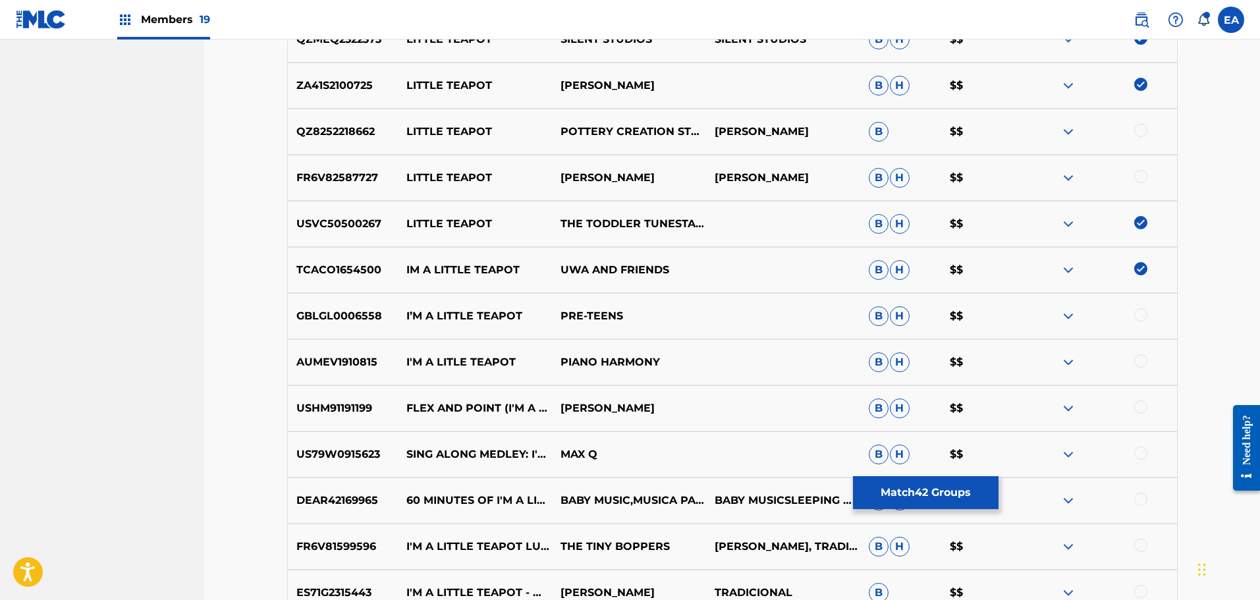
click at [1136, 314] on div at bounding box center [1140, 314] width 13 height 13
drag, startPoint x: 378, startPoint y: 359, endPoint x: 291, endPoint y: 361, distance: 86.9
click at [291, 361] on p "AUMEV1910815" at bounding box center [343, 362] width 111 height 16
drag, startPoint x: 1193, startPoint y: 381, endPoint x: 1186, endPoint y: 379, distance: 7.1
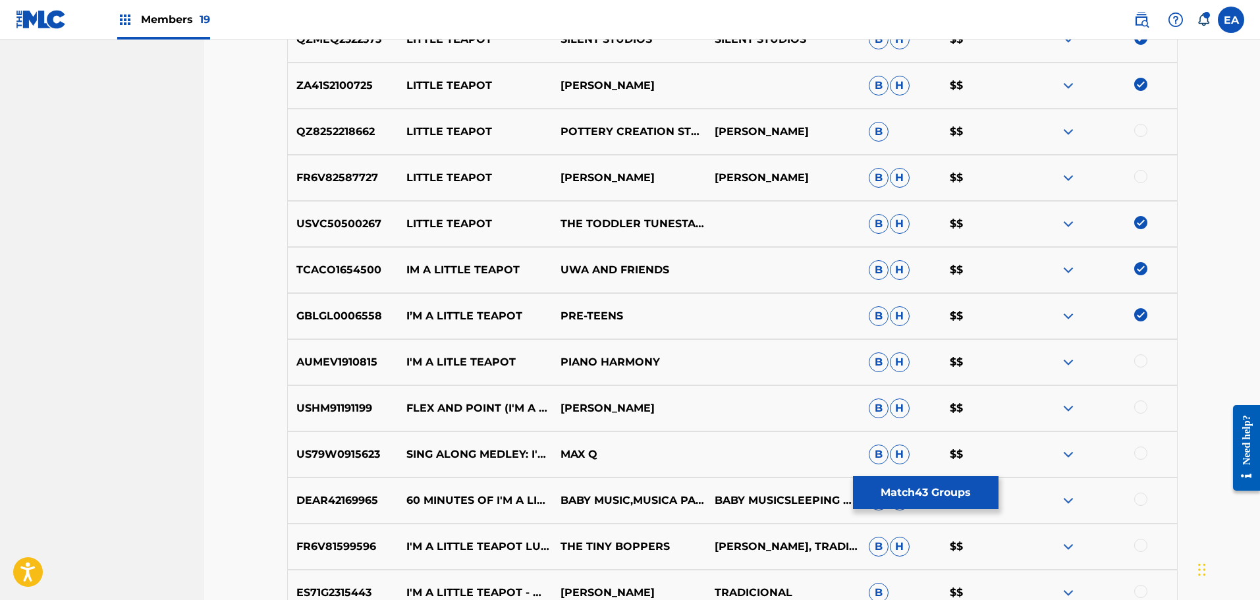
click at [1137, 359] on div at bounding box center [1140, 360] width 13 height 13
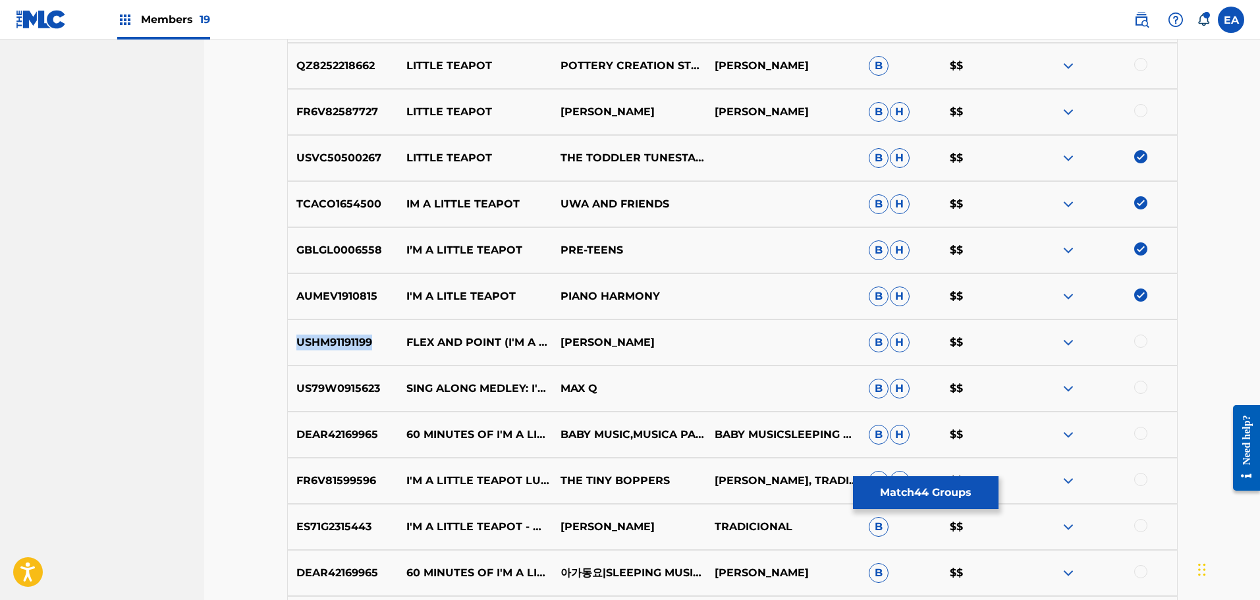
drag, startPoint x: 375, startPoint y: 340, endPoint x: 296, endPoint y: 345, distance: 79.9
click at [296, 345] on p "USHM91191199" at bounding box center [343, 343] width 111 height 16
click at [1141, 345] on div at bounding box center [1140, 341] width 13 height 13
drag, startPoint x: 383, startPoint y: 389, endPoint x: 295, endPoint y: 390, distance: 88.3
click at [295, 390] on p "US79W0915623" at bounding box center [343, 389] width 111 height 16
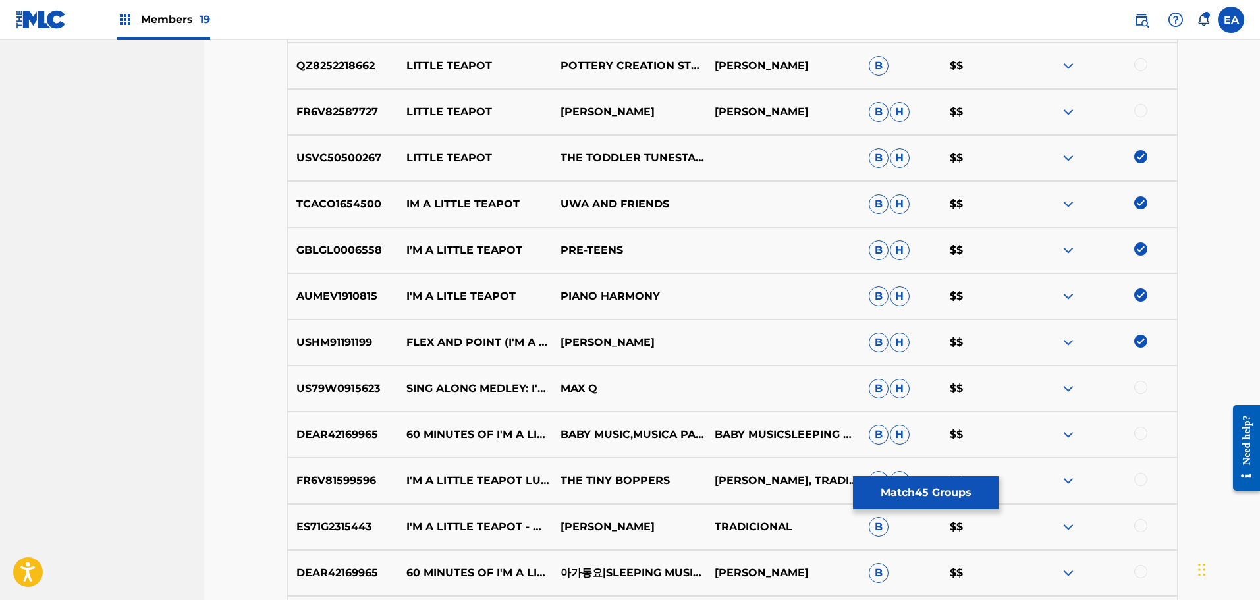
click at [1146, 385] on div at bounding box center [1140, 387] width 13 height 13
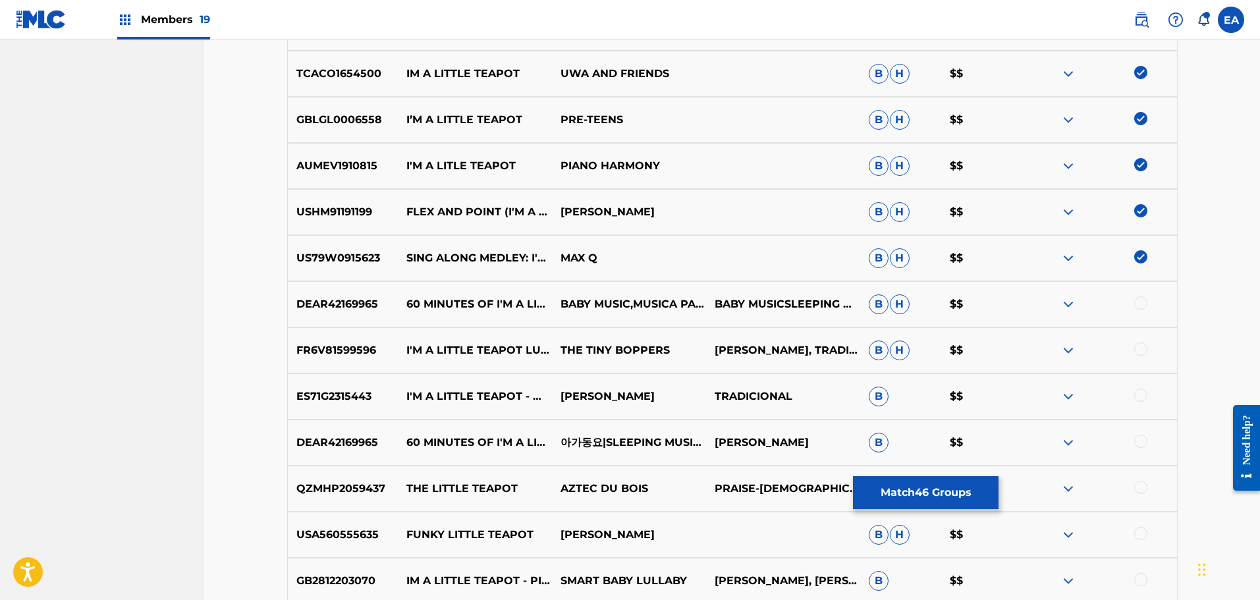
scroll to position [2901, 0]
drag, startPoint x: 377, startPoint y: 300, endPoint x: 295, endPoint y: 306, distance: 81.9
click at [295, 306] on p "DEAR42169965" at bounding box center [343, 303] width 111 height 16
click at [1136, 300] on div at bounding box center [1140, 301] width 13 height 13
drag, startPoint x: 294, startPoint y: 347, endPoint x: 374, endPoint y: 349, distance: 79.7
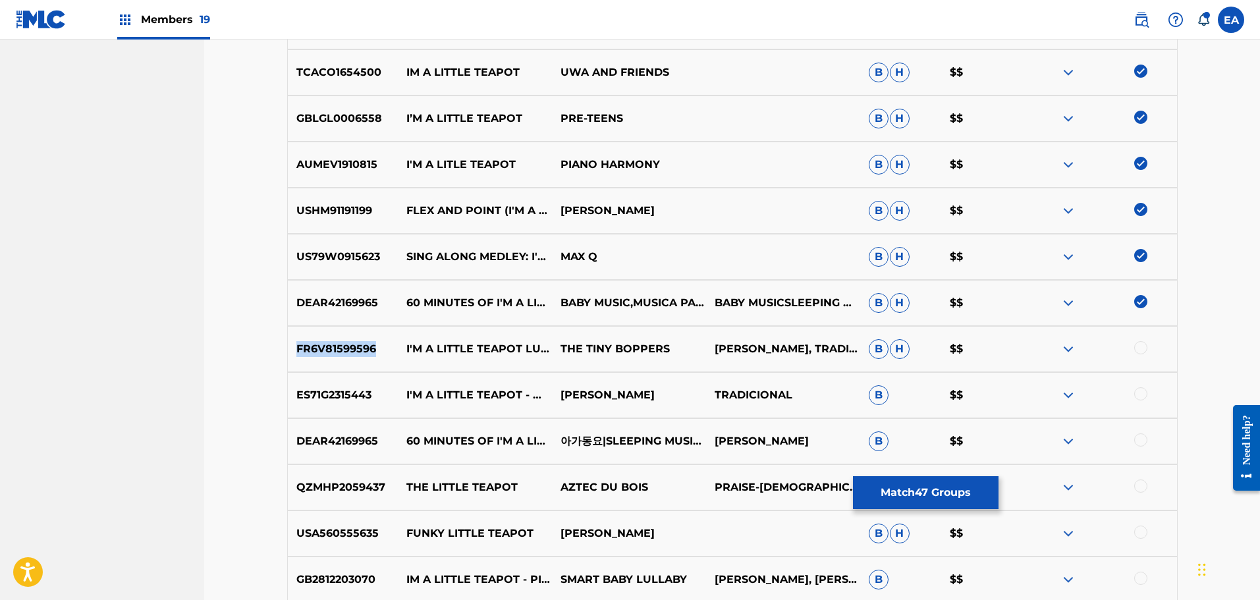
click at [374, 349] on p "FR6V81599596" at bounding box center [343, 349] width 111 height 16
click at [1140, 352] on div at bounding box center [1140, 347] width 13 height 13
drag, startPoint x: 296, startPoint y: 394, endPoint x: 377, endPoint y: 404, distance: 81.6
click at [377, 404] on div "ES71G2315443 I'M A LITTLE TEAPOT - WITH NATURE SOUNDS [PERSON_NAME] TRADICIONAL…" at bounding box center [732, 395] width 890 height 46
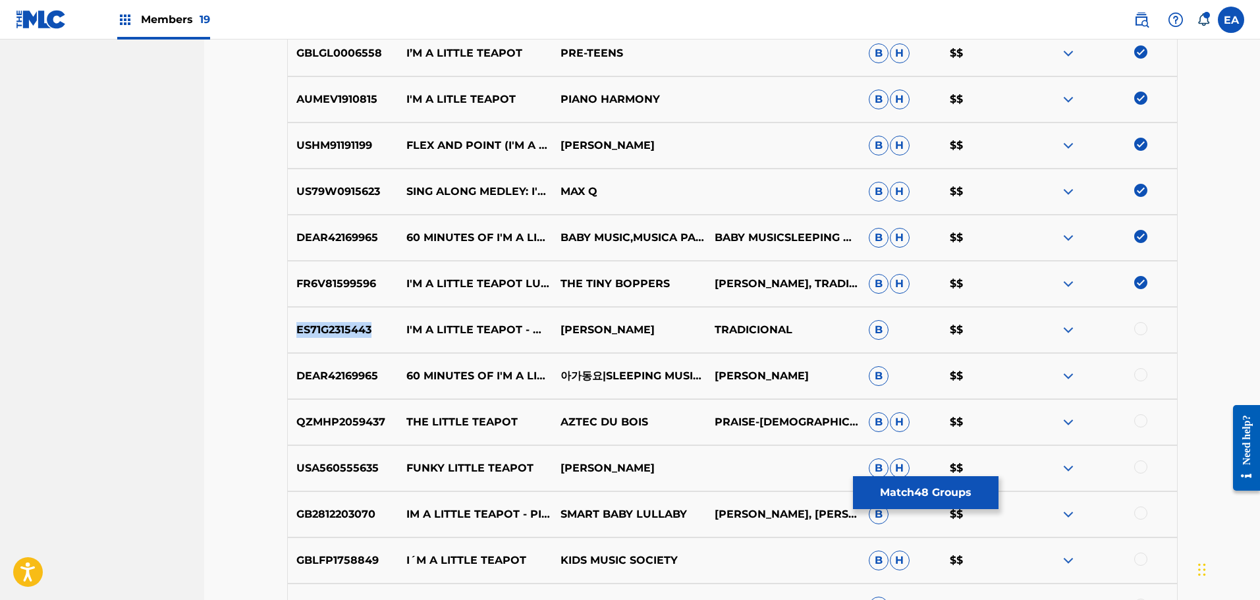
scroll to position [2967, 0]
click at [362, 332] on p "ES71G2315443" at bounding box center [343, 329] width 111 height 16
drag, startPoint x: 372, startPoint y: 329, endPoint x: 294, endPoint y: 335, distance: 78.6
click at [294, 335] on p "ES71G2315443" at bounding box center [343, 329] width 111 height 16
click at [1146, 333] on div at bounding box center [1100, 329] width 154 height 16
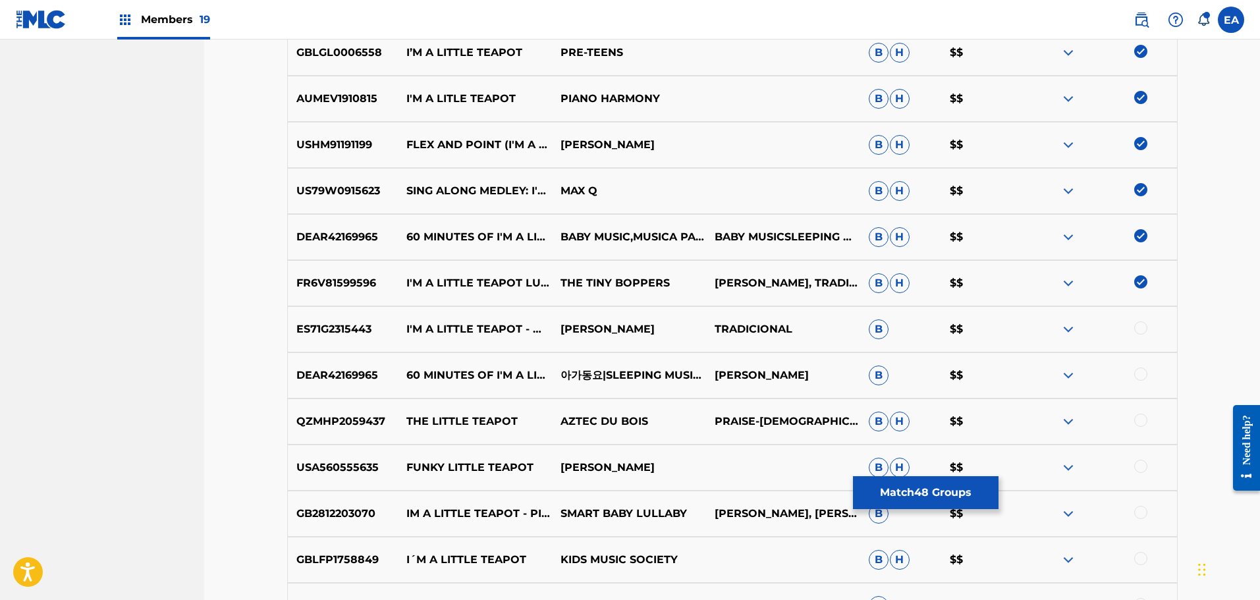
click at [1144, 332] on div at bounding box center [1140, 327] width 13 height 13
drag, startPoint x: 375, startPoint y: 375, endPoint x: 290, endPoint y: 375, distance: 84.9
click at [290, 375] on p "DEAR42169965" at bounding box center [343, 375] width 111 height 16
click at [1148, 379] on div at bounding box center [1100, 375] width 154 height 16
drag, startPoint x: 375, startPoint y: 372, endPoint x: 292, endPoint y: 372, distance: 82.3
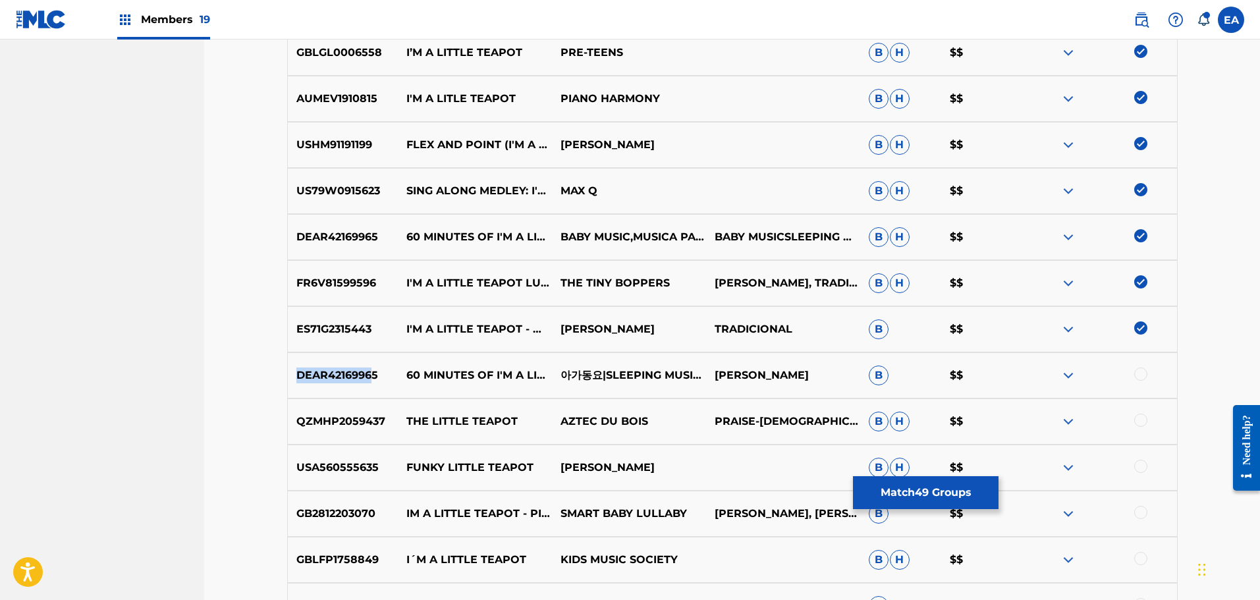
click at [292, 372] on p "DEAR42169965" at bounding box center [343, 375] width 111 height 16
click at [379, 379] on p "DEAR42169965" at bounding box center [343, 375] width 111 height 16
drag, startPoint x: 379, startPoint y: 379, endPoint x: 305, endPoint y: 371, distance: 74.9
click at [305, 371] on p "DEAR42169965" at bounding box center [343, 375] width 111 height 16
click at [1151, 377] on div at bounding box center [1100, 375] width 154 height 16
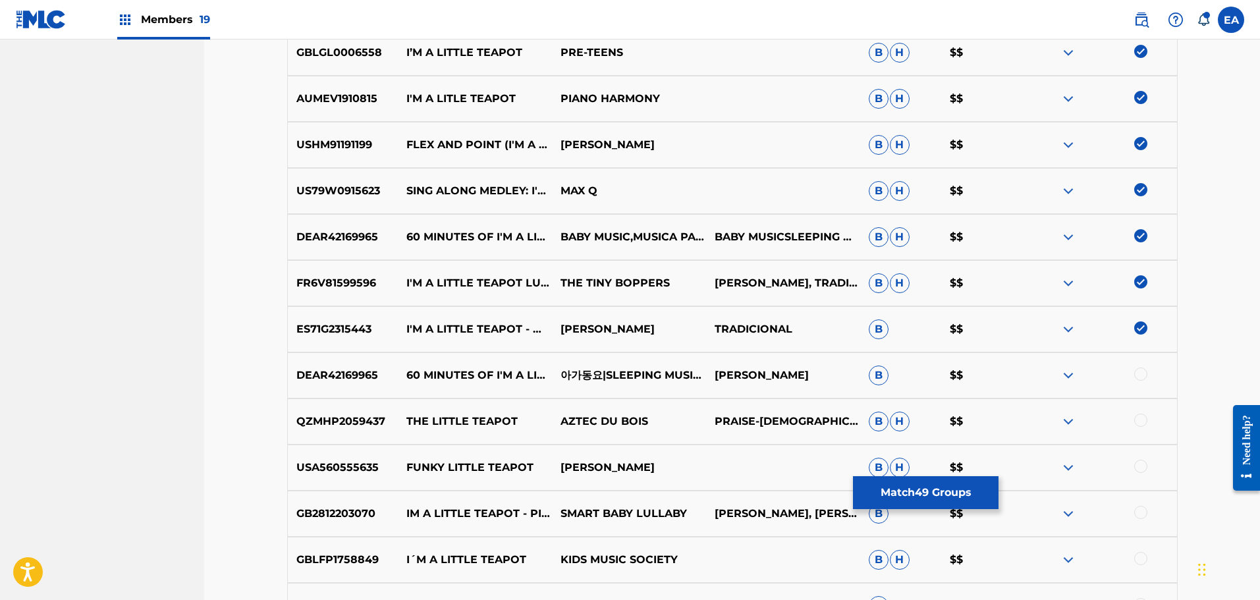
click at [1143, 378] on div at bounding box center [1140, 373] width 13 height 13
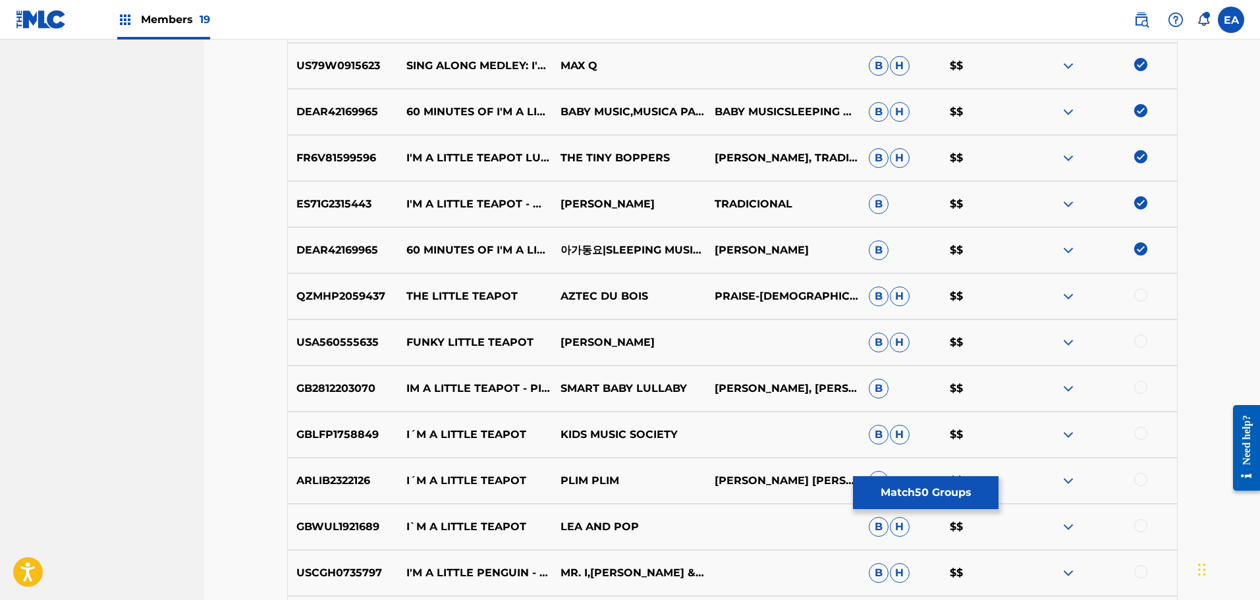
scroll to position [3098, 0]
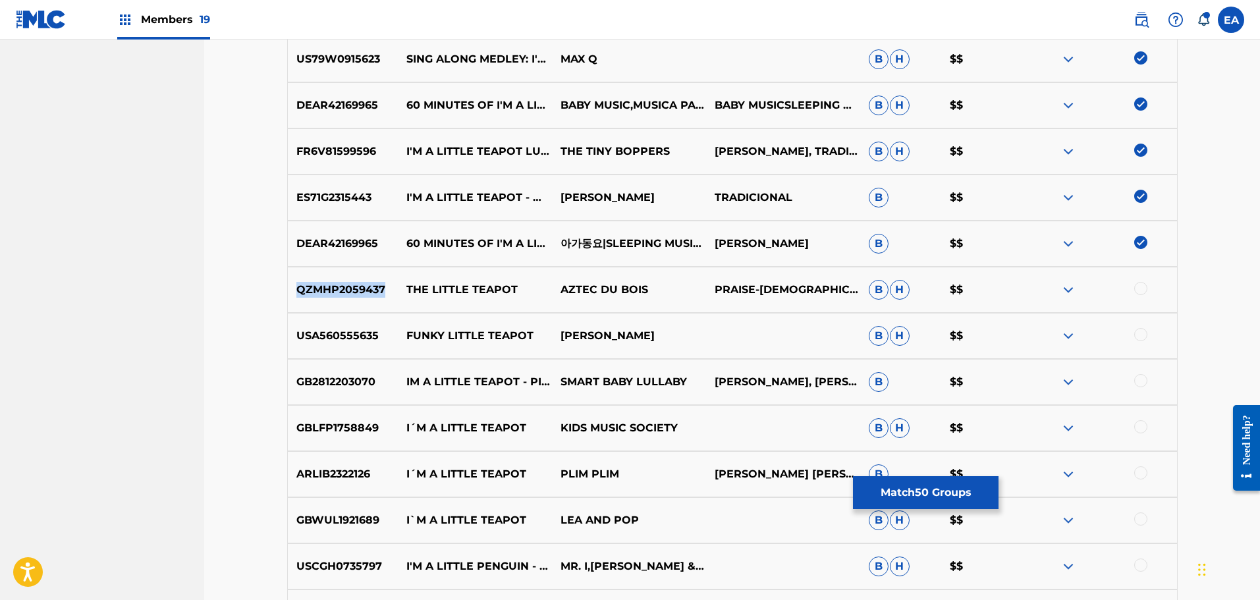
drag, startPoint x: 382, startPoint y: 289, endPoint x: 297, endPoint y: 291, distance: 85.0
click at [297, 291] on p "QZMHP2059437" at bounding box center [343, 290] width 111 height 16
drag, startPoint x: 376, startPoint y: 331, endPoint x: 297, endPoint y: 324, distance: 79.3
click at [297, 324] on div "USA560555635 FUNKY LITTLE TEAPOT [PERSON_NAME] [PERSON_NAME] $$" at bounding box center [732, 336] width 890 height 46
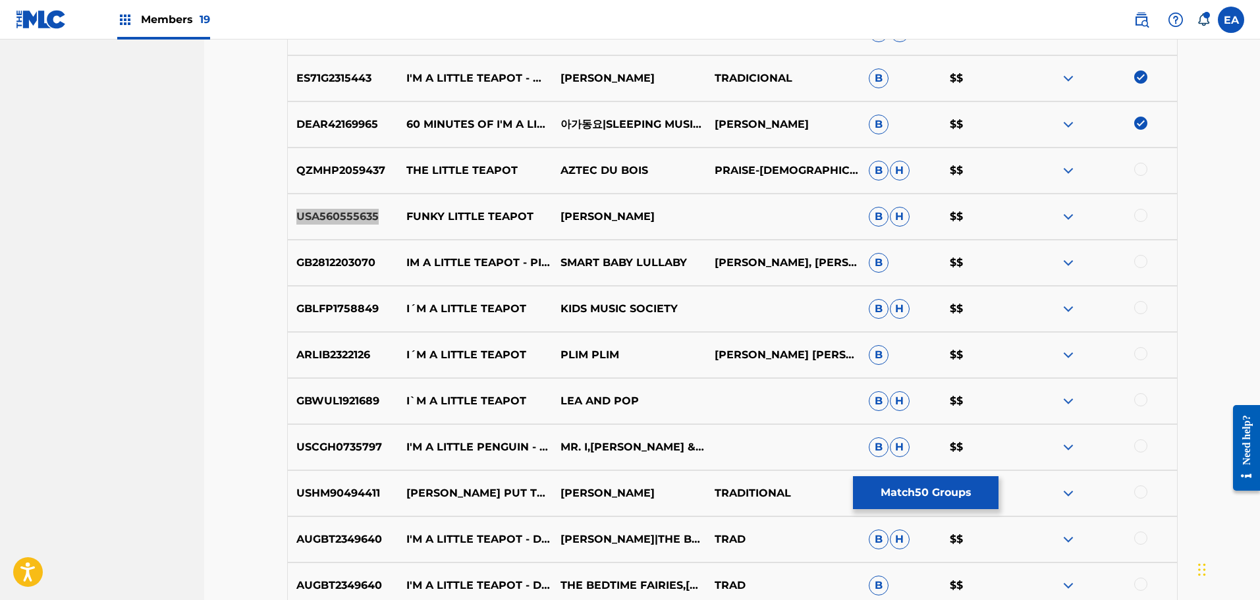
scroll to position [3230, 0]
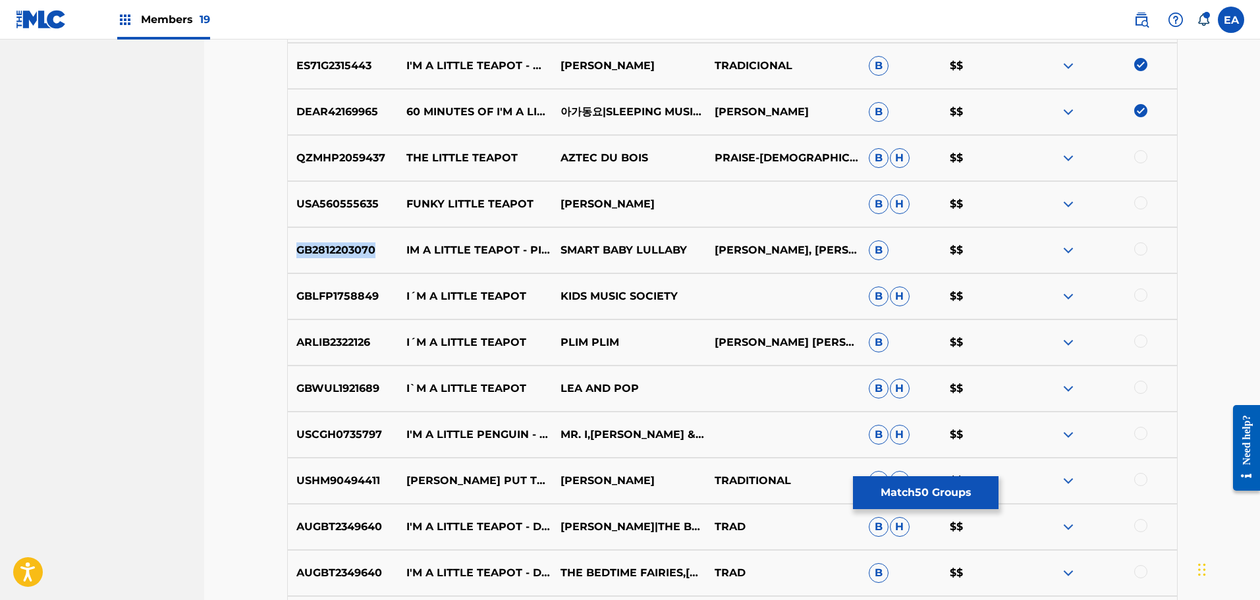
drag, startPoint x: 373, startPoint y: 249, endPoint x: 290, endPoint y: 250, distance: 83.0
click at [290, 250] on p "GB2812203070" at bounding box center [343, 250] width 111 height 16
drag, startPoint x: 381, startPoint y: 296, endPoint x: 300, endPoint y: 296, distance: 80.3
click at [300, 296] on p "GBLFP1758849" at bounding box center [343, 296] width 111 height 16
drag, startPoint x: 298, startPoint y: 297, endPoint x: 375, endPoint y: 298, distance: 77.7
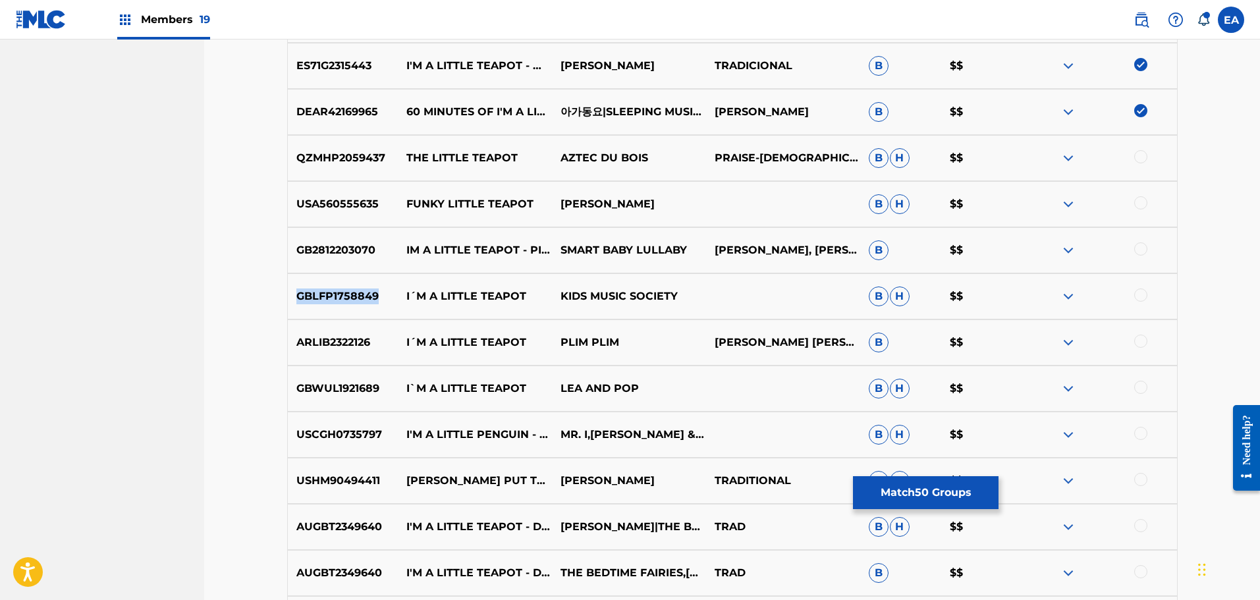
click at [375, 298] on p "GBLFP1758849" at bounding box center [343, 296] width 111 height 16
click at [335, 295] on p "GBLFP1758849" at bounding box center [343, 296] width 111 height 16
drag, startPoint x: 295, startPoint y: 296, endPoint x: 385, endPoint y: 294, distance: 90.2
click at [385, 294] on p "GBLFP1758849" at bounding box center [343, 296] width 111 height 16
click at [510, 288] on div "GBLFP1758849 I´M A LITTLE TEAPOT KIDS MUSIC SOCIETY B H $$" at bounding box center [732, 296] width 890 height 46
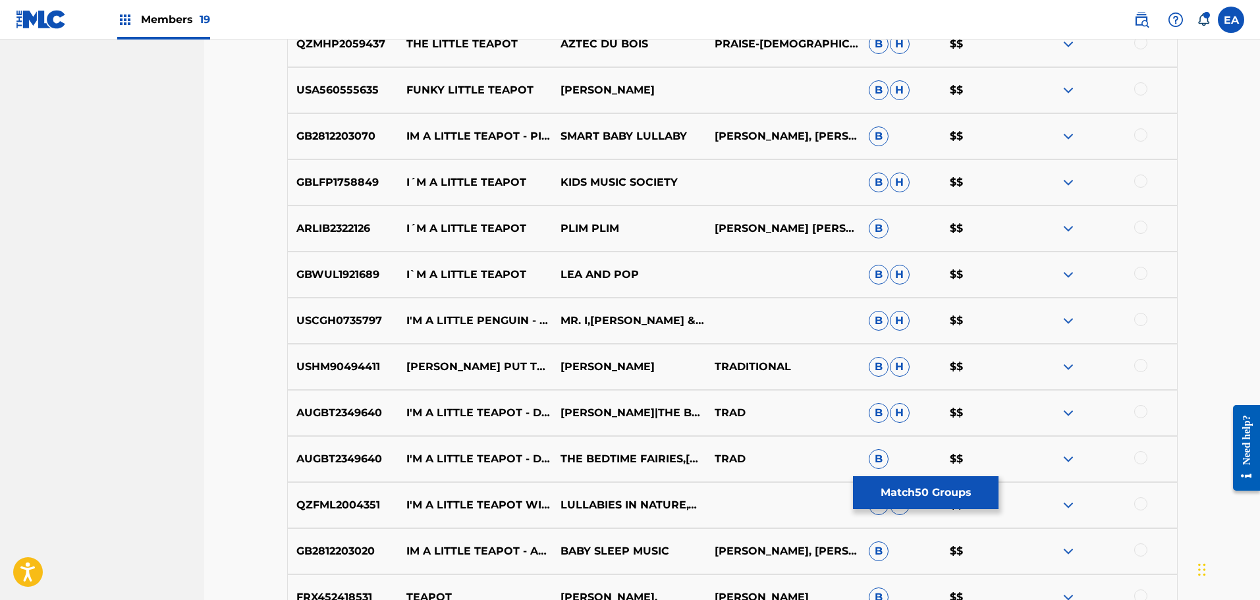
scroll to position [3362, 0]
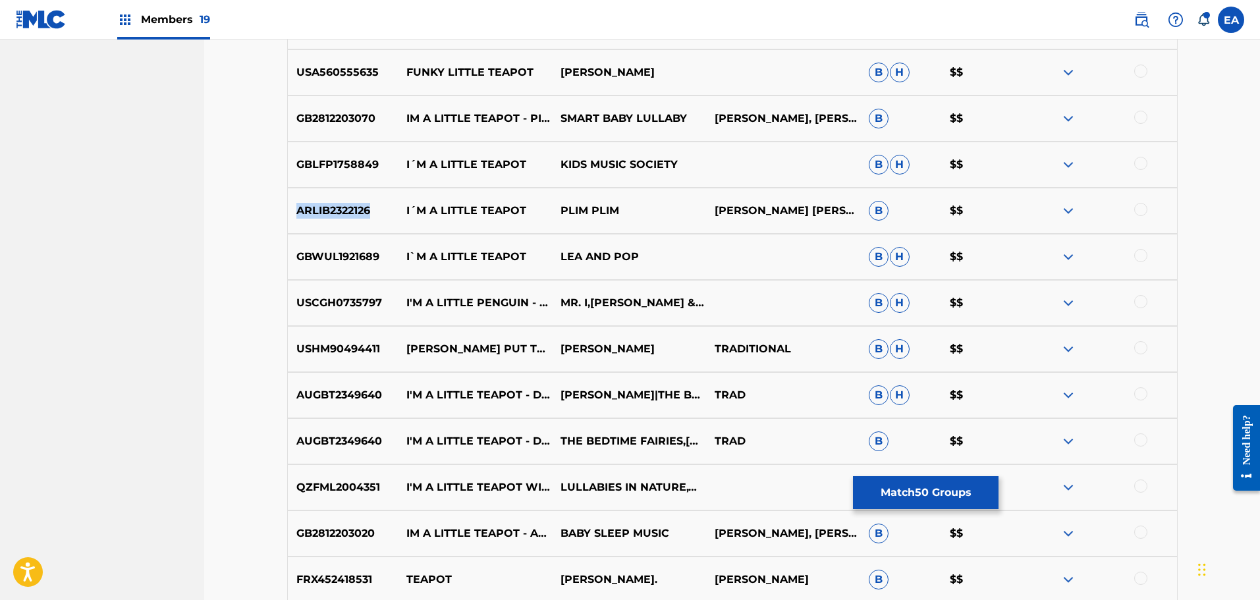
drag, startPoint x: 325, startPoint y: 209, endPoint x: 288, endPoint y: 209, distance: 37.5
click at [288, 209] on p "ARLIB2322126" at bounding box center [343, 211] width 111 height 16
drag, startPoint x: 1131, startPoint y: 165, endPoint x: 1140, endPoint y: 163, distance: 9.4
click at [1139, 163] on div at bounding box center [1100, 165] width 154 height 16
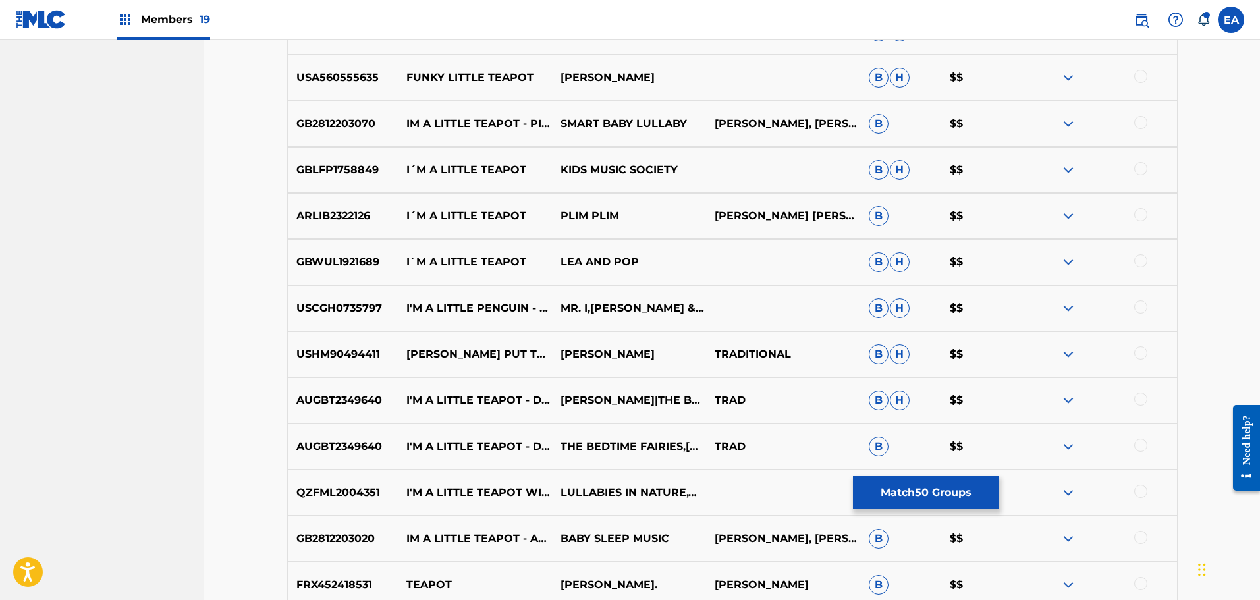
scroll to position [3296, 0]
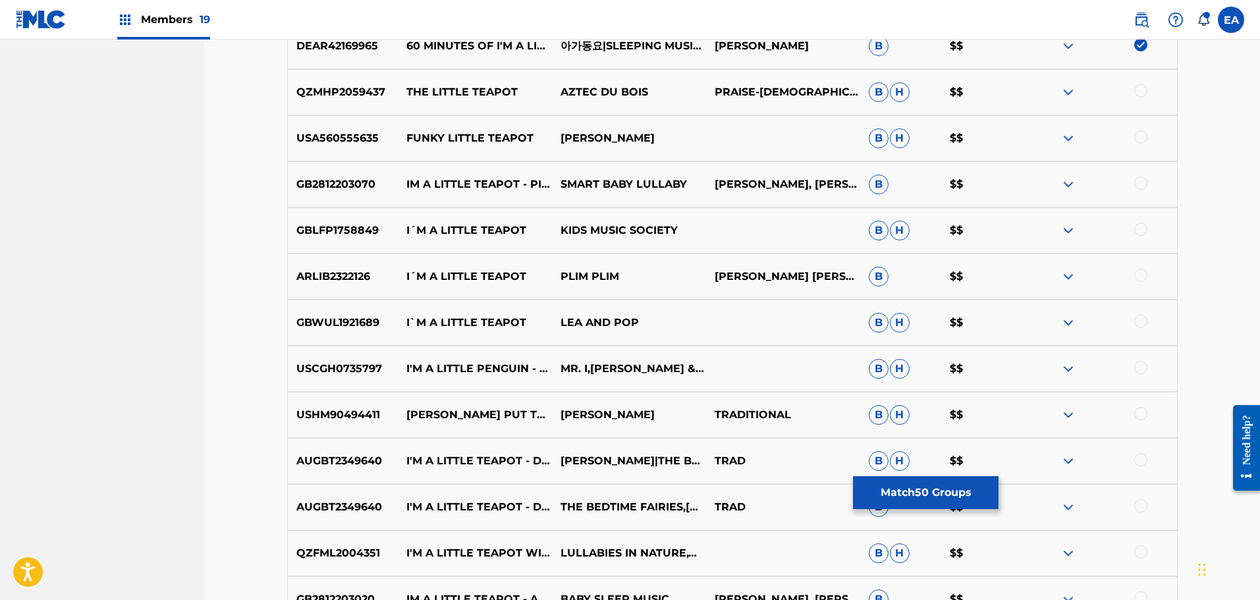
click at [1141, 232] on div at bounding box center [1140, 229] width 13 height 13
click at [1144, 181] on div at bounding box center [1140, 182] width 13 height 13
drag, startPoint x: 298, startPoint y: 273, endPoint x: 387, endPoint y: 284, distance: 90.3
click at [387, 284] on div "ARLIB2322126 I´M A LITTLE TEAPOT PLIM PLIM [PERSON_NAME] [PERSON_NAME] [PERSON_…" at bounding box center [732, 277] width 890 height 46
click at [1142, 279] on div at bounding box center [1140, 275] width 13 height 13
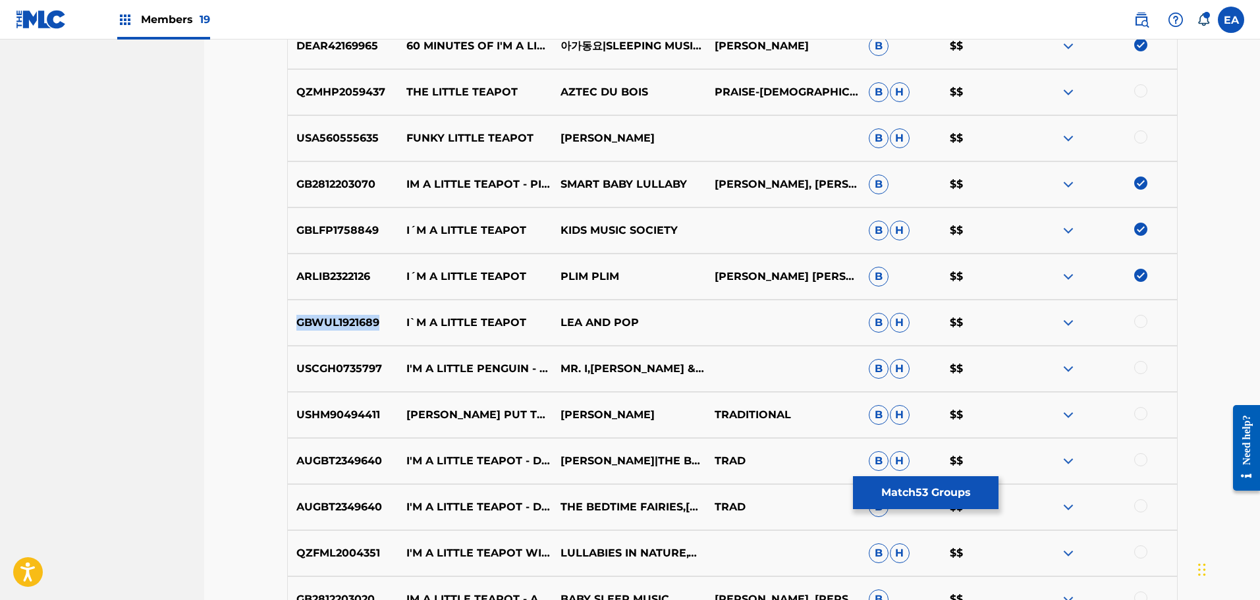
drag, startPoint x: 381, startPoint y: 322, endPoint x: 290, endPoint y: 316, distance: 91.7
click at [290, 316] on p "GBWUL1921689" at bounding box center [343, 323] width 111 height 16
click at [1128, 313] on div "GBWUL1921689 I`M A LITTLE TEAPOT LEA AND POP B H $$" at bounding box center [732, 323] width 890 height 46
click at [1138, 322] on div at bounding box center [1140, 321] width 13 height 13
click at [375, 365] on p "USCGH0735797" at bounding box center [343, 369] width 111 height 16
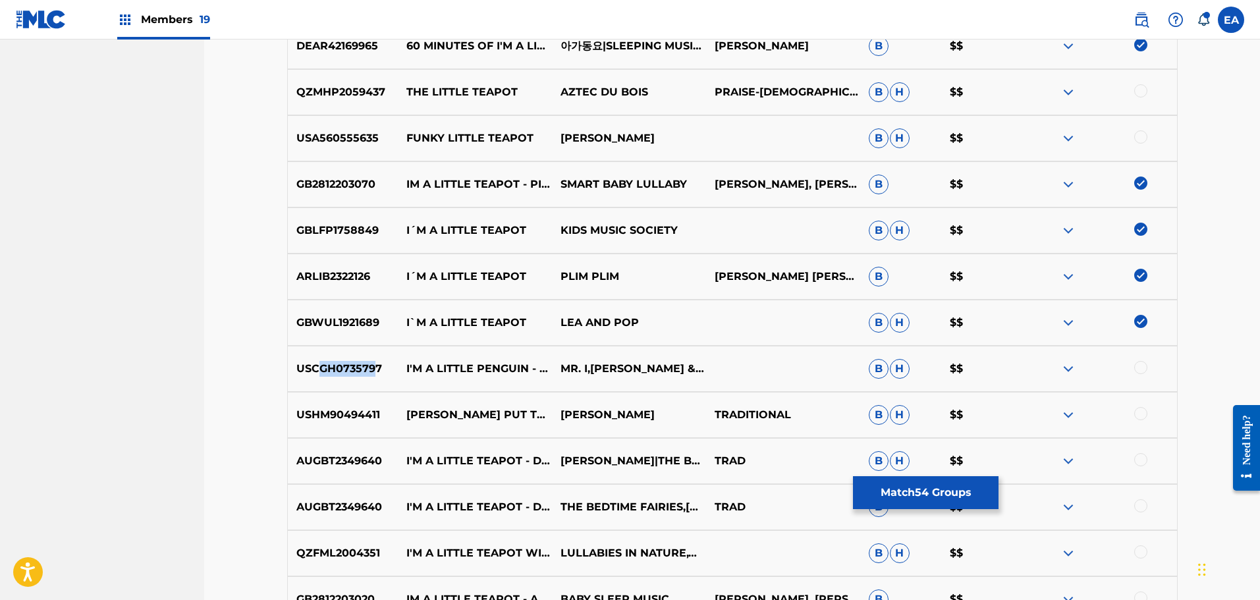
drag, startPoint x: 377, startPoint y: 367, endPoint x: 316, endPoint y: 362, distance: 60.9
click at [316, 362] on p "USCGH0735797" at bounding box center [343, 369] width 111 height 16
drag, startPoint x: 381, startPoint y: 365, endPoint x: 297, endPoint y: 365, distance: 84.3
click at [297, 365] on p "USCGH0735797" at bounding box center [343, 369] width 111 height 16
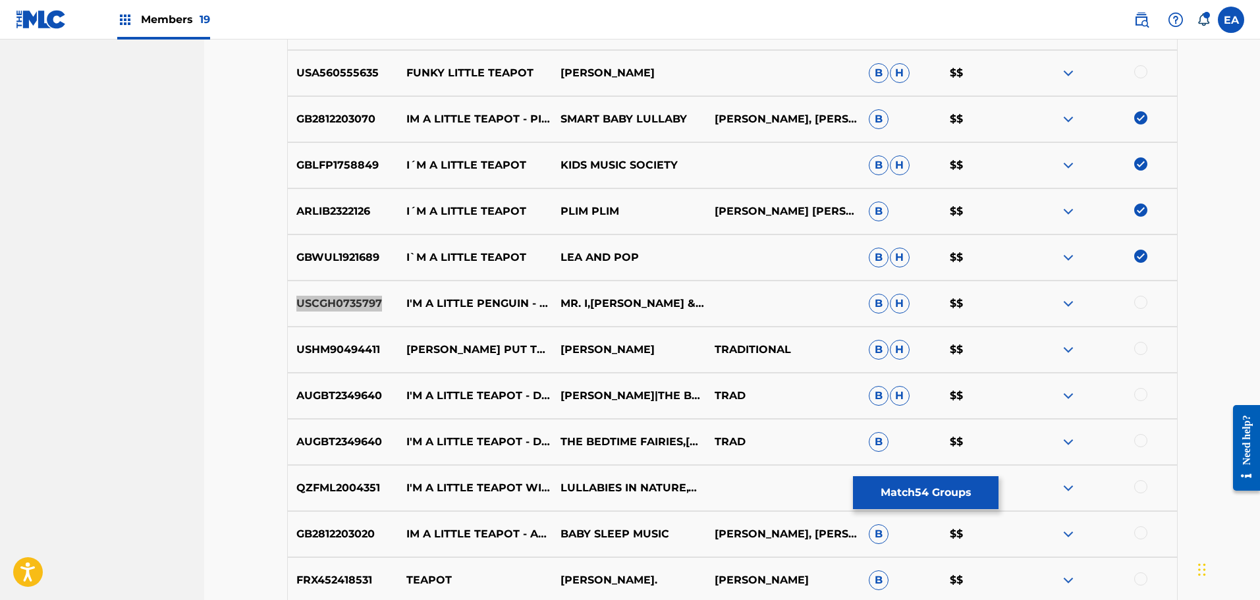
scroll to position [3362, 0]
drag, startPoint x: 380, startPoint y: 349, endPoint x: 313, endPoint y: 345, distance: 66.6
drag, startPoint x: 381, startPoint y: 392, endPoint x: 292, endPoint y: 396, distance: 89.7
click at [292, 396] on p "AUGBT2349640" at bounding box center [343, 395] width 111 height 16
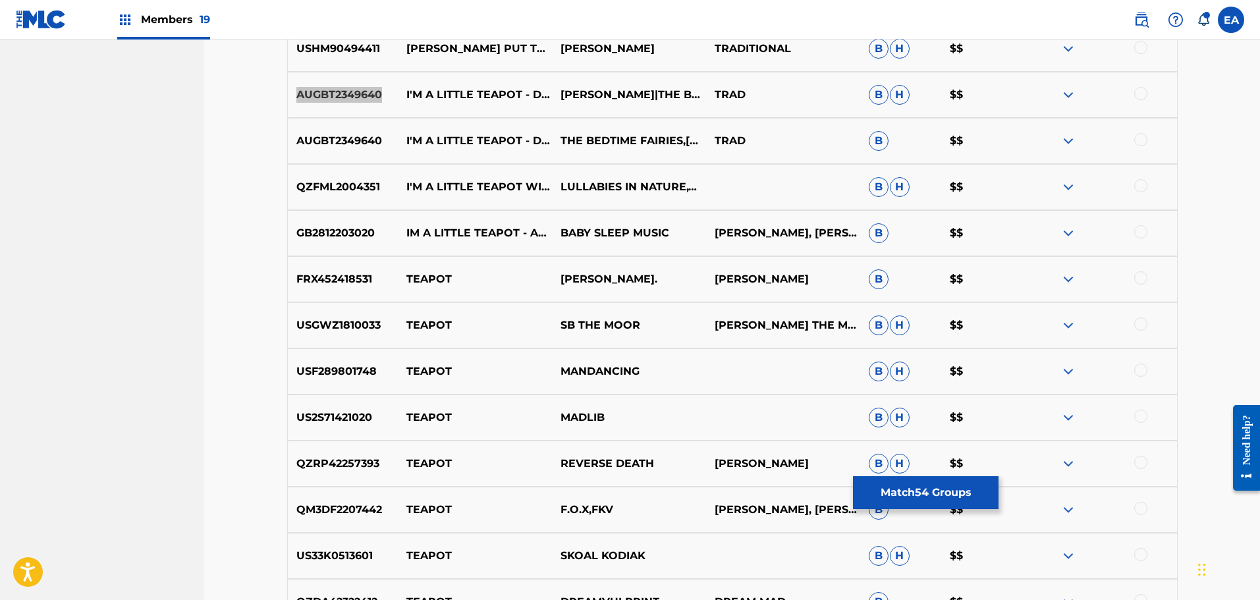
scroll to position [3691, 0]
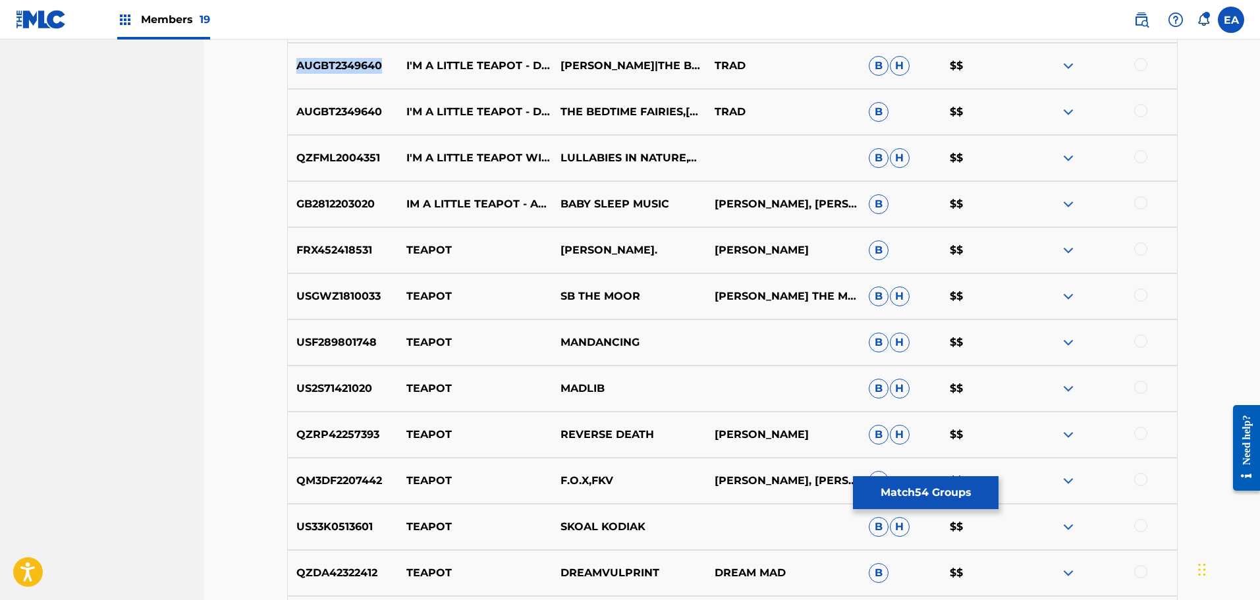
drag, startPoint x: 1148, startPoint y: 52, endPoint x: 1141, endPoint y: 59, distance: 9.8
click at [1144, 56] on div "AUGBT2349640 I'M A LITTLE TEAPOT - DREAMY HARP LULLABY (528 HZ) [PERSON_NAME]|T…" at bounding box center [732, 66] width 890 height 46
click at [1141, 61] on div at bounding box center [1140, 64] width 13 height 13
drag, startPoint x: 364, startPoint y: 113, endPoint x: 311, endPoint y: 107, distance: 53.6
click at [288, 115] on p "AUGBT2349640" at bounding box center [343, 112] width 111 height 16
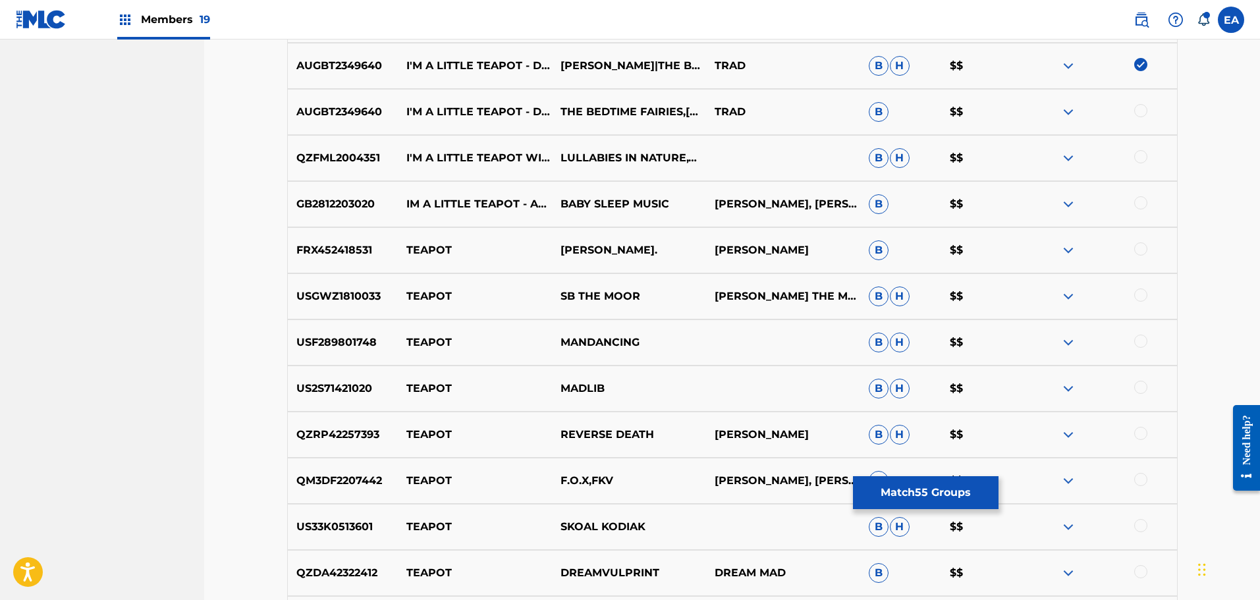
click at [1146, 113] on div at bounding box center [1140, 110] width 13 height 13
drag, startPoint x: 302, startPoint y: 156, endPoint x: 379, endPoint y: 155, distance: 77.0
click at [379, 155] on p "QZFML2004351" at bounding box center [343, 158] width 111 height 16
click at [1137, 155] on div at bounding box center [1140, 156] width 13 height 13
drag, startPoint x: 377, startPoint y: 203, endPoint x: 284, endPoint y: 205, distance: 92.2
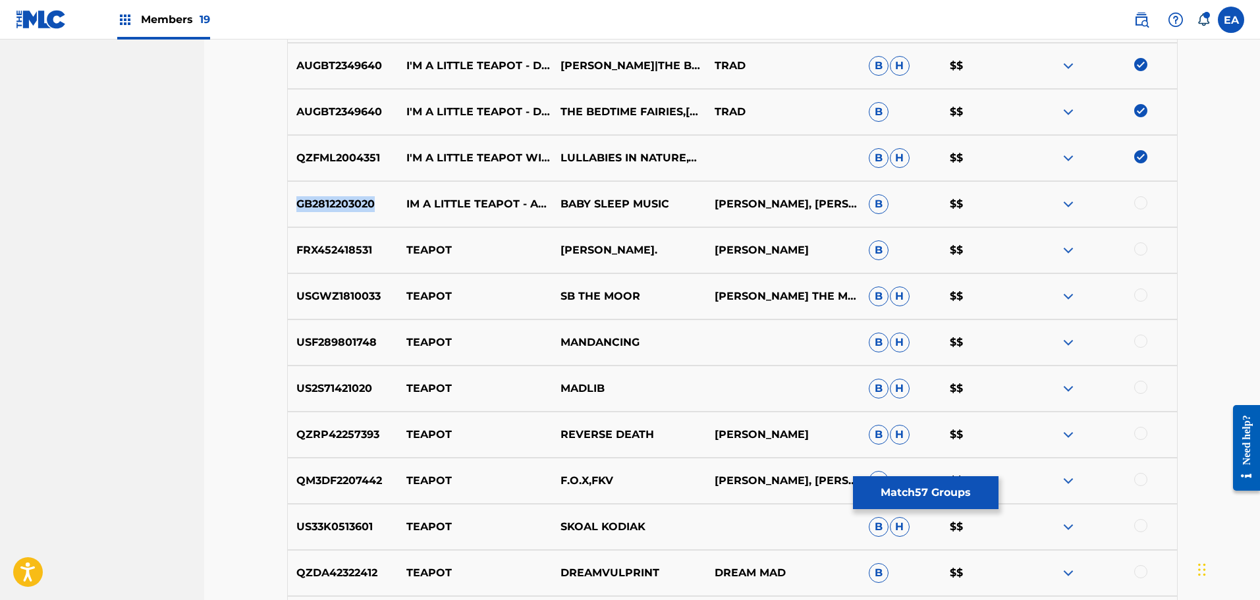
drag, startPoint x: 370, startPoint y: 251, endPoint x: 274, endPoint y: 252, distance: 96.2
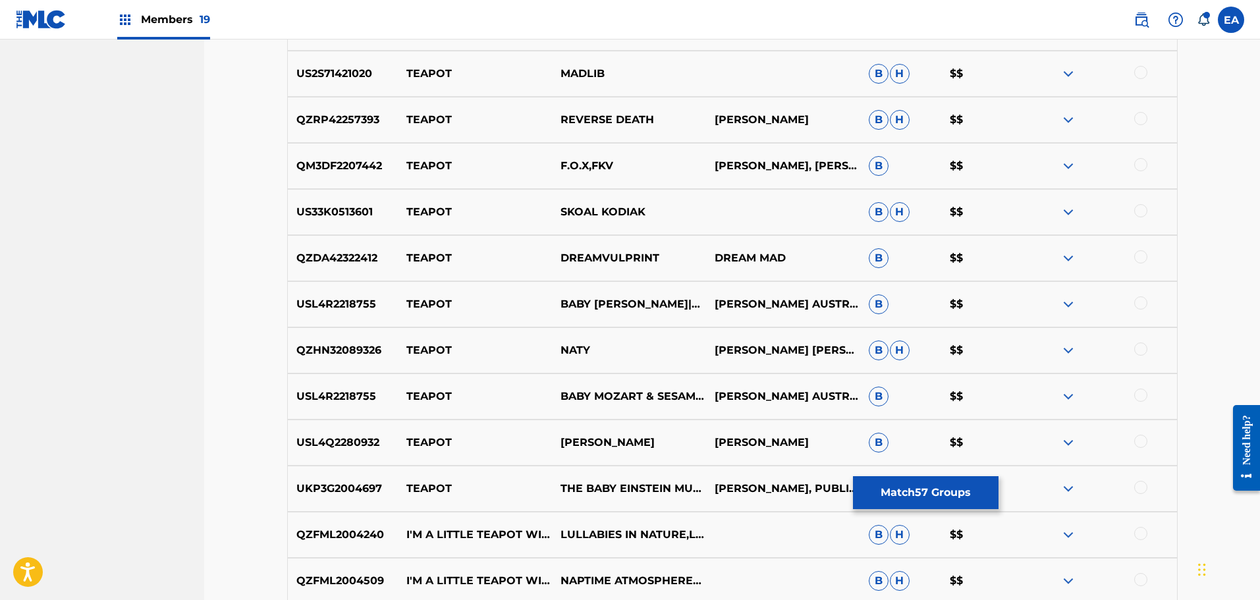
scroll to position [4086, 0]
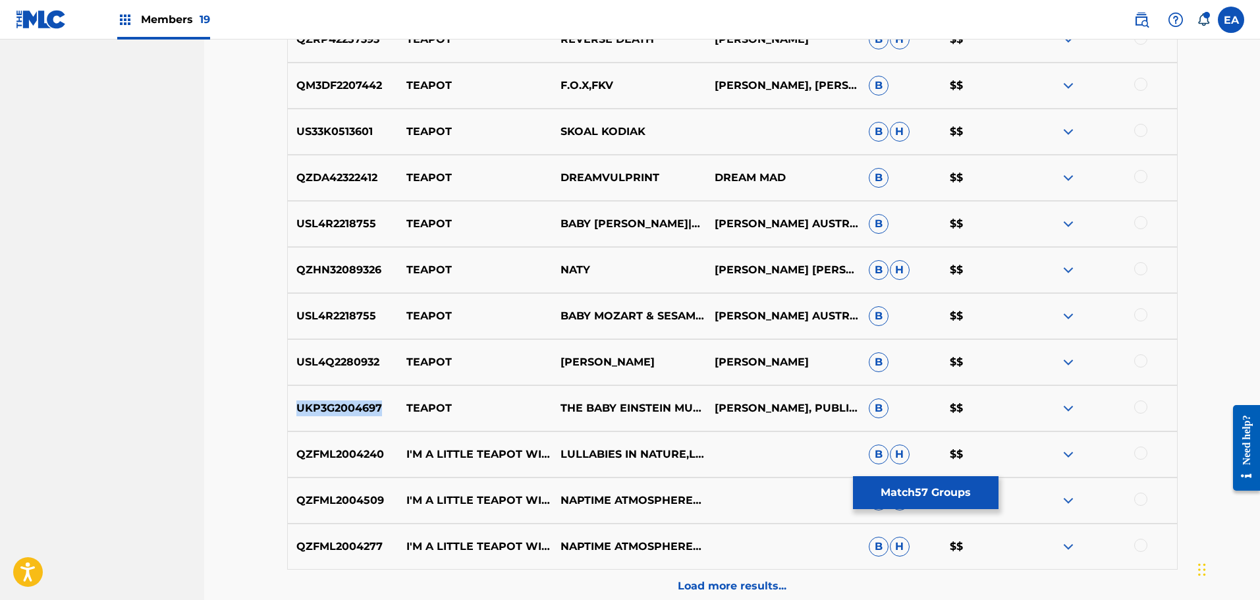
drag, startPoint x: 383, startPoint y: 410, endPoint x: 290, endPoint y: 399, distance: 92.9
click at [290, 399] on div "UKP3G2004697 TEAPOT THE BABY EINSTEIN MUSIC BOX ORCHESTRA [PERSON_NAME], PUBLIC…" at bounding box center [732, 408] width 890 height 46
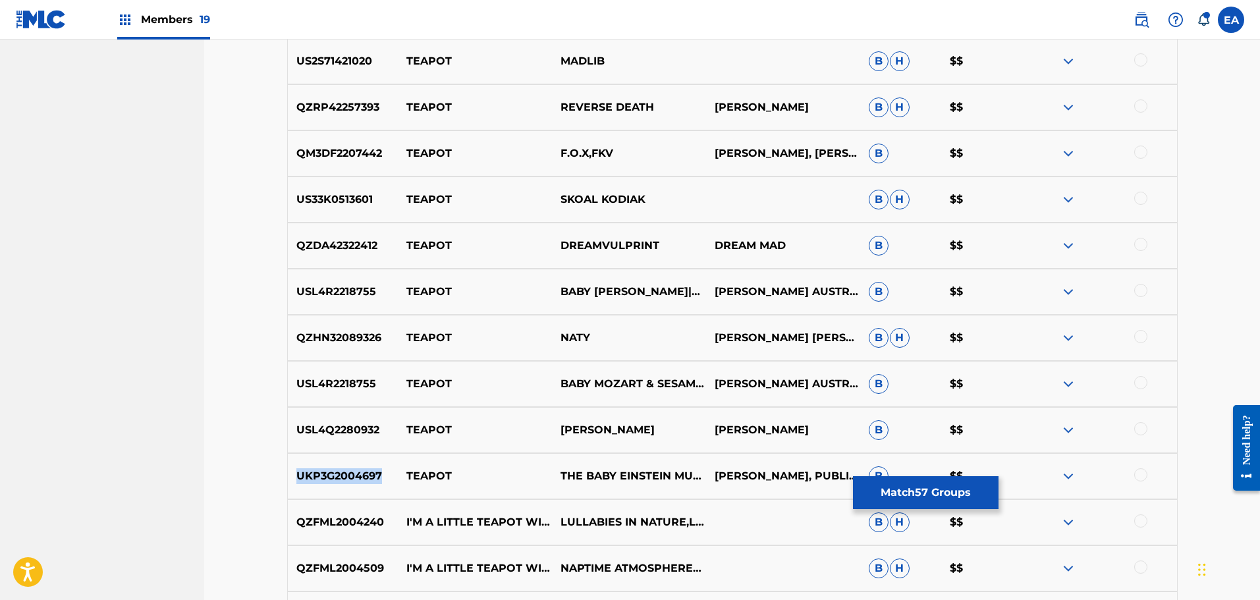
scroll to position [4020, 0]
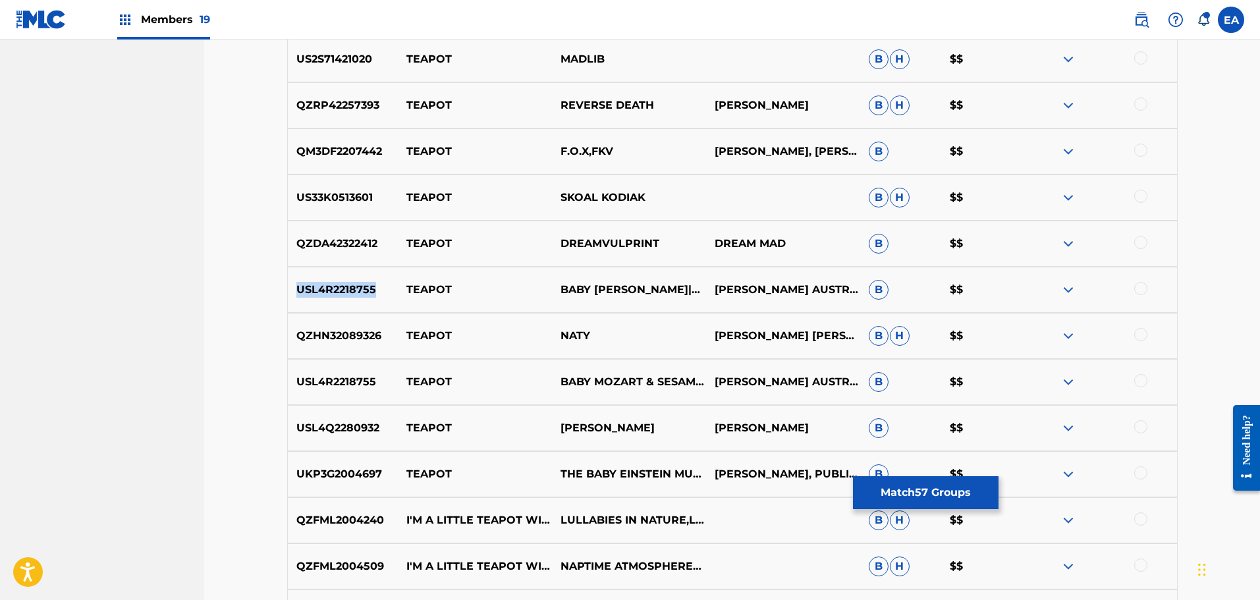
drag, startPoint x: 384, startPoint y: 290, endPoint x: 298, endPoint y: 289, distance: 86.3
click at [298, 289] on p "USL4R2218755" at bounding box center [343, 290] width 111 height 16
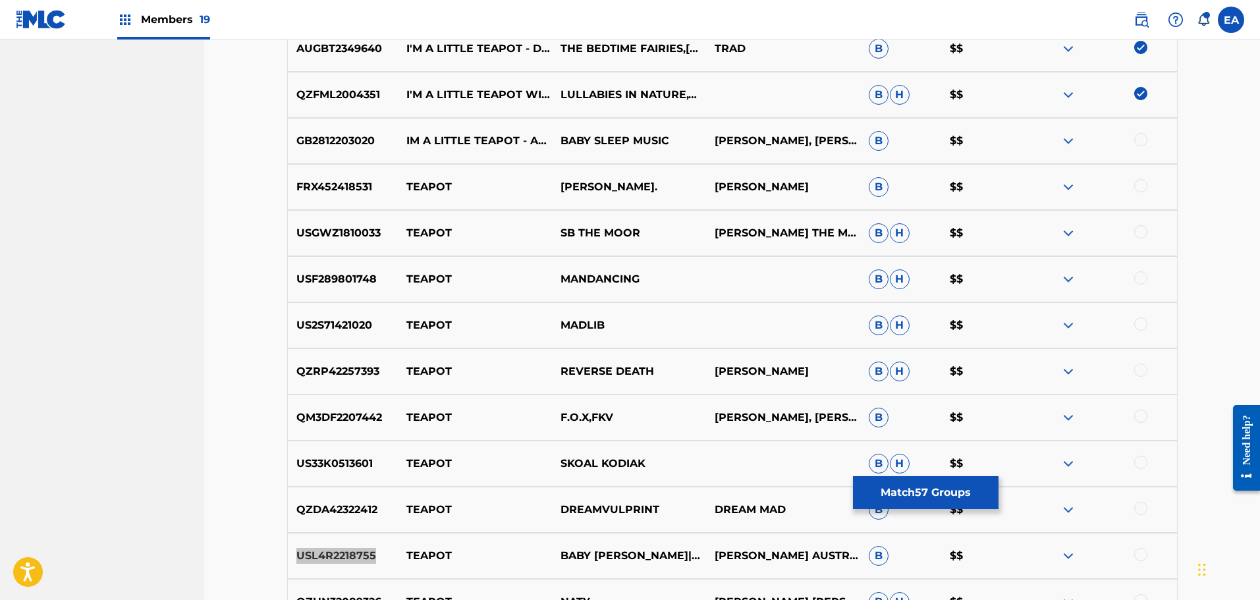
scroll to position [3691, 0]
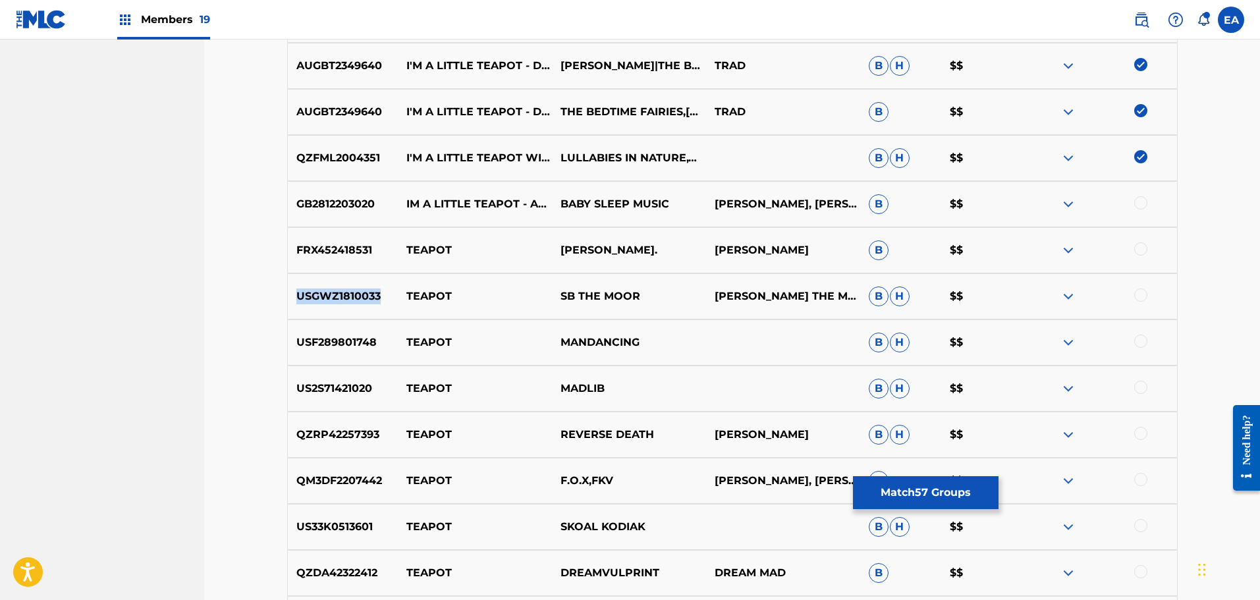
drag, startPoint x: 298, startPoint y: 295, endPoint x: 389, endPoint y: 297, distance: 90.9
click at [389, 297] on p "USGWZ1810033" at bounding box center [343, 296] width 111 height 16
drag, startPoint x: 294, startPoint y: 338, endPoint x: 389, endPoint y: 352, distance: 95.7
click at [389, 352] on div "USF289801748 TEAPOT MANDANCING B H $$" at bounding box center [732, 342] width 890 height 46
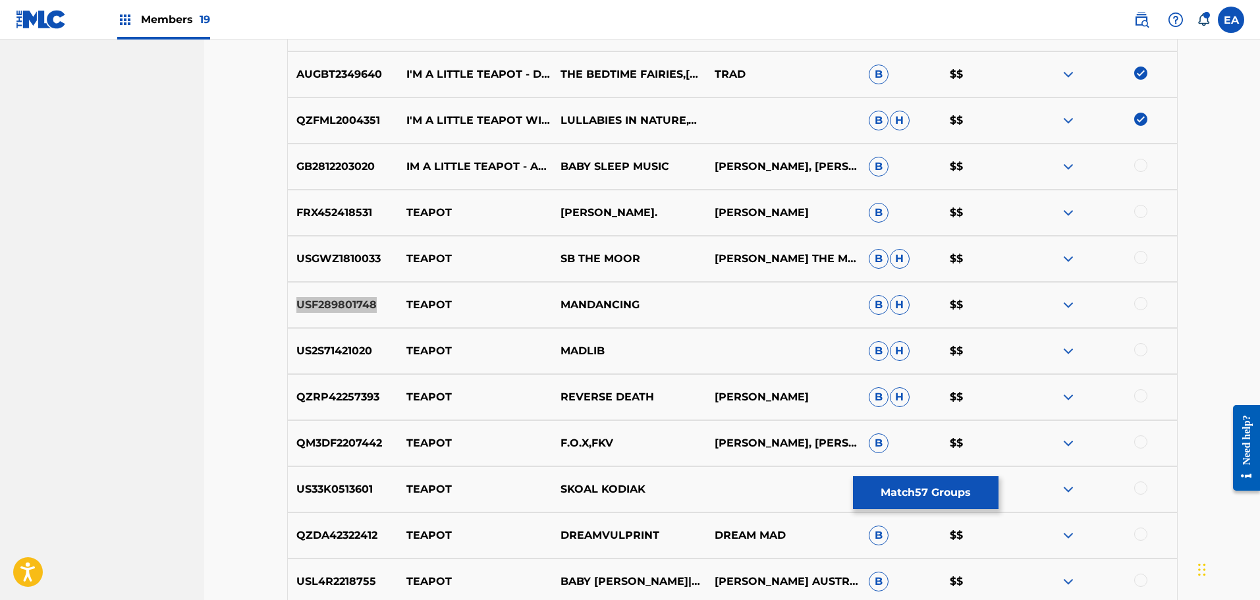
scroll to position [3757, 0]
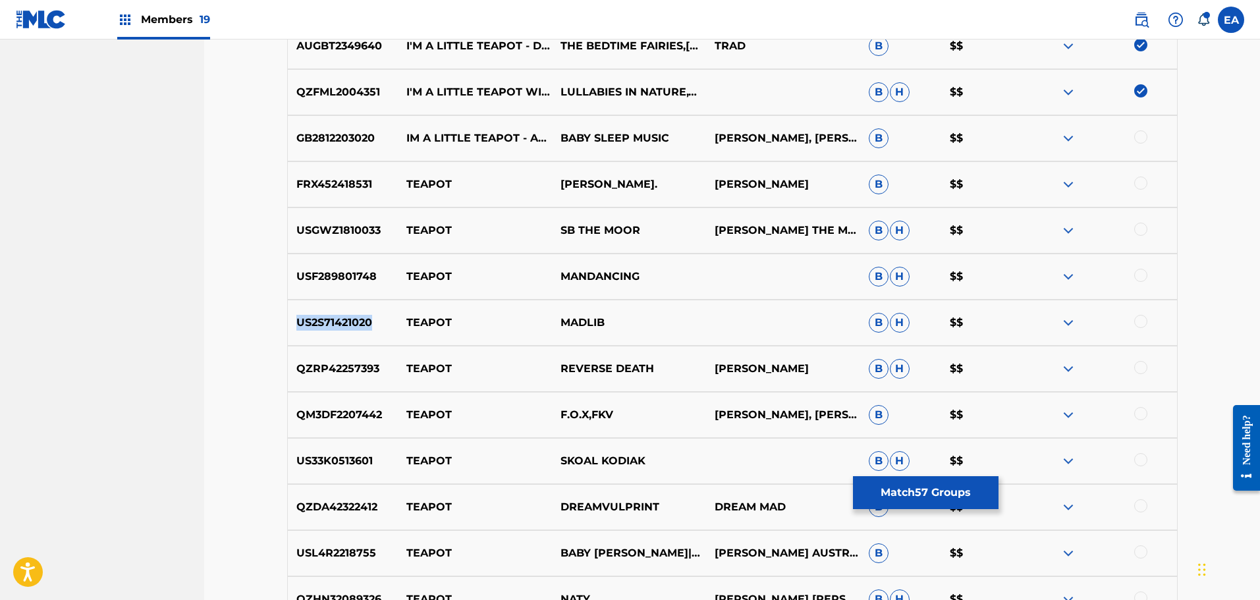
drag, startPoint x: 376, startPoint y: 321, endPoint x: 298, endPoint y: 317, distance: 78.5
click at [298, 317] on p "US2S71421020" at bounding box center [343, 323] width 111 height 16
click at [375, 363] on p "QZRP42257393" at bounding box center [343, 369] width 111 height 16
drag, startPoint x: 379, startPoint y: 366, endPoint x: 280, endPoint y: 373, distance: 99.0
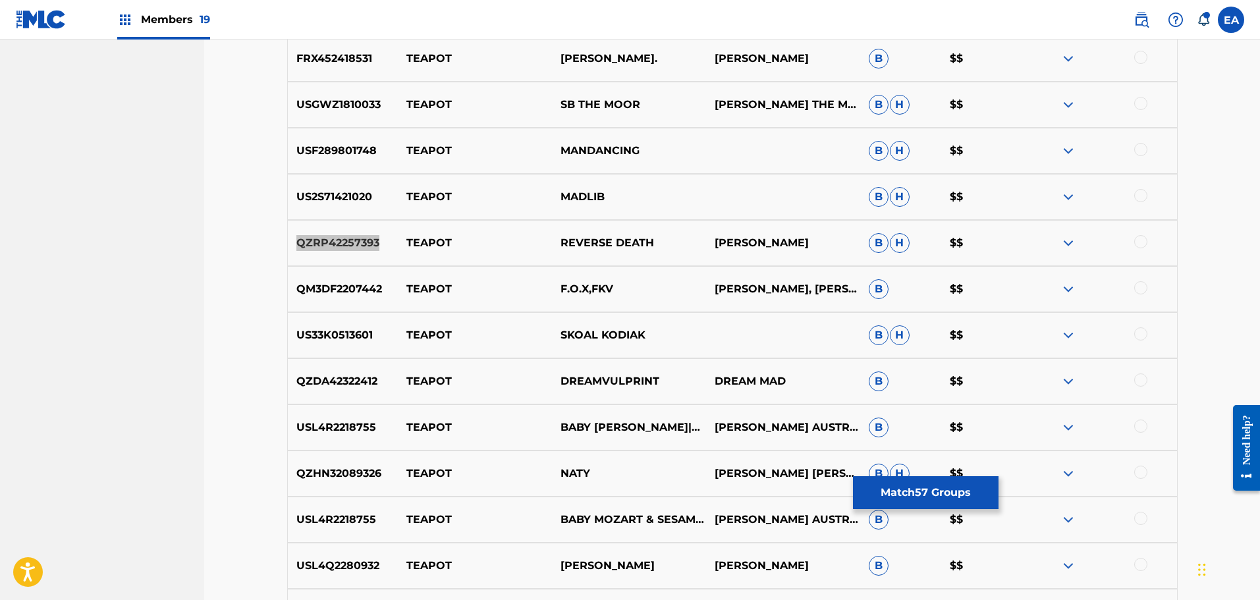
scroll to position [3954, 0]
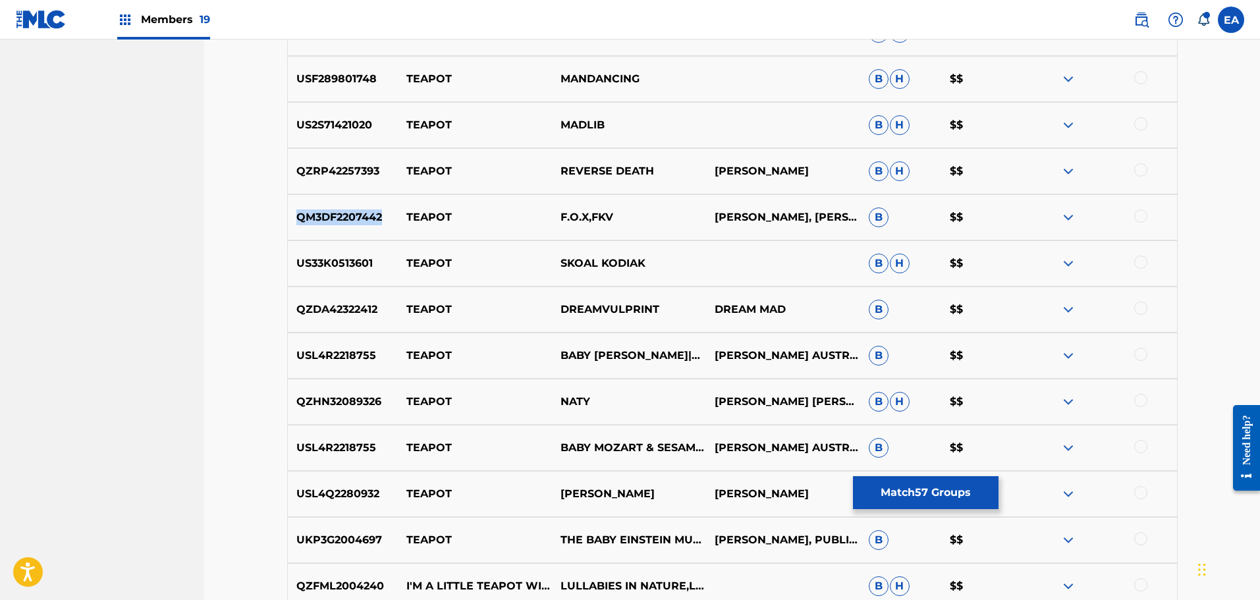
drag, startPoint x: 383, startPoint y: 216, endPoint x: 286, endPoint y: 213, distance: 96.8
click at [287, 213] on div "QM3DF2207442 TEAPOT F.O.X,FKV [PERSON_NAME], [PERSON_NAME] B $$" at bounding box center [732, 217] width 890 height 46
drag, startPoint x: 371, startPoint y: 261, endPoint x: 293, endPoint y: 265, distance: 77.8
click at [293, 265] on p "US33K0513601" at bounding box center [343, 264] width 111 height 16
drag, startPoint x: 387, startPoint y: 263, endPoint x: 302, endPoint y: 258, distance: 84.5
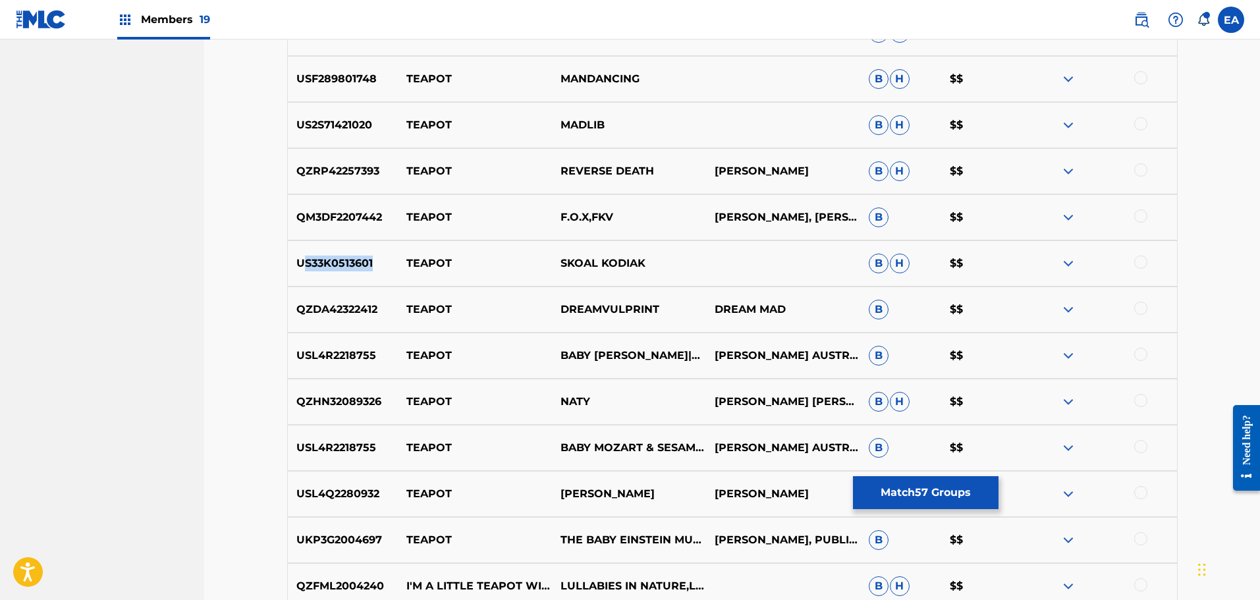
click at [302, 258] on p "US33K0513601" at bounding box center [343, 264] width 111 height 16
drag, startPoint x: 296, startPoint y: 260, endPoint x: 371, endPoint y: 260, distance: 75.7
click at [371, 260] on p "US33K0513601" at bounding box center [343, 264] width 111 height 16
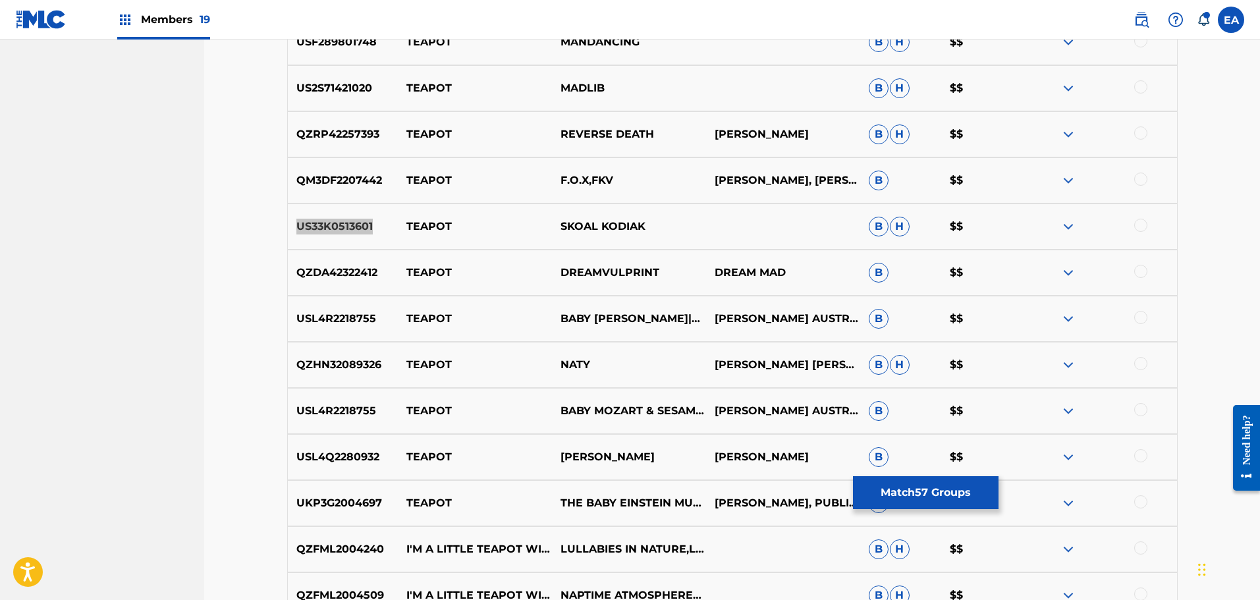
scroll to position [4020, 0]
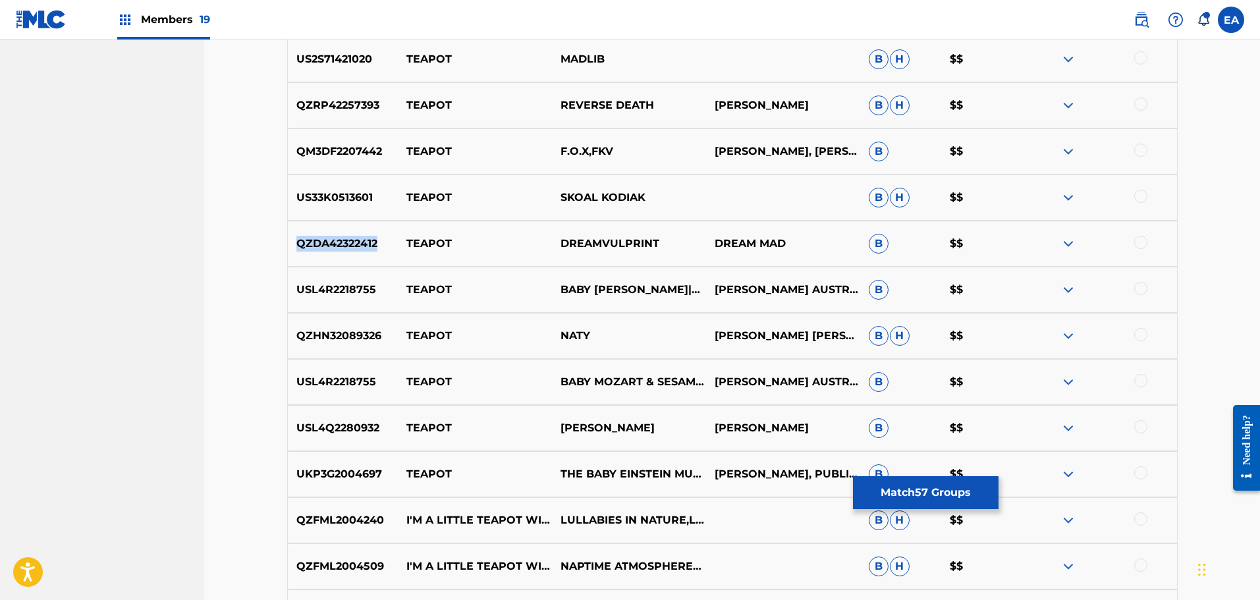
drag, startPoint x: 379, startPoint y: 240, endPoint x: 280, endPoint y: 244, distance: 99.5
drag, startPoint x: 384, startPoint y: 294, endPoint x: 279, endPoint y: 277, distance: 106.7
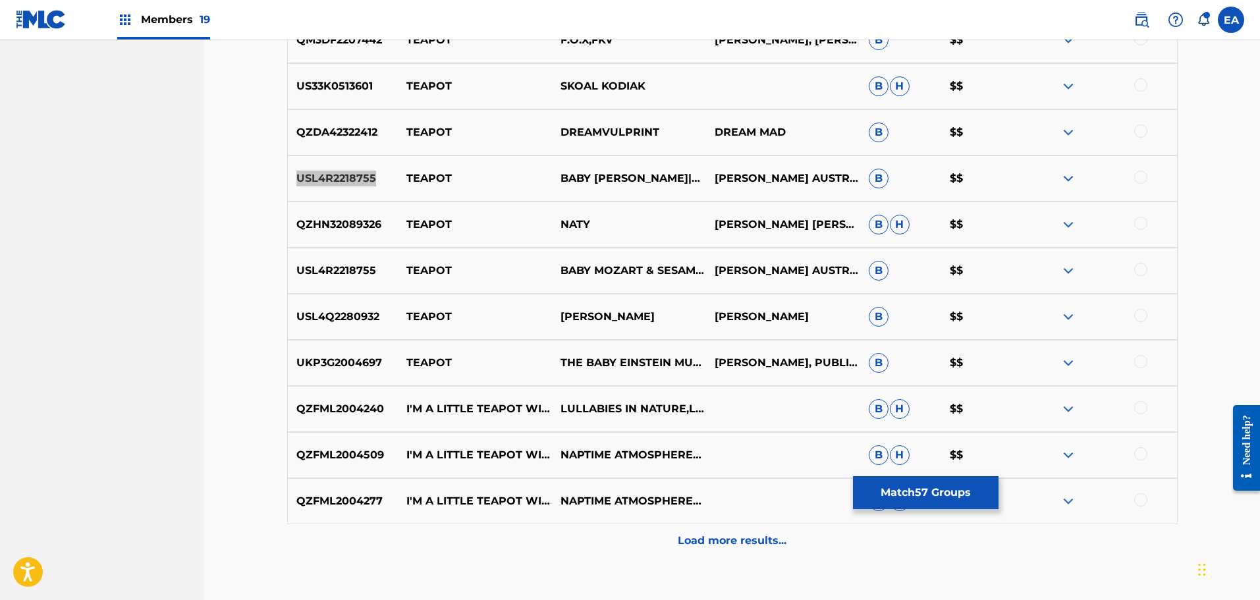
scroll to position [4152, 0]
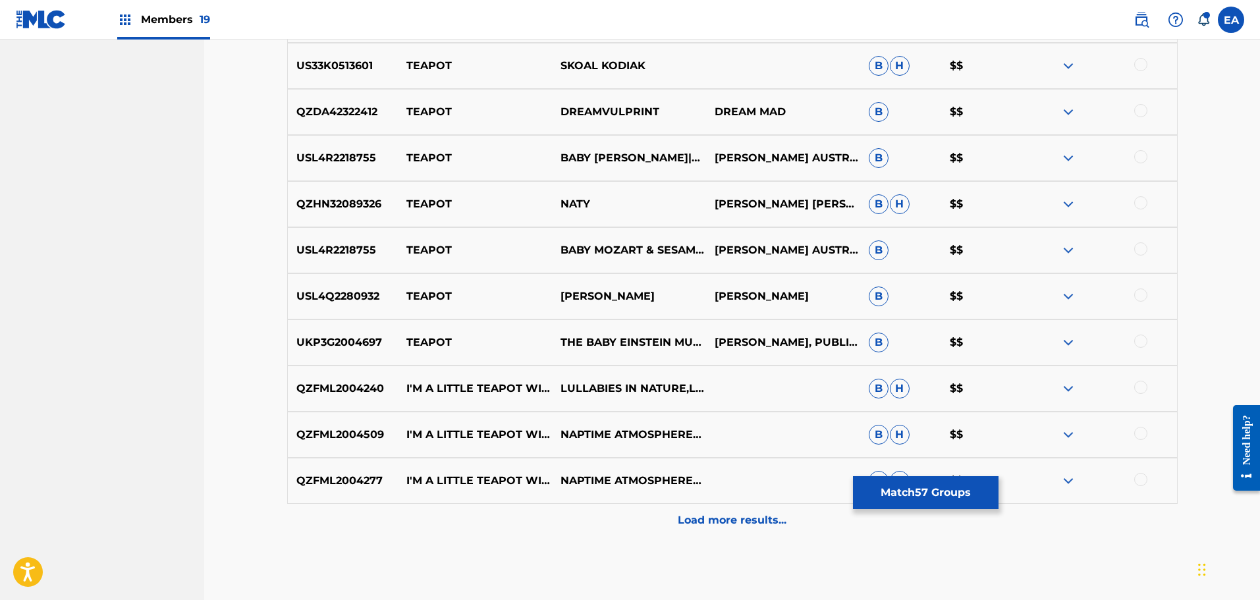
click at [1135, 158] on div at bounding box center [1140, 156] width 13 height 13
drag, startPoint x: 383, startPoint y: 202, endPoint x: 281, endPoint y: 202, distance: 101.4
drag, startPoint x: 382, startPoint y: 244, endPoint x: 271, endPoint y: 245, distance: 110.6
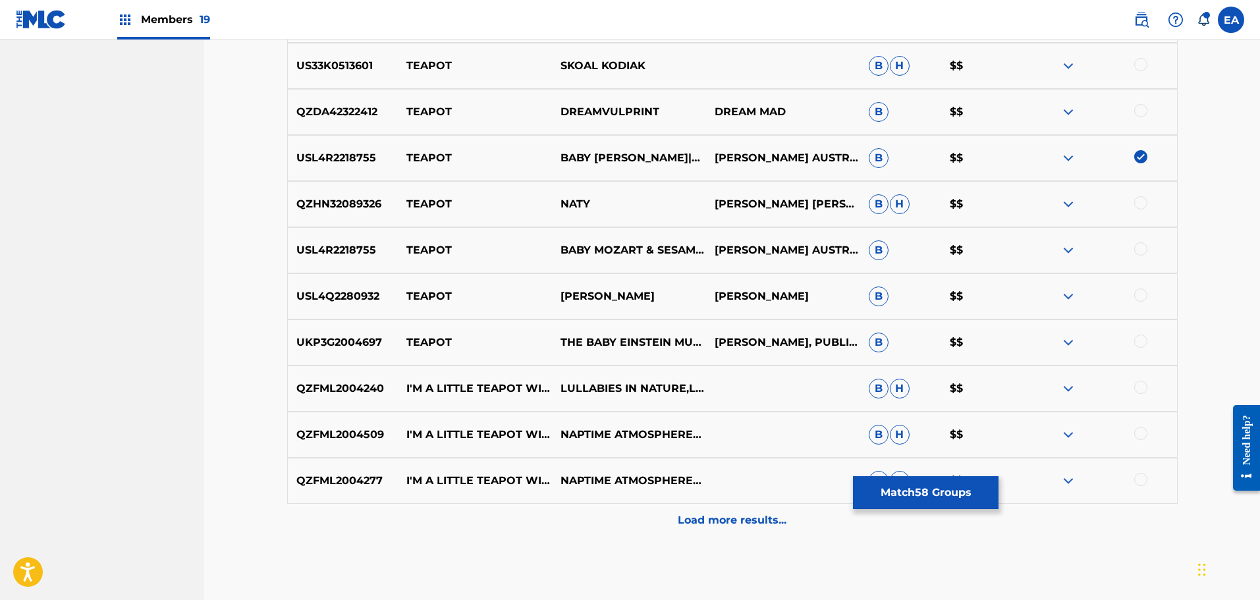
click at [1149, 246] on div at bounding box center [1100, 250] width 154 height 16
click at [1146, 250] on div at bounding box center [1140, 248] width 13 height 13
drag, startPoint x: 380, startPoint y: 294, endPoint x: 292, endPoint y: 283, distance: 88.2
click at [290, 288] on p "USL4Q2280932" at bounding box center [343, 296] width 111 height 16
drag, startPoint x: 300, startPoint y: 342, endPoint x: 396, endPoint y: 342, distance: 95.5
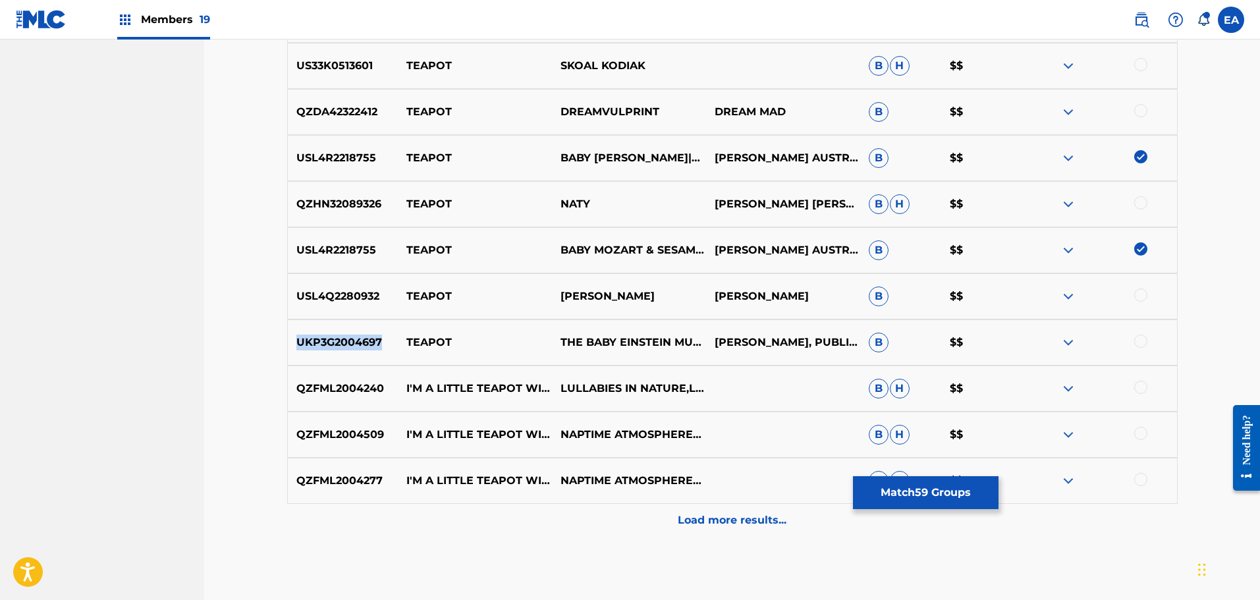
click at [396, 342] on p "UKP3G2004697" at bounding box center [343, 343] width 111 height 16
click at [682, 516] on p "Load more results..." at bounding box center [732, 520] width 109 height 16
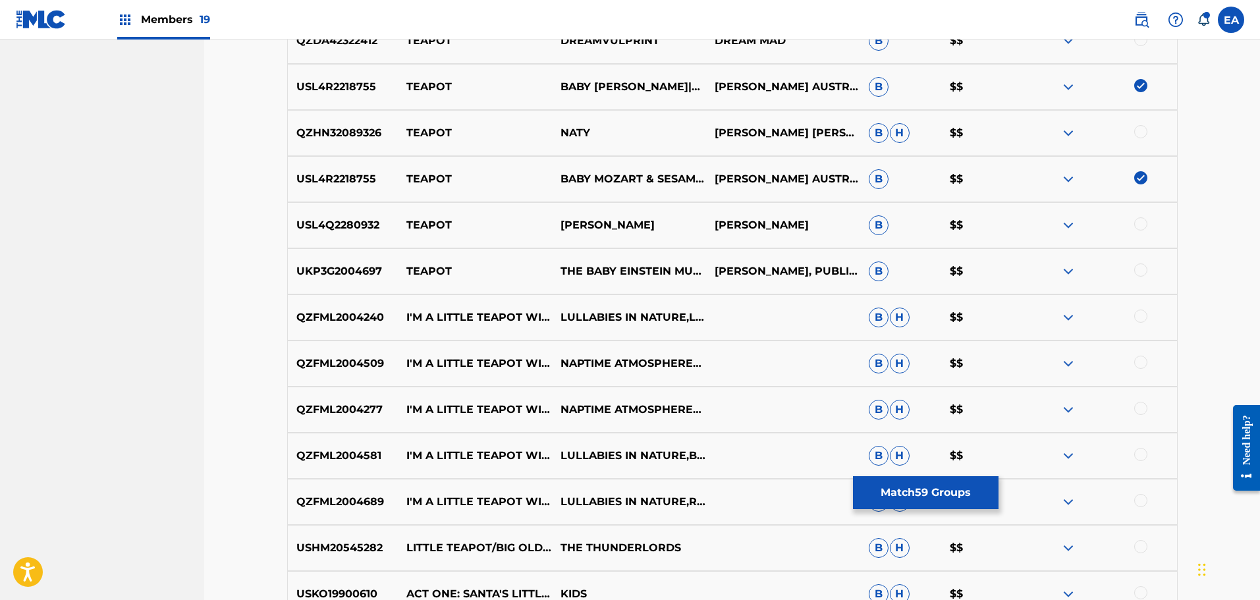
scroll to position [4284, 0]
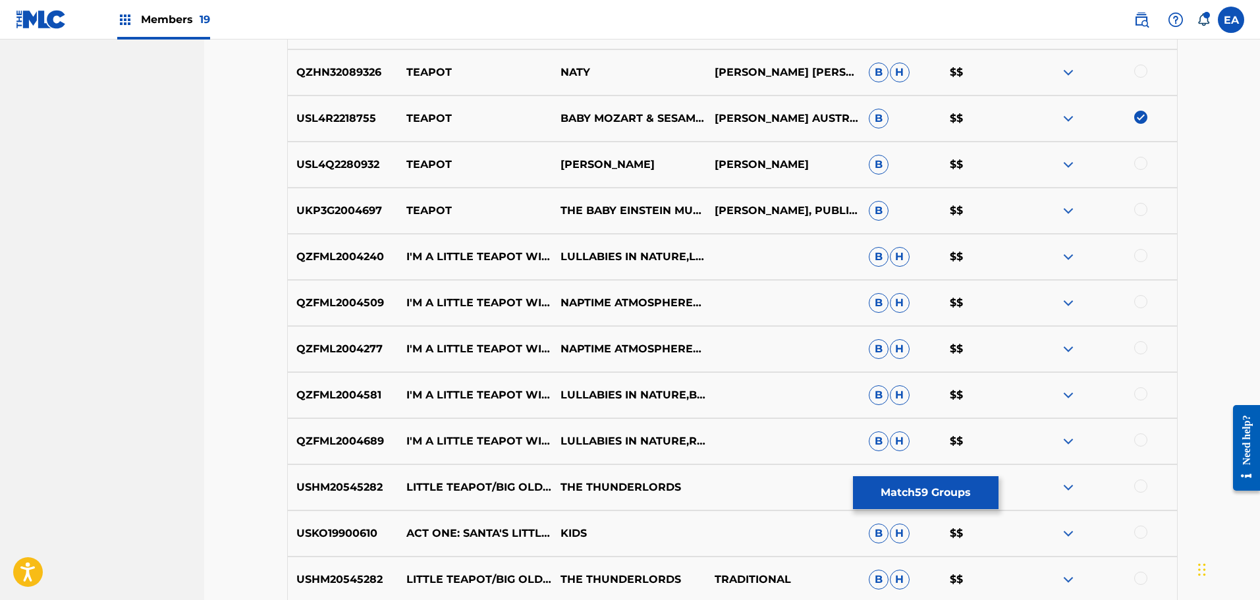
click at [1131, 256] on div at bounding box center [1100, 257] width 154 height 16
click at [1135, 305] on div at bounding box center [1140, 301] width 13 height 13
click at [1139, 261] on div "QZFML2004240 I'M A LITTLE TEAPOT WITH CALMING OCEAN SOUNDS (HARP INSTRUMENTAL) …" at bounding box center [732, 257] width 890 height 46
click at [1140, 259] on div at bounding box center [1140, 255] width 13 height 13
click at [1139, 352] on div at bounding box center [1140, 347] width 13 height 13
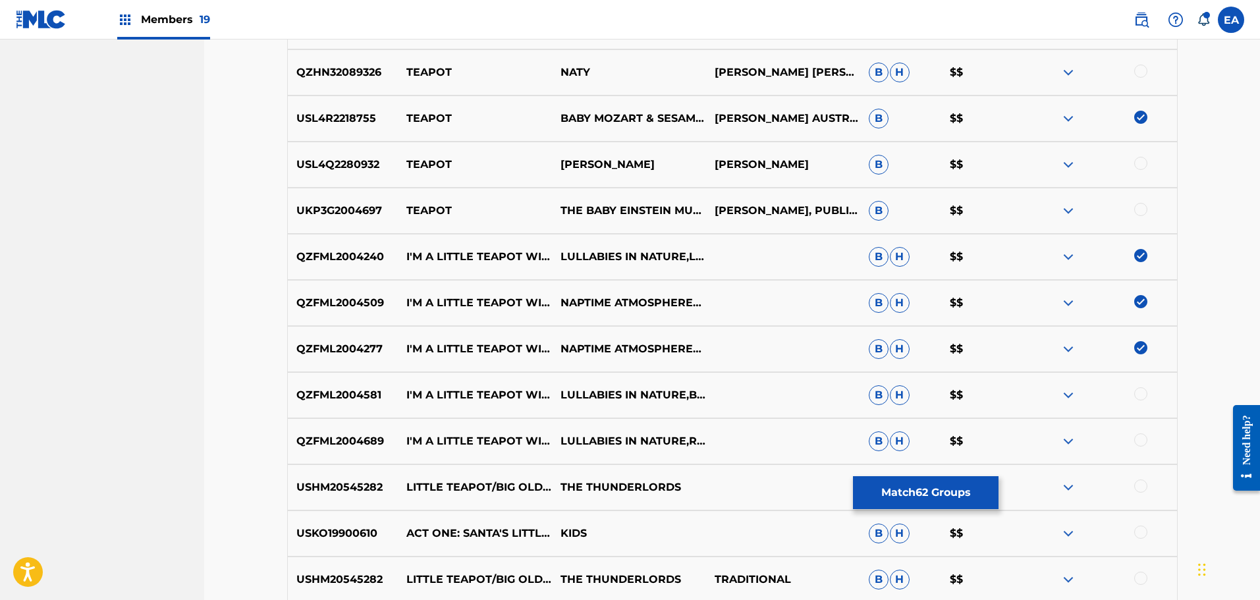
click at [1140, 399] on div at bounding box center [1140, 393] width 13 height 13
click at [1145, 438] on div at bounding box center [1140, 439] width 13 height 13
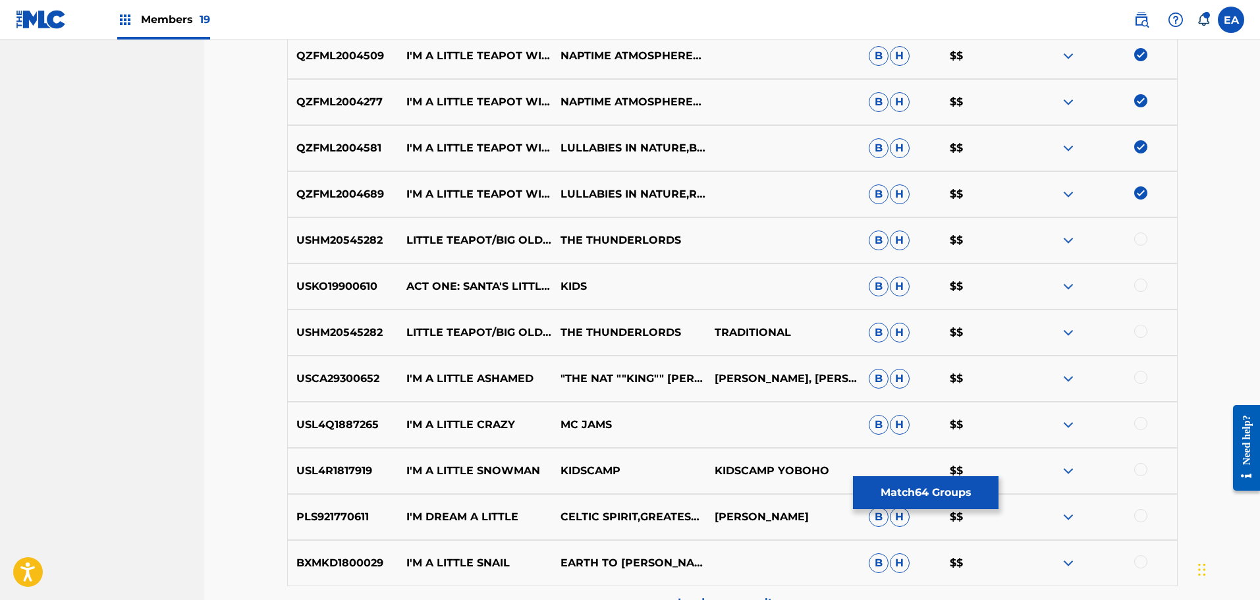
scroll to position [4547, 0]
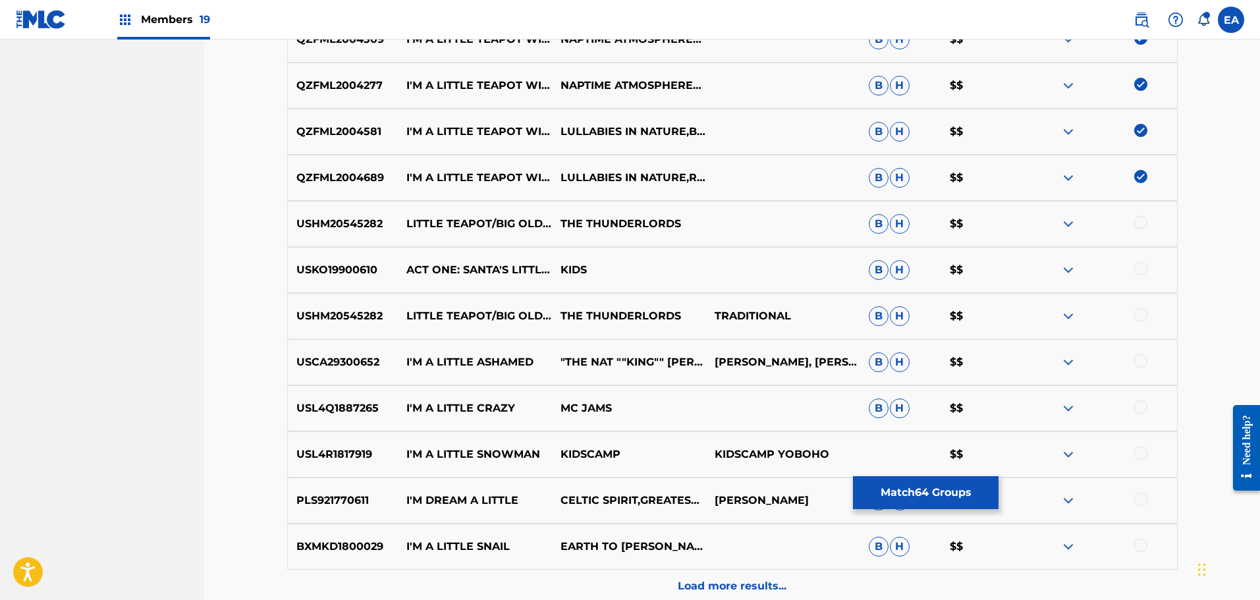
click at [882, 496] on button "Match 64 Groups" at bounding box center [926, 492] width 146 height 33
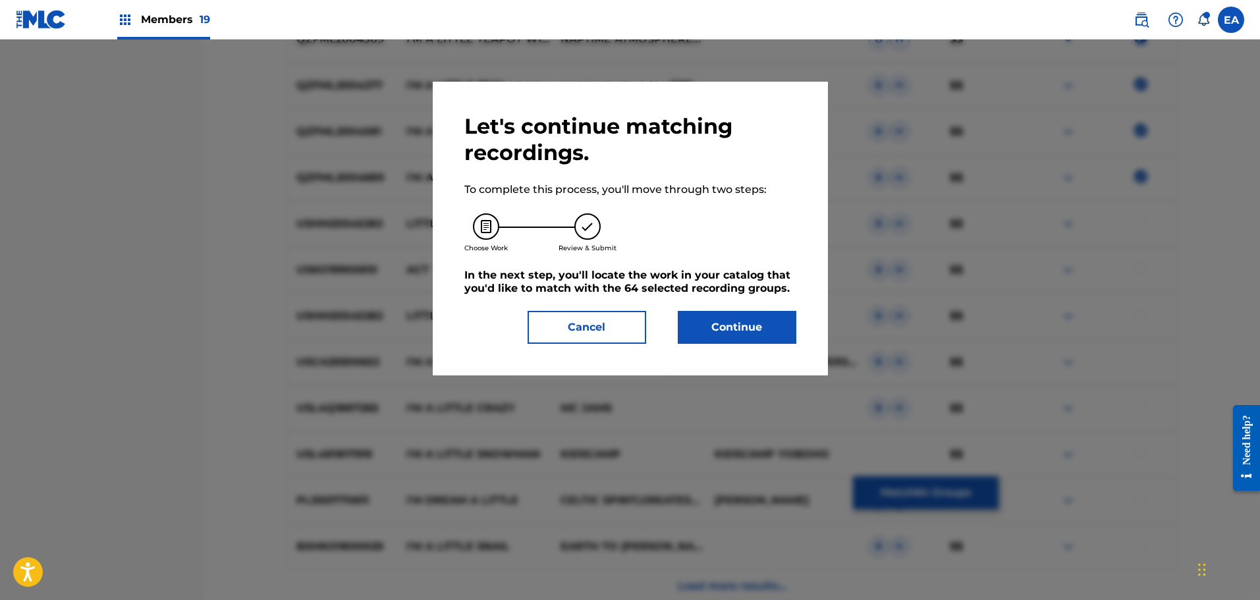
click at [722, 322] on button "Continue" at bounding box center [737, 327] width 119 height 33
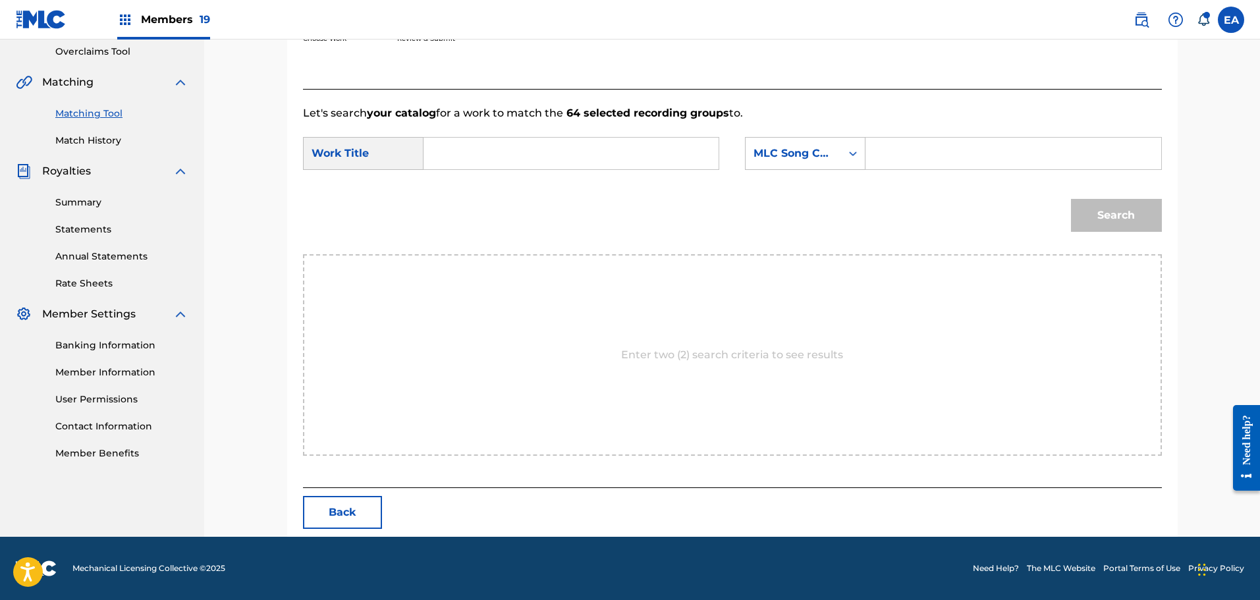
scroll to position [277, 0]
click at [524, 157] on input "Search Form" at bounding box center [571, 154] width 273 height 32
type input "i'm a little teapot"
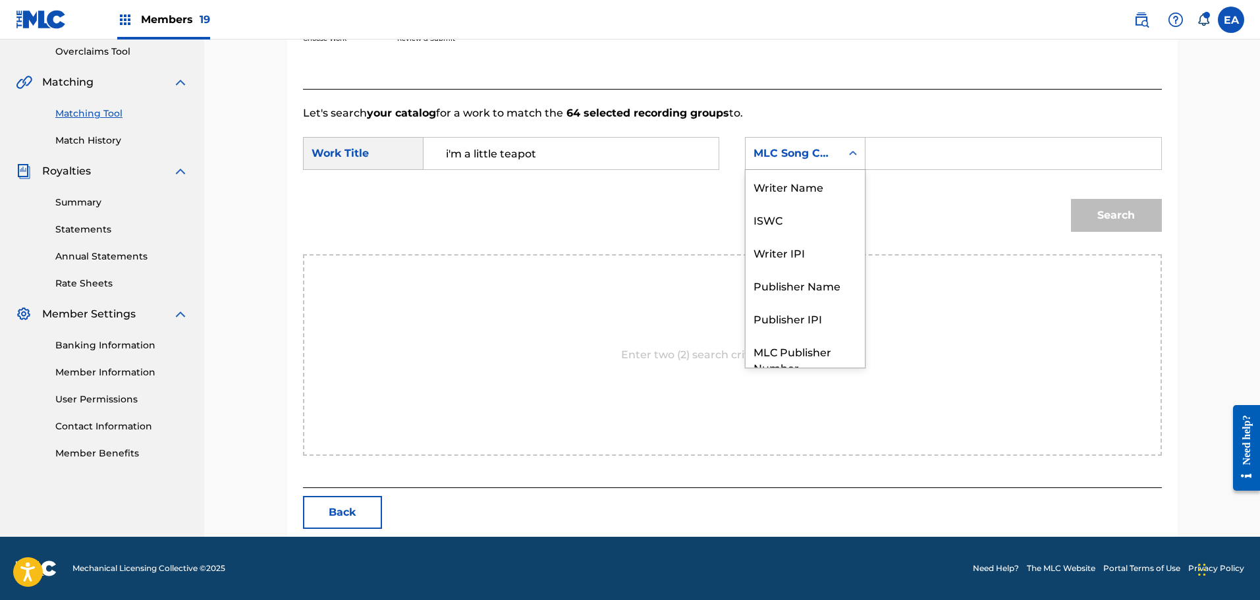
drag, startPoint x: 805, startPoint y: 150, endPoint x: 805, endPoint y: 158, distance: 7.9
click at [805, 150] on div "MLC Song Code" at bounding box center [793, 154] width 80 height 16
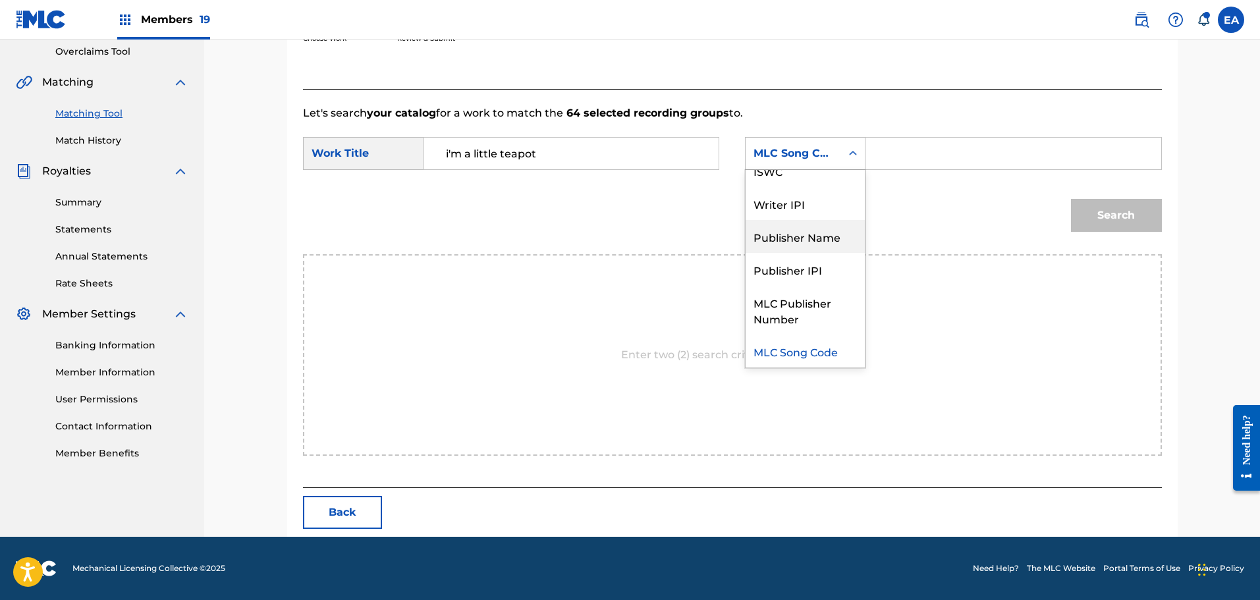
click at [815, 236] on div "Publisher Name" at bounding box center [804, 236] width 119 height 33
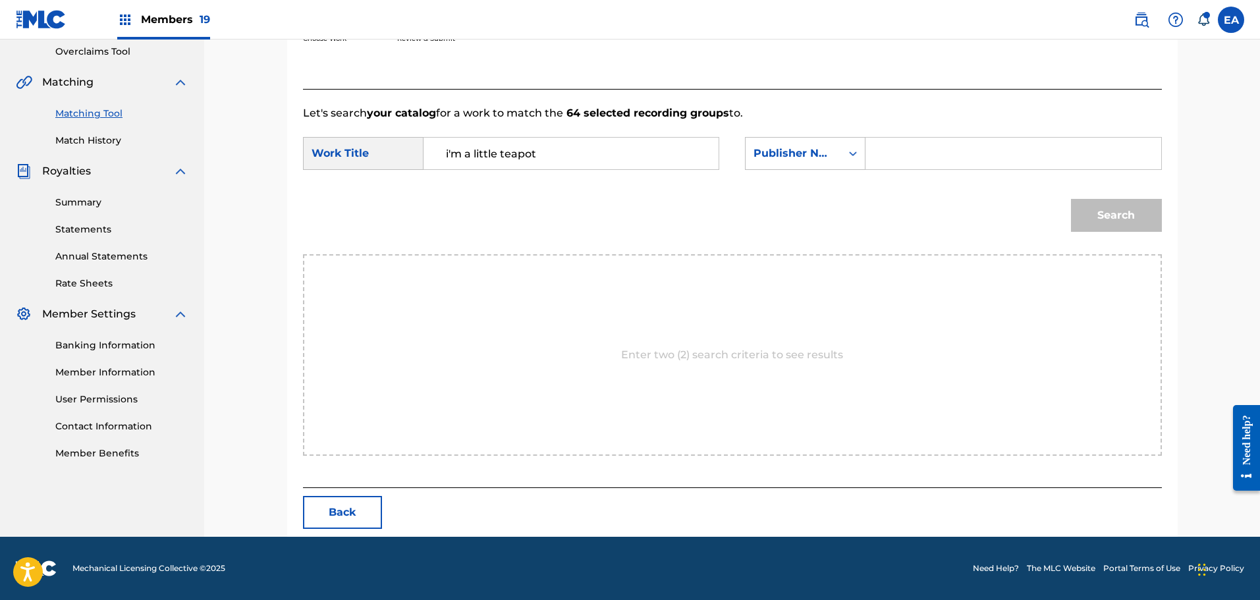
drag, startPoint x: 928, startPoint y: 170, endPoint x: 927, endPoint y: 159, distance: 10.6
click at [928, 163] on div "SearchWithCriteria1818a507-9f2b-40ea-82dc-c1327086d0bb Work Title i'm a little …" at bounding box center [732, 157] width 859 height 41
click at [928, 158] on input "Search Form" at bounding box center [1012, 154] width 273 height 32
click at [931, 160] on input "Search Form" at bounding box center [1012, 154] width 273 height 32
type input "[PERSON_NAME]"
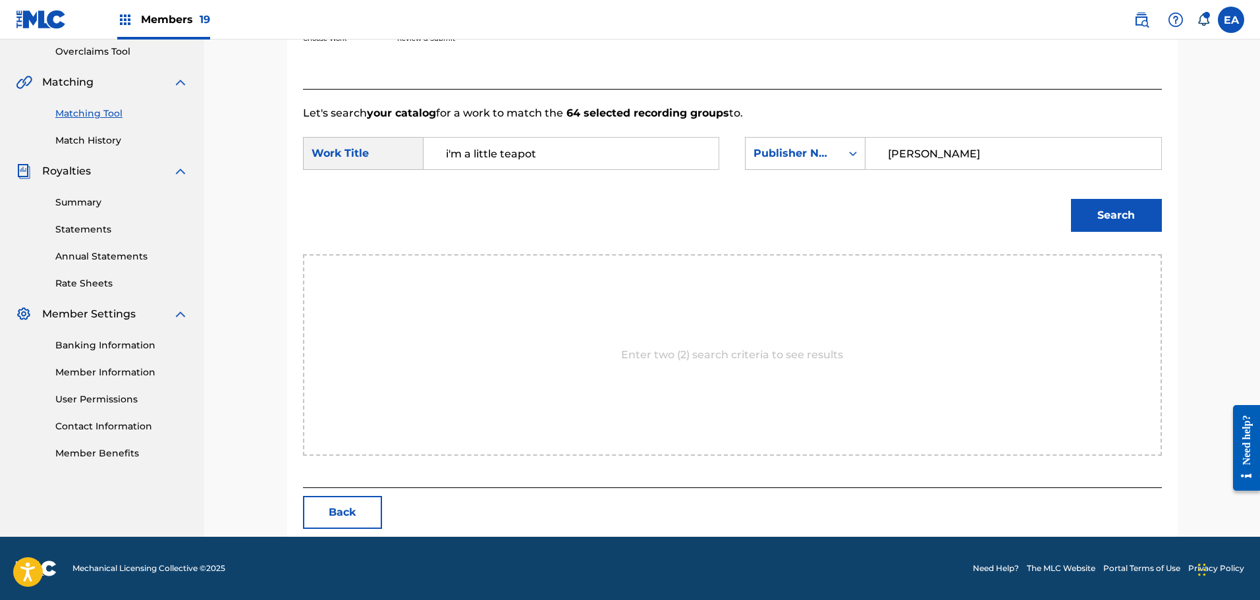
click at [1071, 199] on button "Search" at bounding box center [1116, 215] width 91 height 33
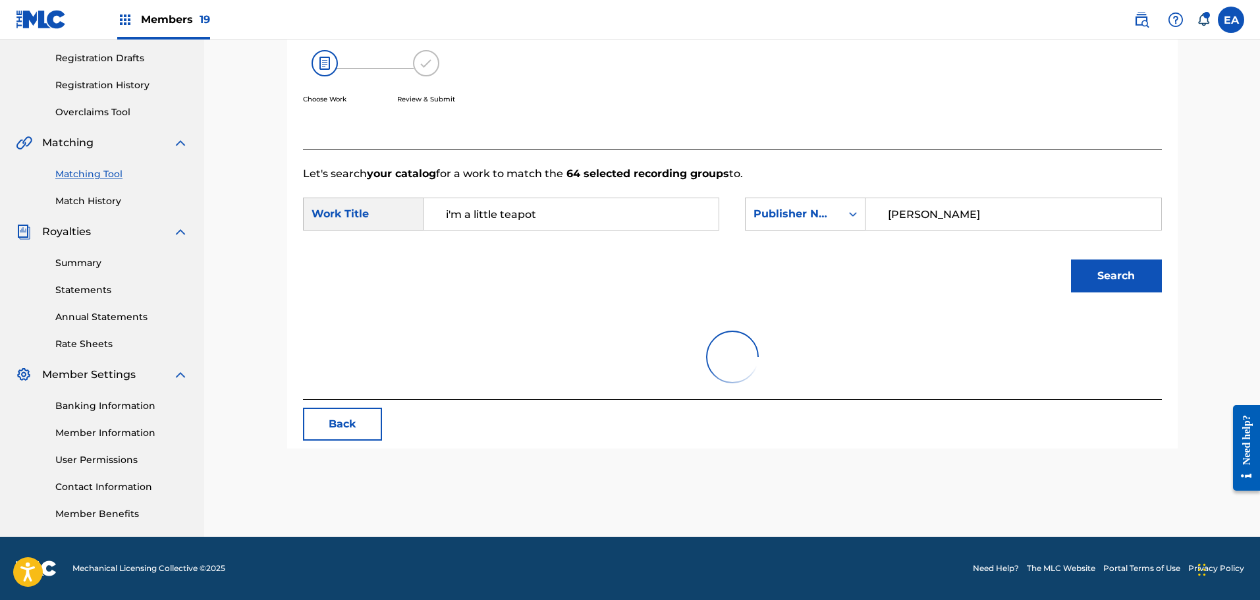
scroll to position [277, 0]
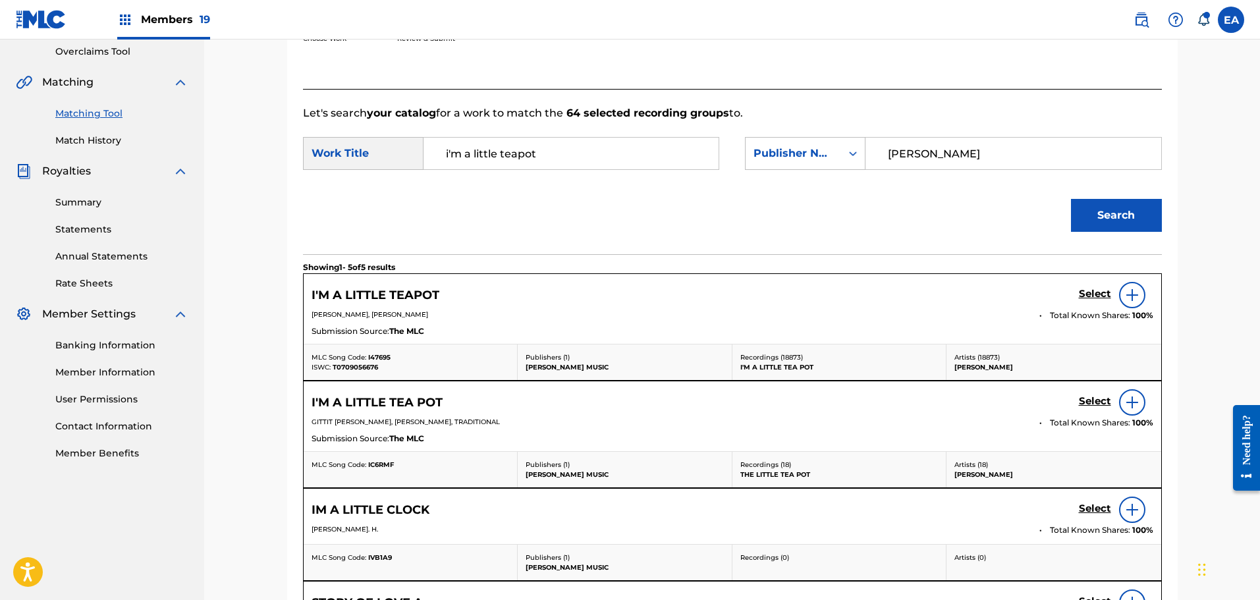
click at [1095, 294] on h5 "Select" at bounding box center [1095, 294] width 32 height 13
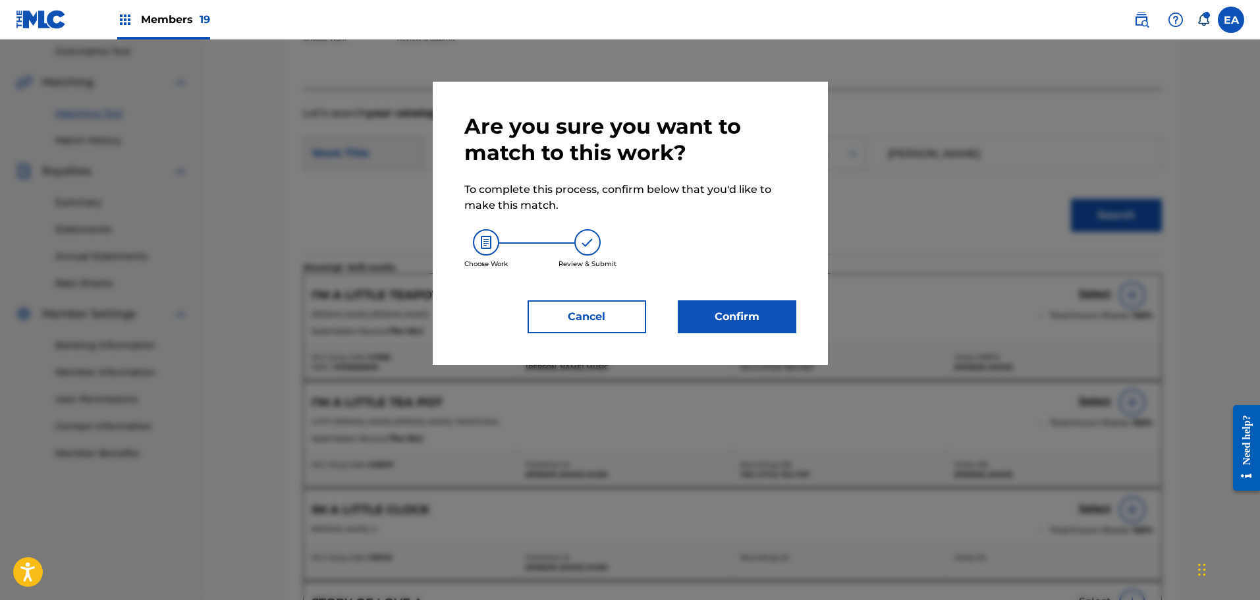
click at [700, 305] on button "Confirm" at bounding box center [737, 316] width 119 height 33
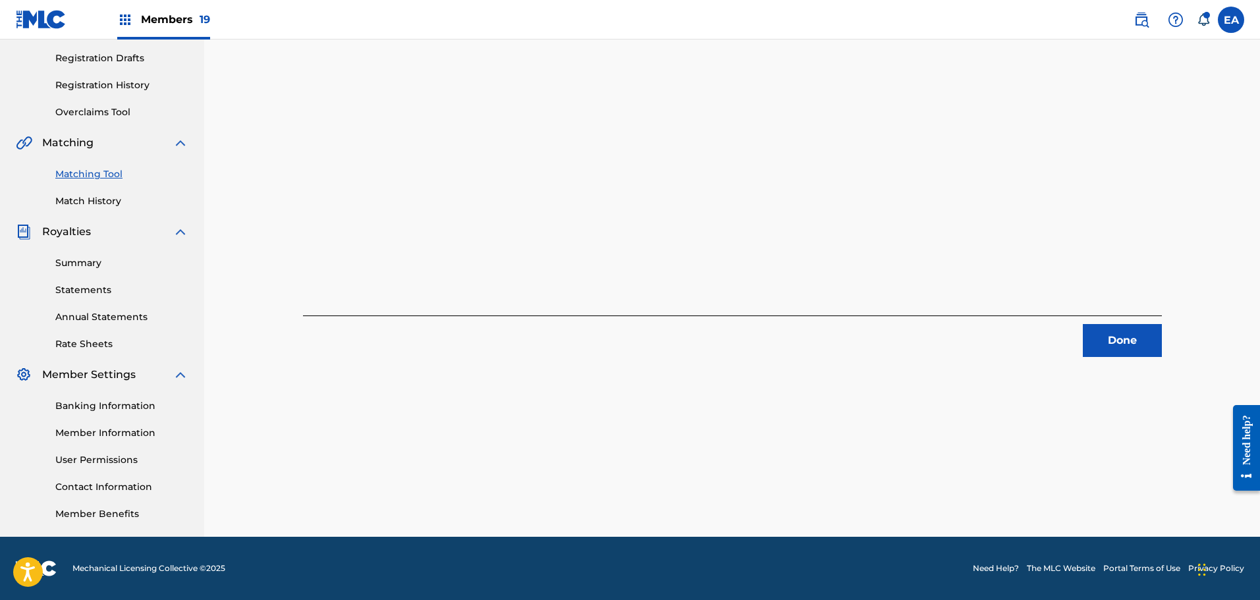
scroll to position [0, 0]
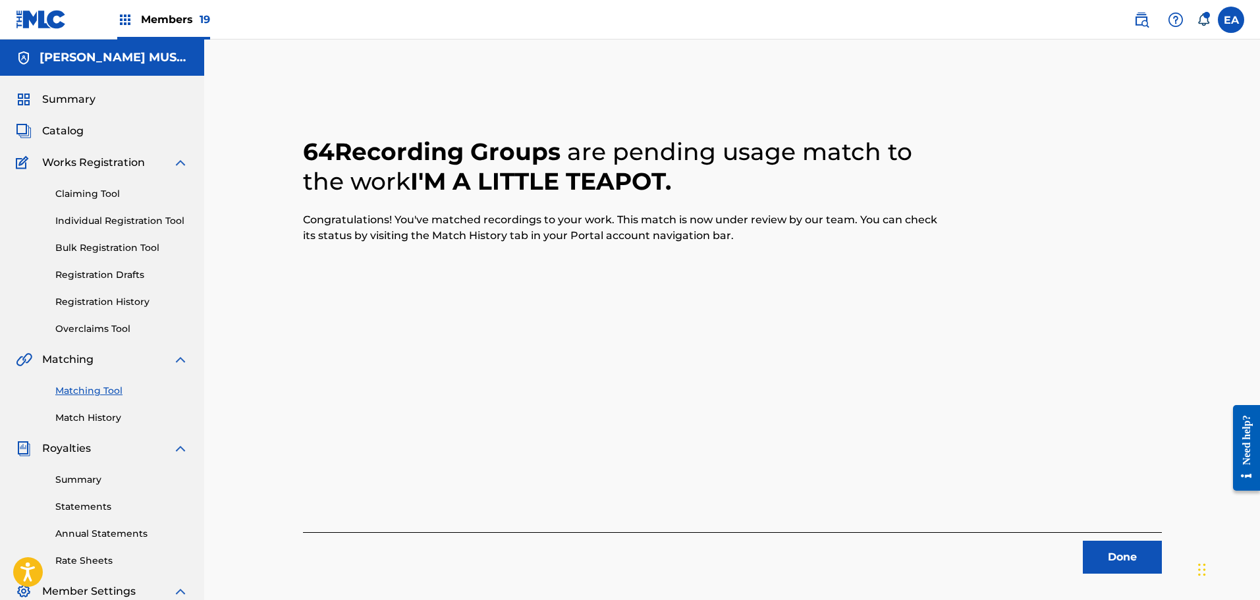
click at [1115, 549] on button "Done" at bounding box center [1122, 557] width 79 height 33
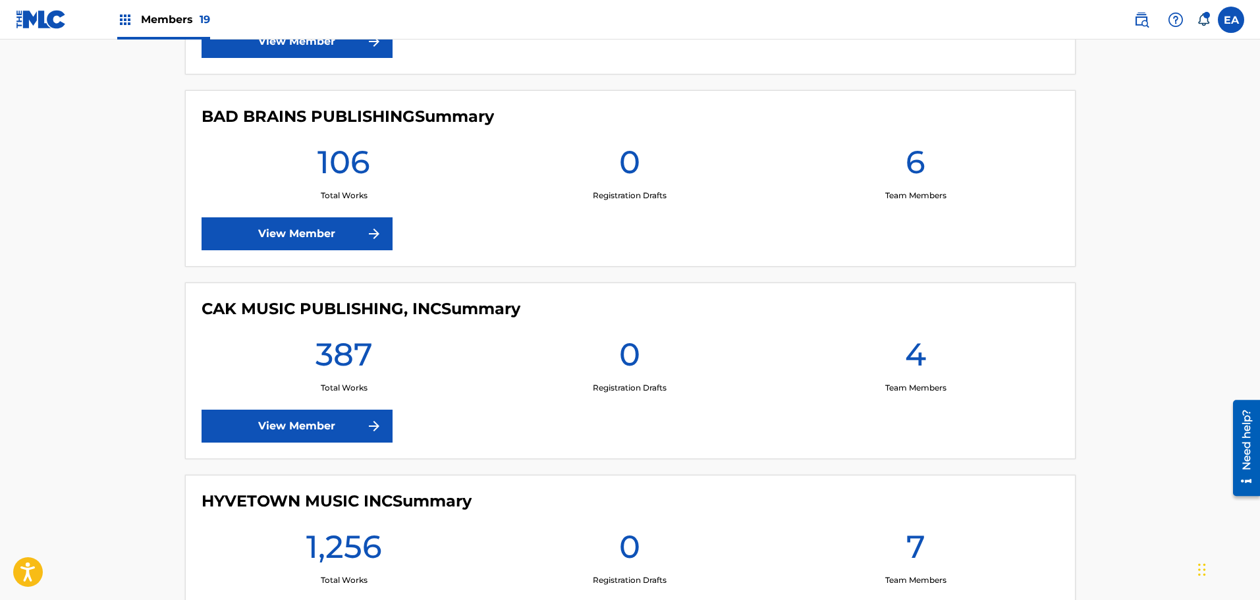
scroll to position [724, 0]
